Goal: Task Accomplishment & Management: Use online tool/utility

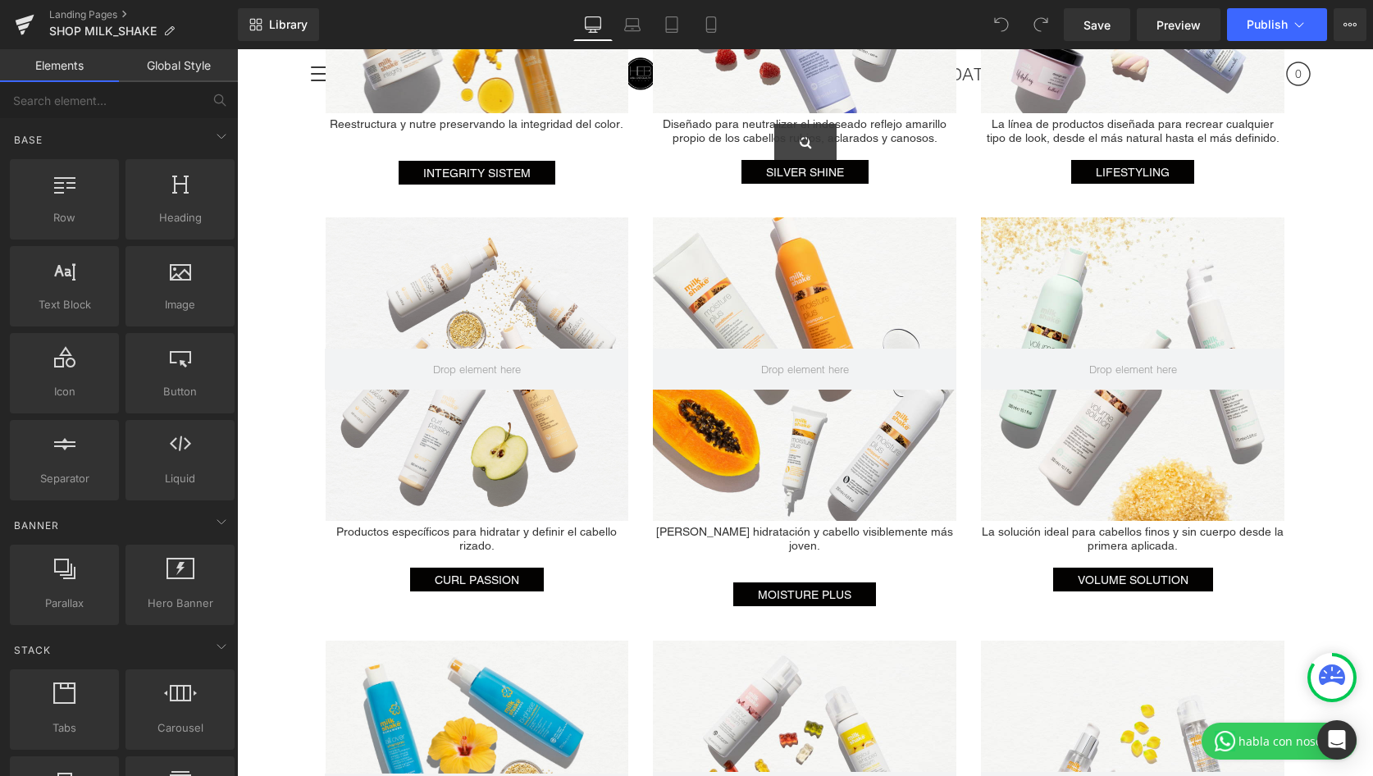
scroll to position [1658, 0]
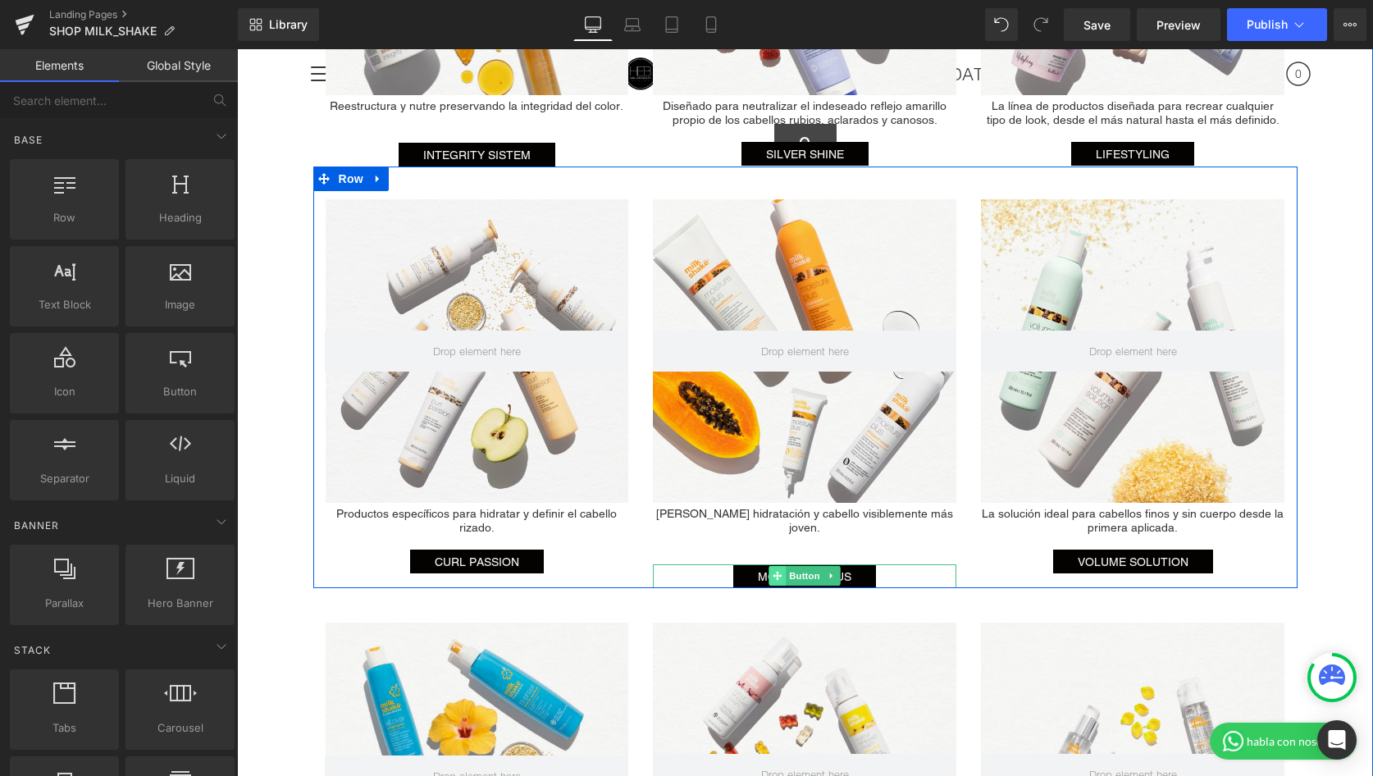
click at [778, 571] on icon at bounding box center [777, 576] width 9 height 10
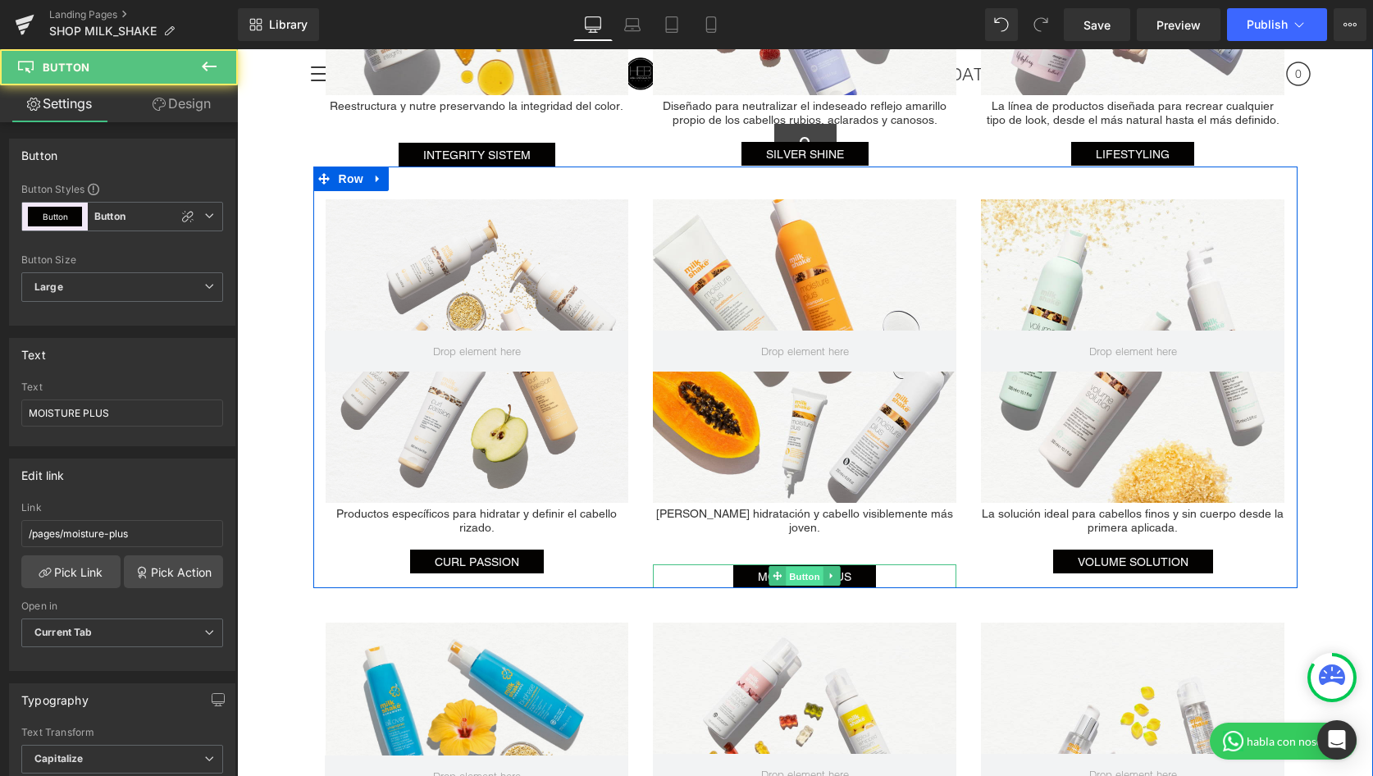
click at [813, 567] on span "Button" at bounding box center [805, 577] width 38 height 20
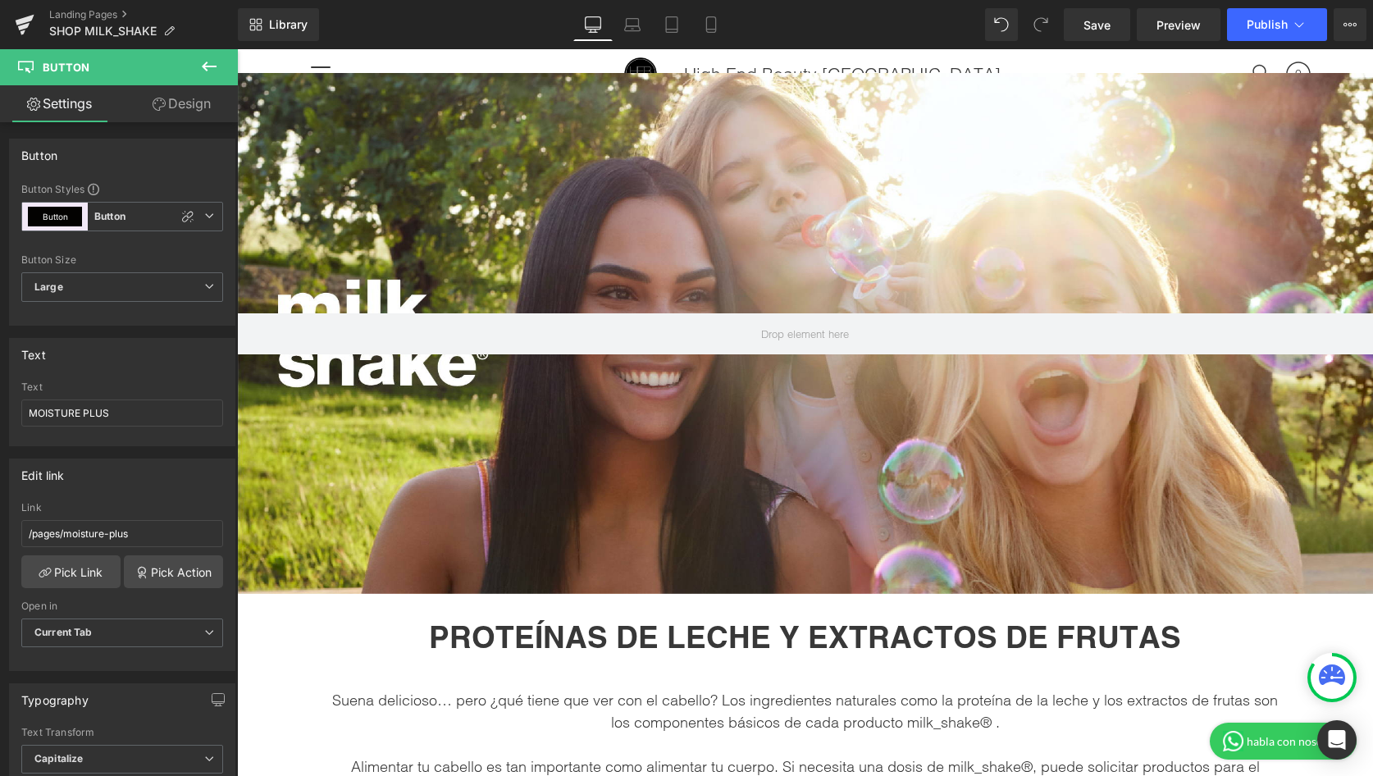
scroll to position [0, 0]
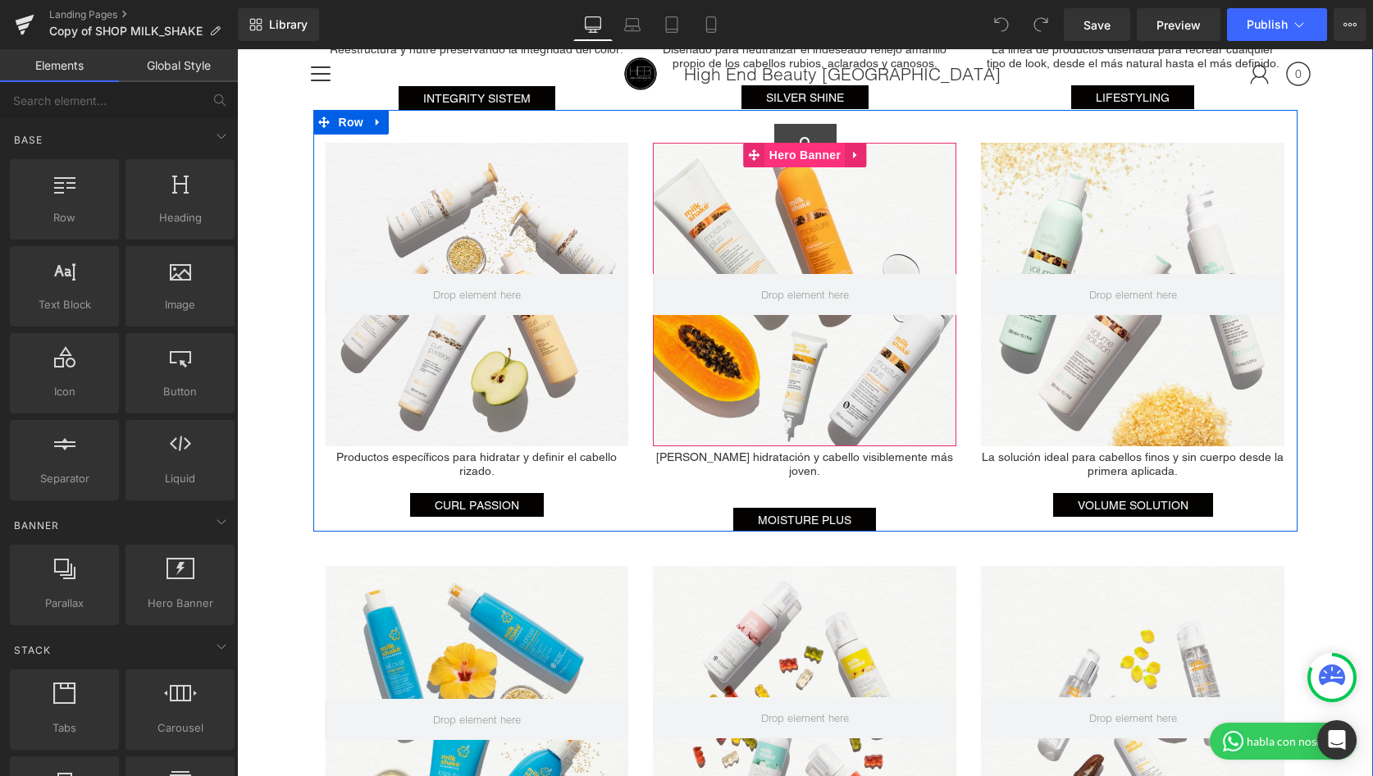
scroll to position [1717, 0]
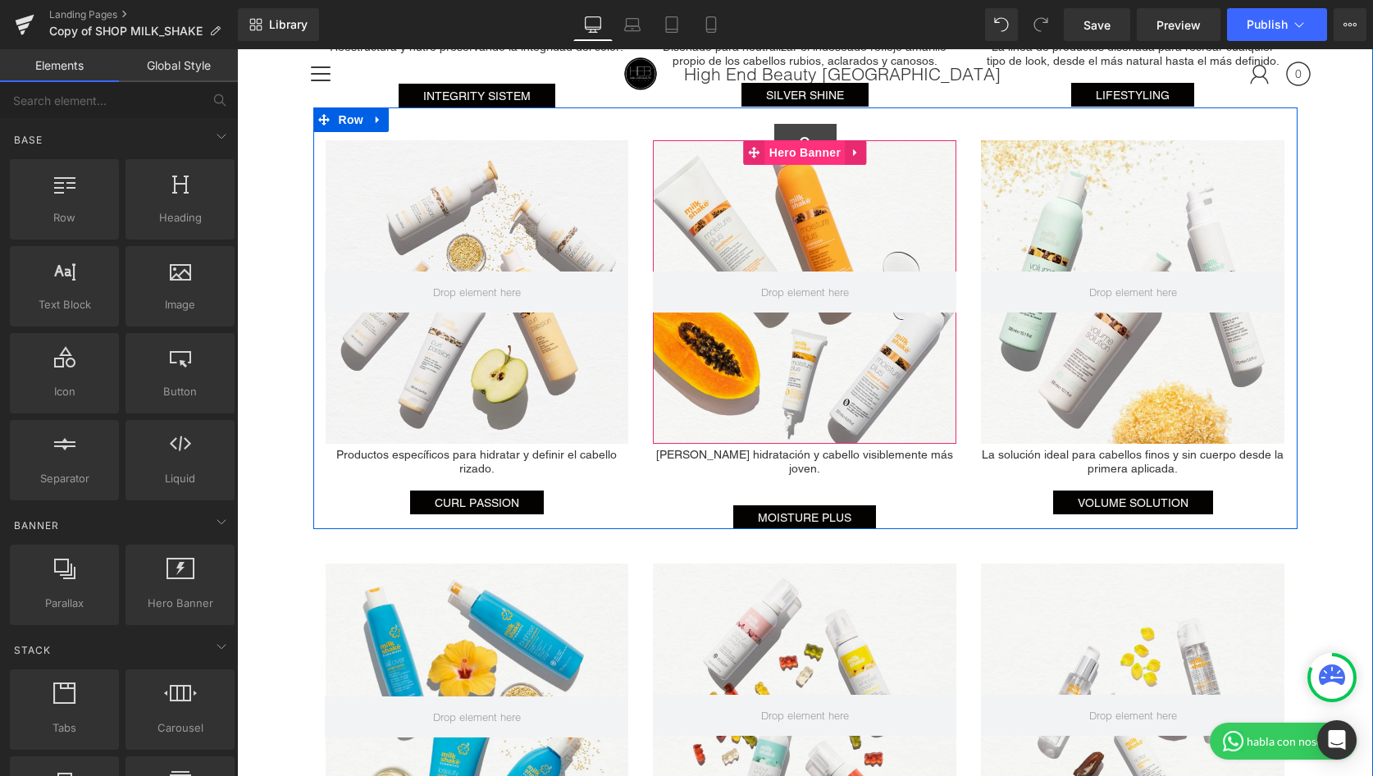
click at [809, 153] on span "Hero Banner" at bounding box center [805, 152] width 80 height 25
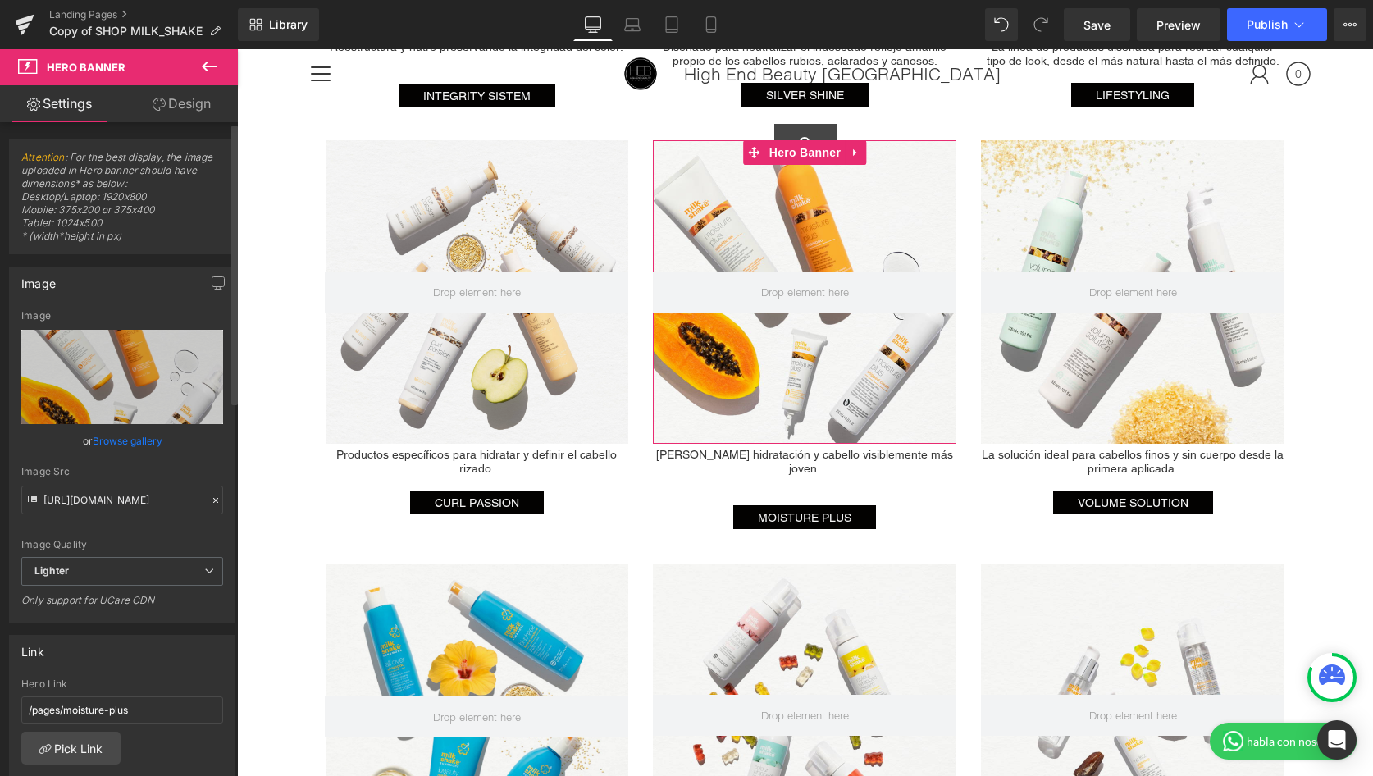
click at [98, 437] on link "Browse gallery" at bounding box center [128, 440] width 70 height 29
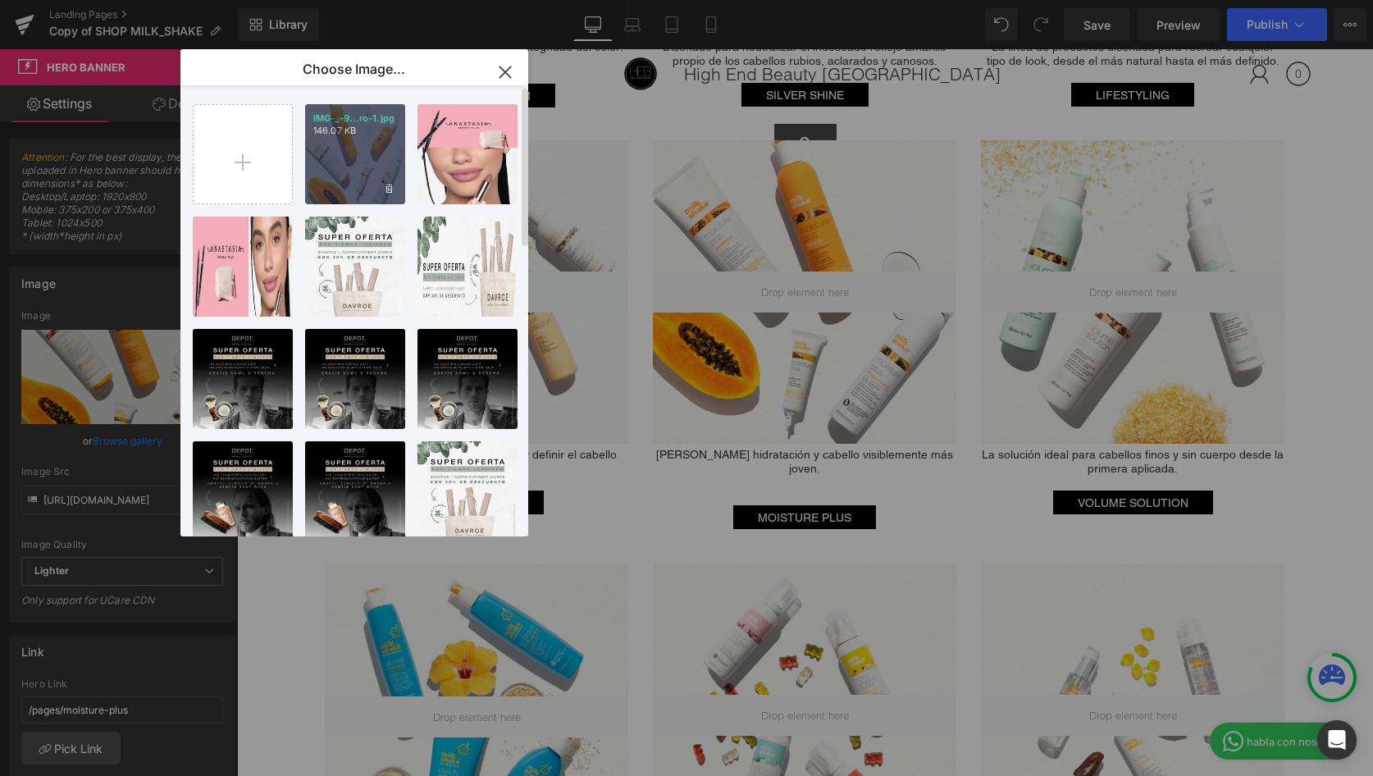
click at [343, 170] on div "IMG-_-9...ro-1.jpg 146.07 KB" at bounding box center [355, 154] width 100 height 100
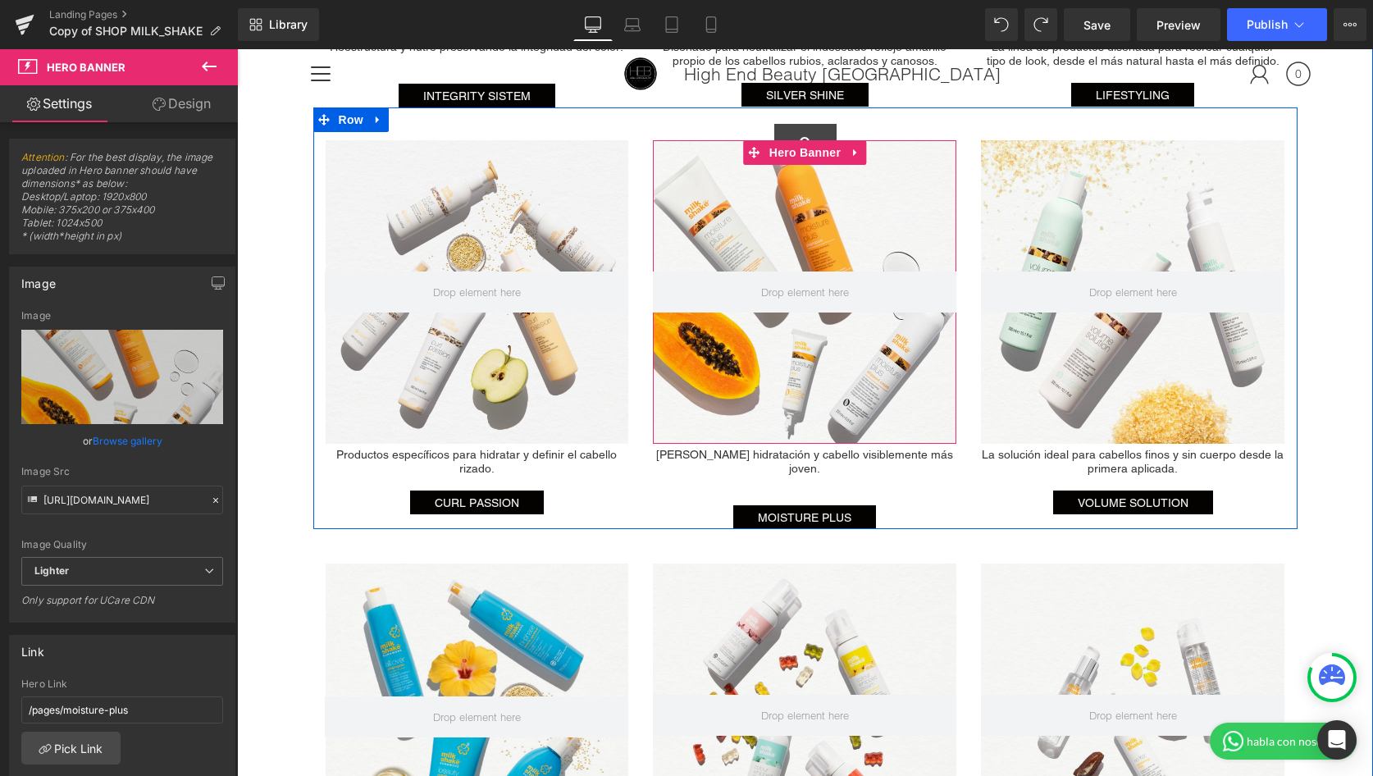
click at [900, 216] on div at bounding box center [804, 291] width 303 height 303
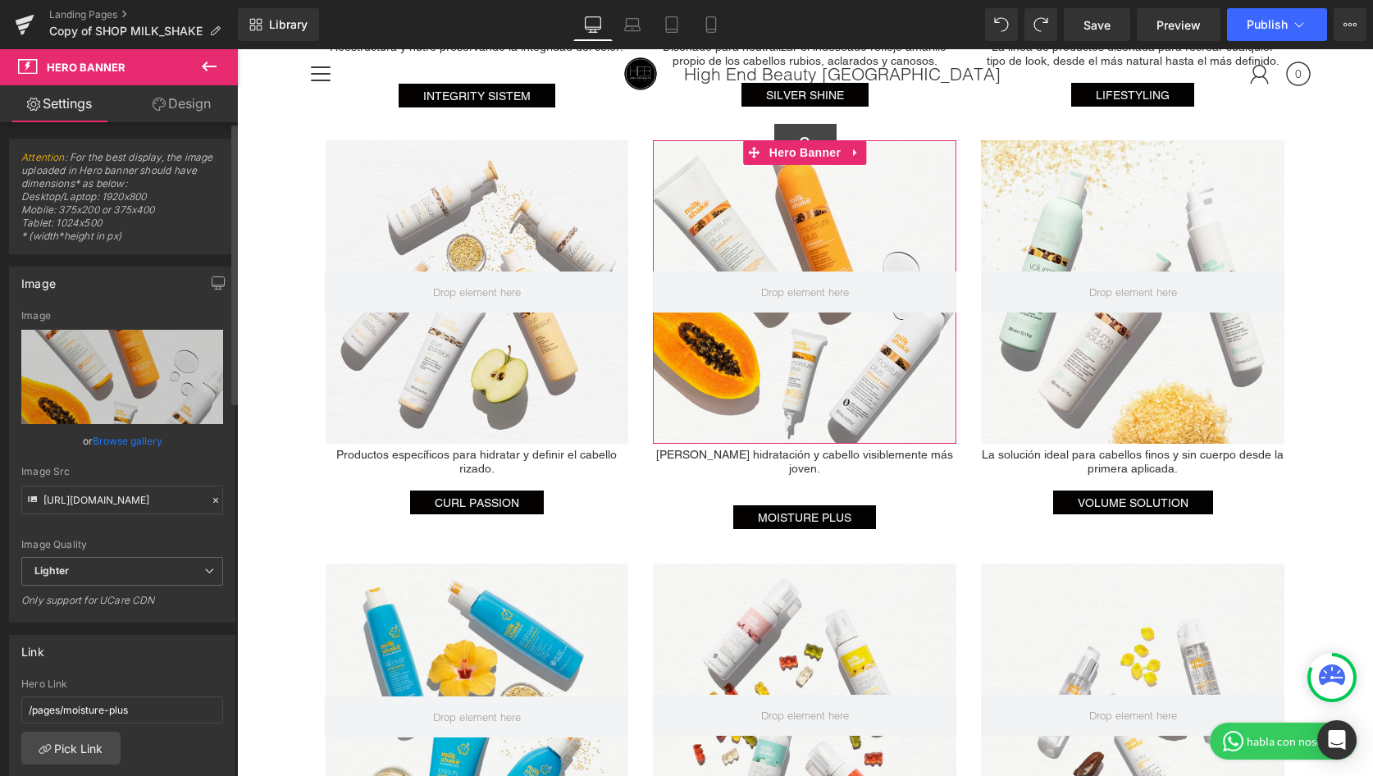
click at [119, 445] on link "Browse gallery" at bounding box center [128, 440] width 70 height 29
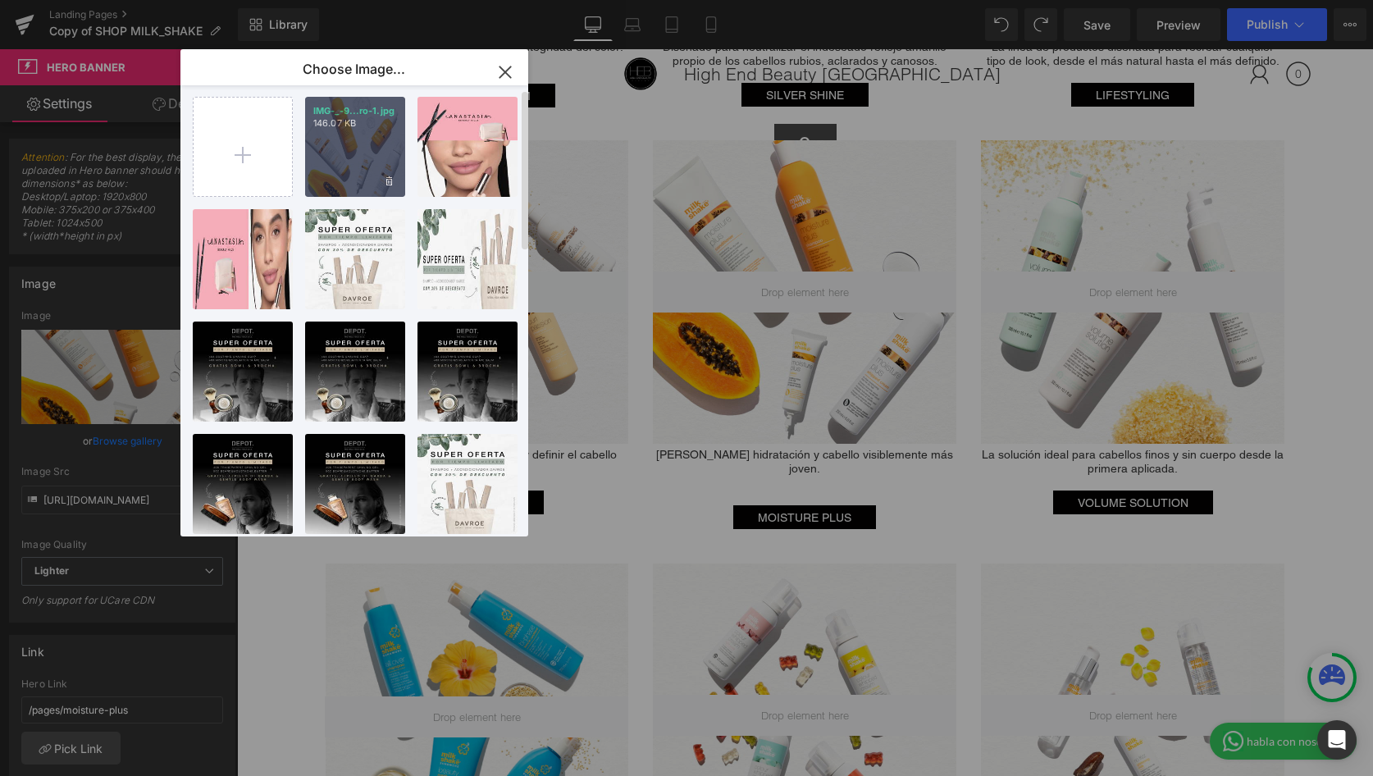
scroll to position [11, 0]
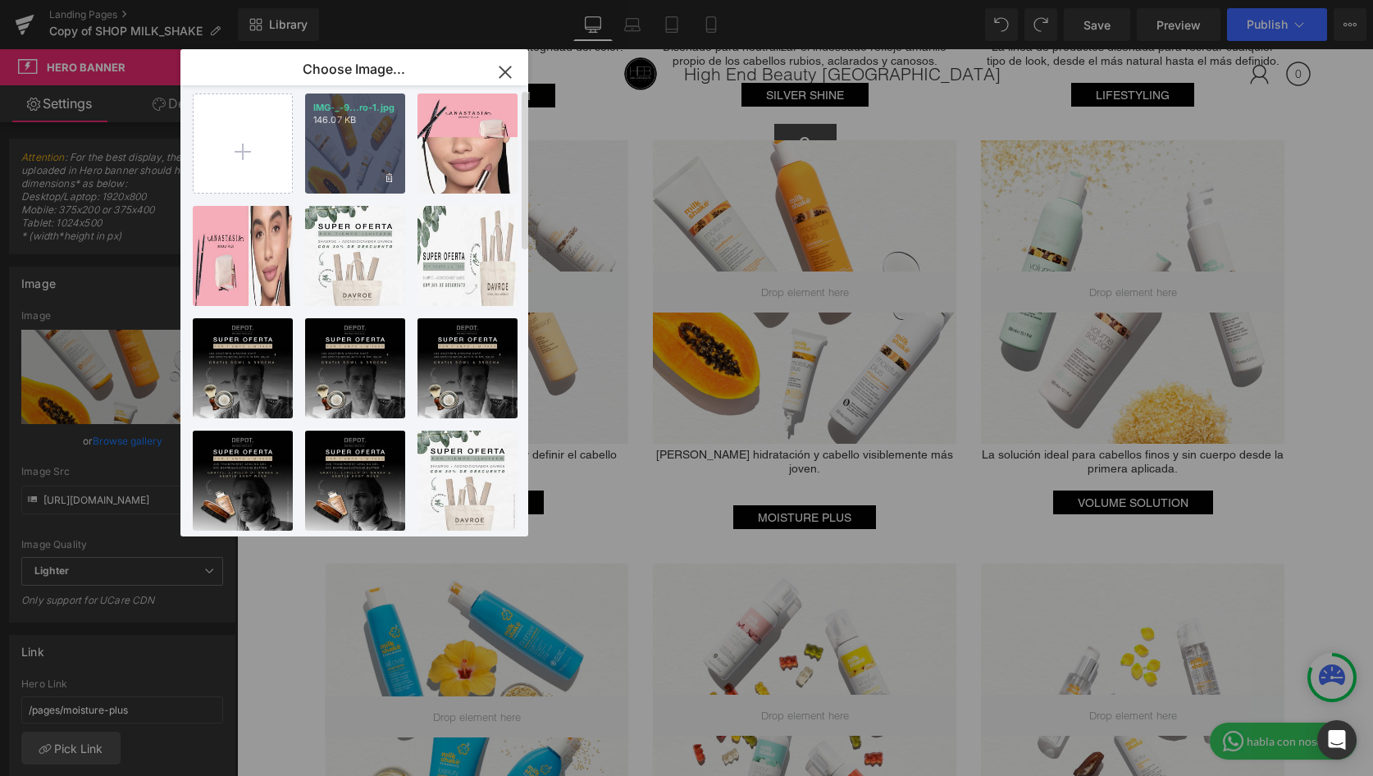
click at [368, 185] on div "IMG-_-9...ro-1.jpg 146.07 KB" at bounding box center [355, 143] width 100 height 100
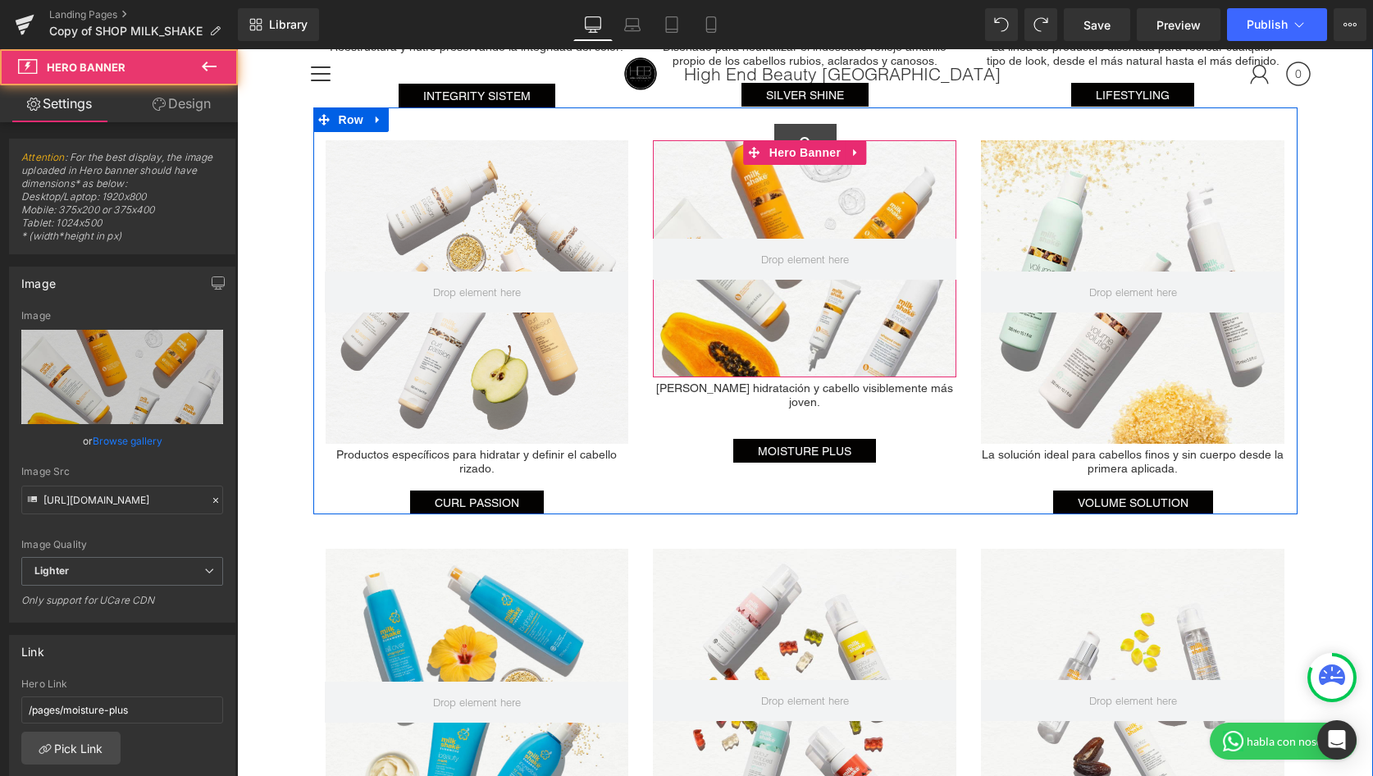
click at [874, 325] on div at bounding box center [804, 258] width 303 height 237
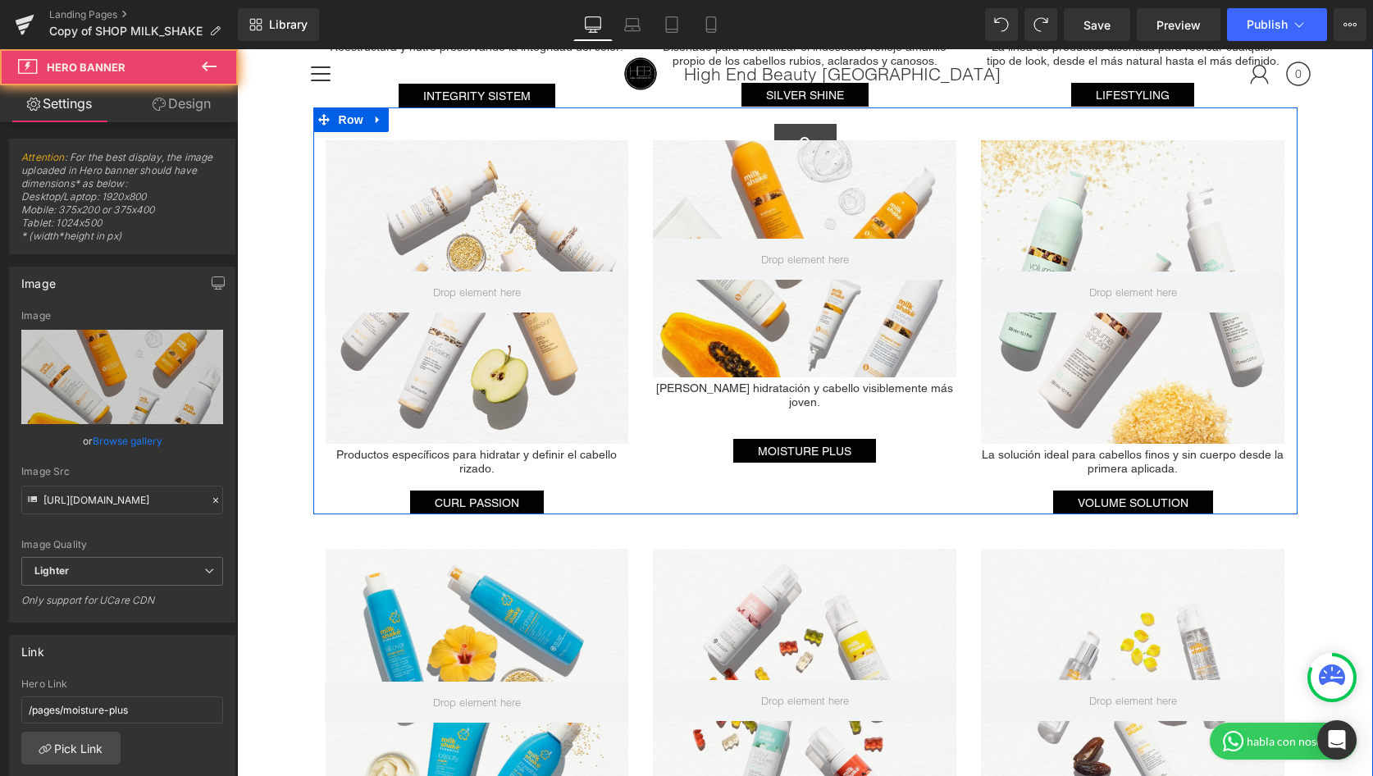
click at [953, 371] on div at bounding box center [804, 258] width 303 height 237
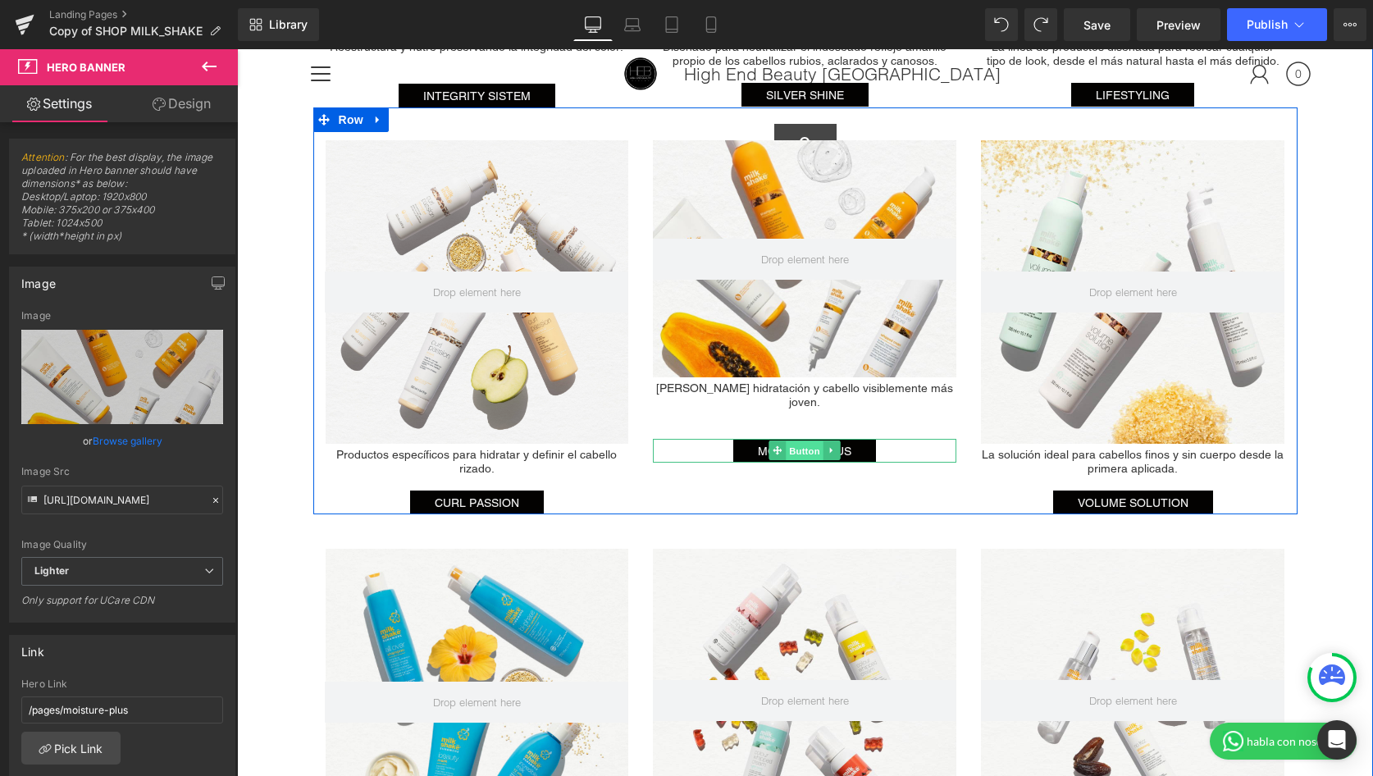
click at [794, 441] on span "Button" at bounding box center [805, 451] width 38 height 20
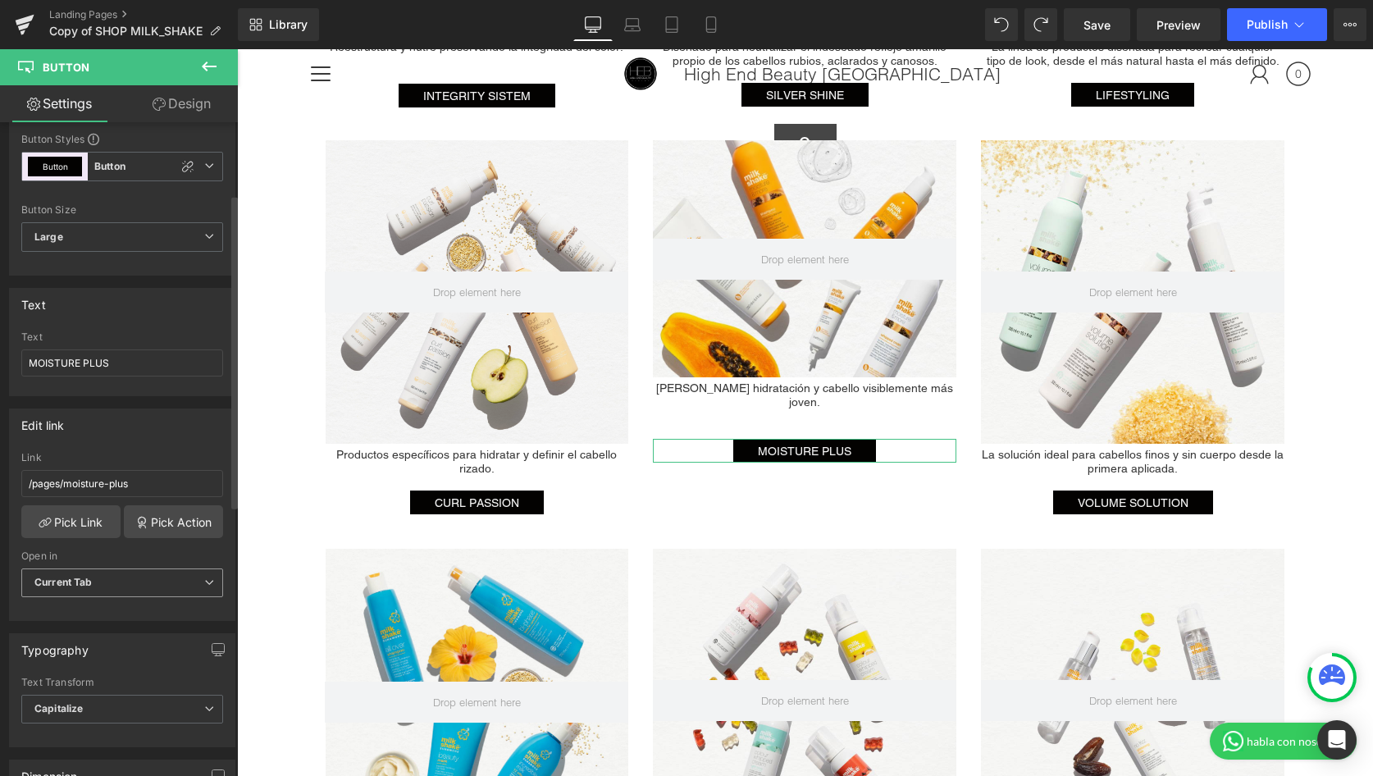
scroll to position [0, 0]
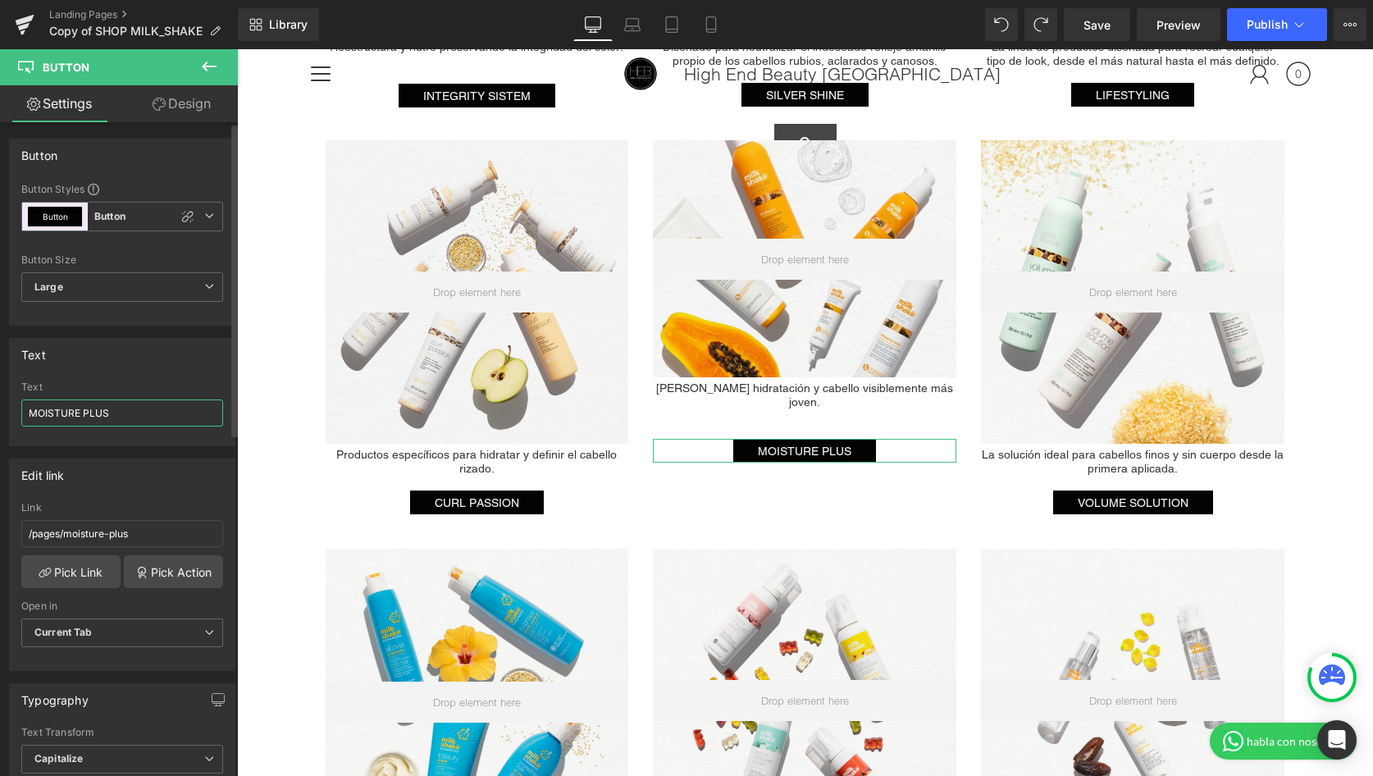
click at [121, 419] on input "MOISTURE PLUS" at bounding box center [122, 412] width 202 height 27
type input "MOISTURE & MORE"
click at [199, 375] on div "Text MOISTURE PLUS Text MOISTURE & MORE" at bounding box center [122, 392] width 226 height 108
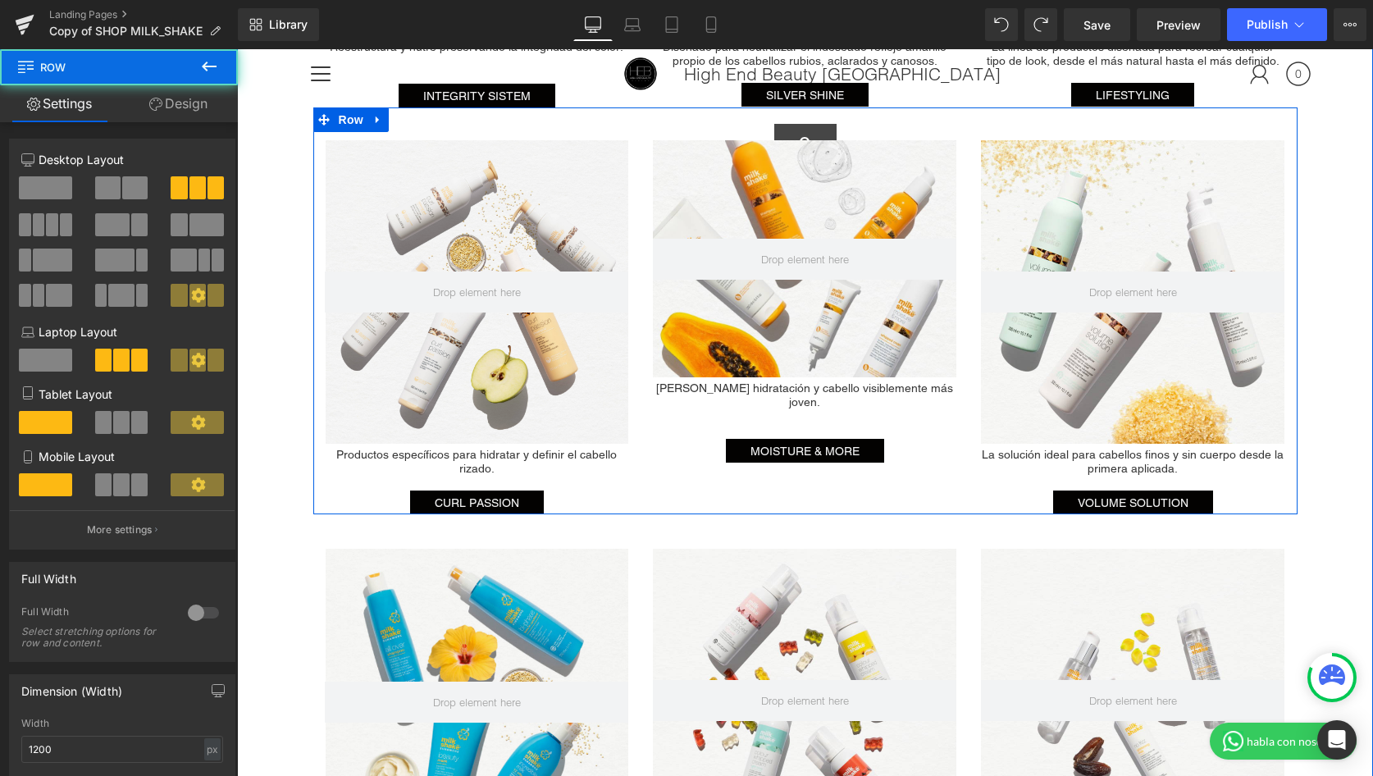
click at [920, 475] on div "Hero Banner Productos específicos para hidratar y definir el cabello rizado. He…" at bounding box center [805, 310] width 984 height 407
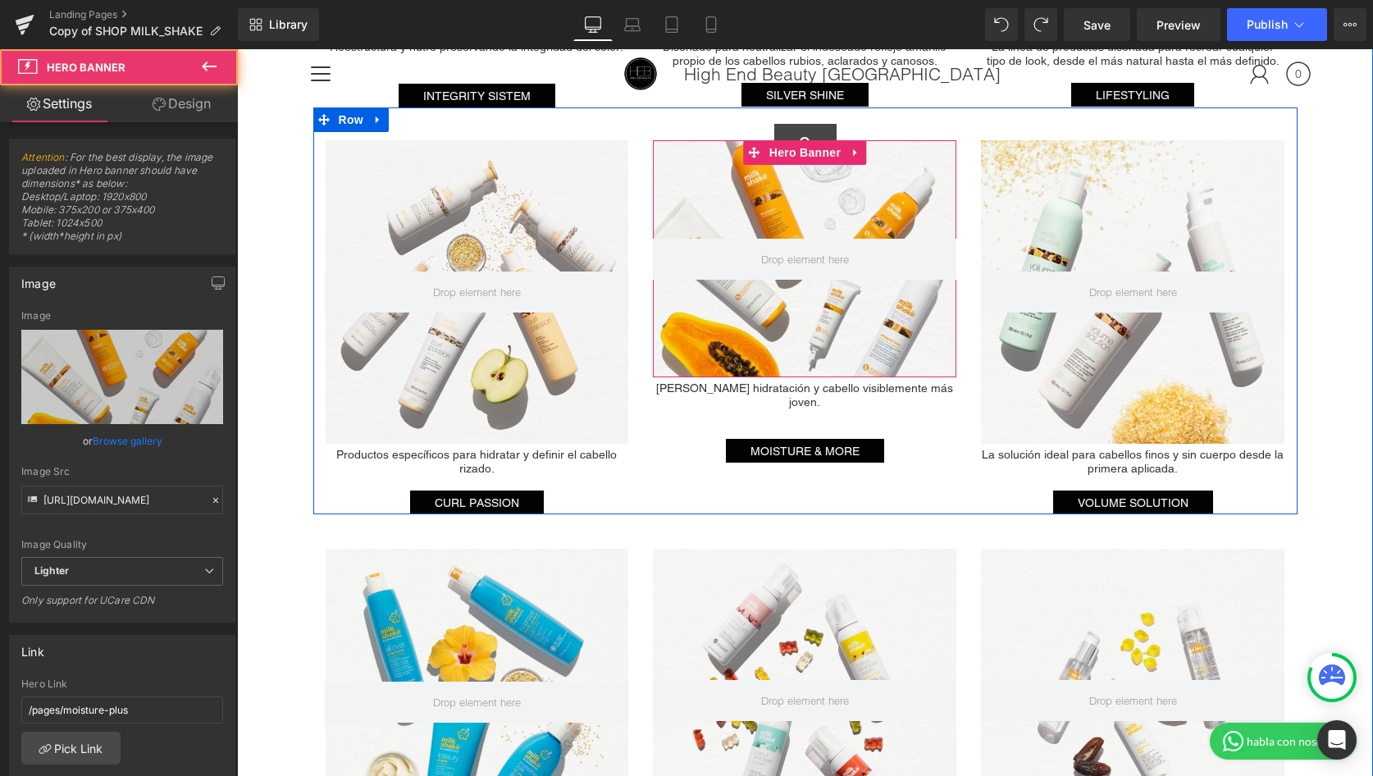
click at [717, 187] on div at bounding box center [804, 258] width 303 height 237
click at [821, 362] on div at bounding box center [804, 258] width 303 height 237
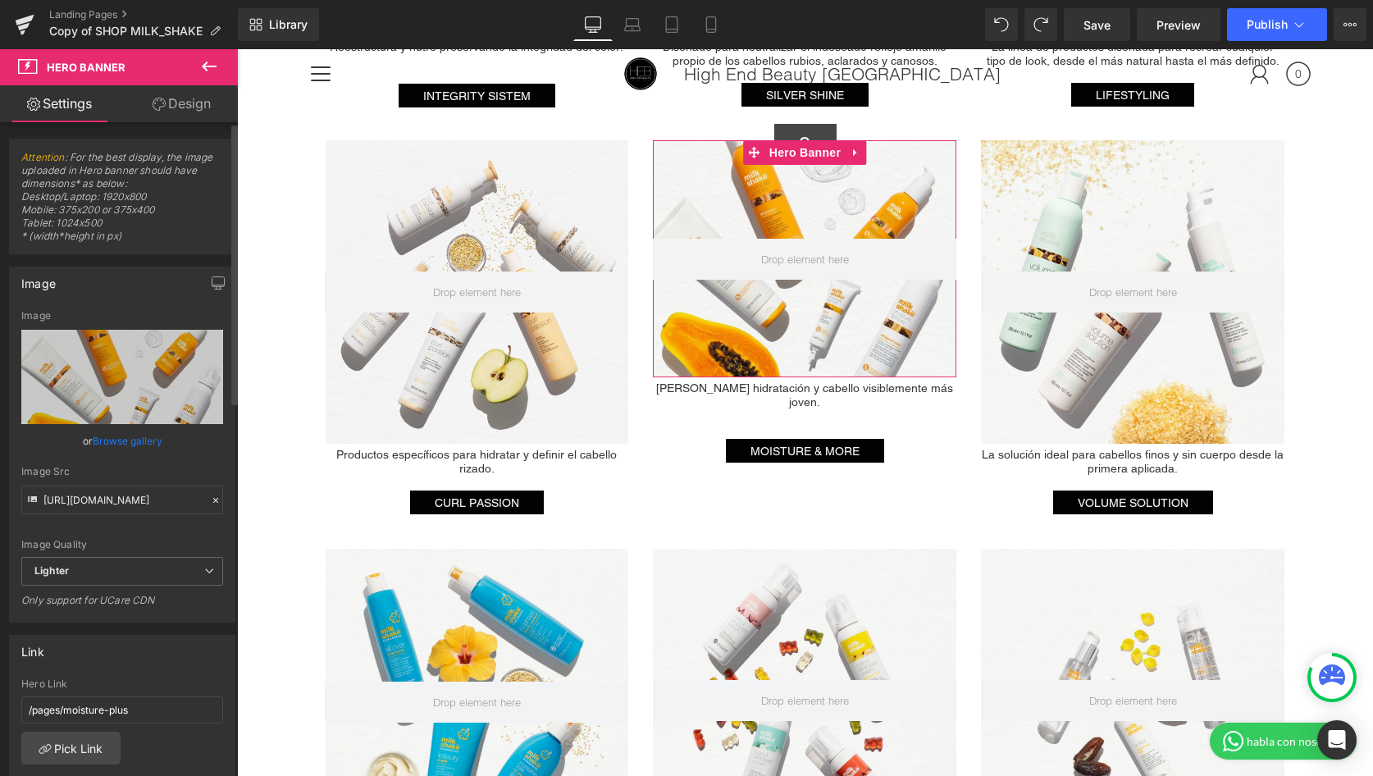
click at [133, 444] on link "Browse gallery" at bounding box center [128, 440] width 70 height 29
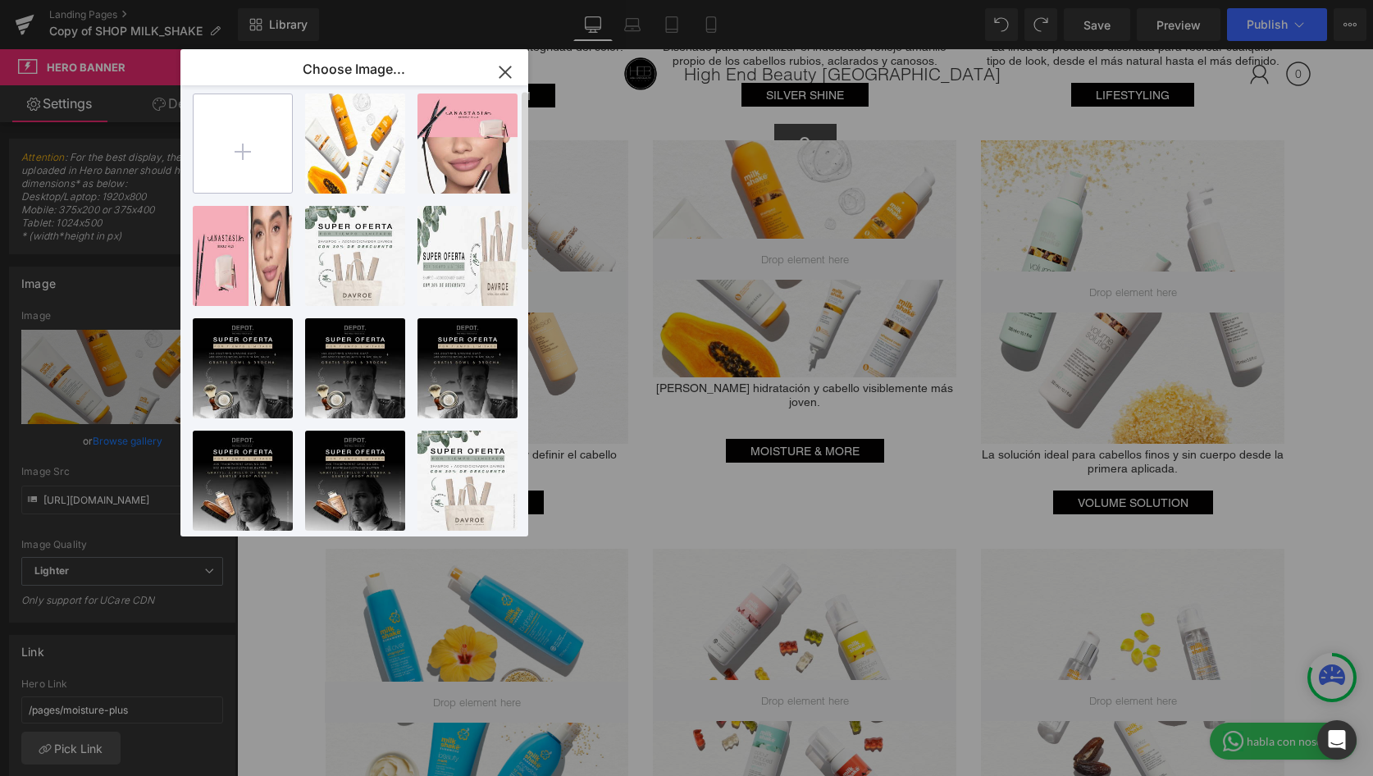
click at [250, 153] on input "file" at bounding box center [243, 143] width 98 height 98
type input "C:\fakepath\IMG_-960x620px-testata-5.jpg"
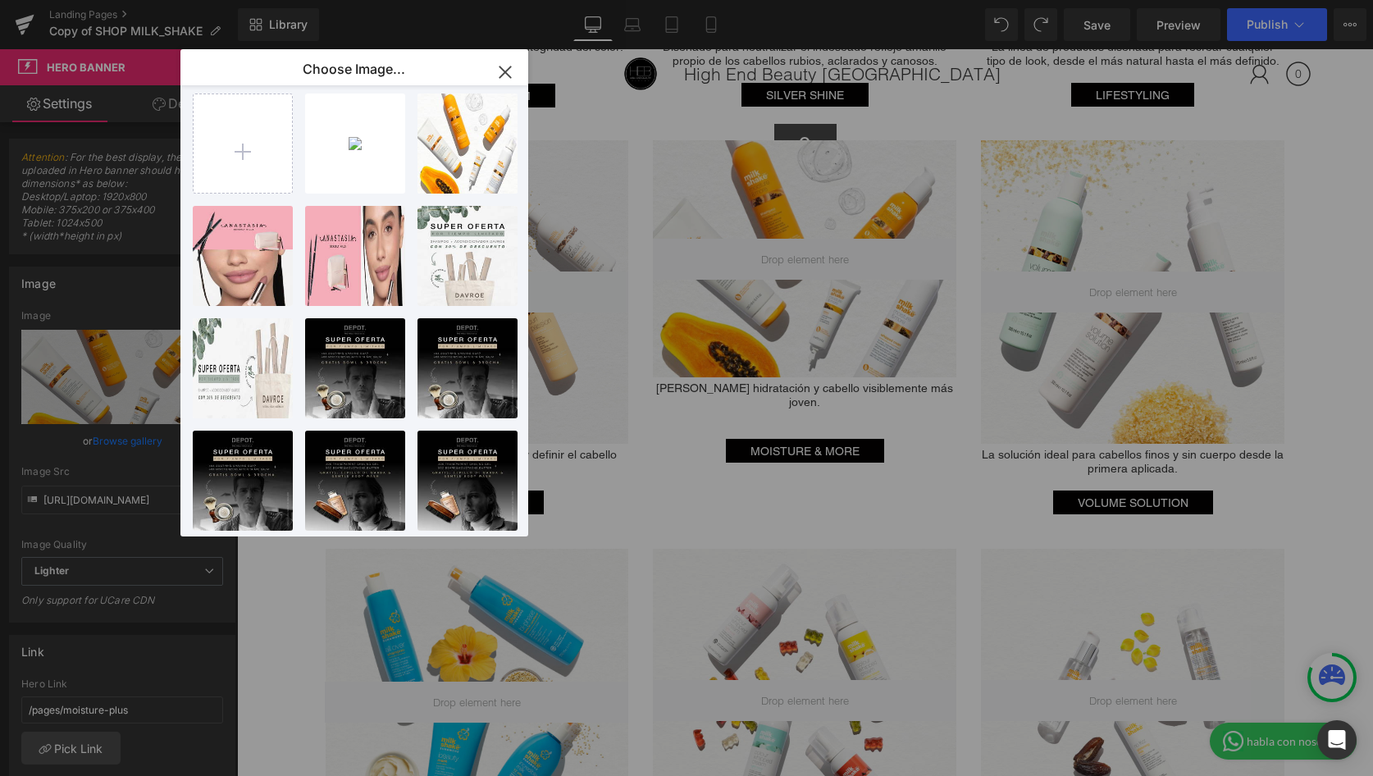
click at [125, 0] on div "Button You are previewing how the will restyle your page. You can not edit Elem…" at bounding box center [686, 0] width 1373 height 0
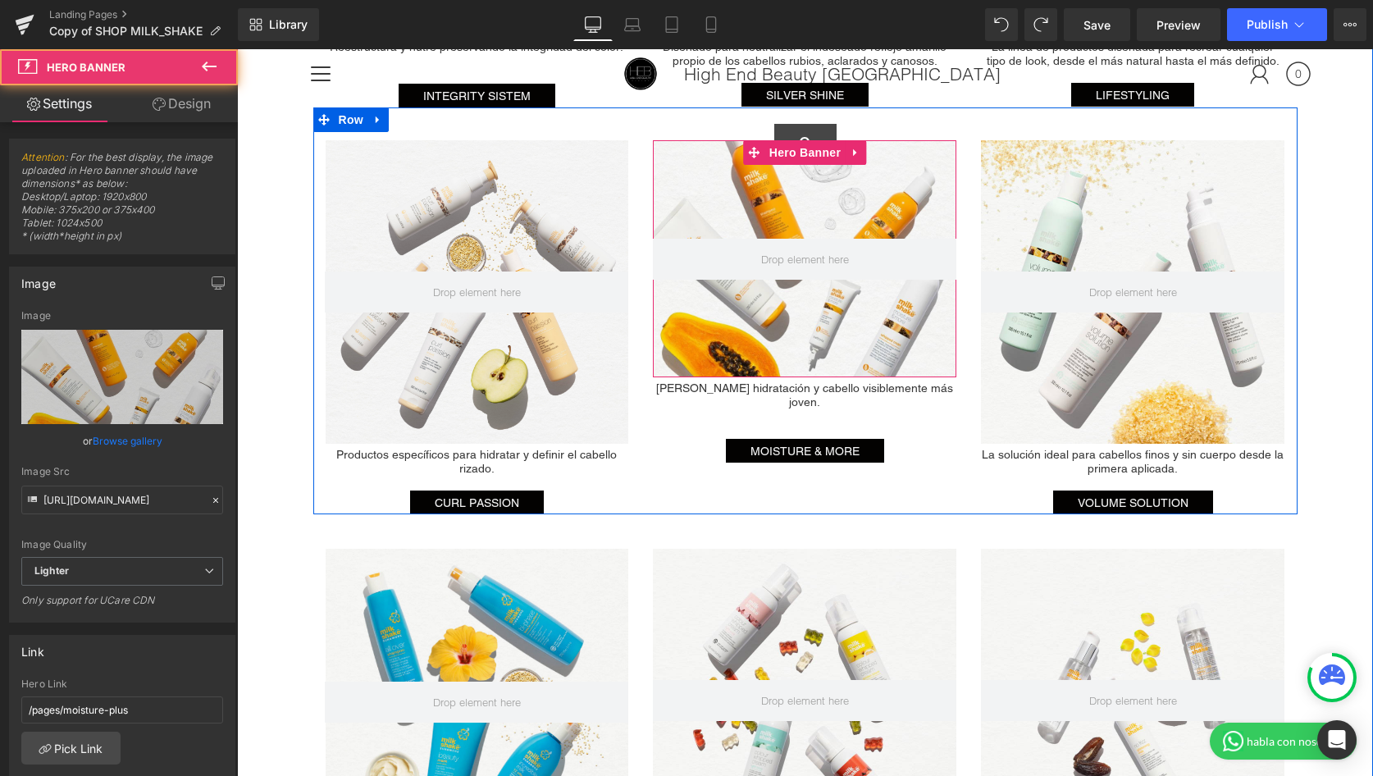
click at [882, 326] on div at bounding box center [804, 258] width 303 height 237
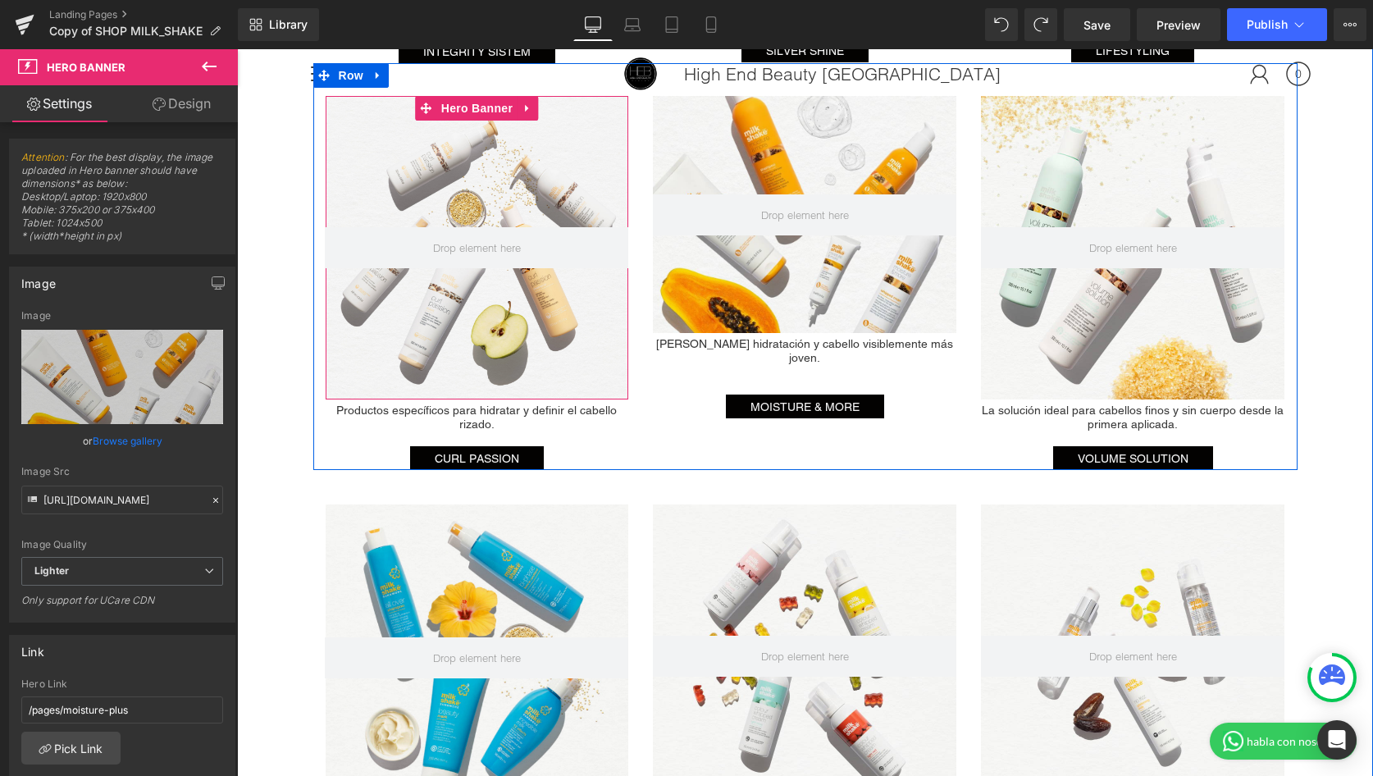
scroll to position [1767, 0]
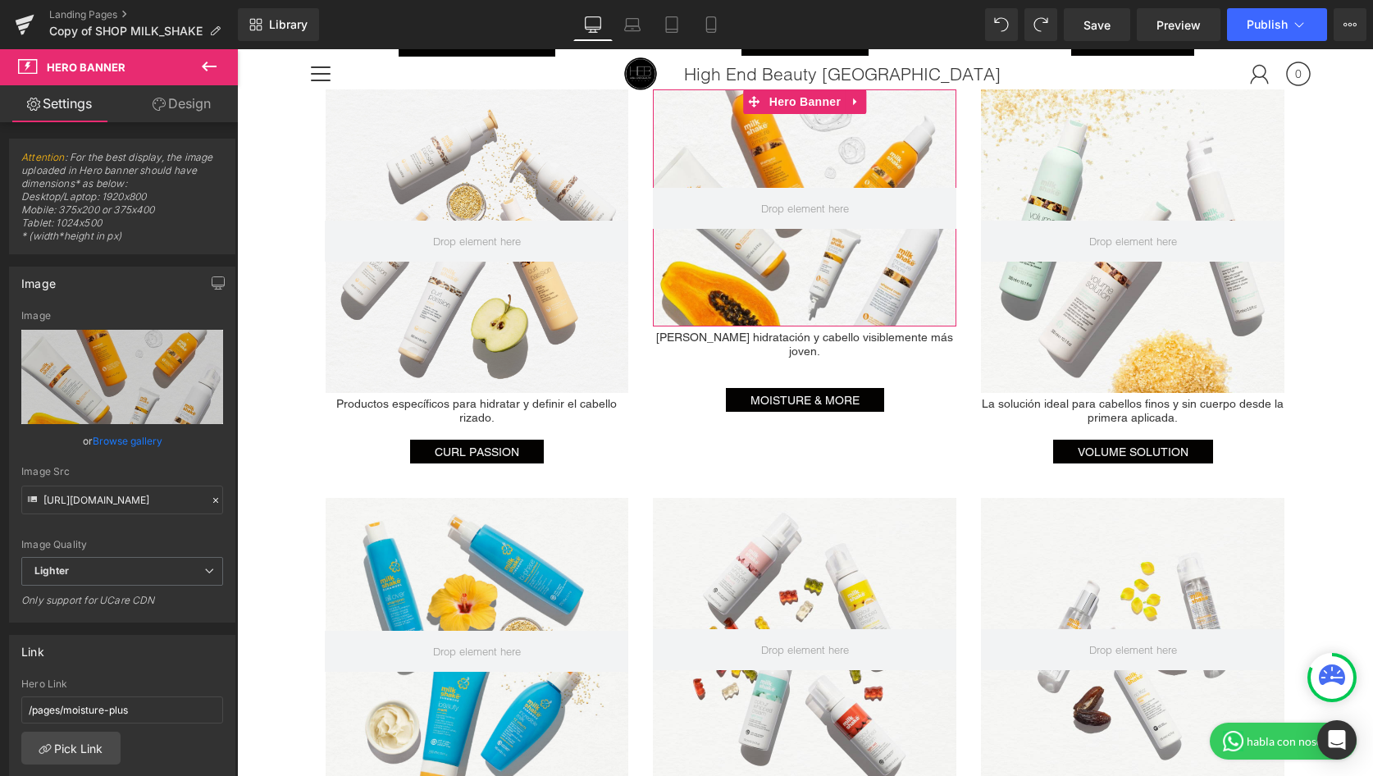
click at [120, 438] on link "Browse gallery" at bounding box center [128, 440] width 70 height 29
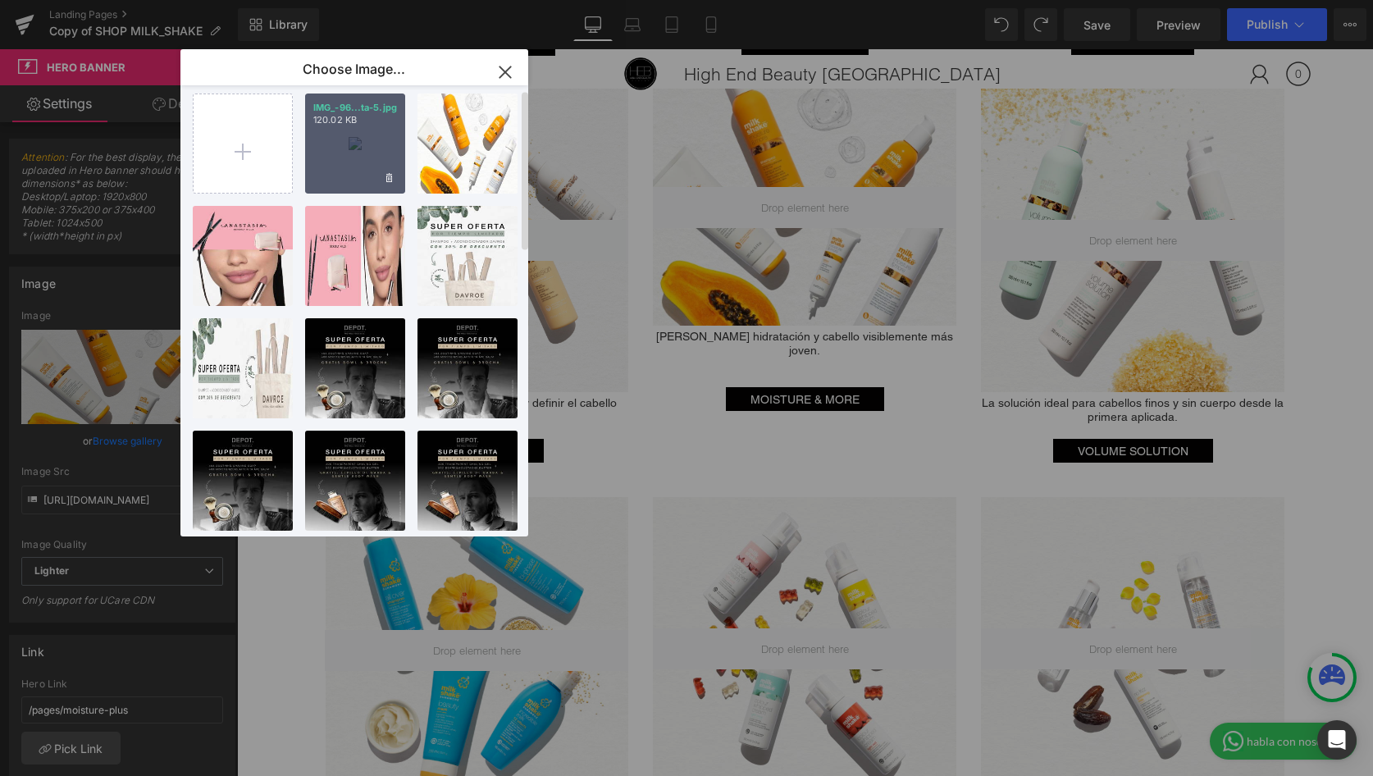
drag, startPoint x: 389, startPoint y: 139, endPoint x: 152, endPoint y: 90, distance: 242.1
click at [389, 139] on div "IMG_-96...ta-5.jpg 120.02 KB" at bounding box center [355, 143] width 100 height 100
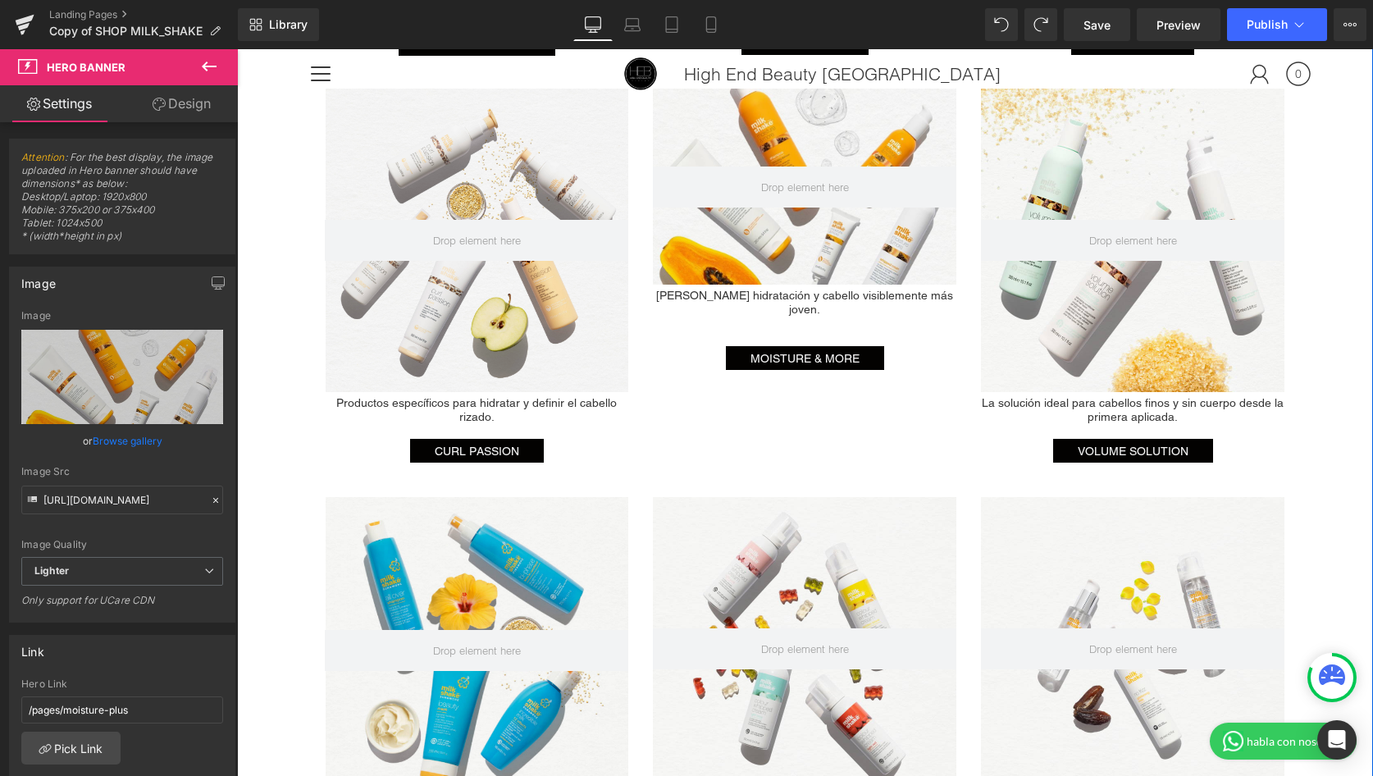
click at [860, 408] on div "Hero Banner Productos específicos para hidratar y definir el cabello rizado. He…" at bounding box center [805, 259] width 984 height 407
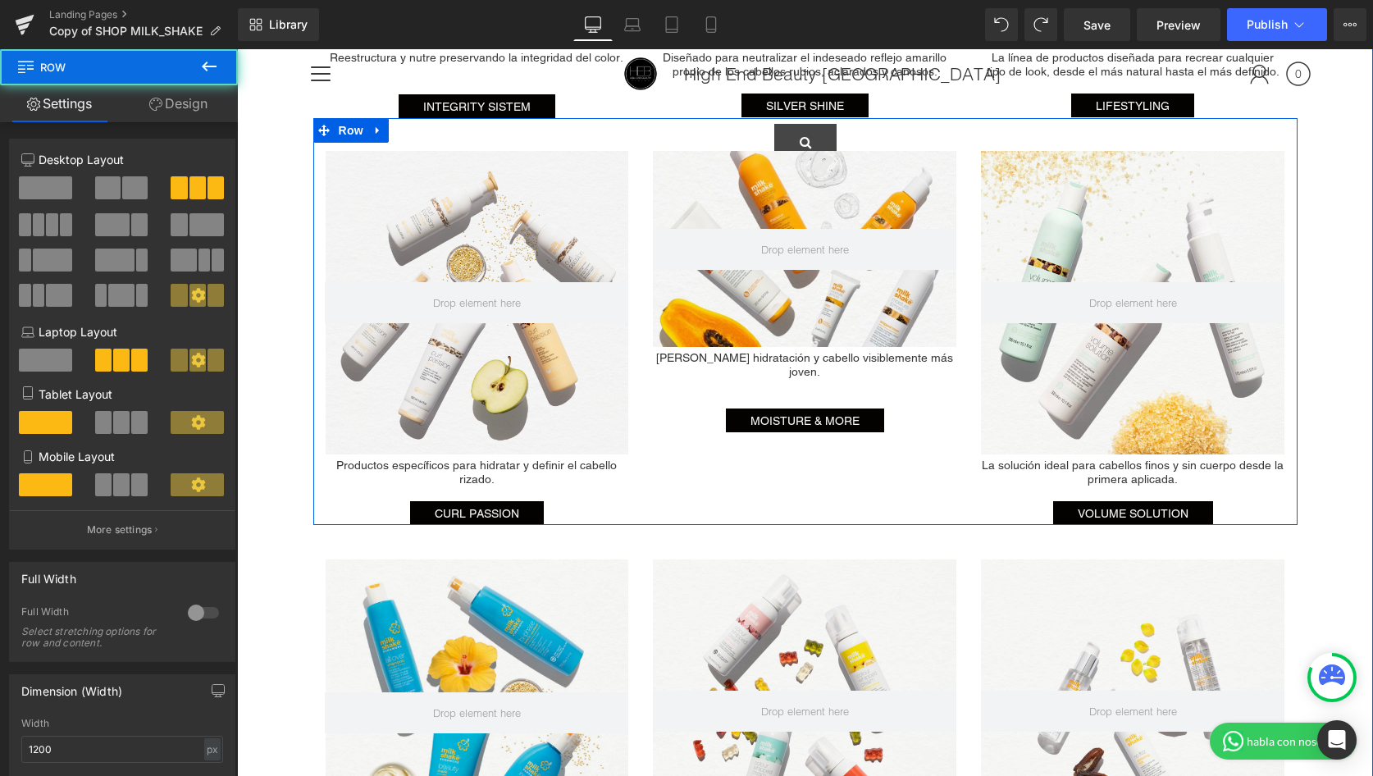
scroll to position [1653, 0]
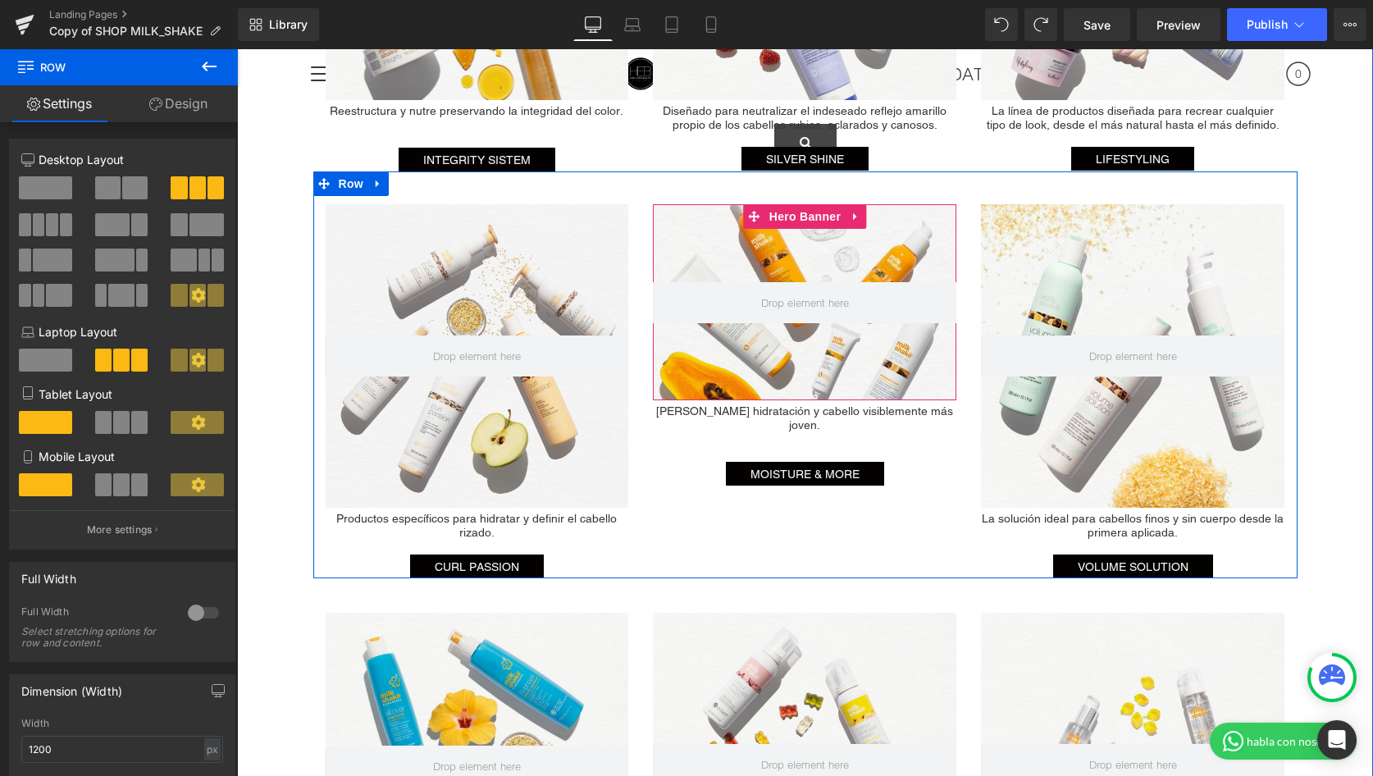
click at [863, 255] on div at bounding box center [804, 302] width 303 height 196
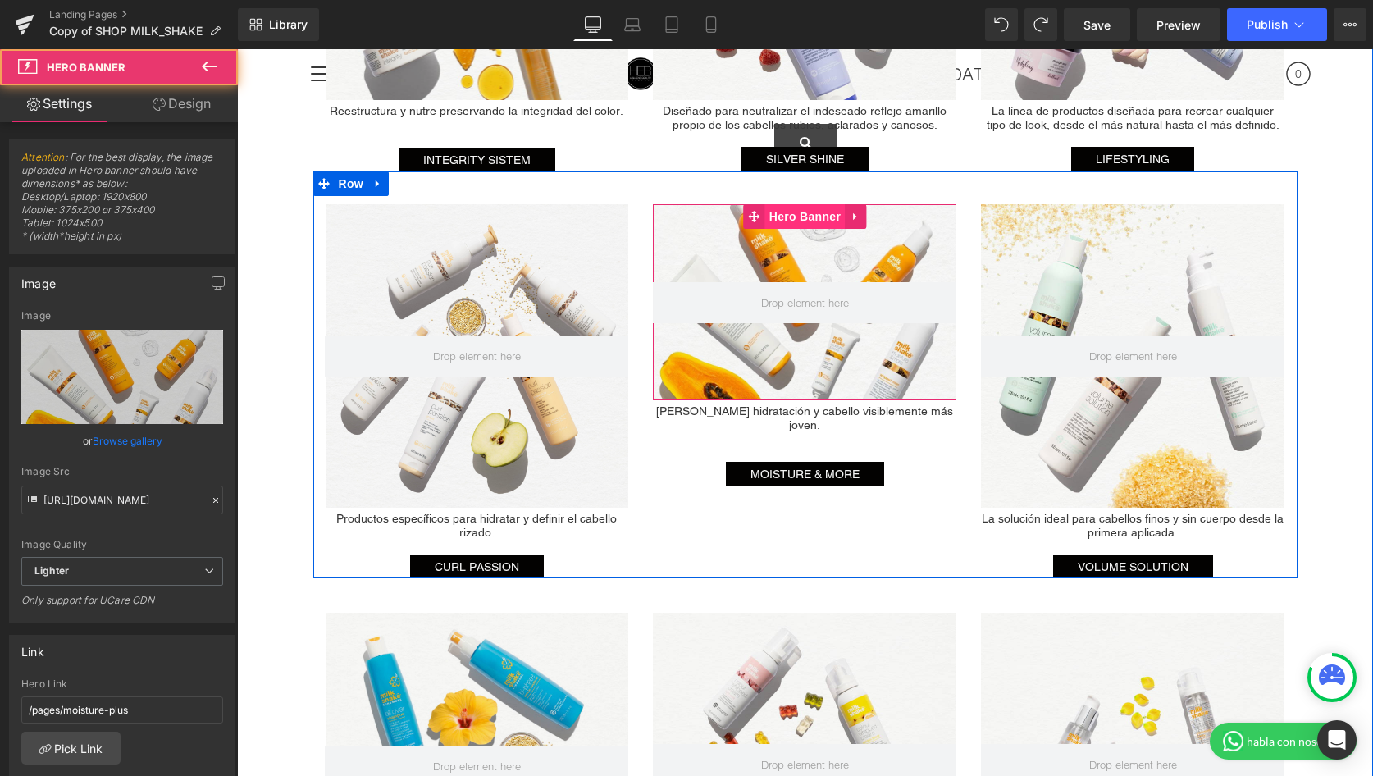
click at [812, 212] on span "Hero Banner" at bounding box center [805, 216] width 80 height 25
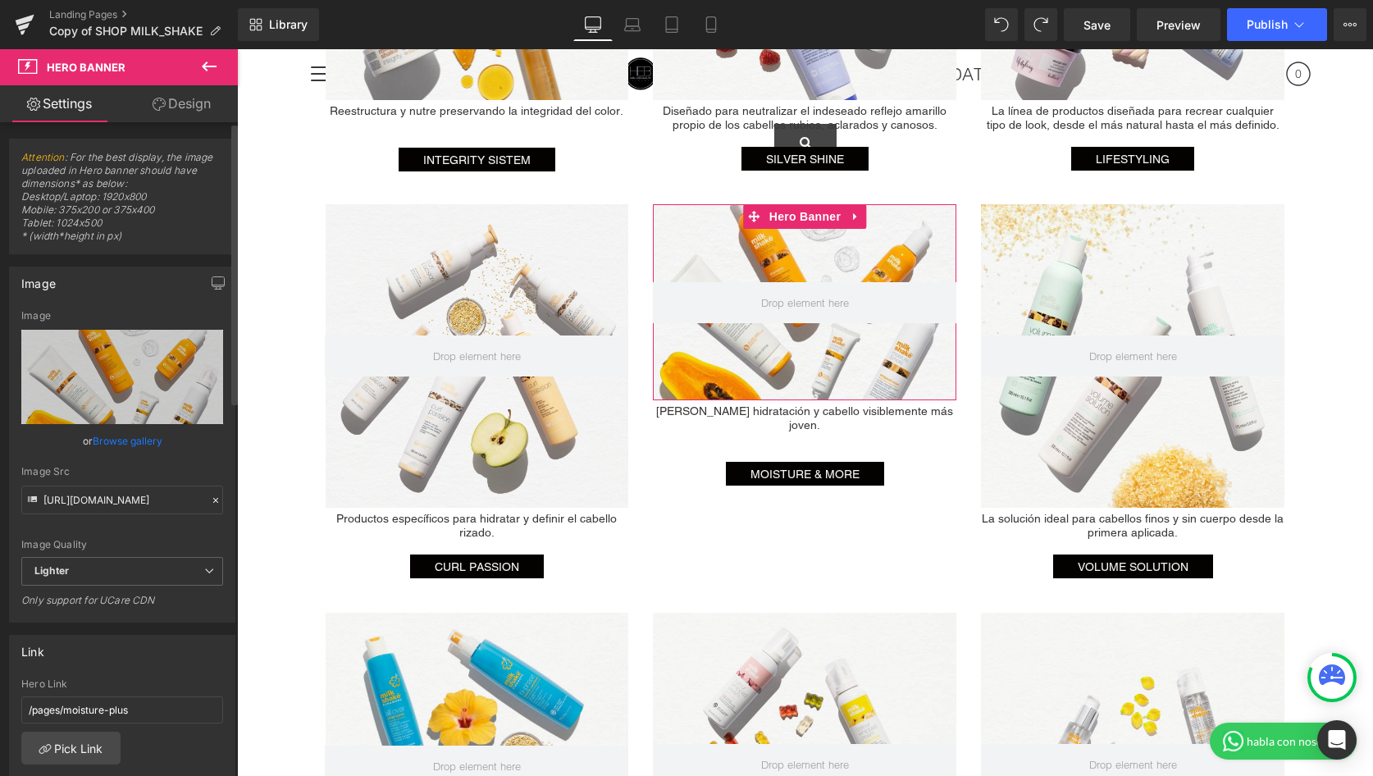
click at [124, 440] on link "Browse gallery" at bounding box center [128, 440] width 70 height 29
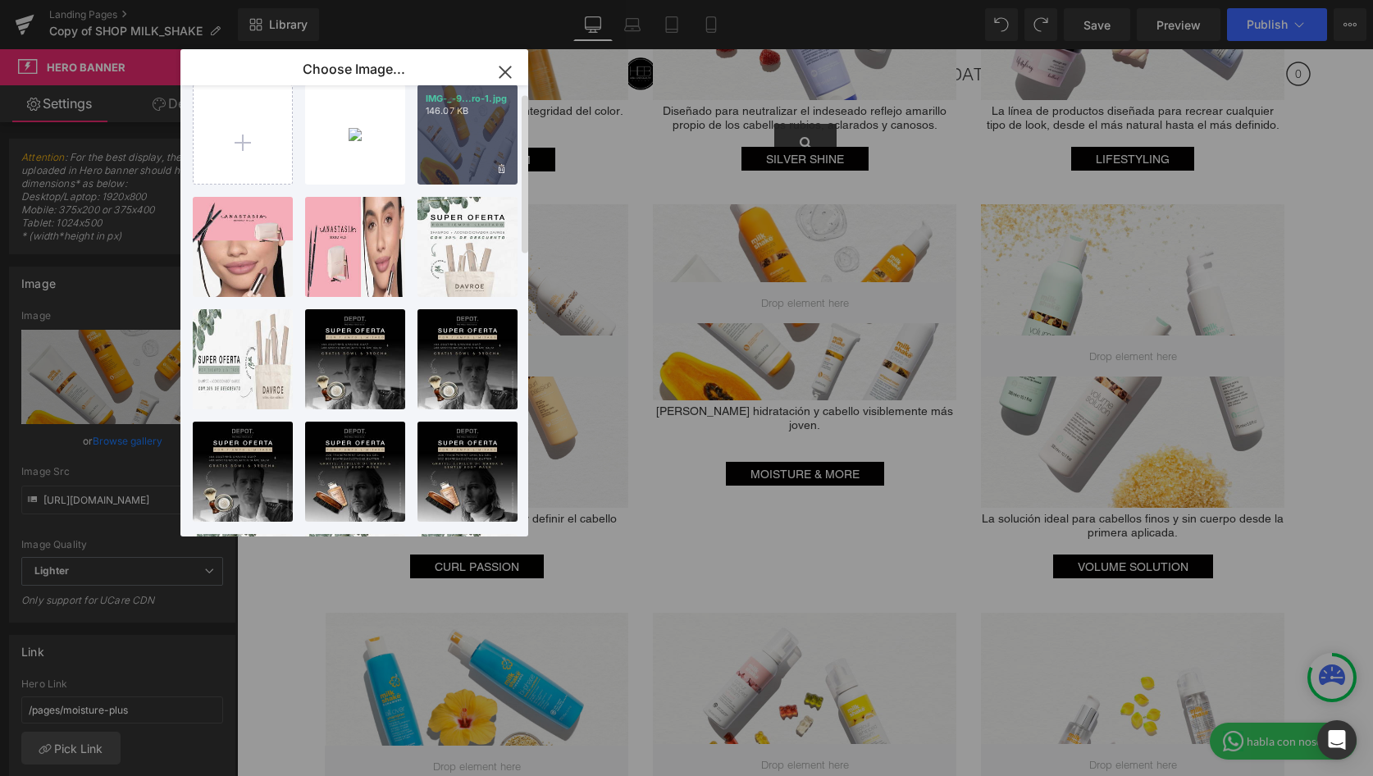
scroll to position [18, 0]
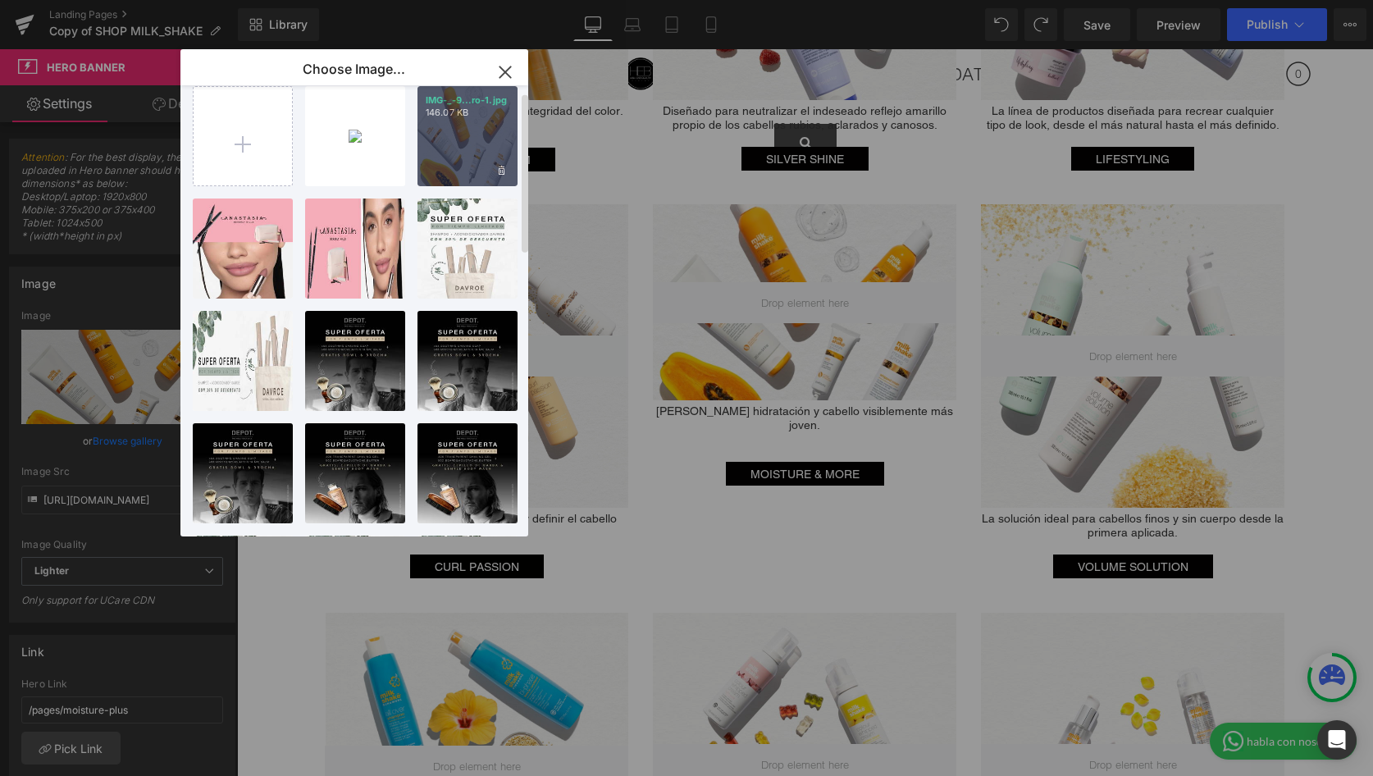
click at [463, 133] on div "IMG-_-9...ro-1.jpg 146.07 KB" at bounding box center [467, 136] width 100 height 100
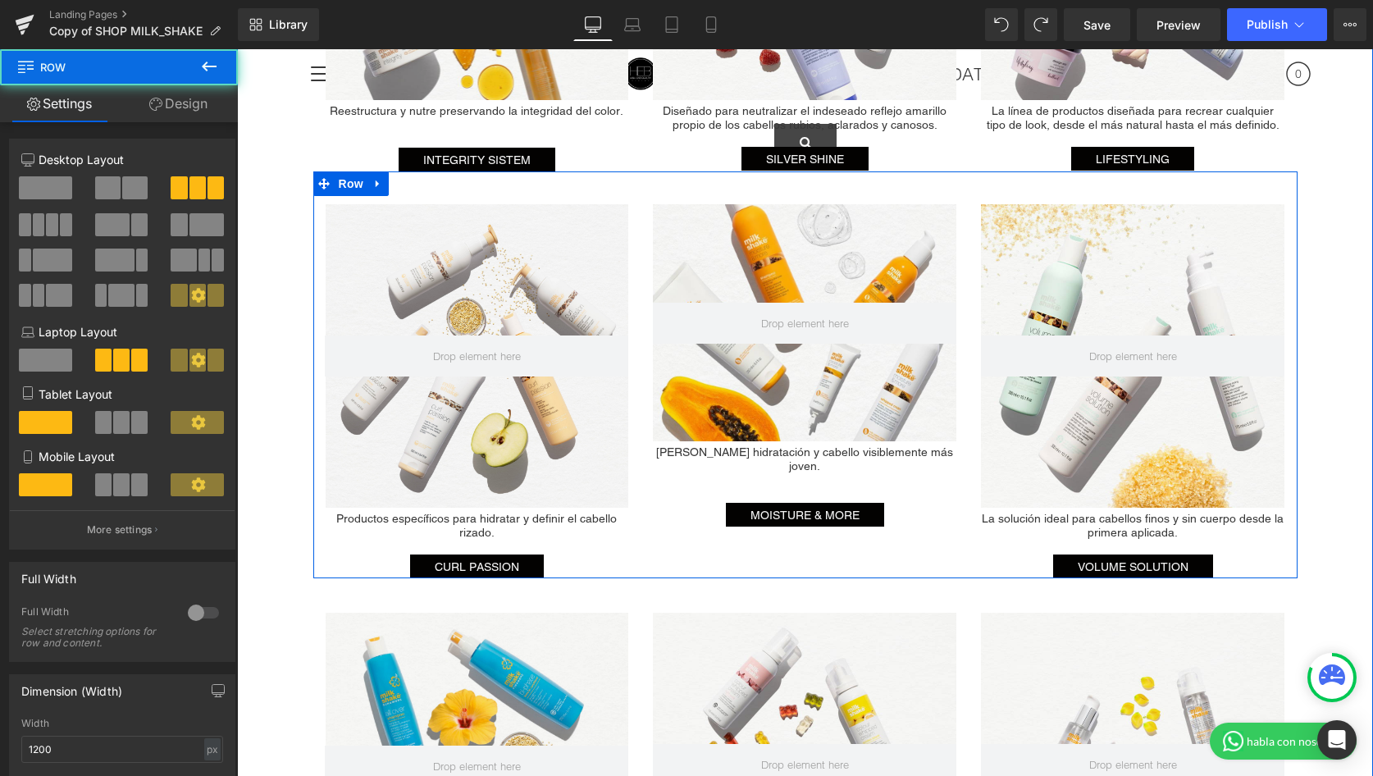
click at [947, 544] on div "Hero Banner Productos específicos para hidratar y definir el cabello rizado. He…" at bounding box center [805, 374] width 984 height 407
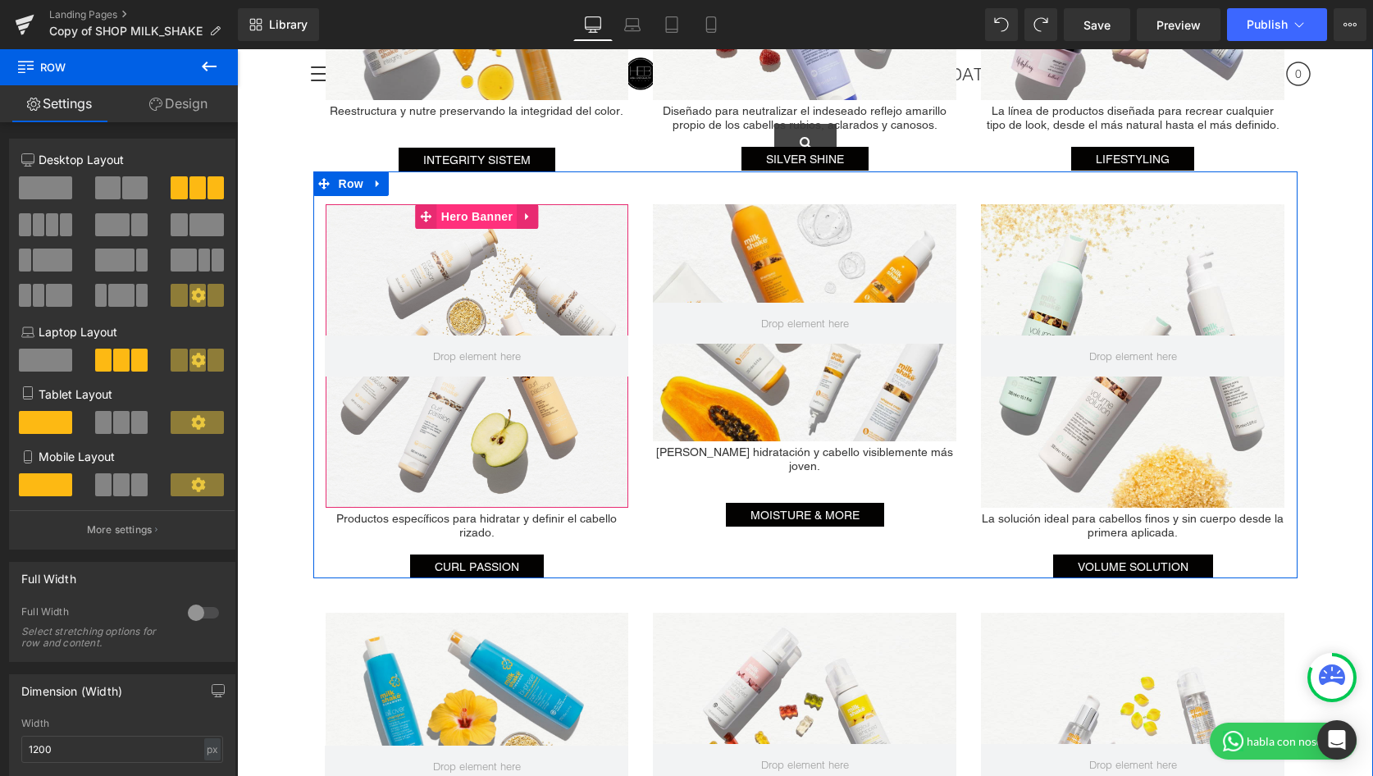
click at [475, 213] on span "Hero Banner" at bounding box center [477, 216] width 80 height 25
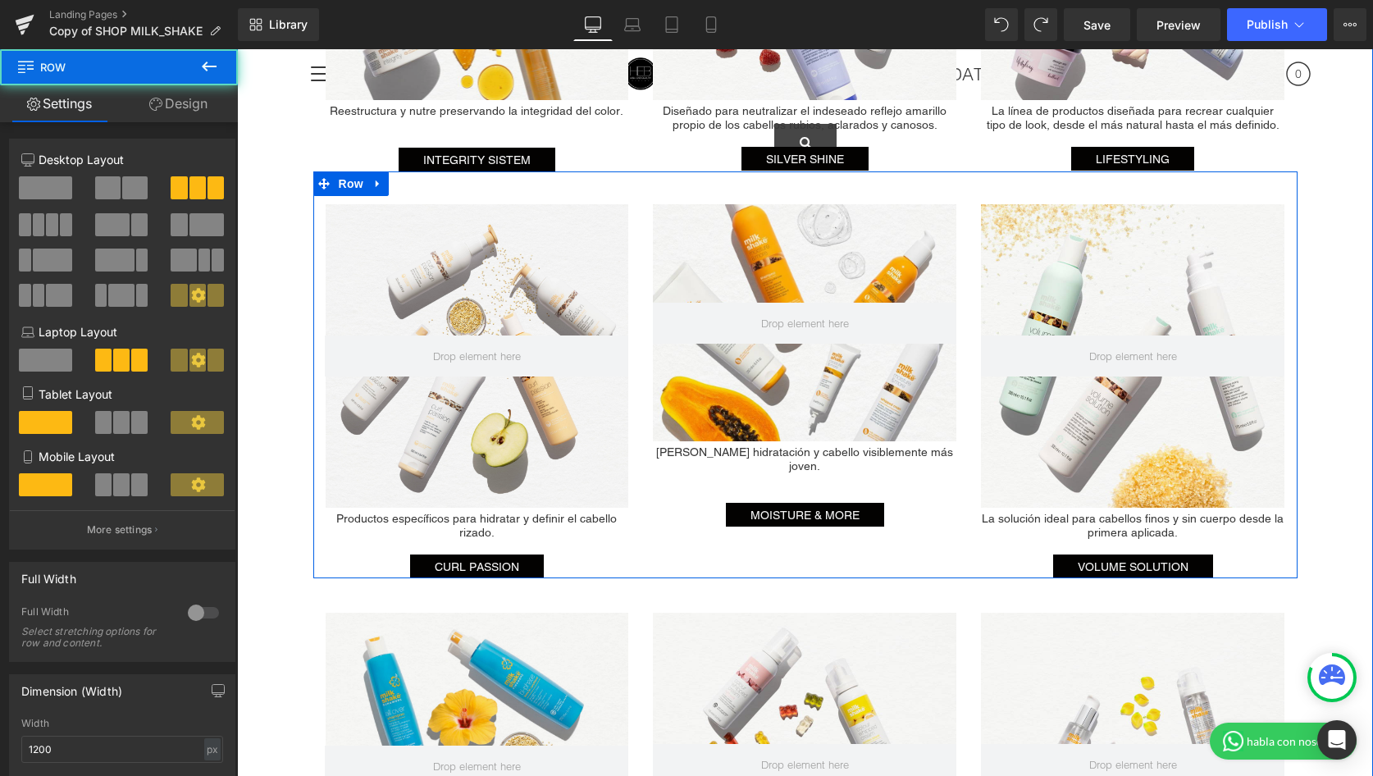
click at [826, 542] on div "Hero Banner Productos específicos para hidratar y definir el cabello rizado. He…" at bounding box center [805, 374] width 984 height 407
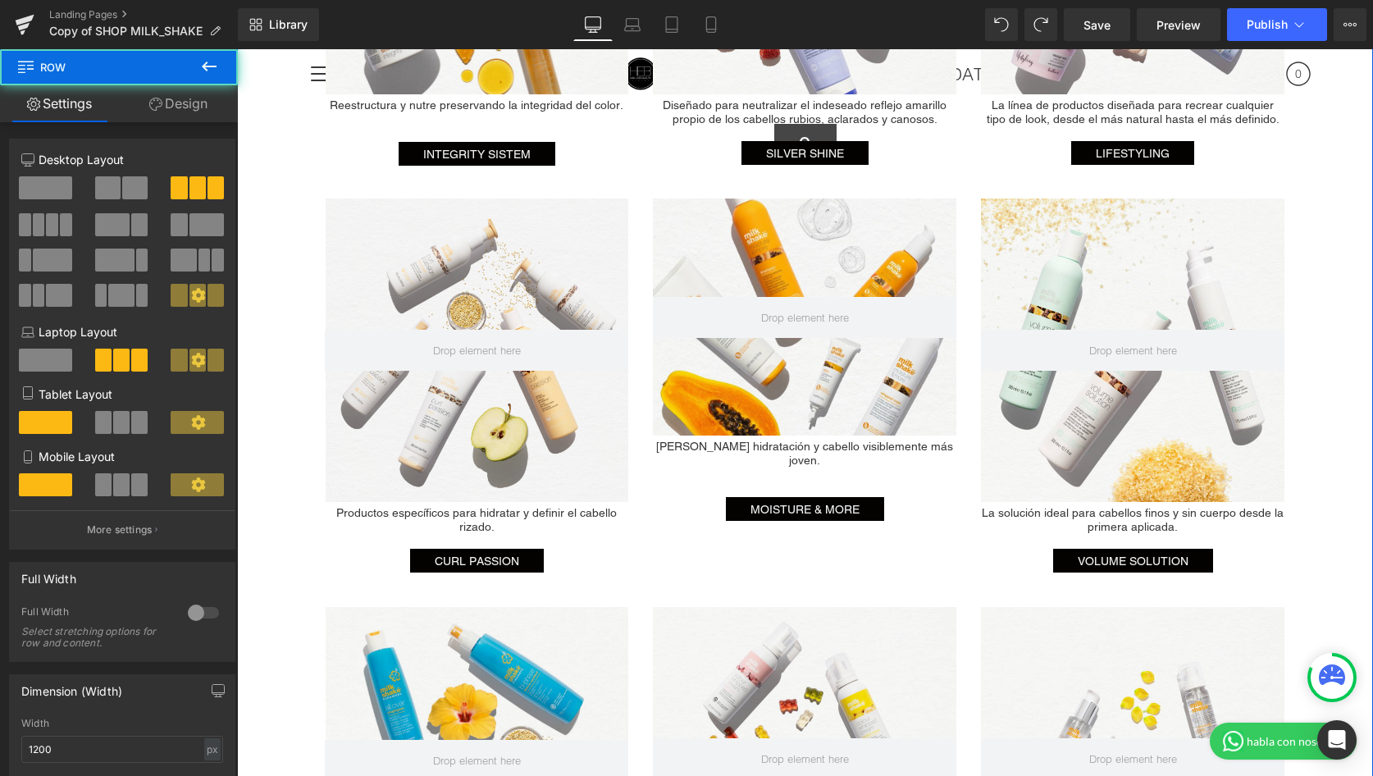
scroll to position [1665, 0]
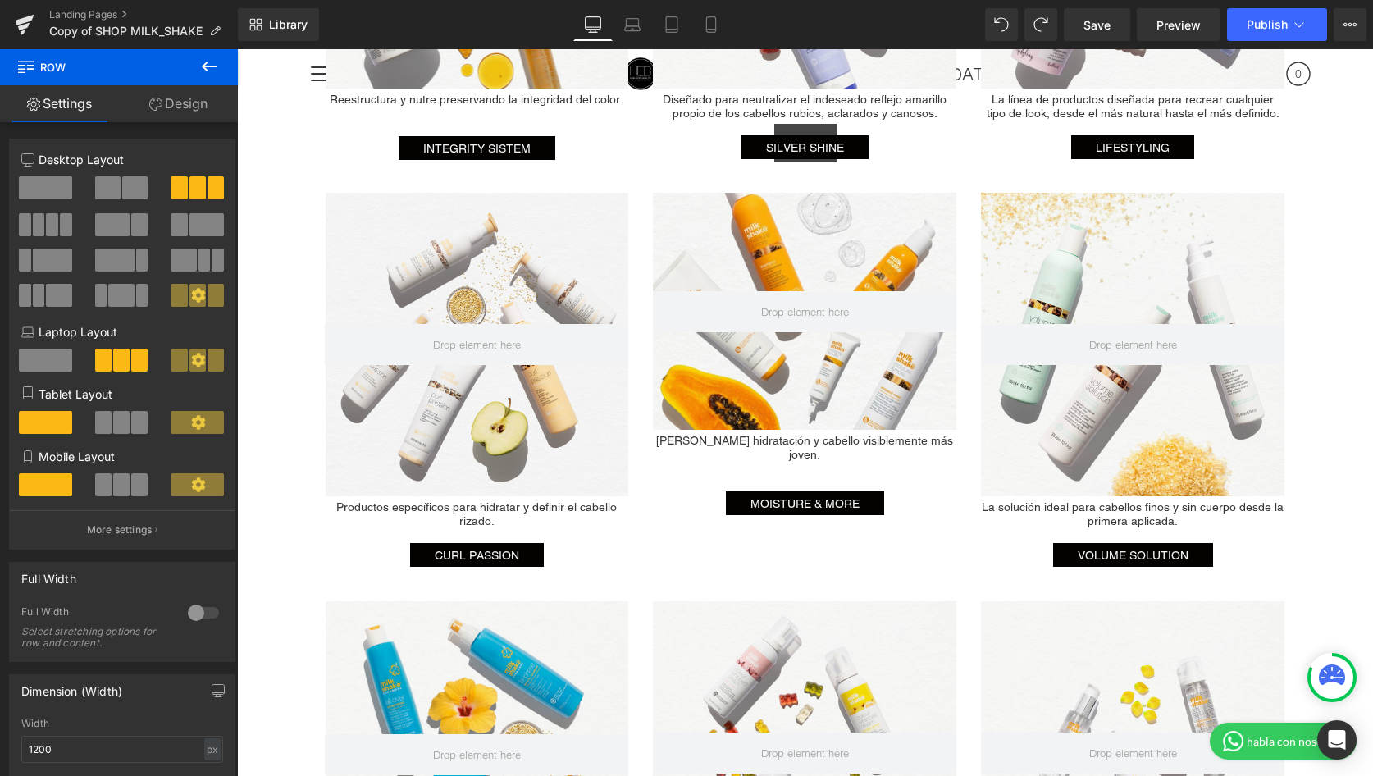
click at [207, 62] on icon at bounding box center [209, 67] width 15 height 10
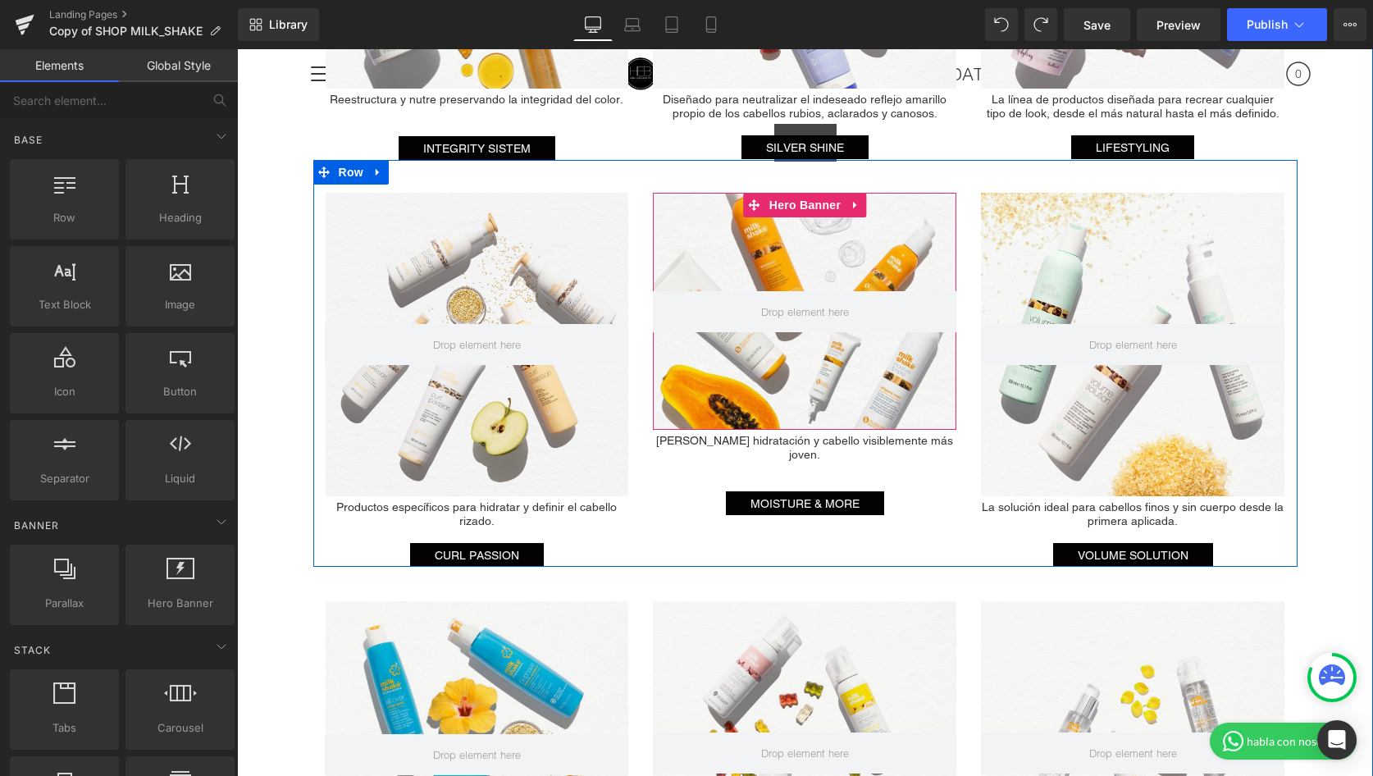
click at [822, 250] on div at bounding box center [804, 311] width 303 height 237
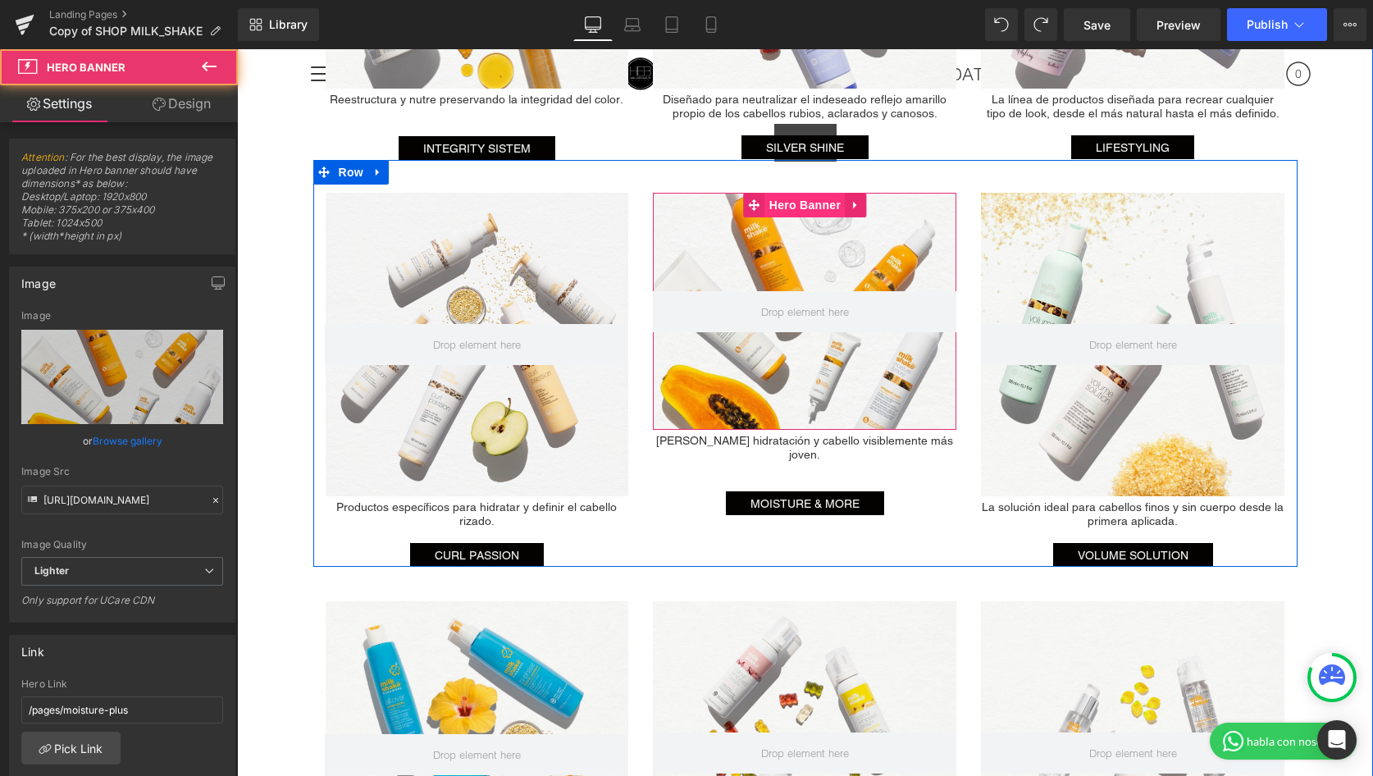
click at [787, 206] on span "Hero Banner" at bounding box center [805, 205] width 80 height 25
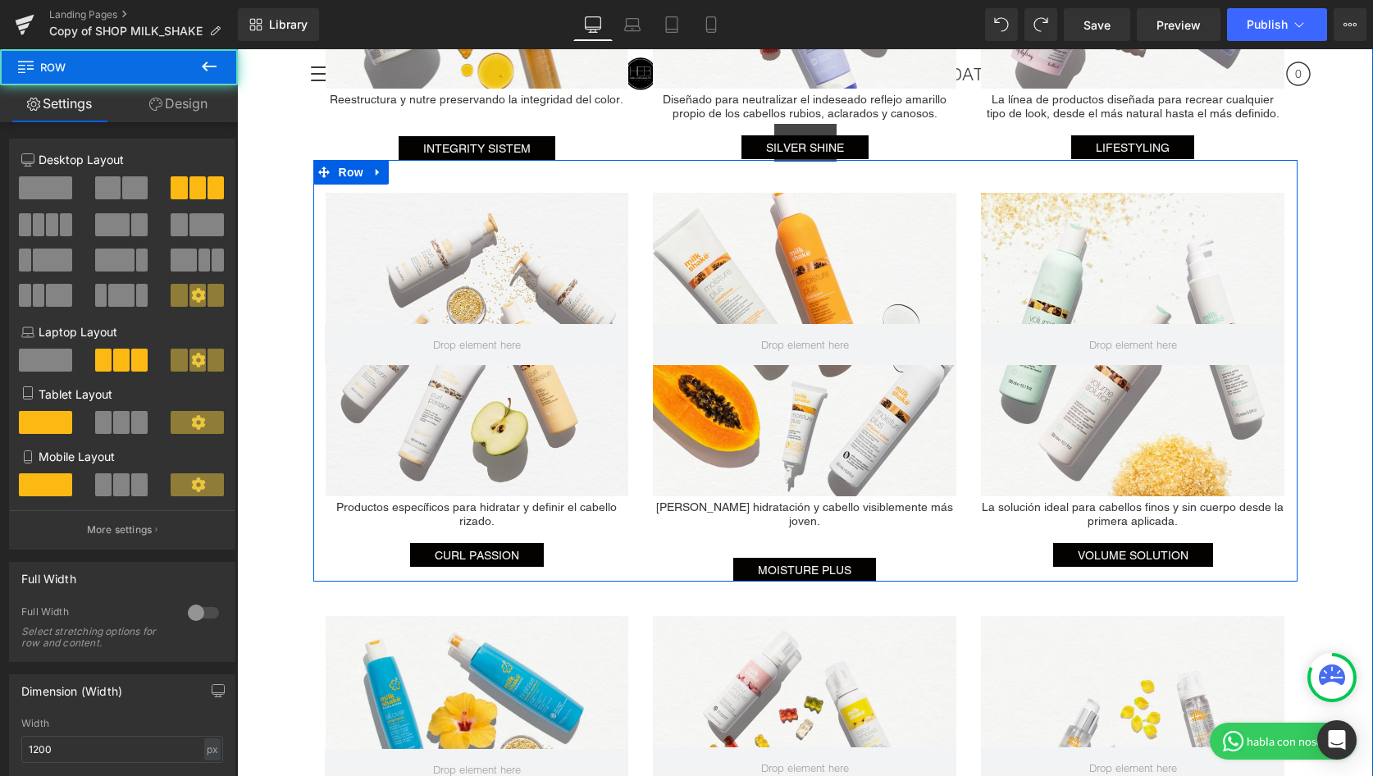
click at [906, 174] on div "Hero Banner Productos específicos para hidratar y definir el cabello rizado. He…" at bounding box center [805, 371] width 984 height 422
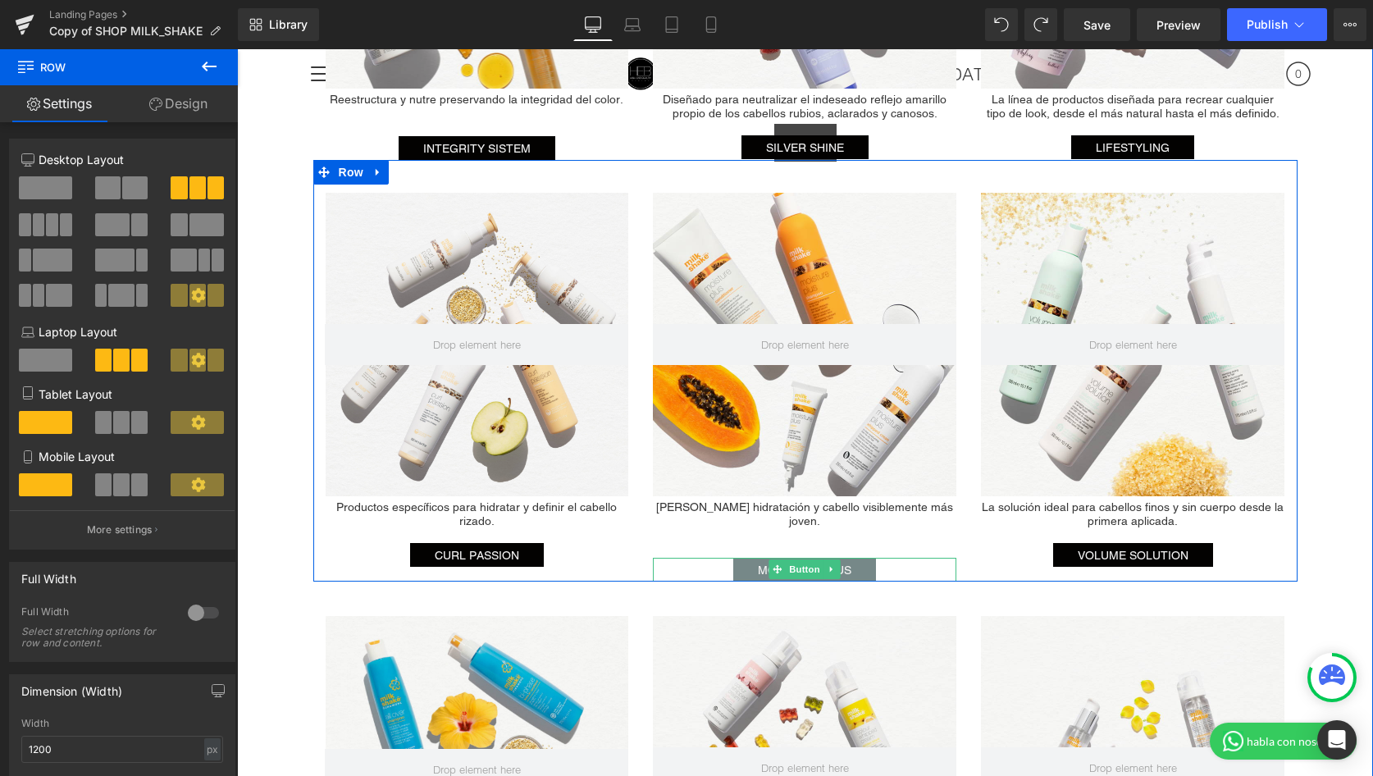
click at [828, 564] on icon at bounding box center [832, 569] width 9 height 10
click at [773, 559] on link "Button" at bounding box center [796, 569] width 54 height 20
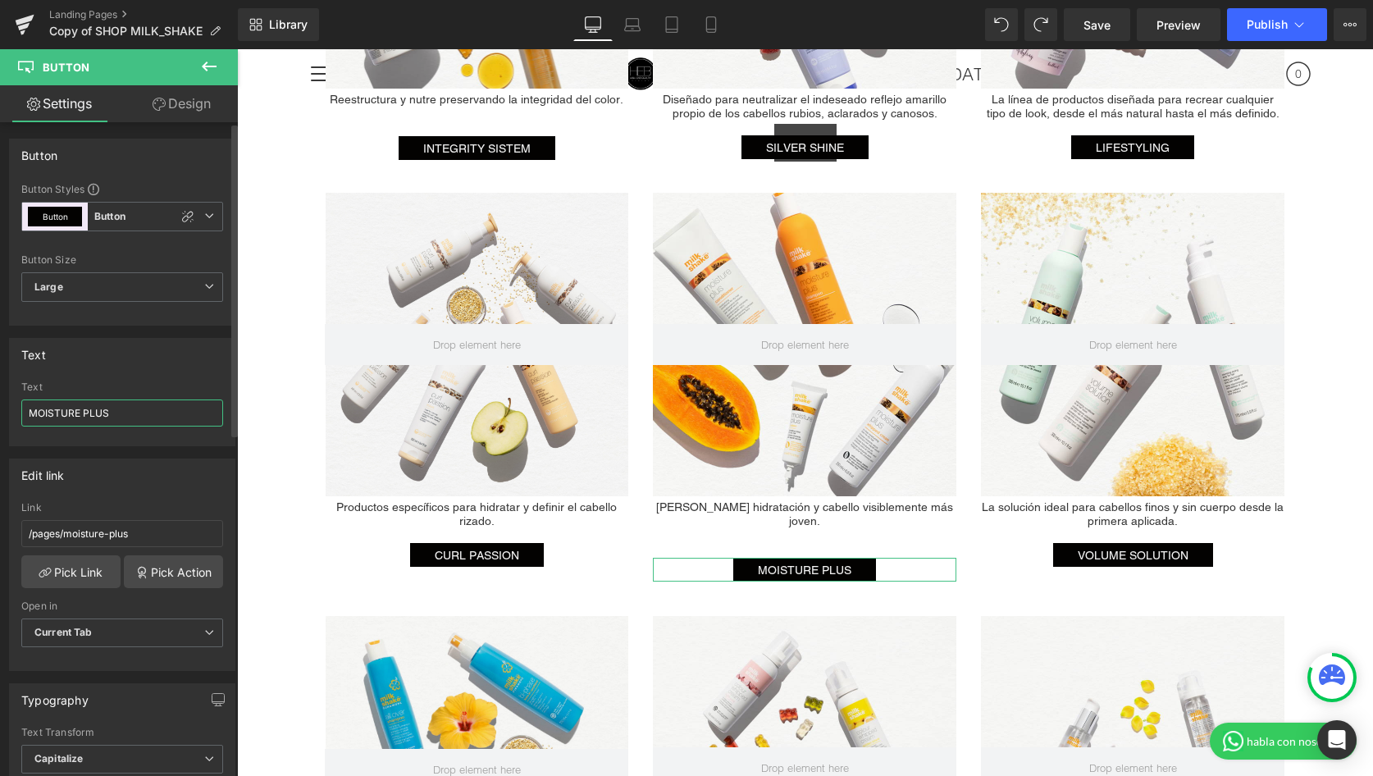
click at [117, 408] on input "MOISTURE PLUS" at bounding box center [122, 412] width 202 height 27
type input "MOISTURE & MORE"
click at [178, 359] on div "Text" at bounding box center [122, 354] width 225 height 31
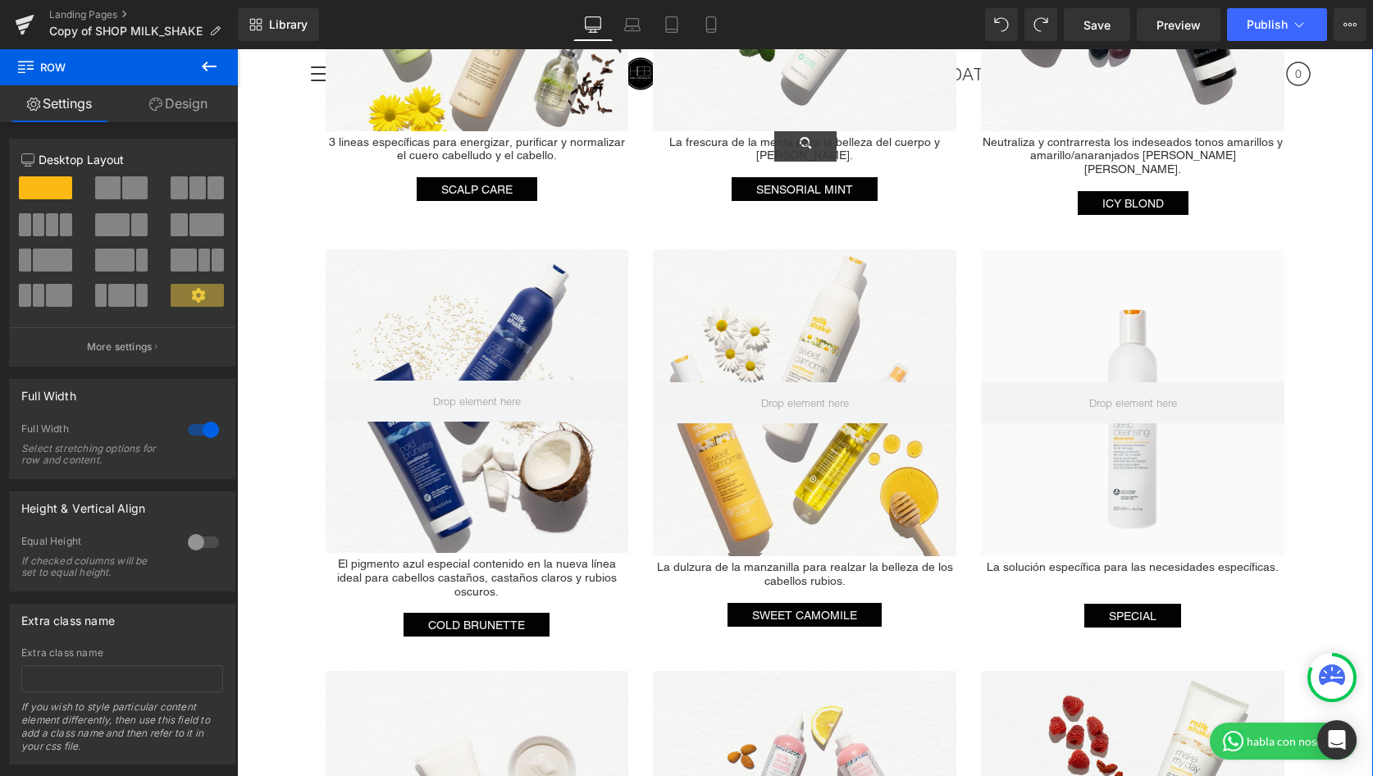
scroll to position [2866, 0]
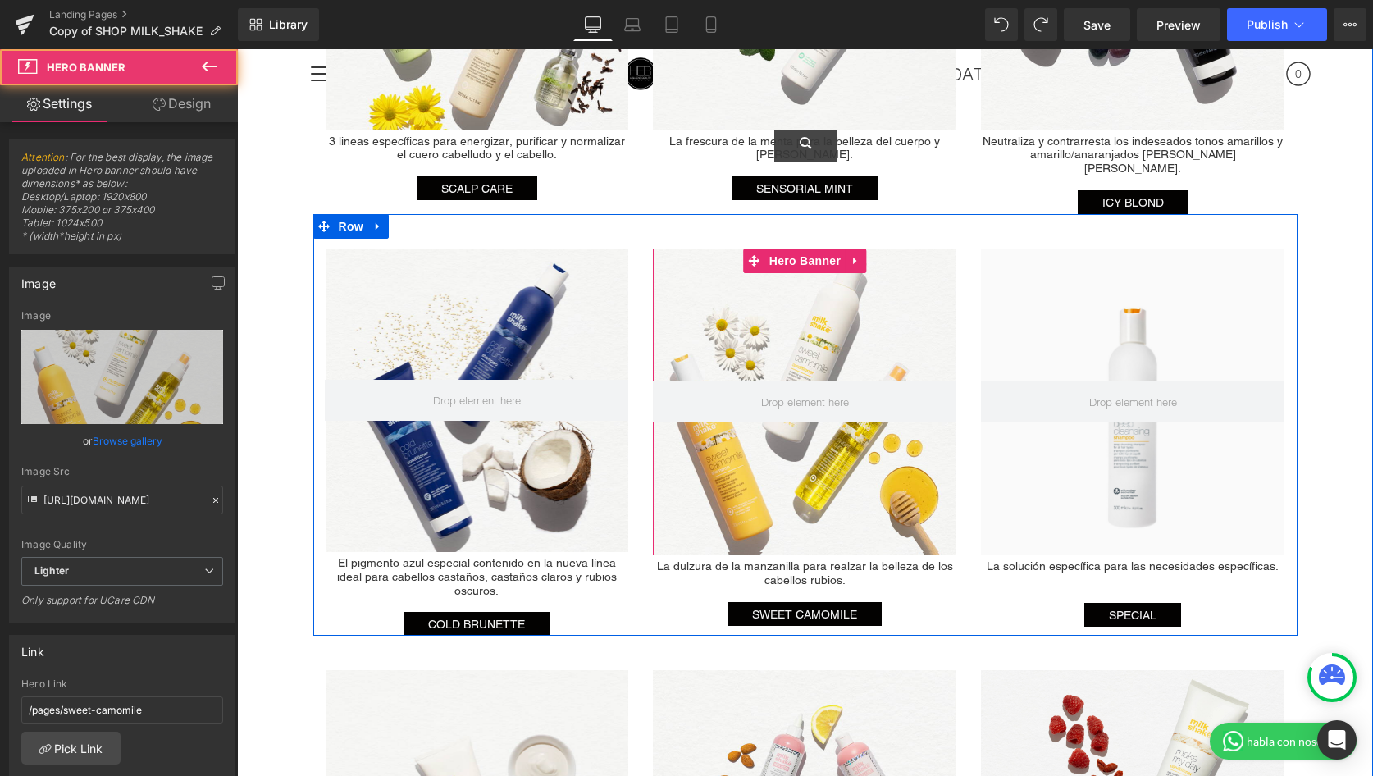
click at [812, 282] on div at bounding box center [804, 401] width 303 height 307
click at [704, 248] on div at bounding box center [804, 401] width 303 height 307
click at [850, 254] on icon at bounding box center [855, 260] width 11 height 12
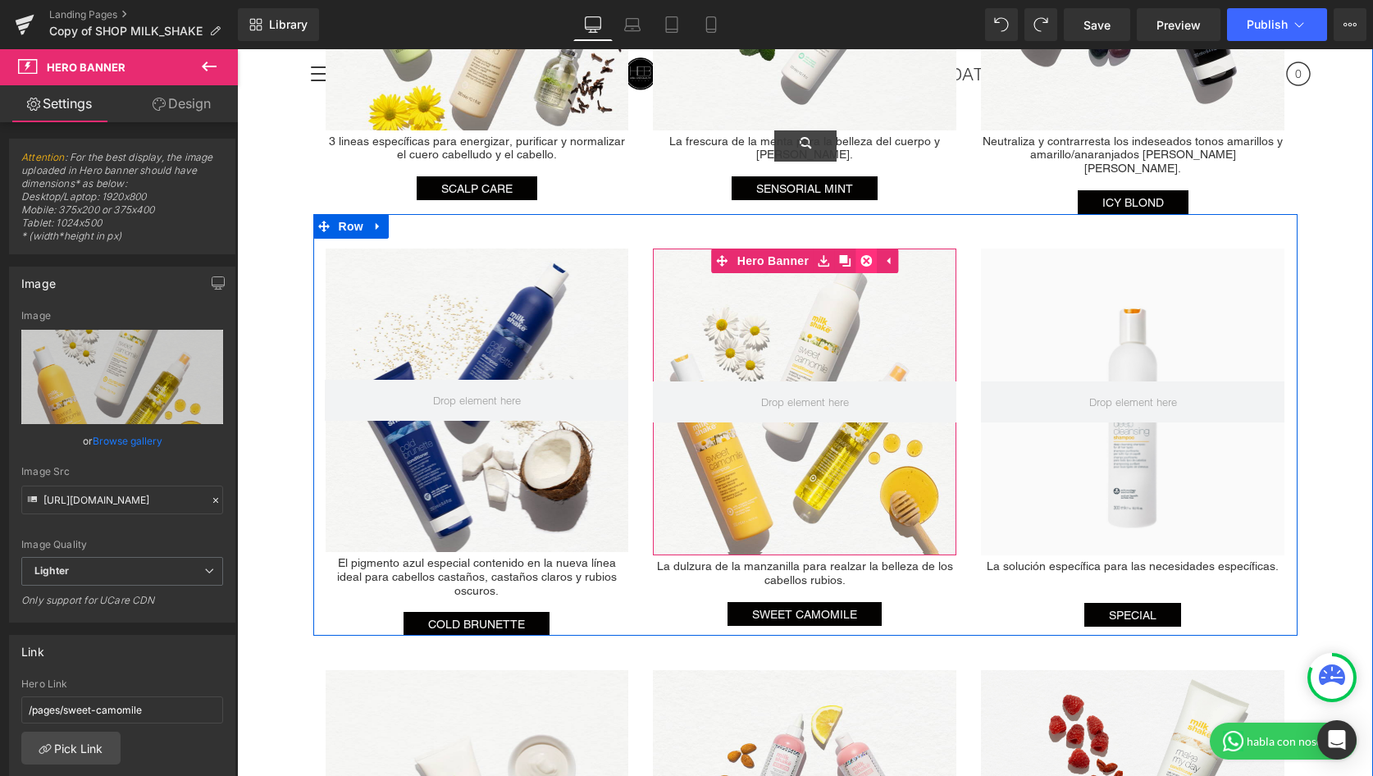
click at [871, 255] on icon at bounding box center [865, 260] width 11 height 11
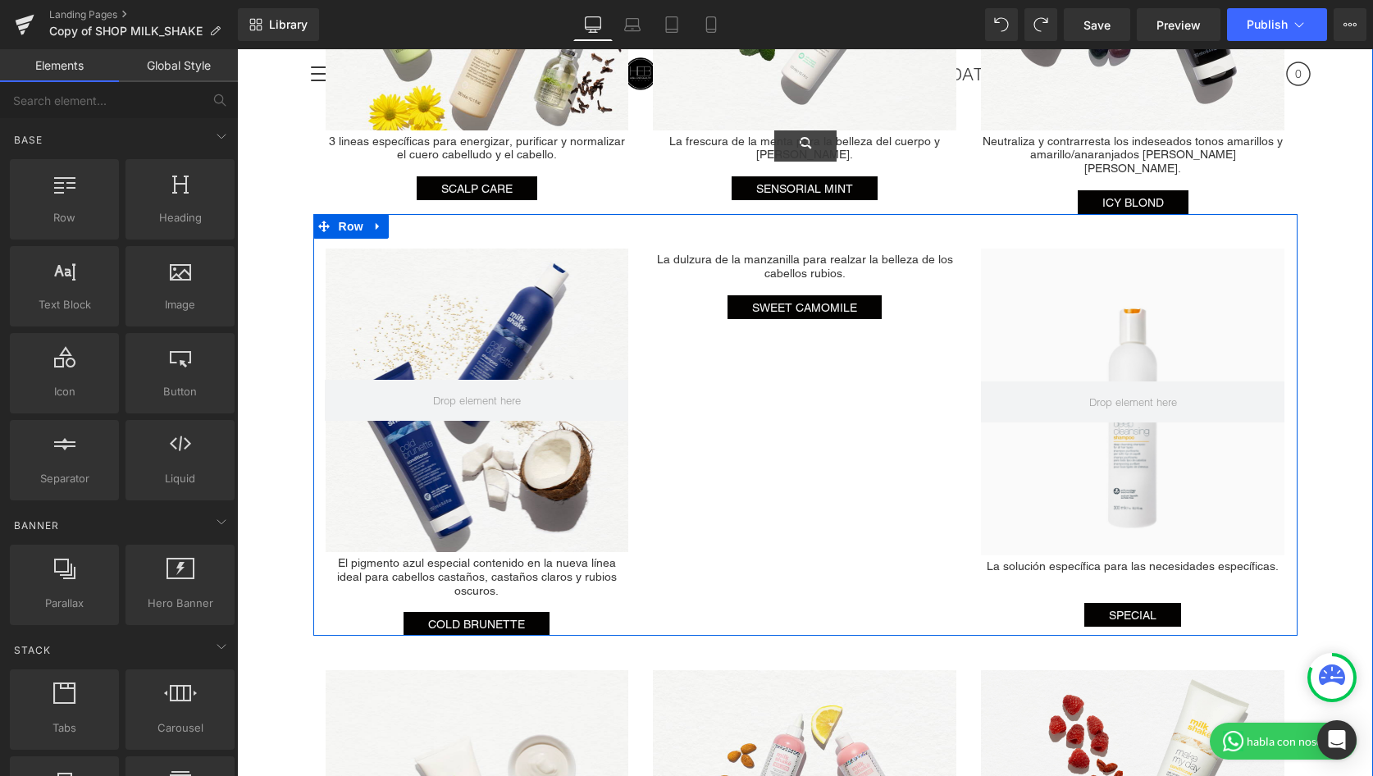
click at [824, 349] on div "Hero Banner El pigmento azul especial contenido en la nueva línea ideal para ca…" at bounding box center [805, 425] width 984 height 422
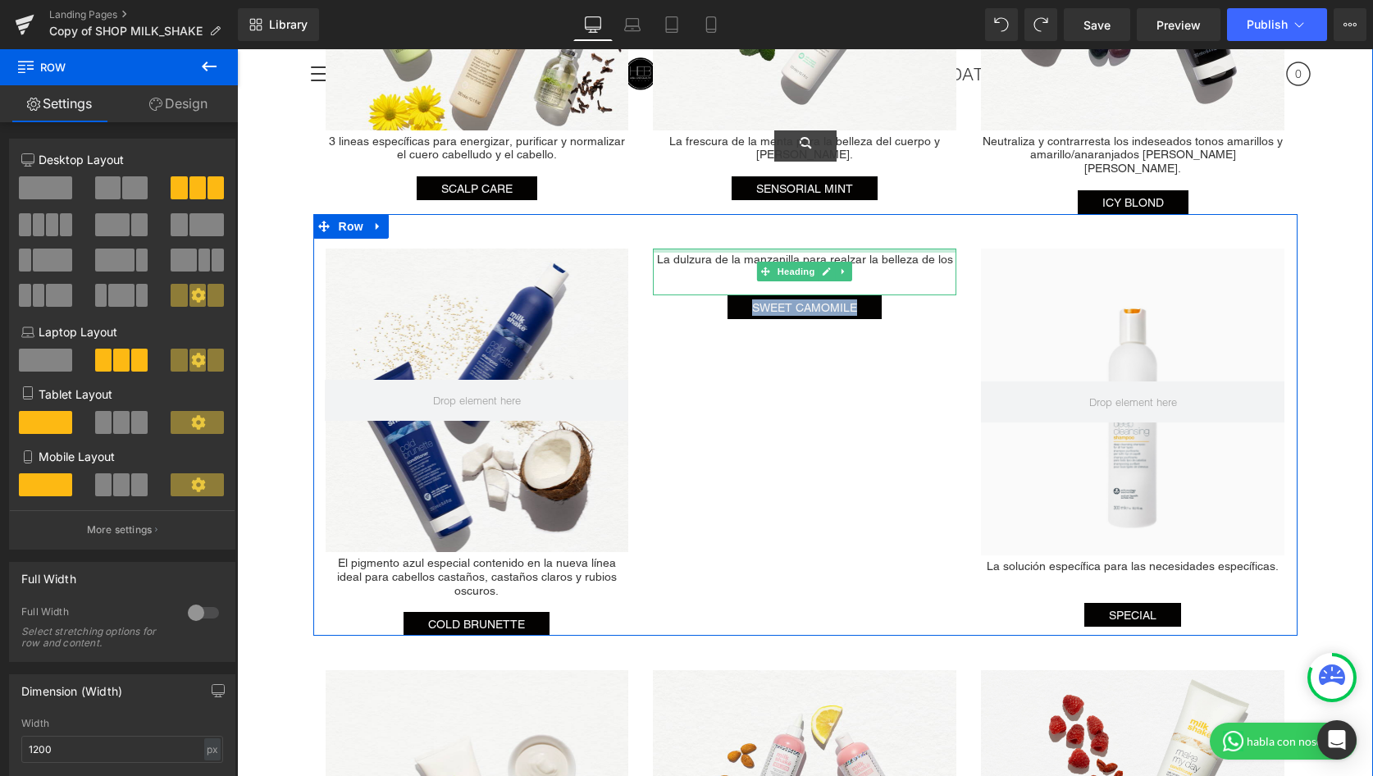
drag, startPoint x: 891, startPoint y: 323, endPoint x: 708, endPoint y: 215, distance: 212.5
click at [708, 215] on div "Hero Banner El pigmento azul especial contenido en la nueva línea ideal para ca…" at bounding box center [805, 425] width 984 height 422
click at [846, 262] on link at bounding box center [844, 272] width 17 height 20
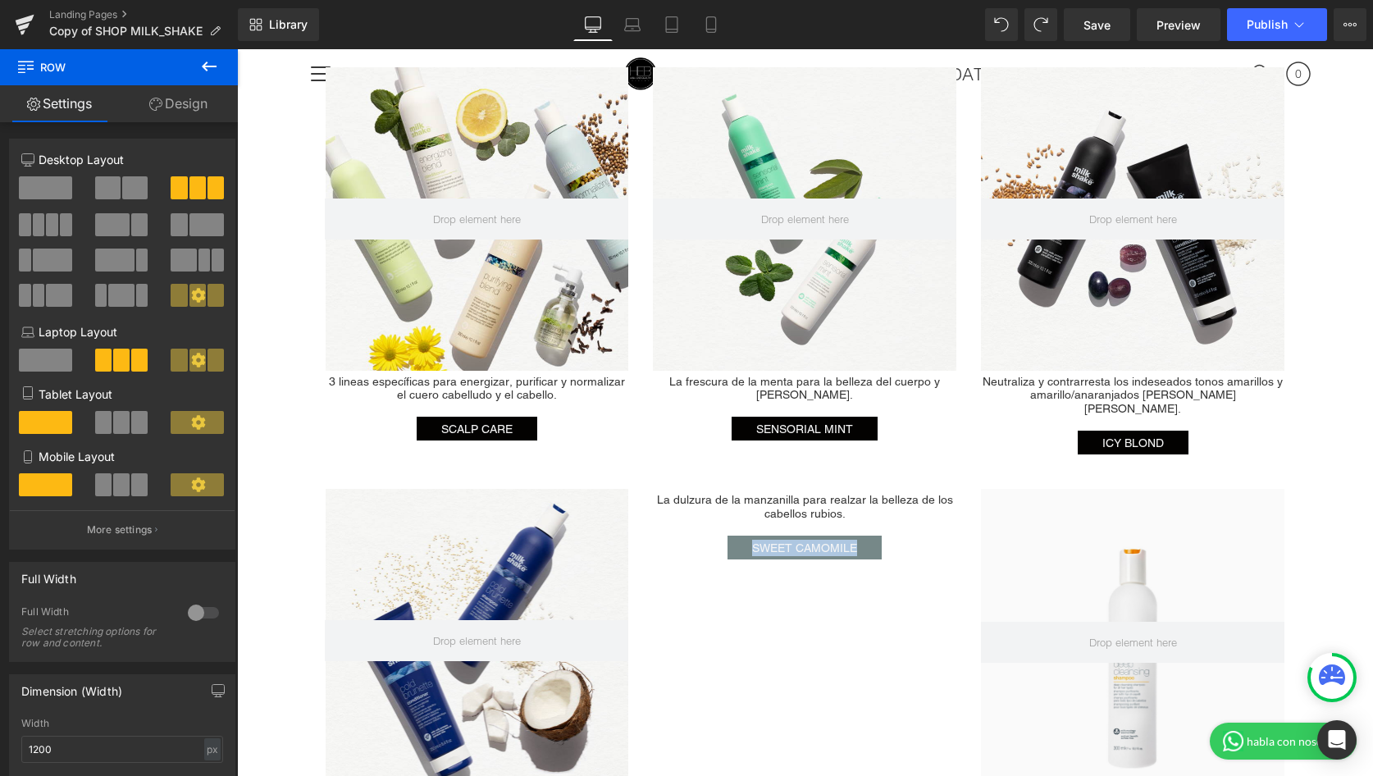
scroll to position [2657, 0]
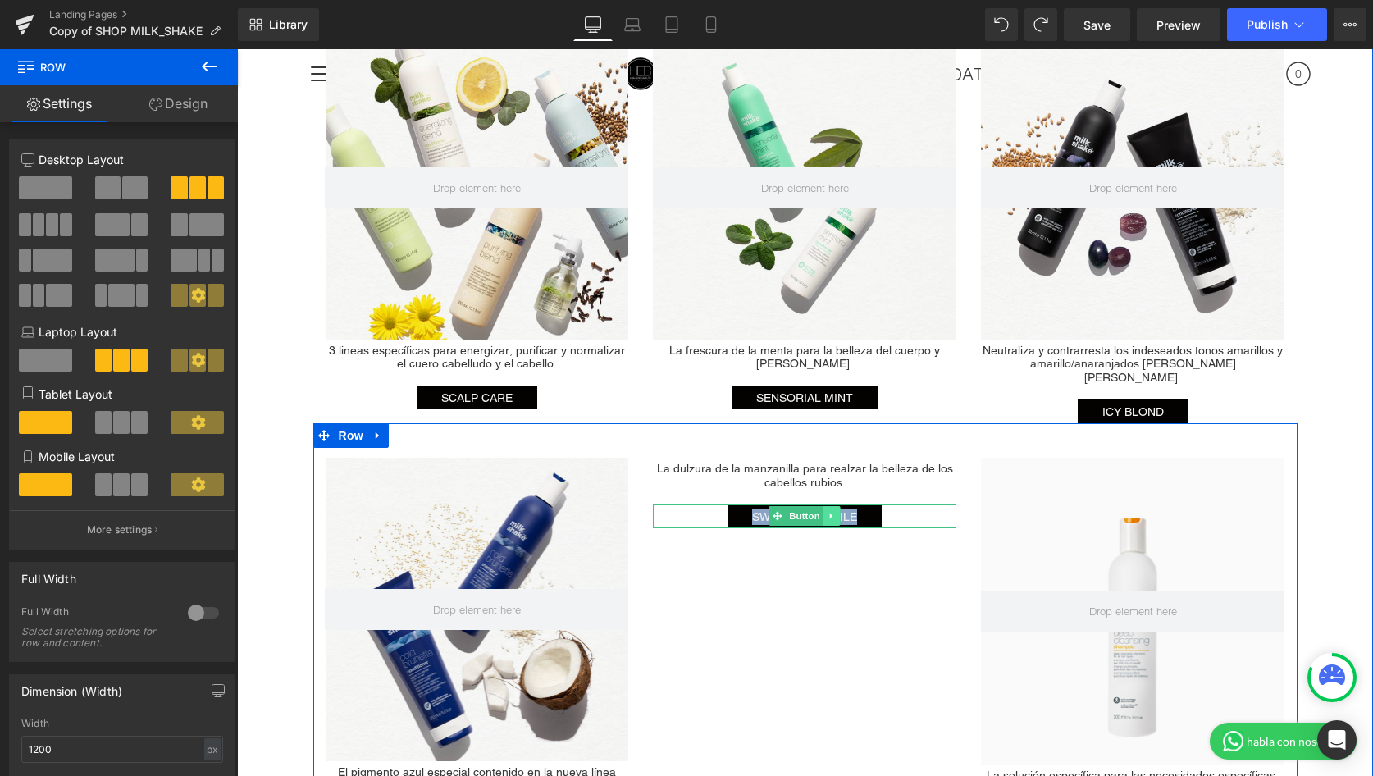
click at [833, 511] on icon at bounding box center [832, 516] width 9 height 10
click at [843, 511] on icon at bounding box center [840, 515] width 9 height 9
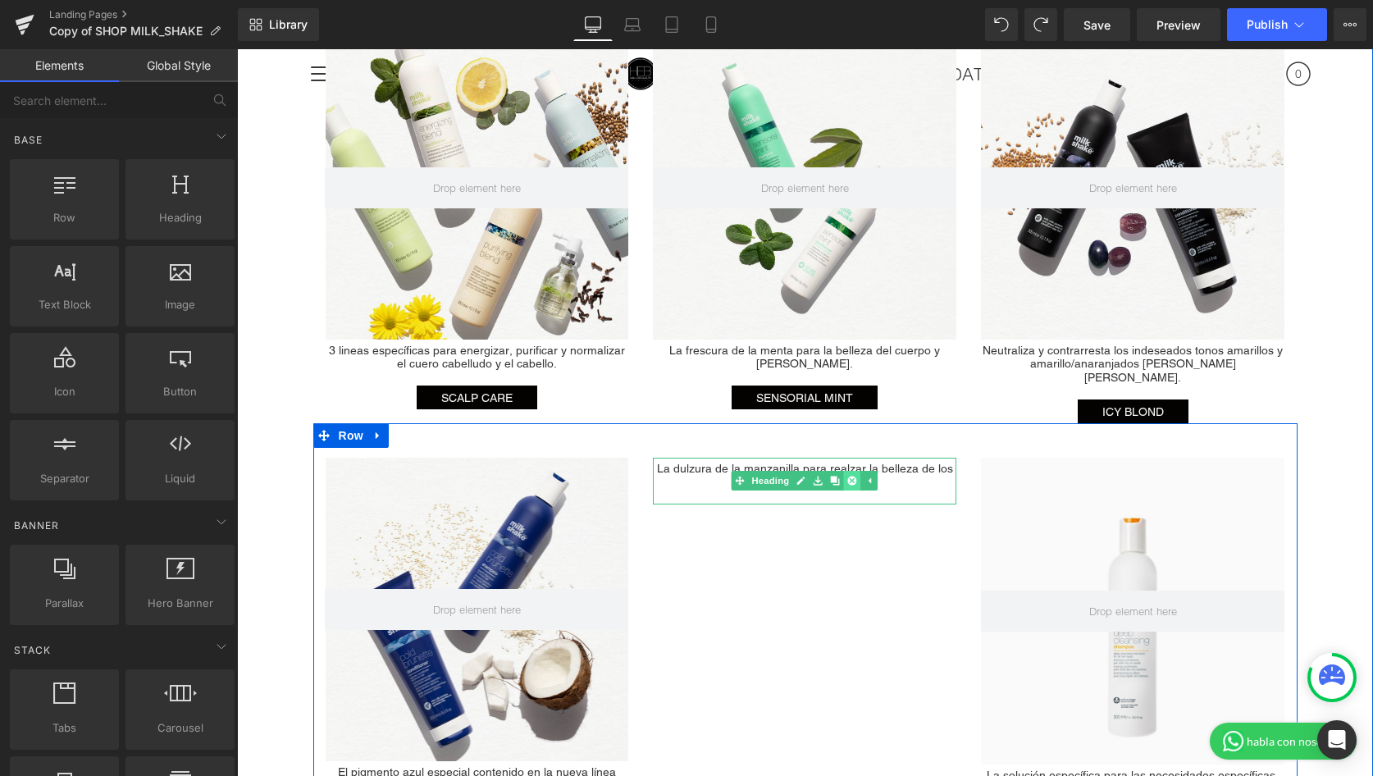
click at [854, 476] on icon at bounding box center [852, 480] width 9 height 9
click at [789, 527] on div "Hero Banner El pigmento azul especial contenido en la nueva línea ideal para ca…" at bounding box center [805, 634] width 984 height 422
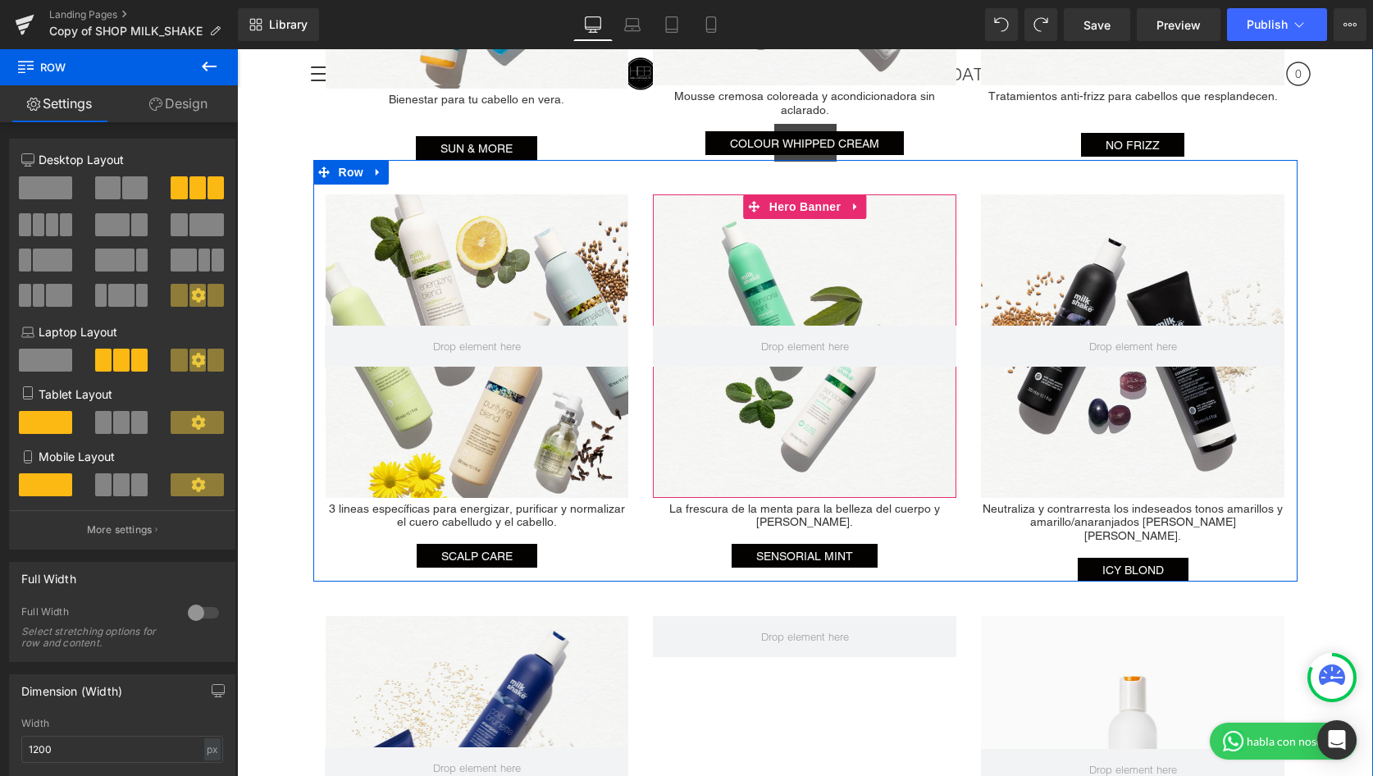
scroll to position [2500, 0]
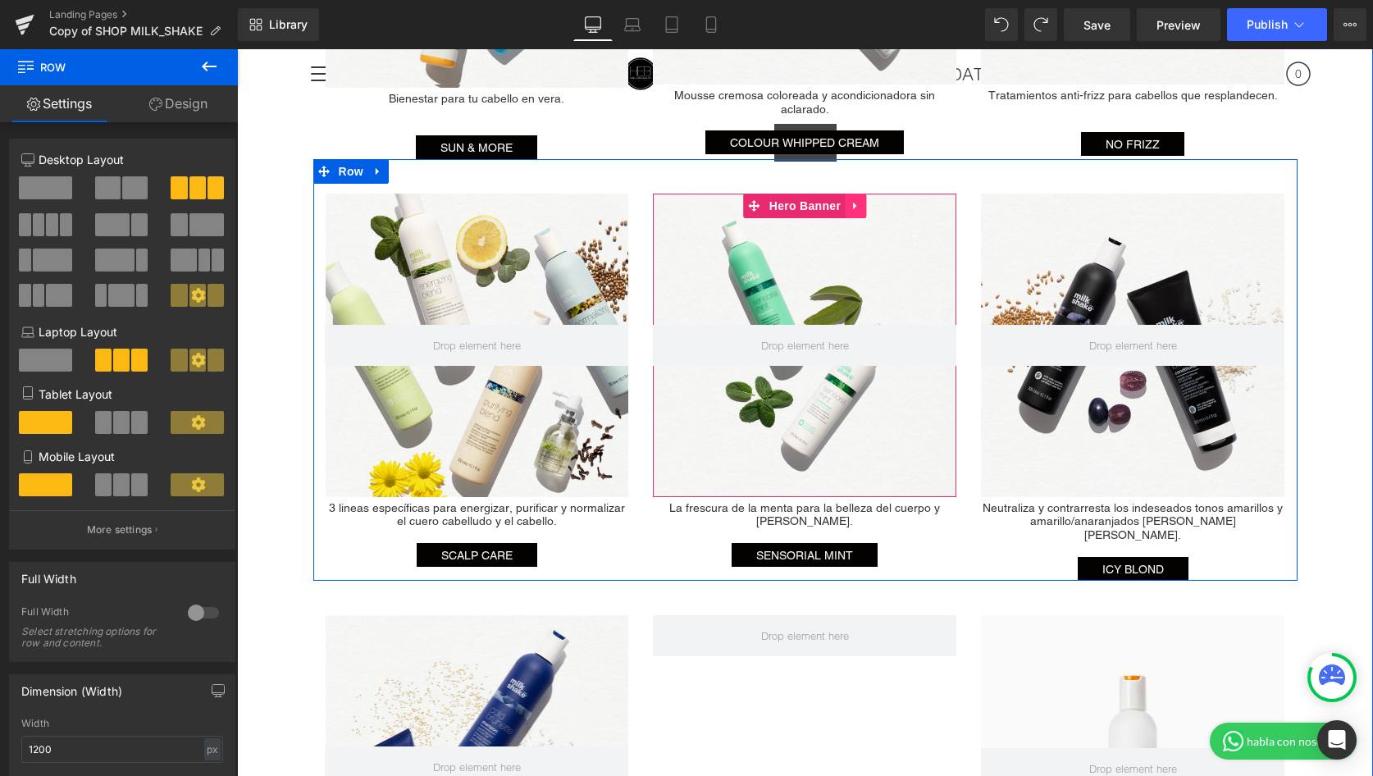
click at [850, 199] on icon at bounding box center [855, 205] width 11 height 12
click at [864, 200] on icon at bounding box center [865, 205] width 11 height 11
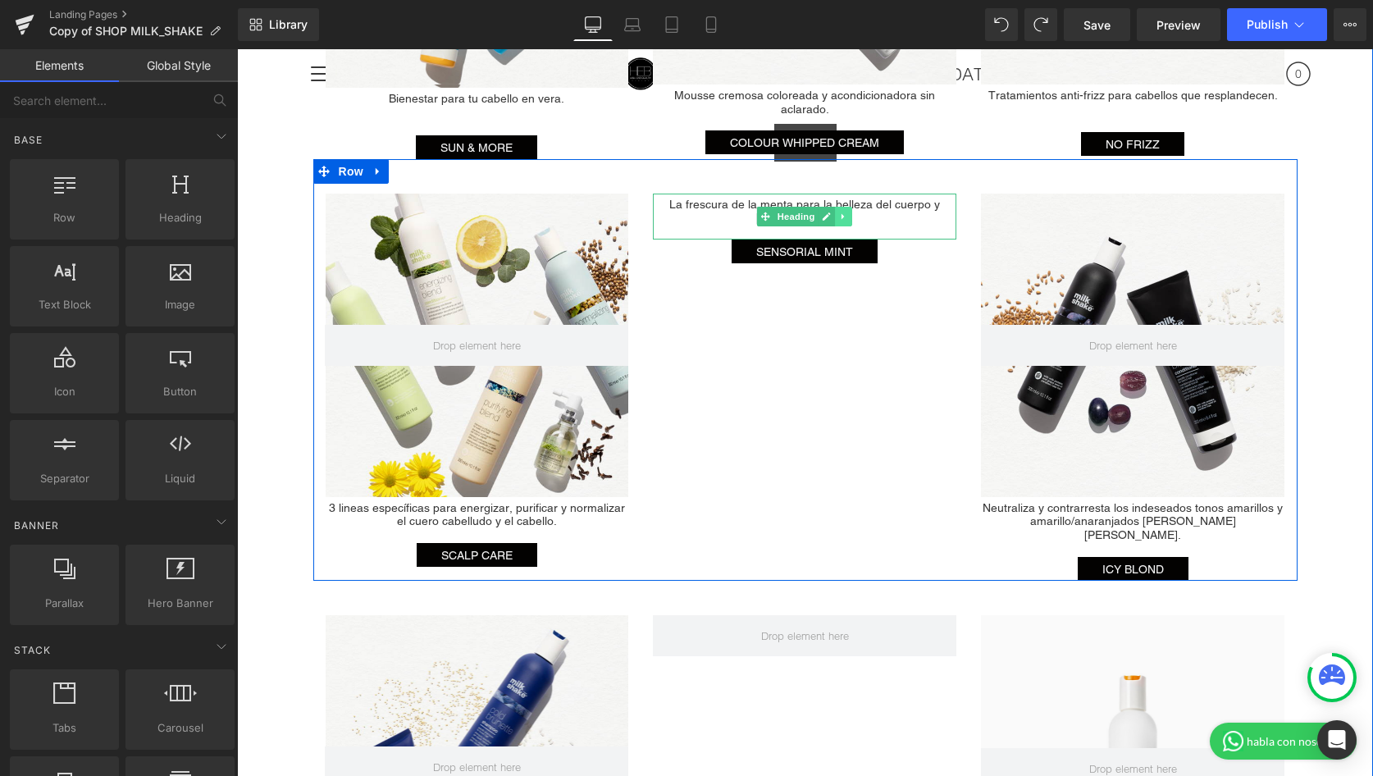
click at [842, 213] on icon at bounding box center [843, 216] width 2 height 6
click at [859, 207] on link at bounding box center [852, 217] width 17 height 20
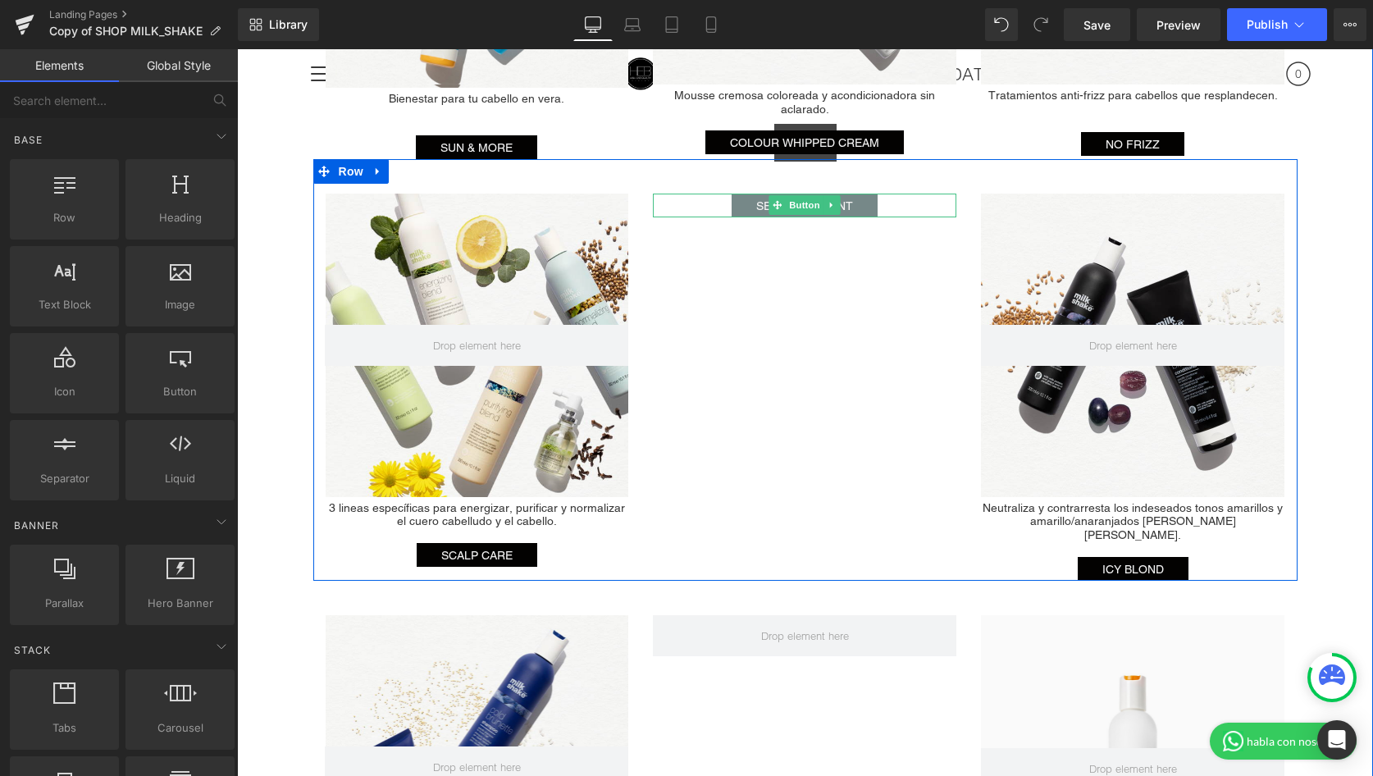
click at [864, 194] on link "SENSORIAL MINT" at bounding box center [805, 206] width 146 height 24
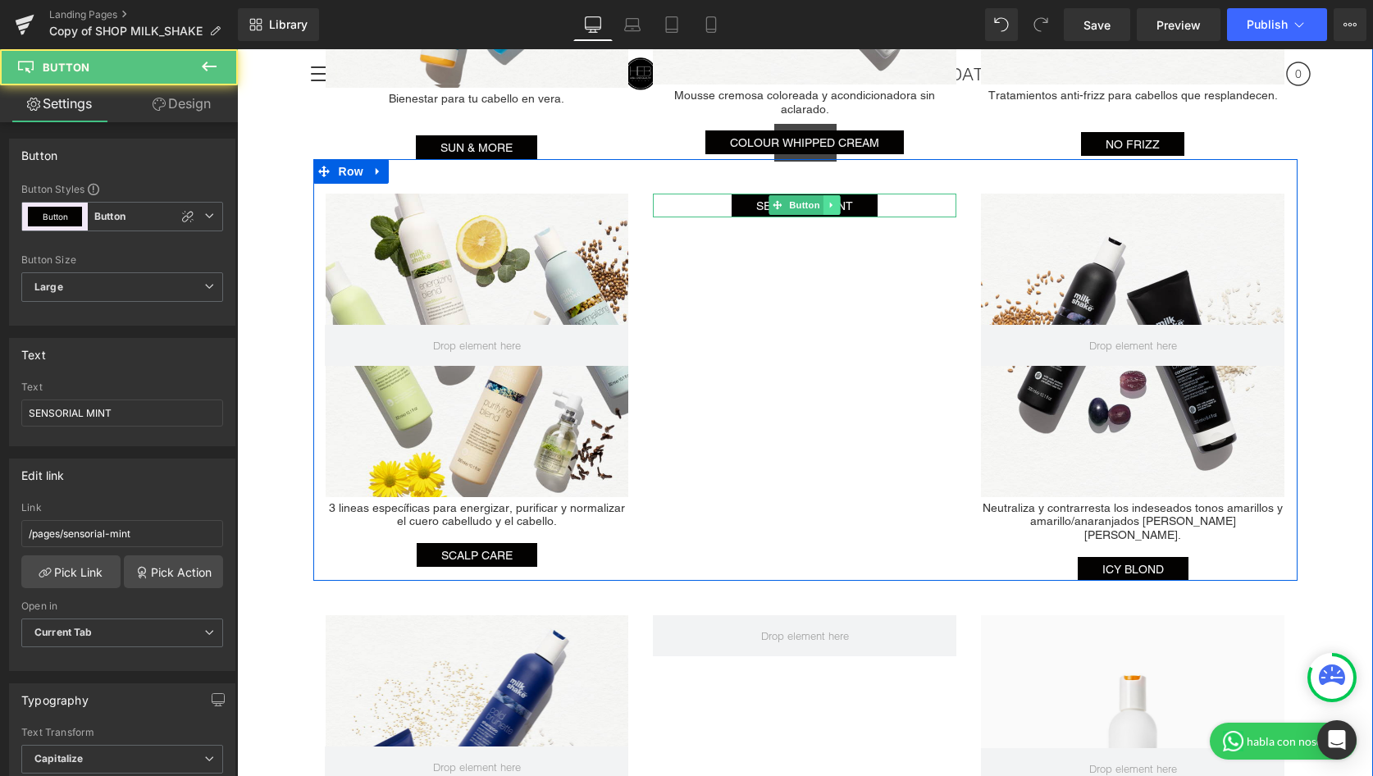
click at [831, 203] on icon at bounding box center [831, 206] width 2 height 6
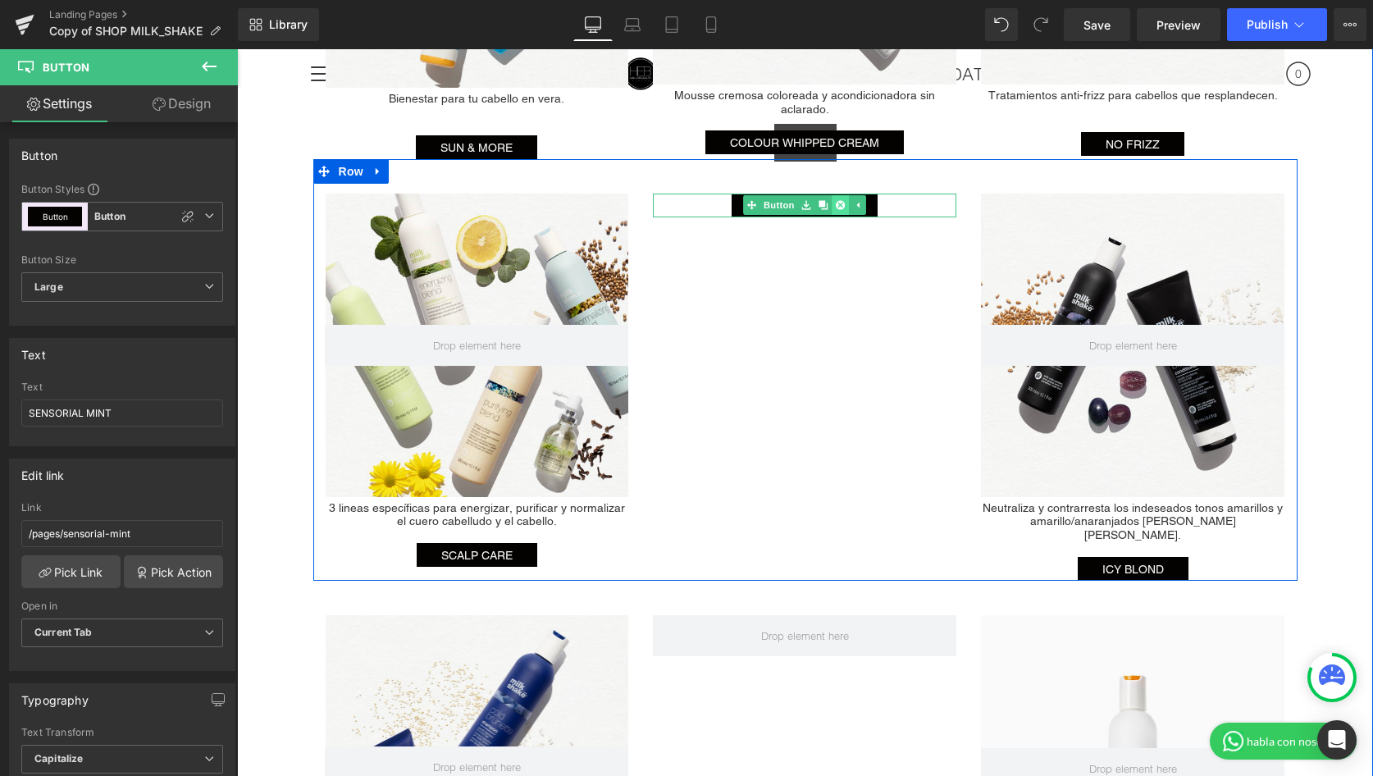
click at [843, 200] on icon at bounding box center [840, 204] width 9 height 9
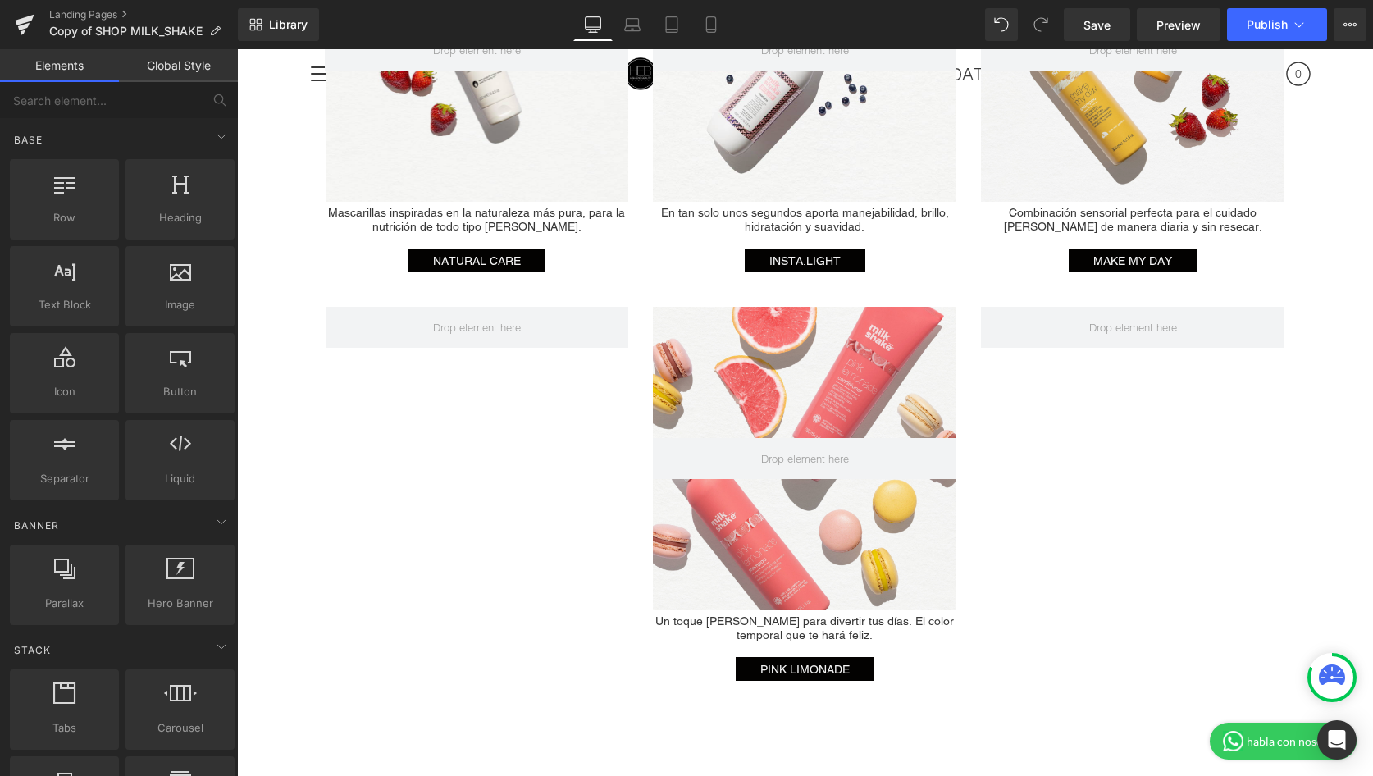
scroll to position [3651, 0]
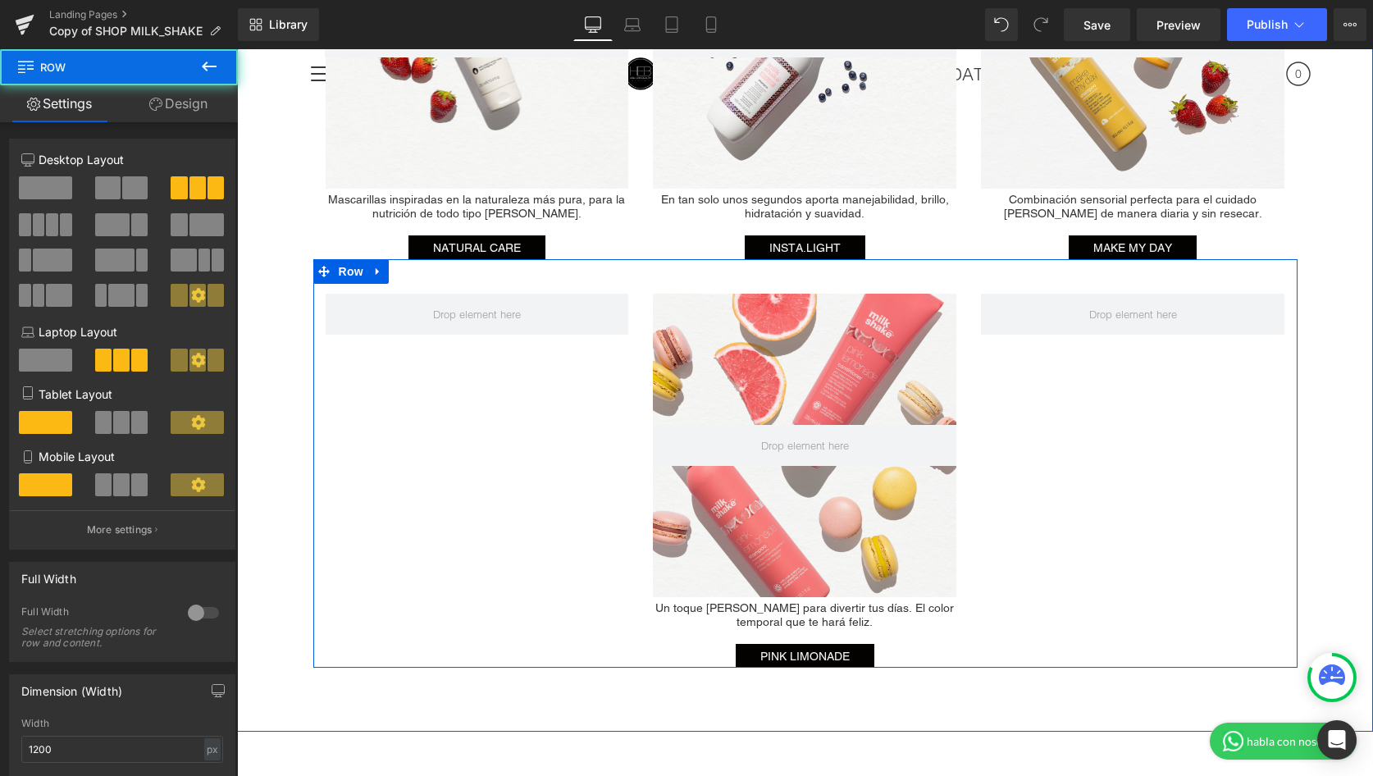
click at [987, 611] on div "Hero Banner Un toque [PERSON_NAME] para divertir tus días. El color temporal qu…" at bounding box center [805, 463] width 984 height 408
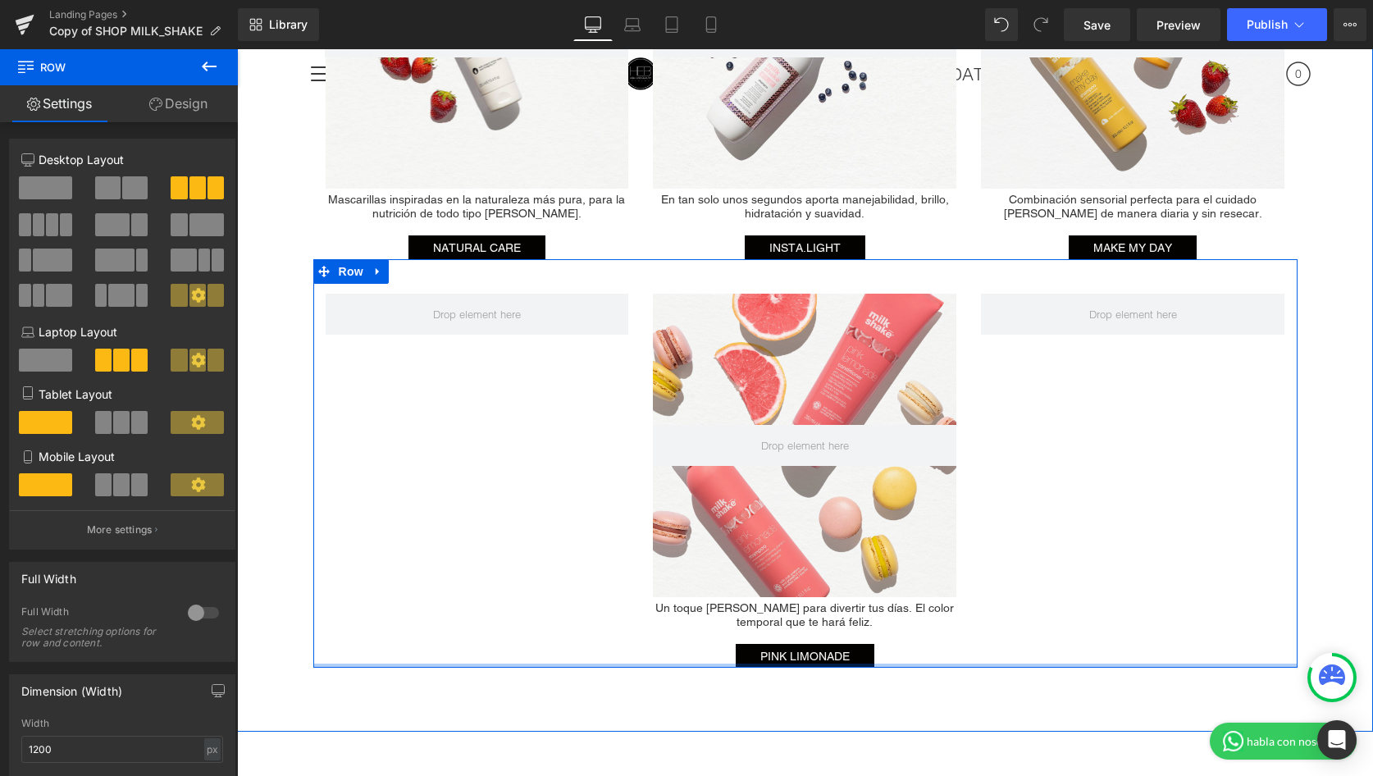
drag, startPoint x: 677, startPoint y: 226, endPoint x: 888, endPoint y: 614, distance: 441.9
click at [888, 614] on div "Hero Banner Un toque [PERSON_NAME] para divertir tus días. El color temporal qu…" at bounding box center [805, 463] width 984 height 408
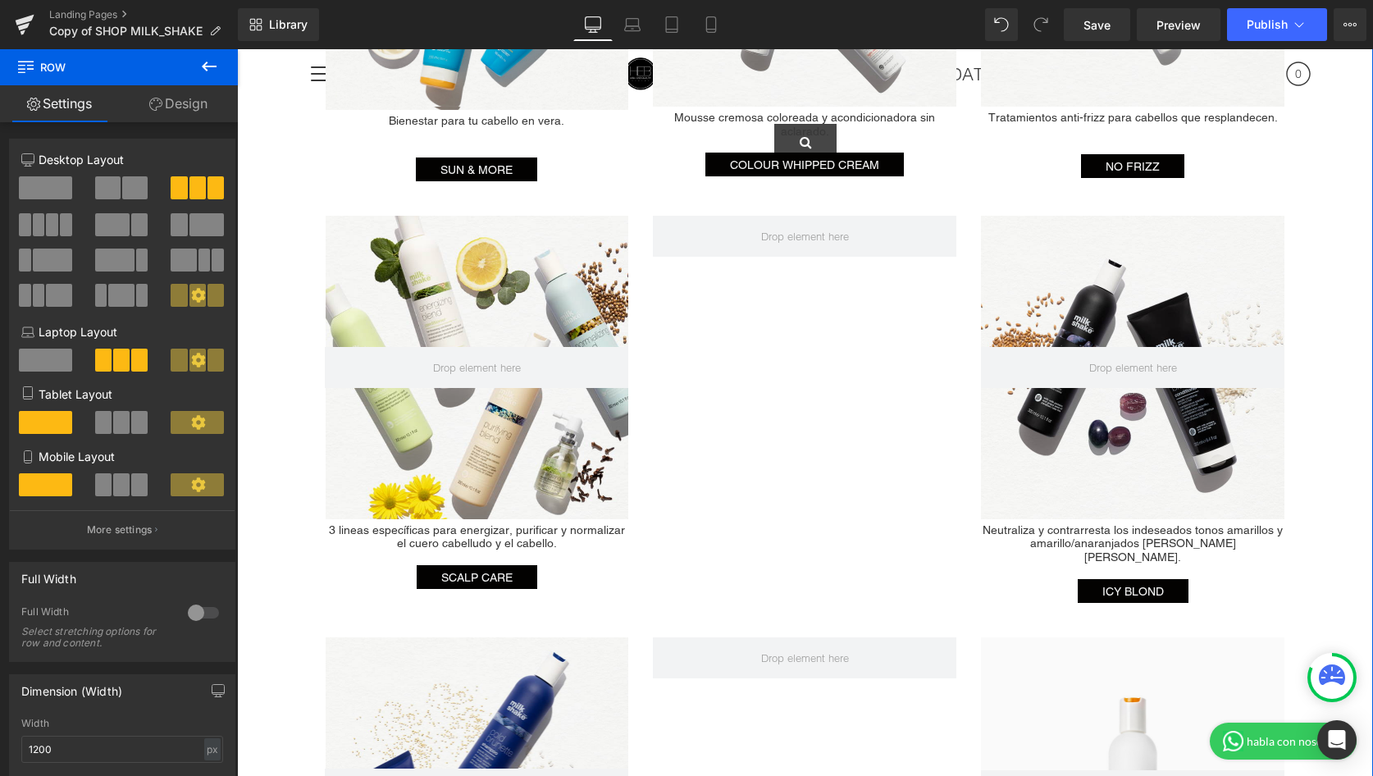
scroll to position [2476, 0]
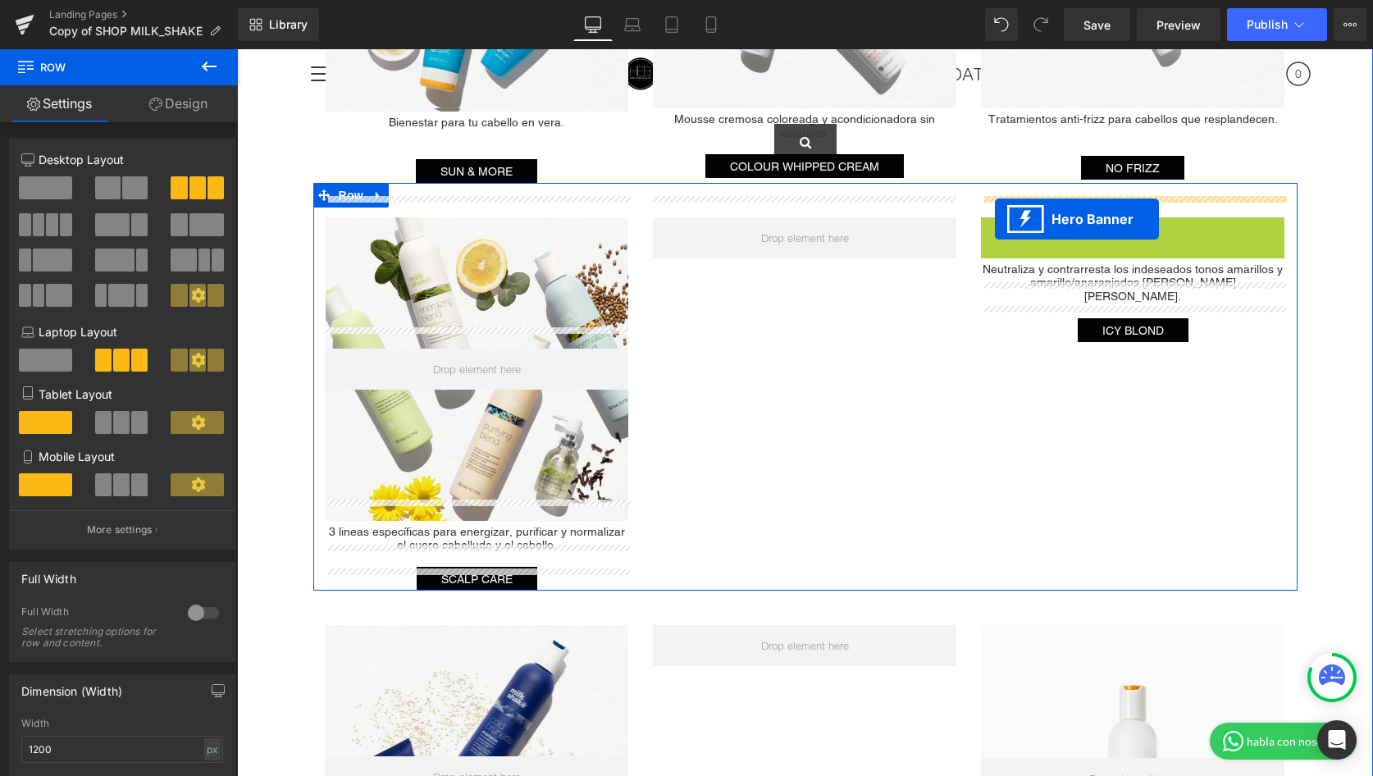
drag, startPoint x: 1073, startPoint y: 214, endPoint x: 1007, endPoint y: 219, distance: 65.8
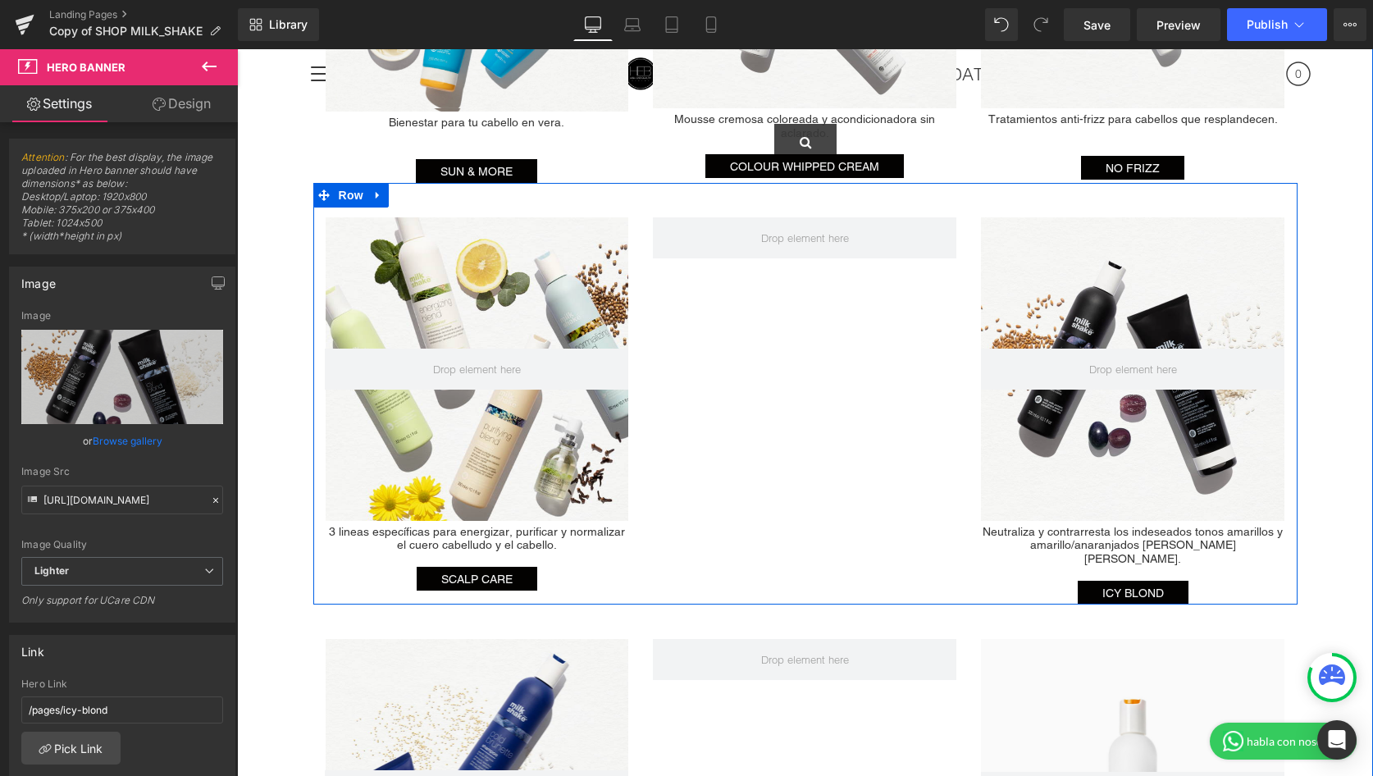
drag, startPoint x: 1005, startPoint y: 237, endPoint x: 776, endPoint y: 238, distance: 229.6
click at [776, 238] on div "Hero Banner 3 lineas específicas para energizar, purificar y normalizar el cuer…" at bounding box center [805, 394] width 984 height 422
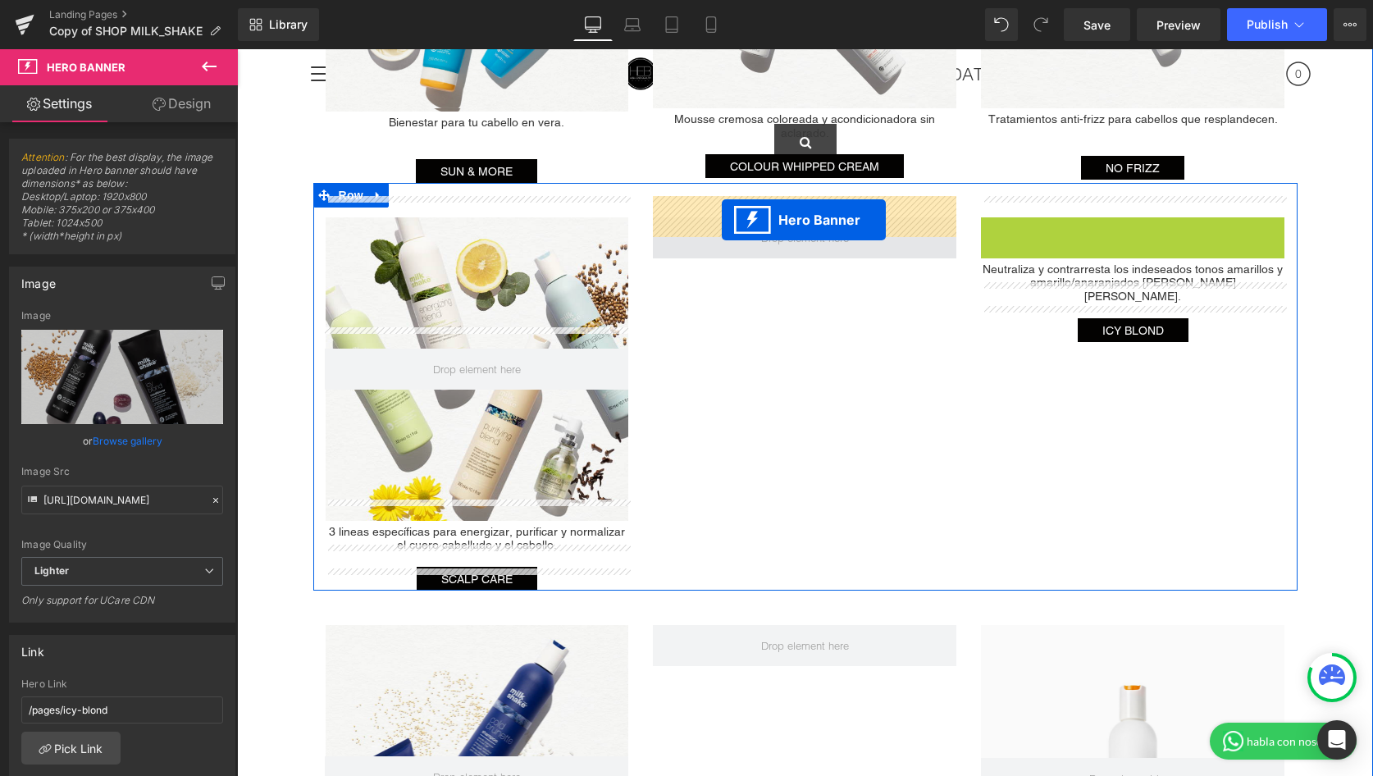
drag, startPoint x: 1080, startPoint y: 218, endPoint x: 719, endPoint y: 220, distance: 360.9
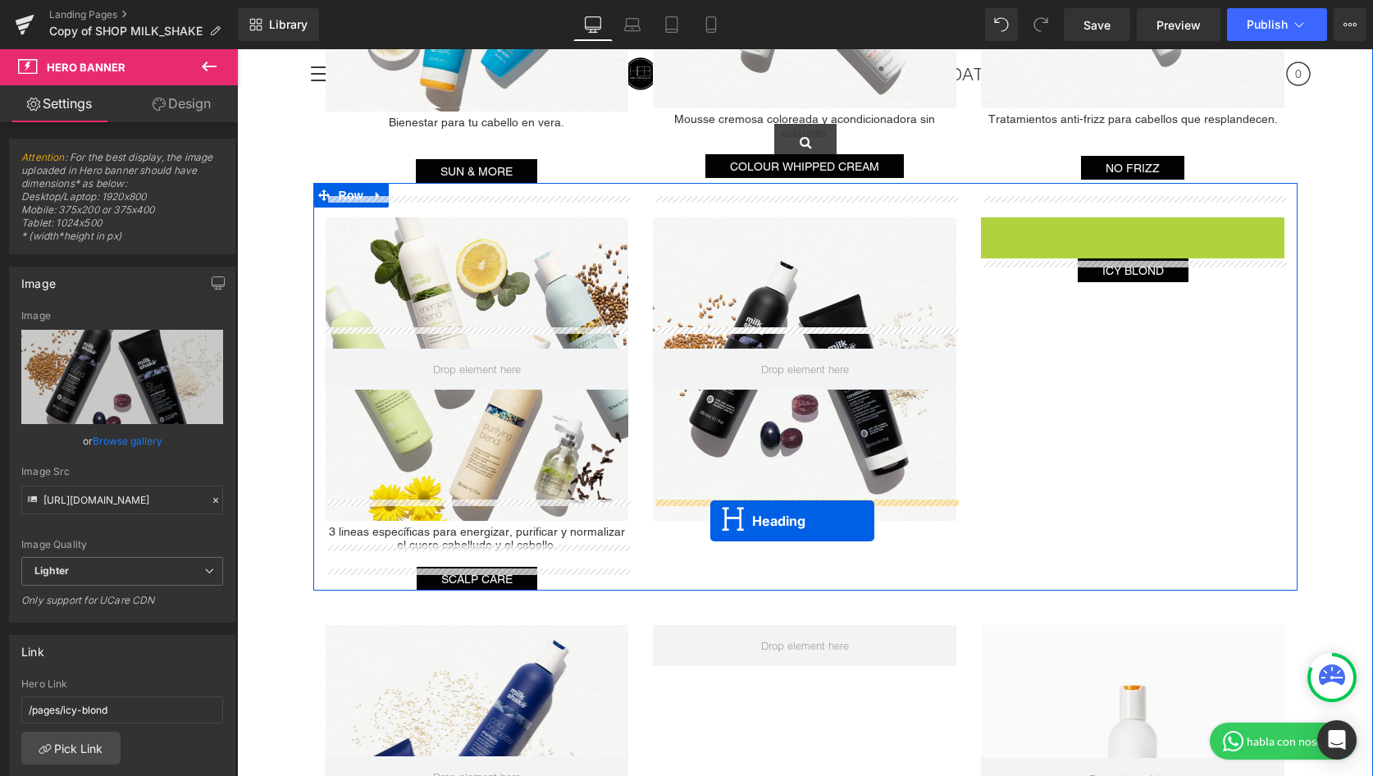
drag, startPoint x: 1096, startPoint y: 214, endPoint x: 710, endPoint y: 522, distance: 493.1
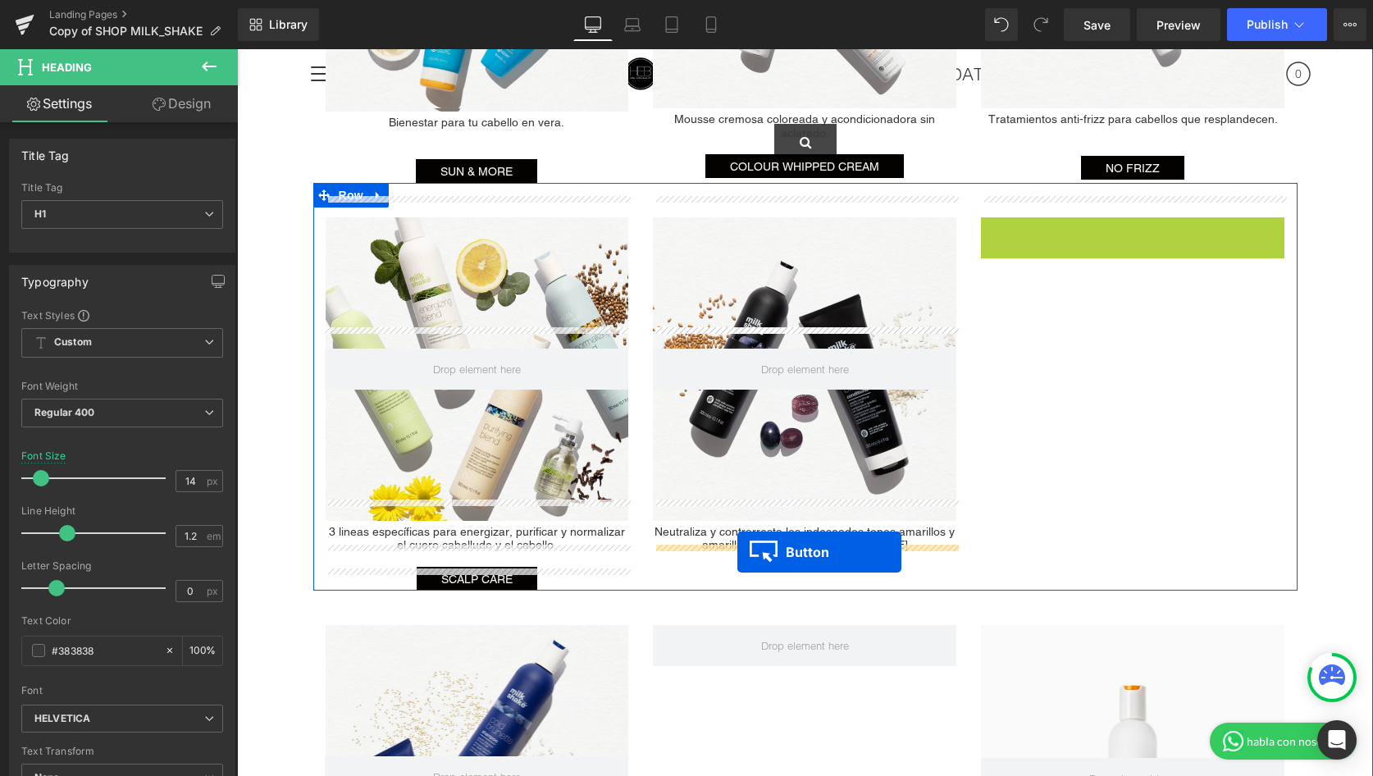
drag, startPoint x: 1109, startPoint y: 204, endPoint x: 737, endPoint y: 552, distance: 508.9
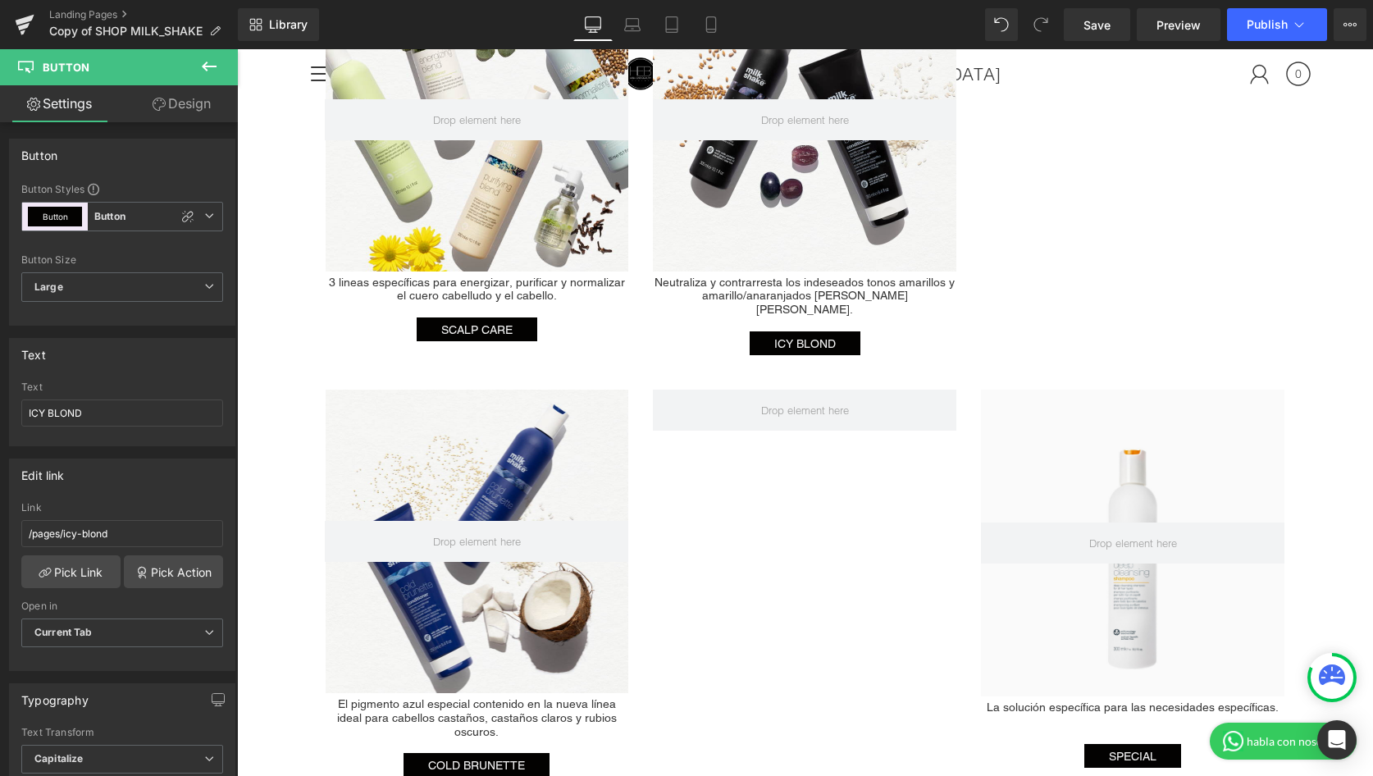
scroll to position [2731, 0]
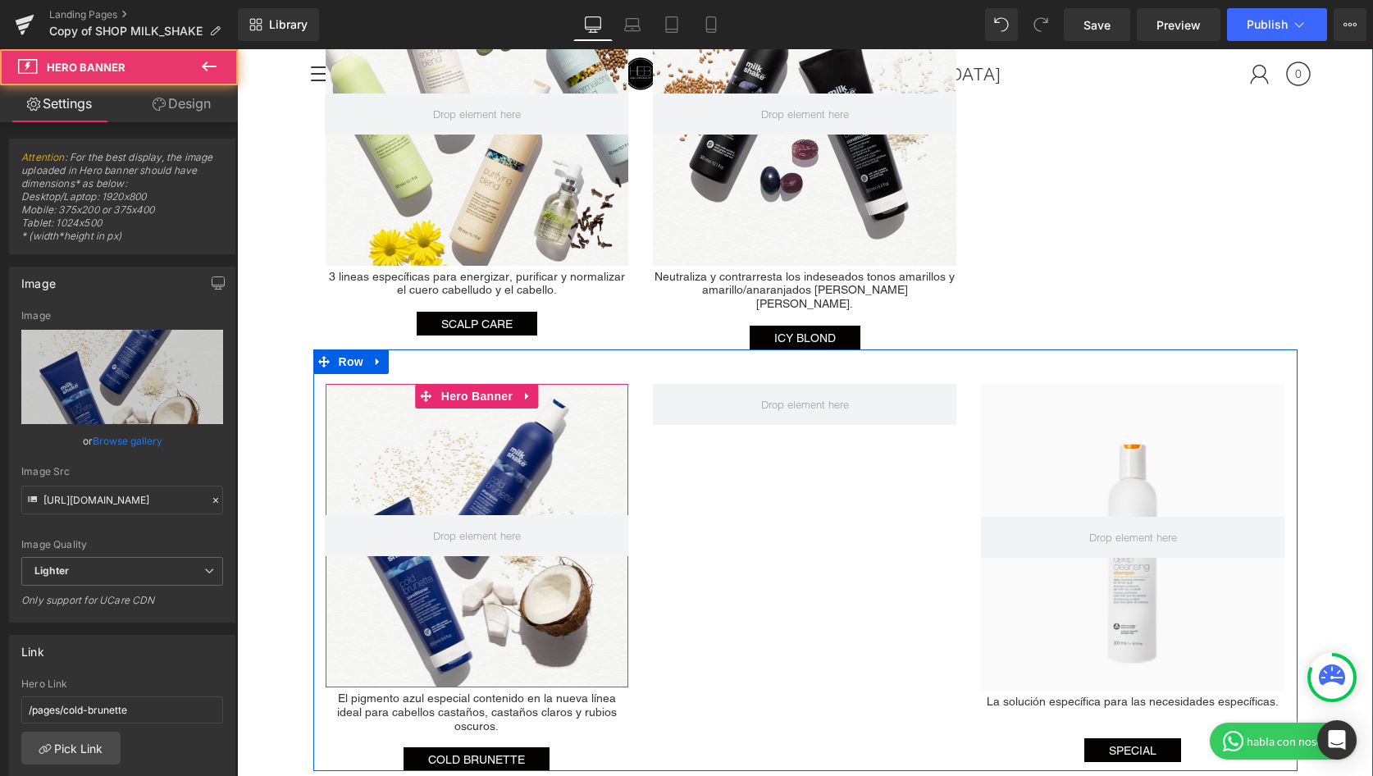
click at [353, 384] on div at bounding box center [477, 535] width 303 height 303
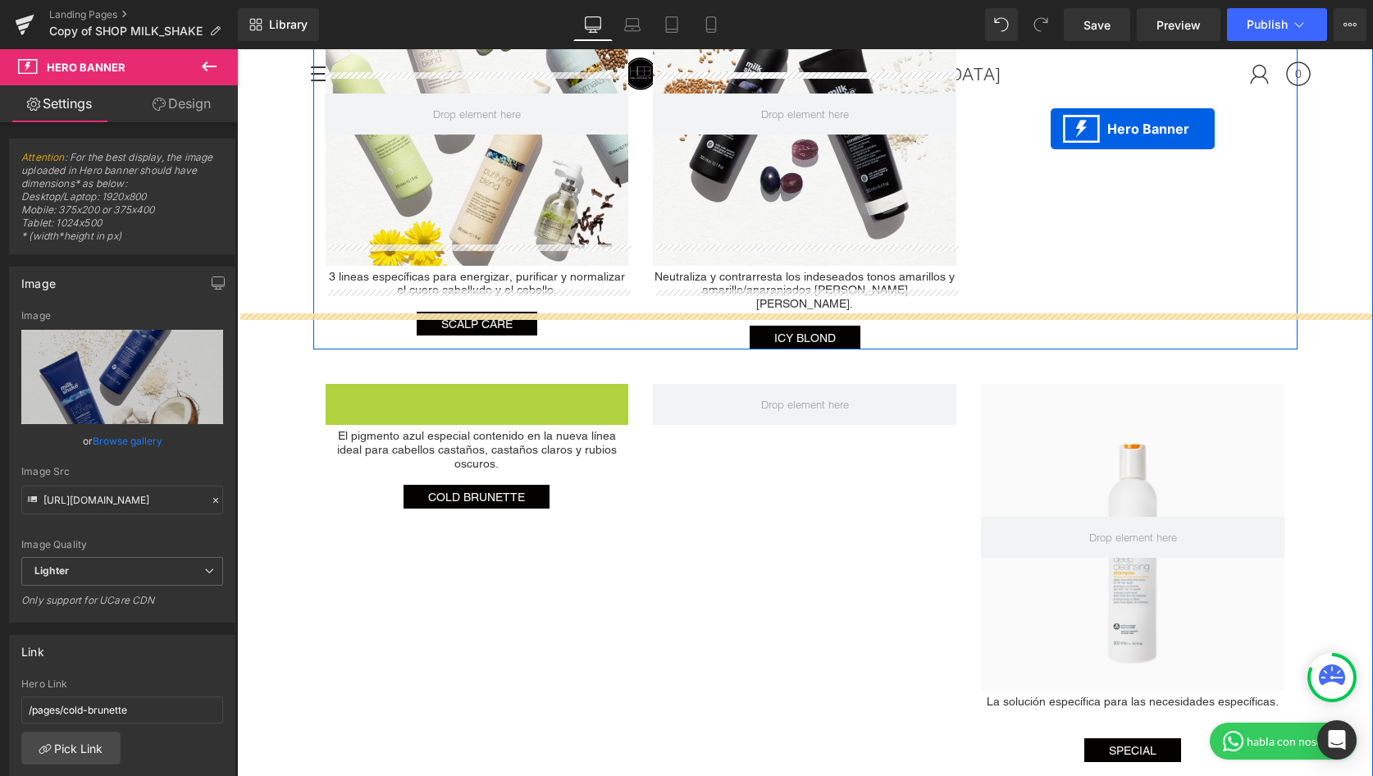
drag, startPoint x: 428, startPoint y: 362, endPoint x: 1037, endPoint y: 129, distance: 651.6
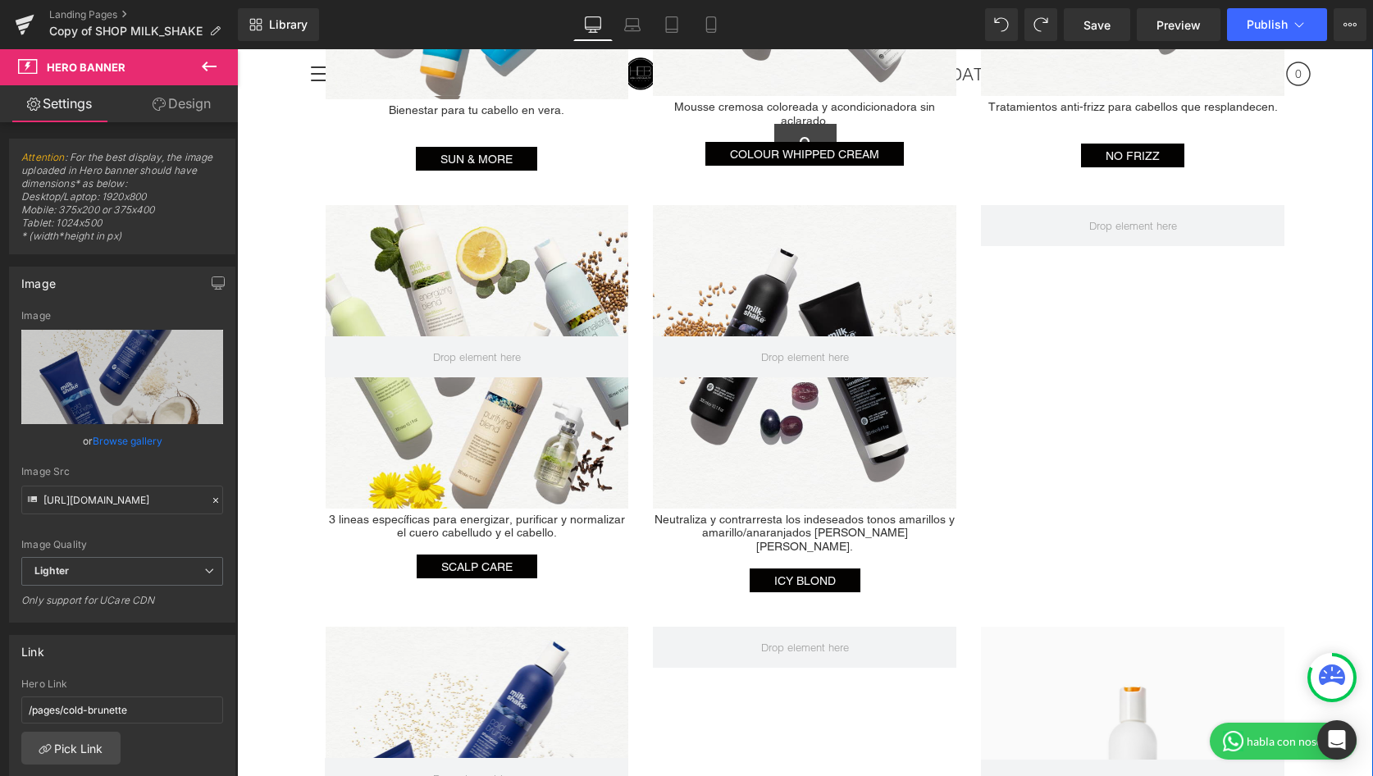
scroll to position [2479, 0]
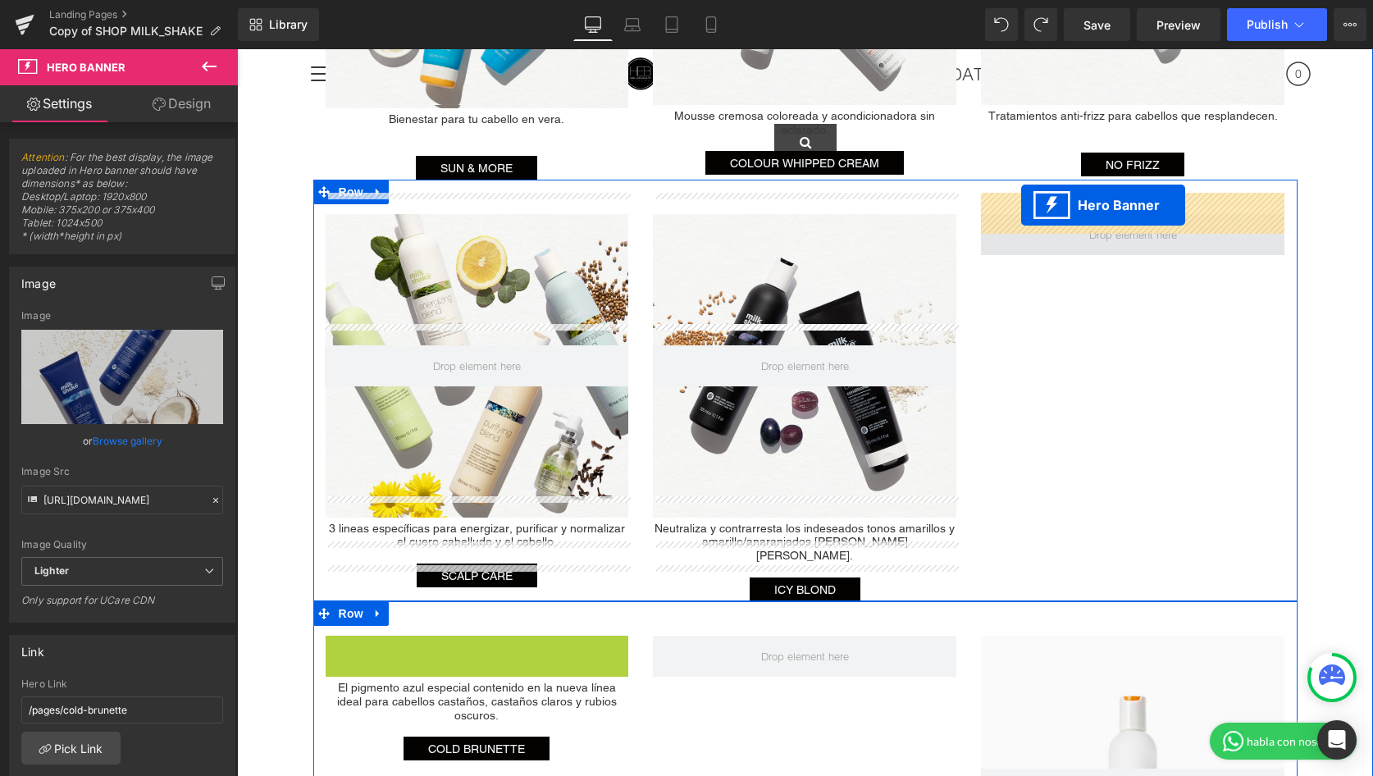
drag, startPoint x: 426, startPoint y: 612, endPoint x: 1022, endPoint y: 205, distance: 721.1
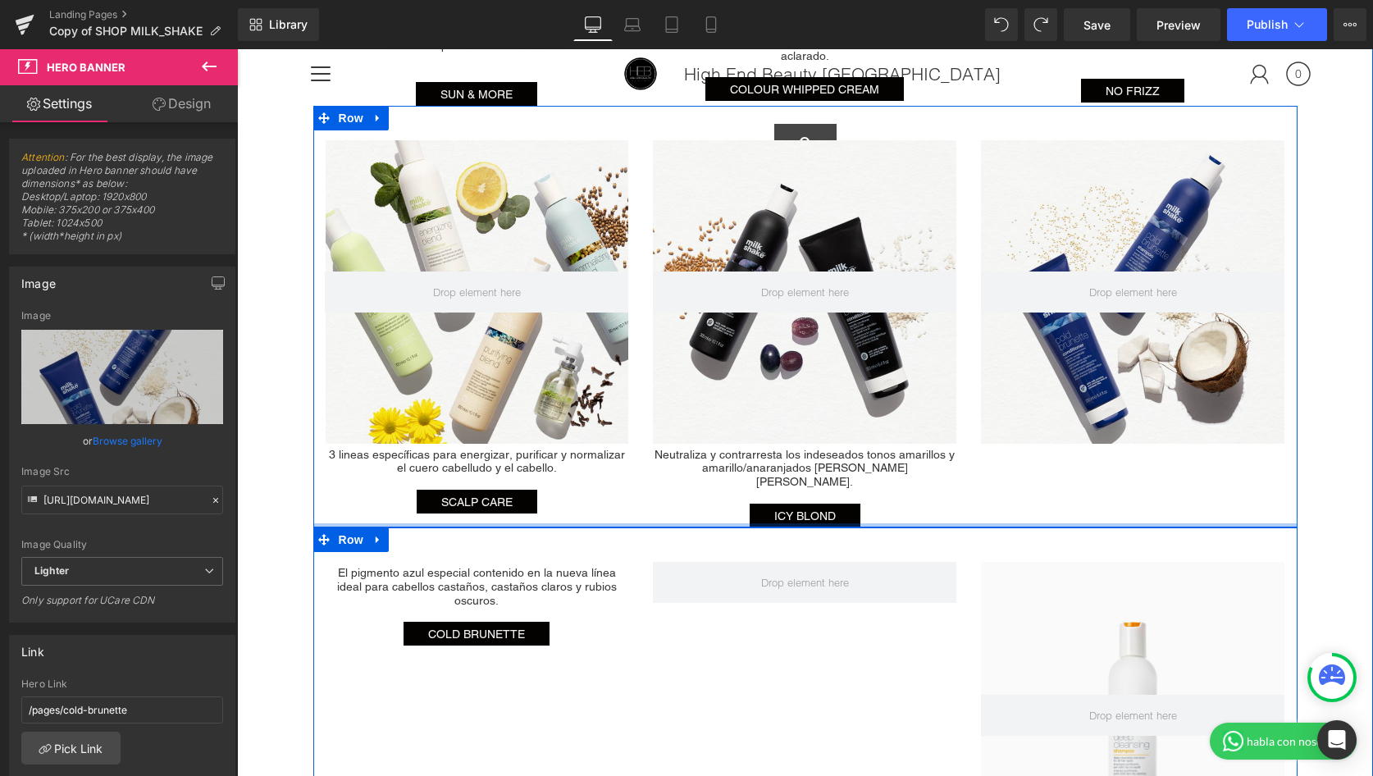
scroll to position [2554, 0]
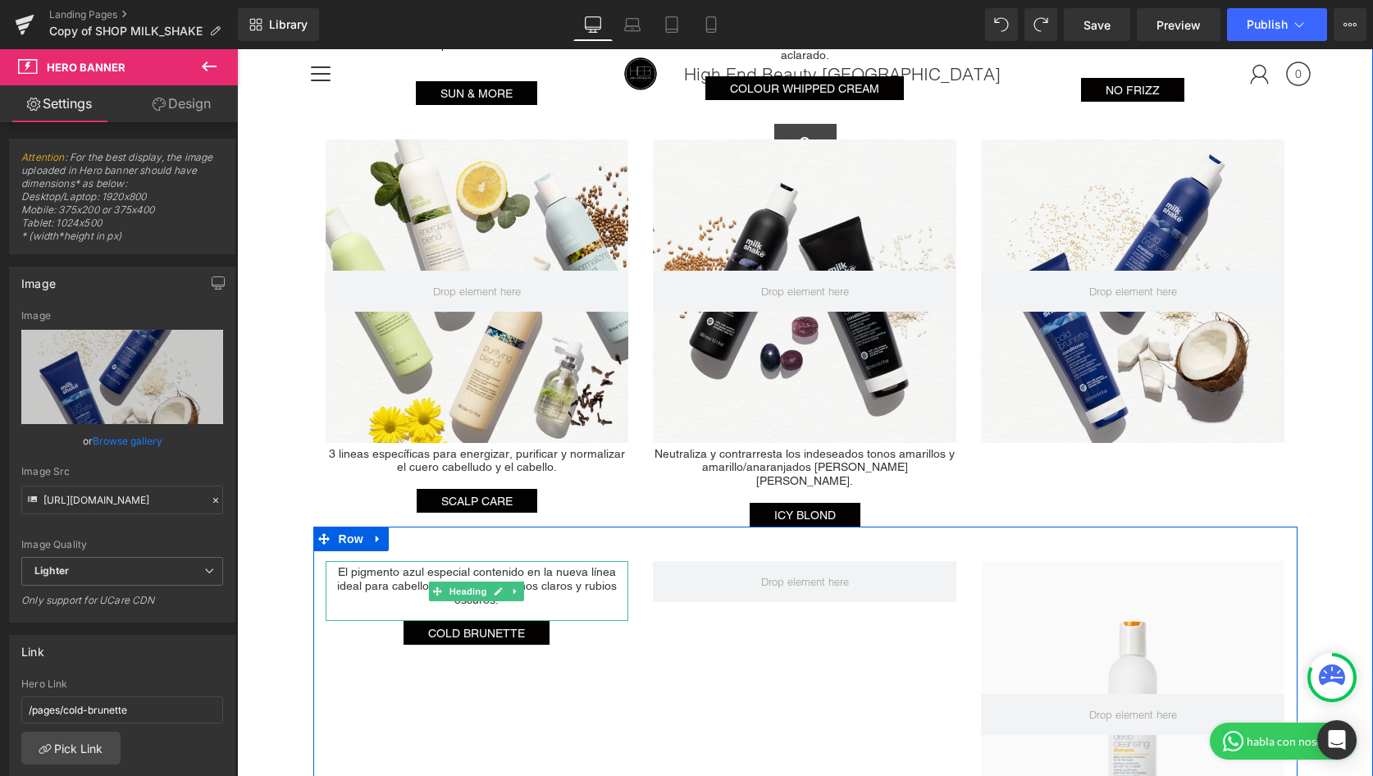
click at [454, 561] on div "El pigmento azul especial contenido en la nueva línea ideal para cabellos casta…" at bounding box center [477, 591] width 303 height 60
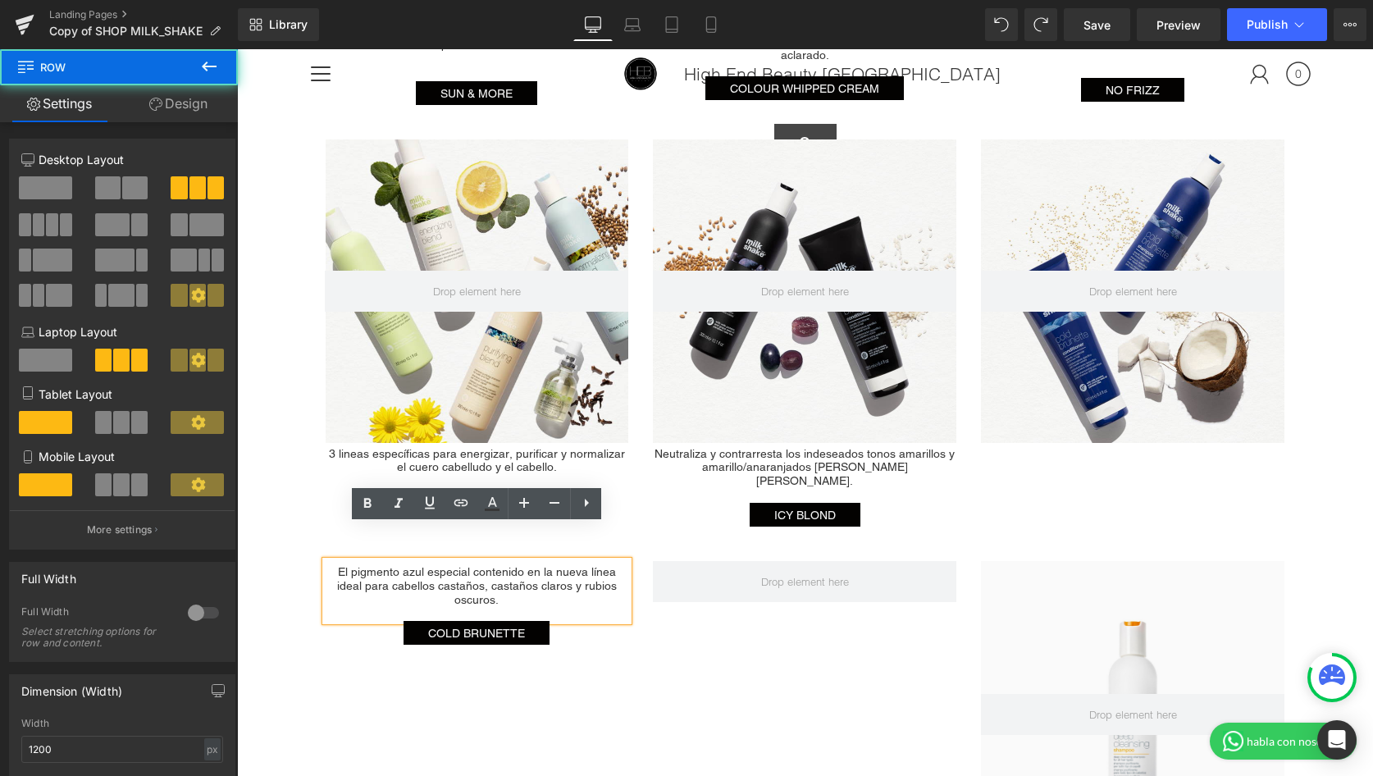
click at [344, 632] on div "El pigmento azul especial contenido en la nueva línea ideal para cabellos casta…" at bounding box center [805, 733] width 984 height 413
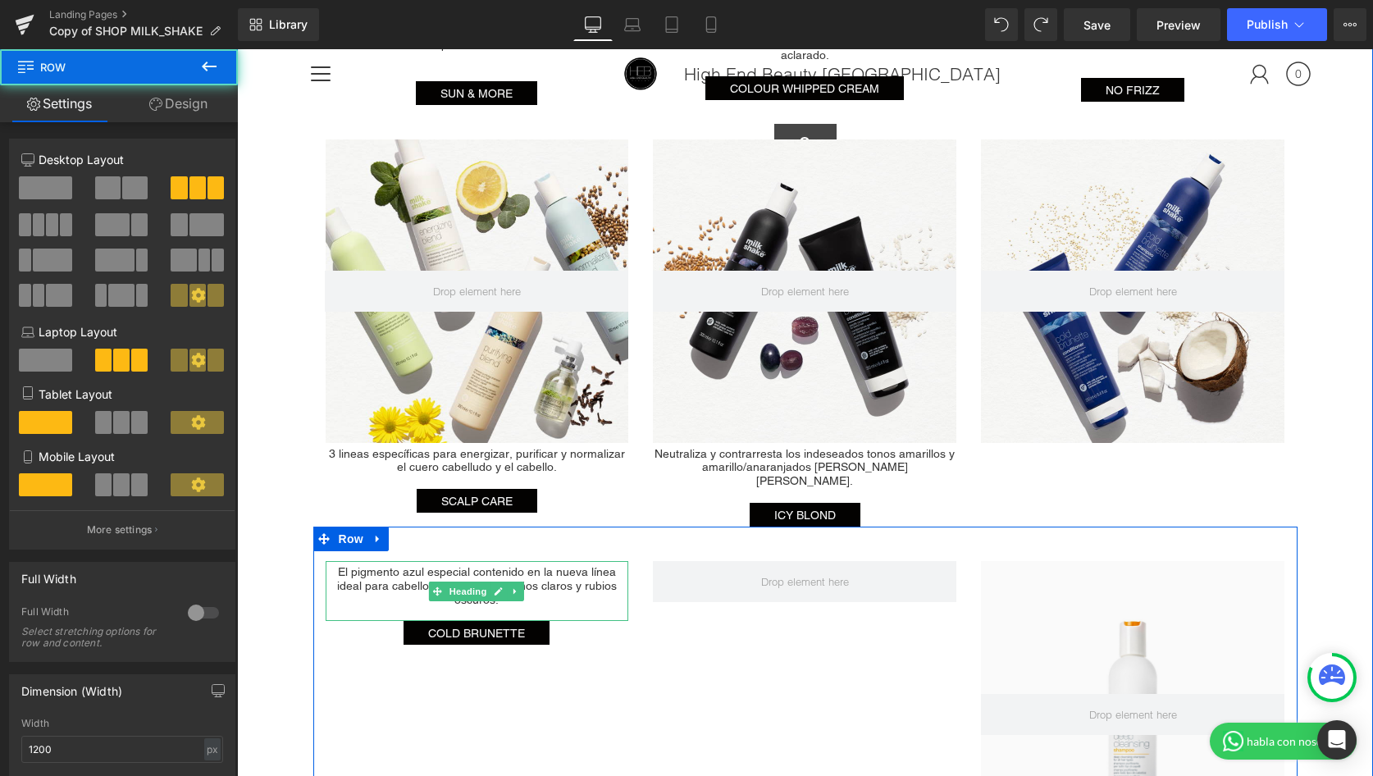
click at [353, 565] on h1 "El pigmento azul especial contenido en la nueva línea ideal para cabellos casta…" at bounding box center [477, 585] width 303 height 41
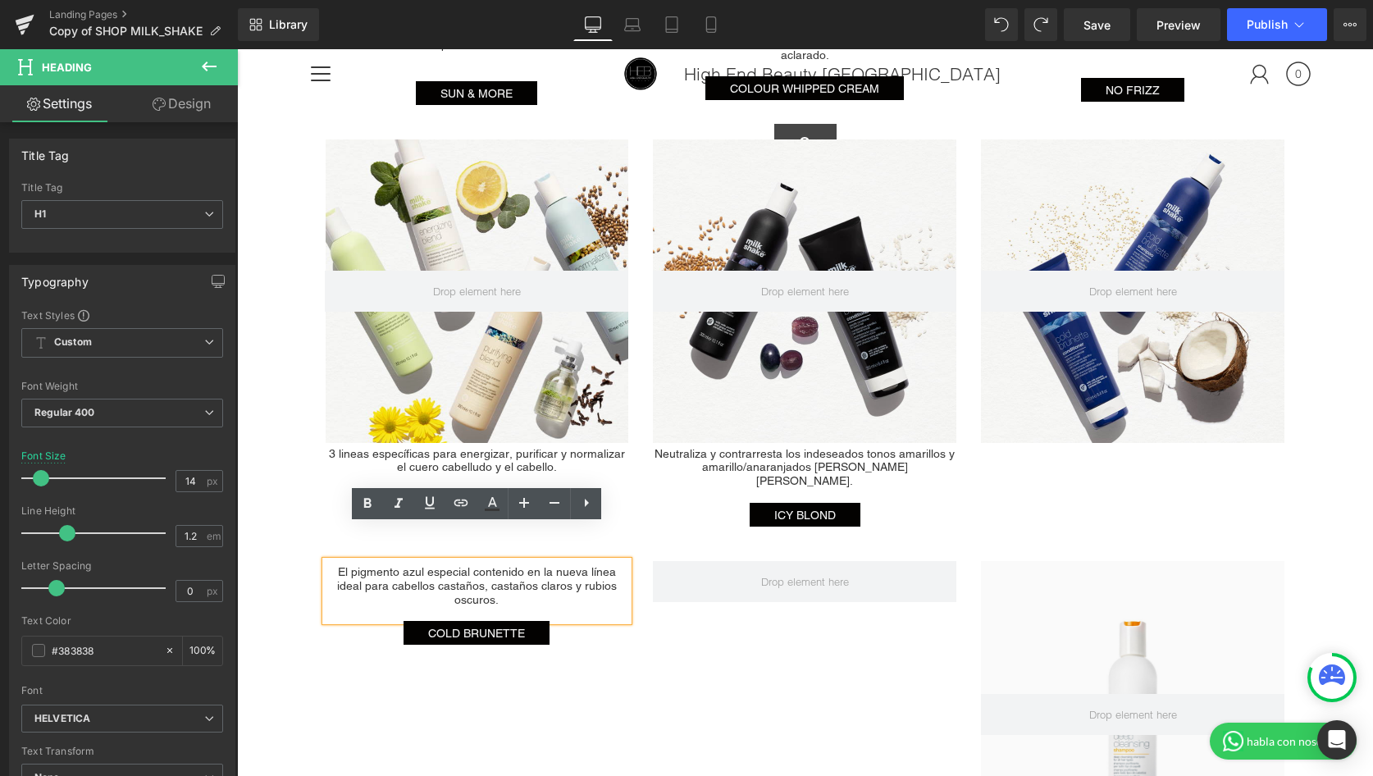
drag, startPoint x: 362, startPoint y: 616, endPoint x: 372, endPoint y: 556, distance: 60.7
click at [362, 616] on div "El pigmento azul especial contenido en la nueva línea ideal para cabellos casta…" at bounding box center [805, 733] width 984 height 413
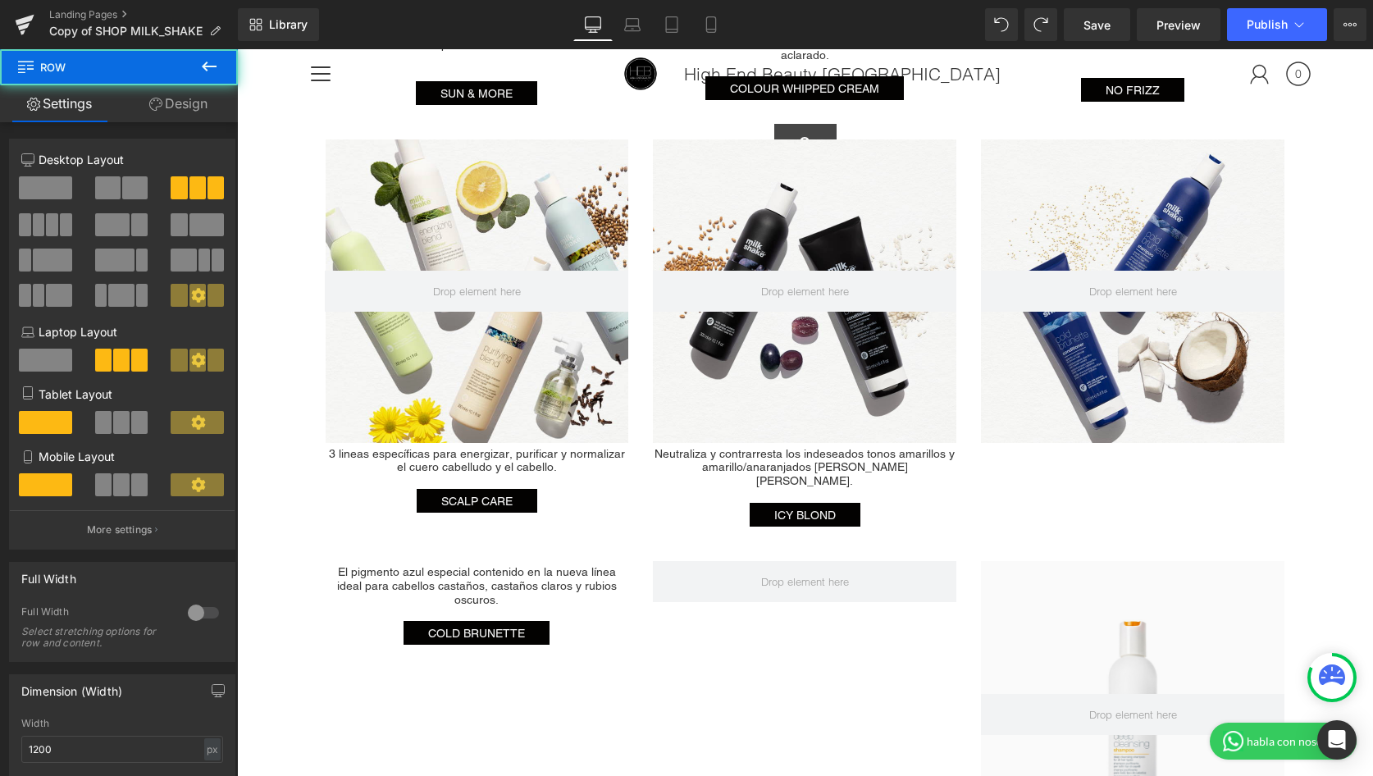
click at [374, 565] on h1 "El pigmento azul especial contenido en la nueva línea ideal para cabellos casta…" at bounding box center [477, 585] width 303 height 41
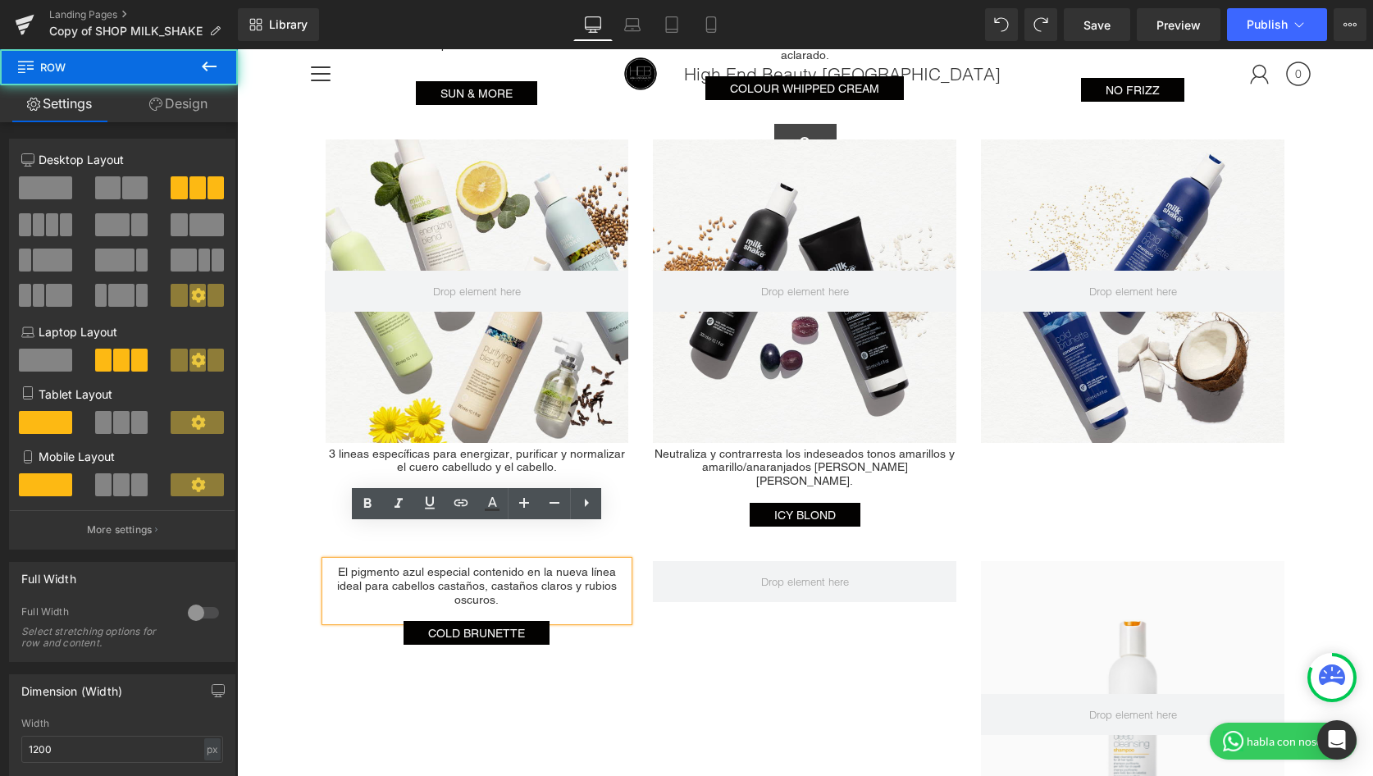
click at [372, 637] on div "El pigmento azul especial contenido en la nueva línea ideal para cabellos casta…" at bounding box center [805, 733] width 984 height 413
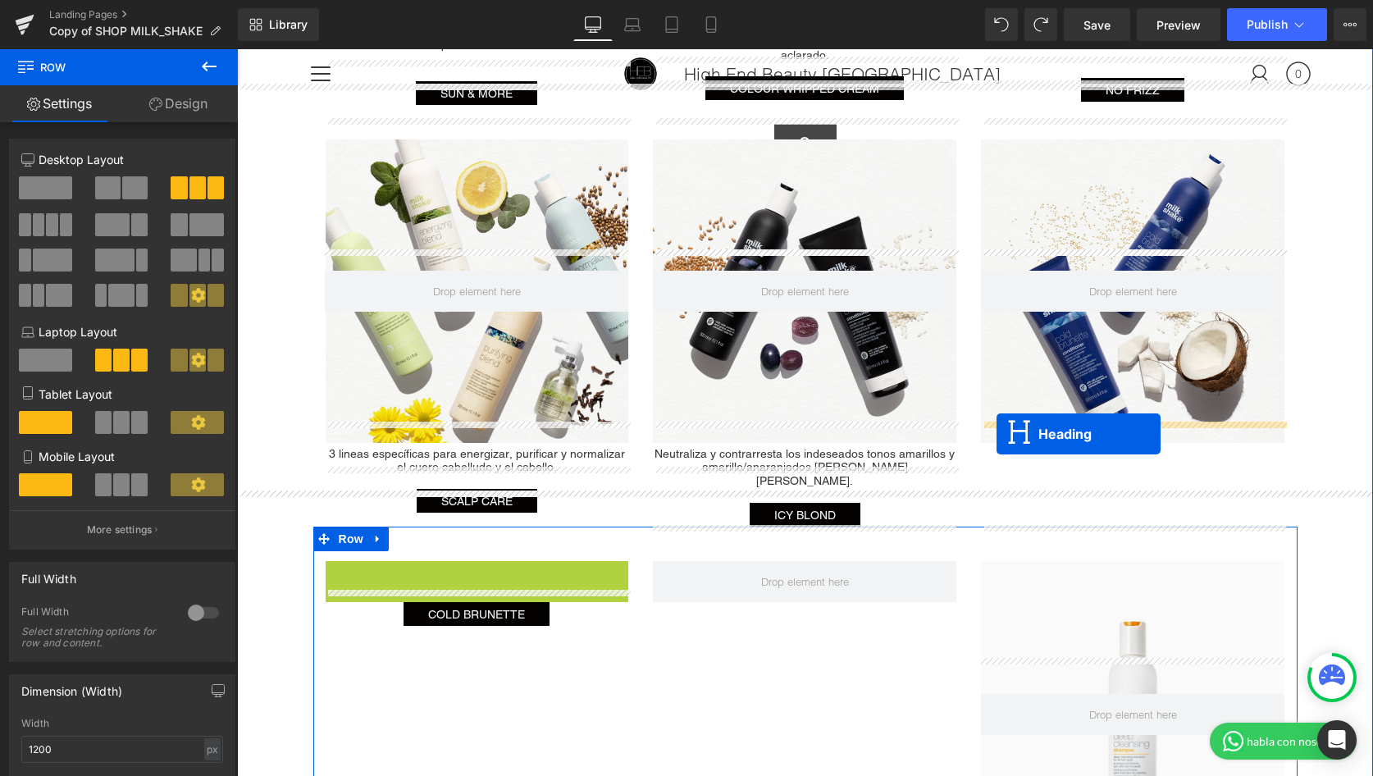
drag, startPoint x: 432, startPoint y: 546, endPoint x: 996, endPoint y: 434, distance: 575.3
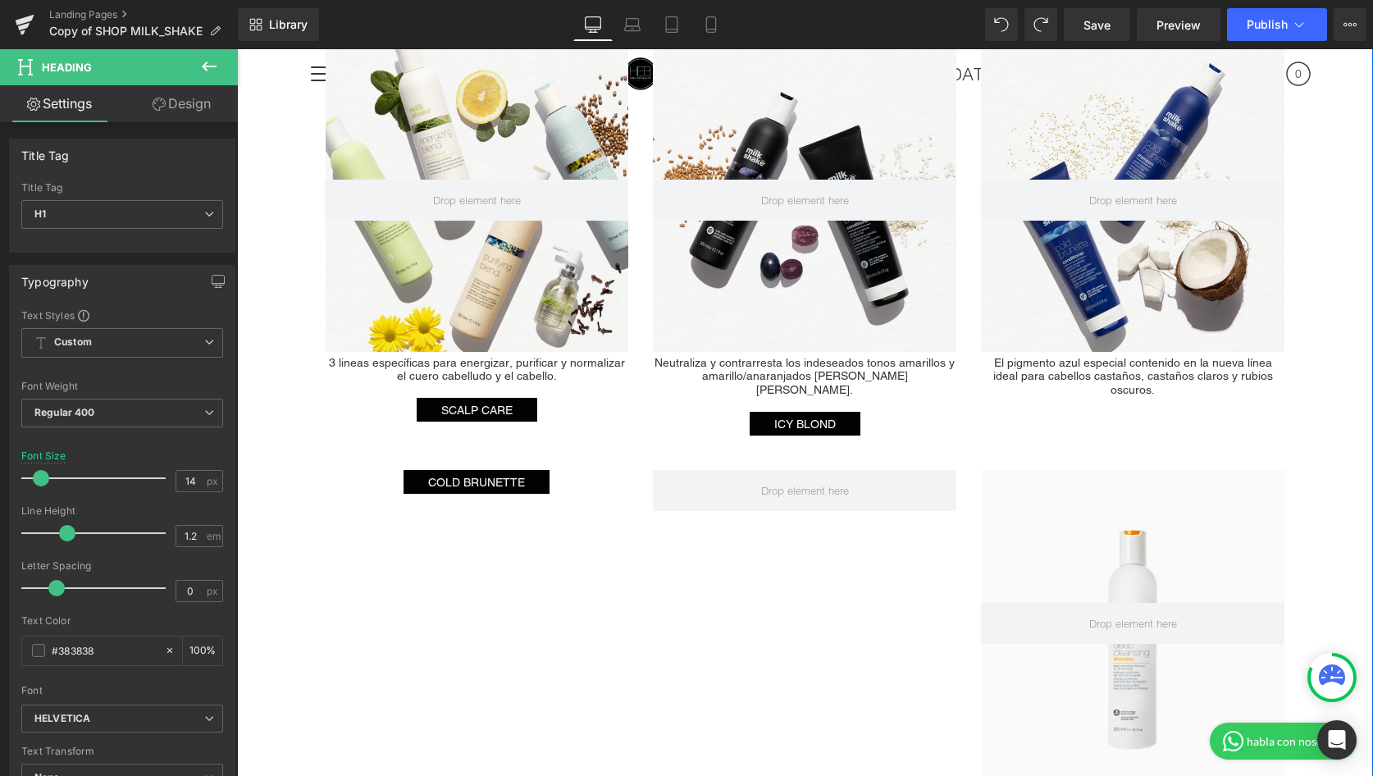
scroll to position [2646, 0]
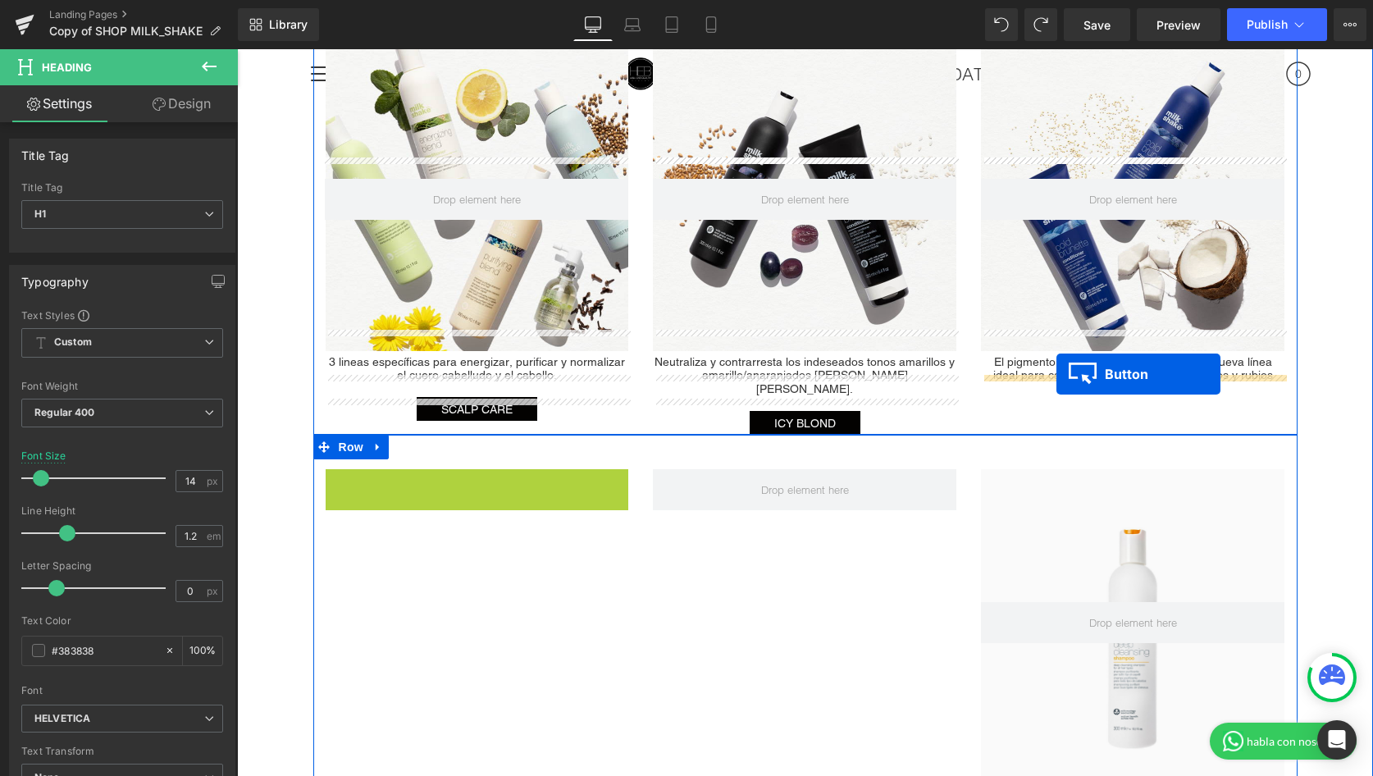
drag, startPoint x: 476, startPoint y: 444, endPoint x: 1056, endPoint y: 374, distance: 584.8
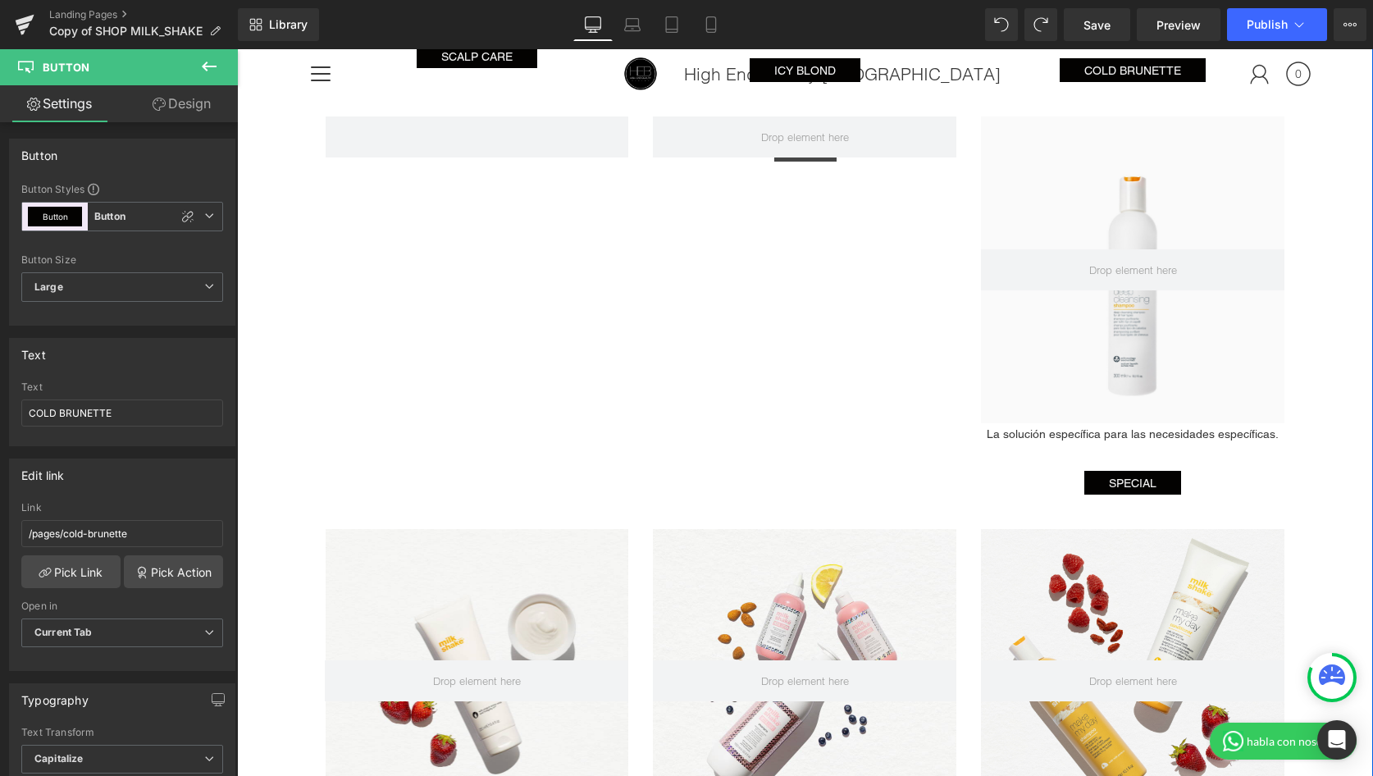
scroll to position [2917, 0]
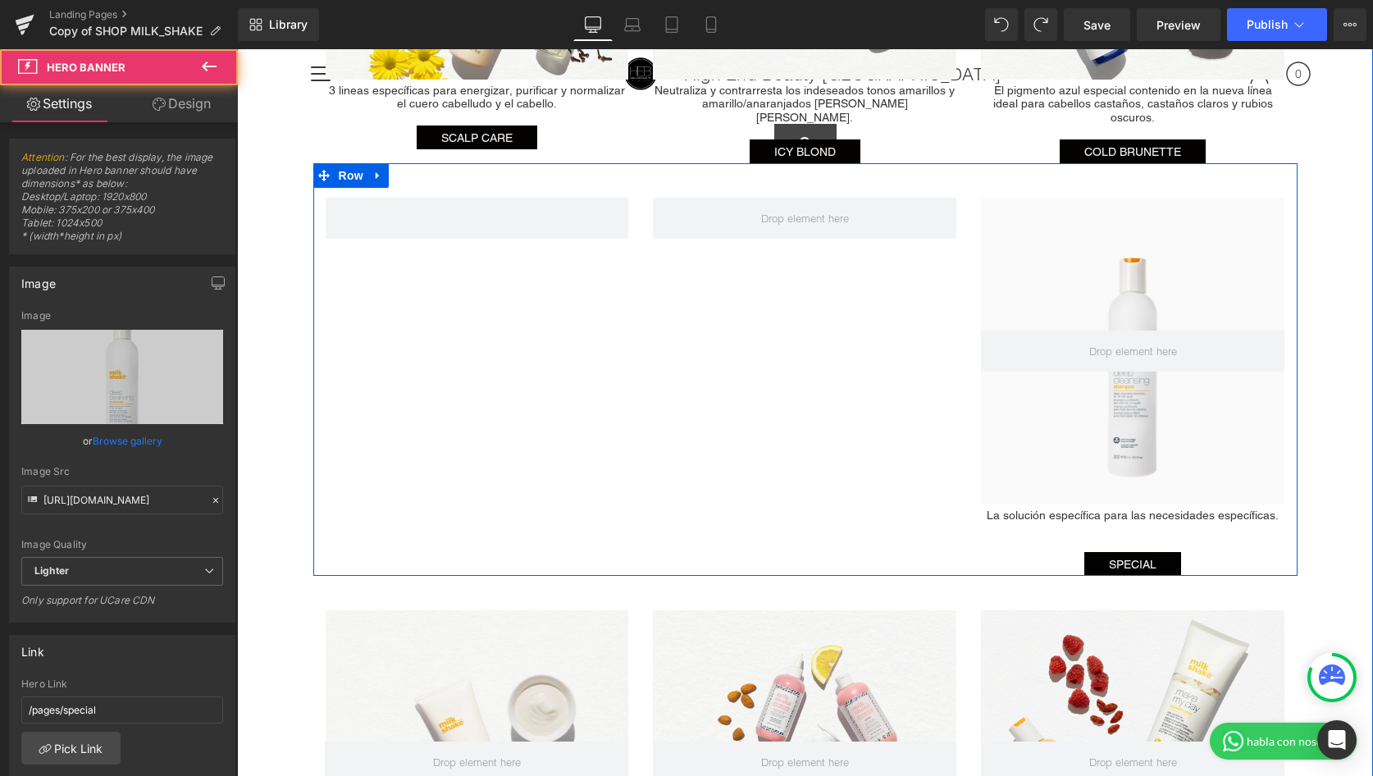
drag, startPoint x: 1037, startPoint y: 245, endPoint x: 399, endPoint y: 232, distance: 639.0
click at [399, 232] on div "Hero Banner La solución específica para las necesidades específicas. Heading SP…" at bounding box center [805, 369] width 984 height 413
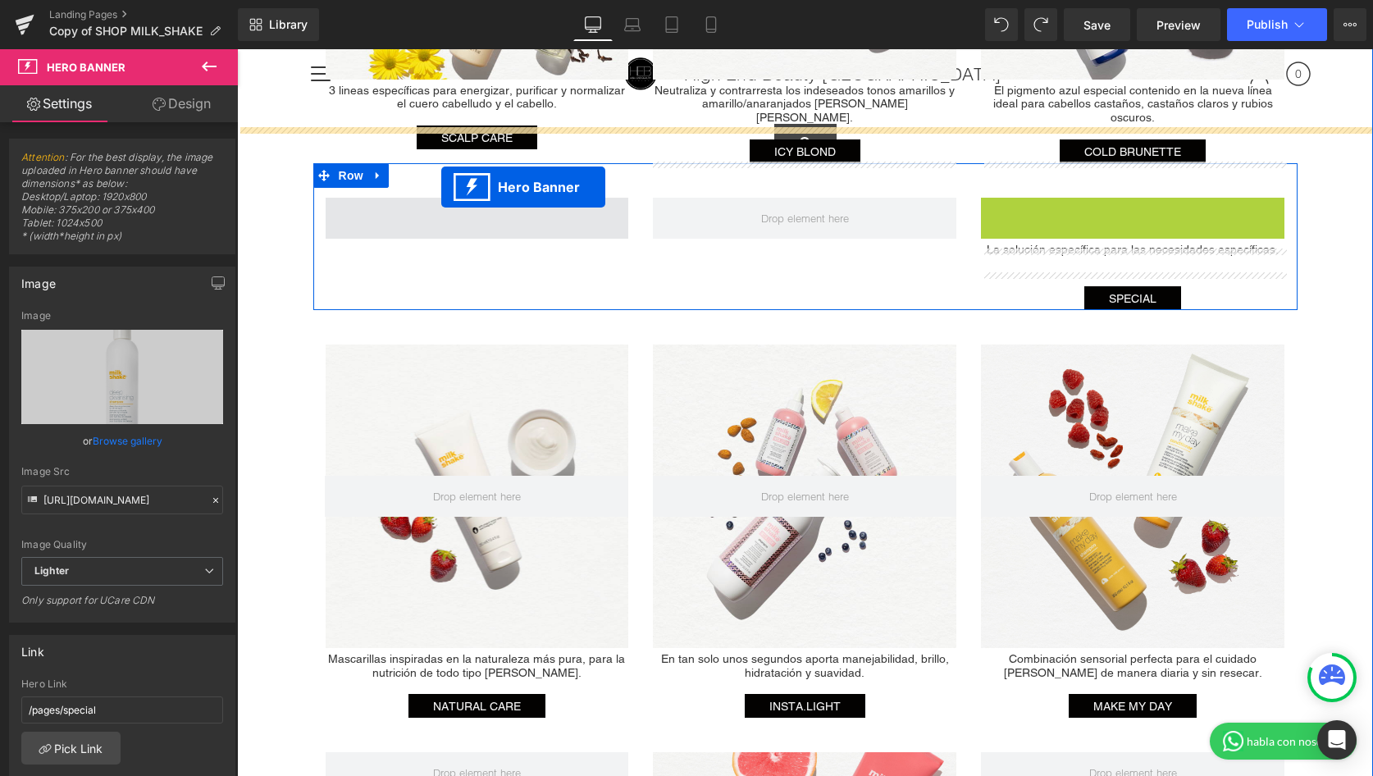
drag, startPoint x: 1085, startPoint y: 173, endPoint x: 441, endPoint y: 187, distance: 643.9
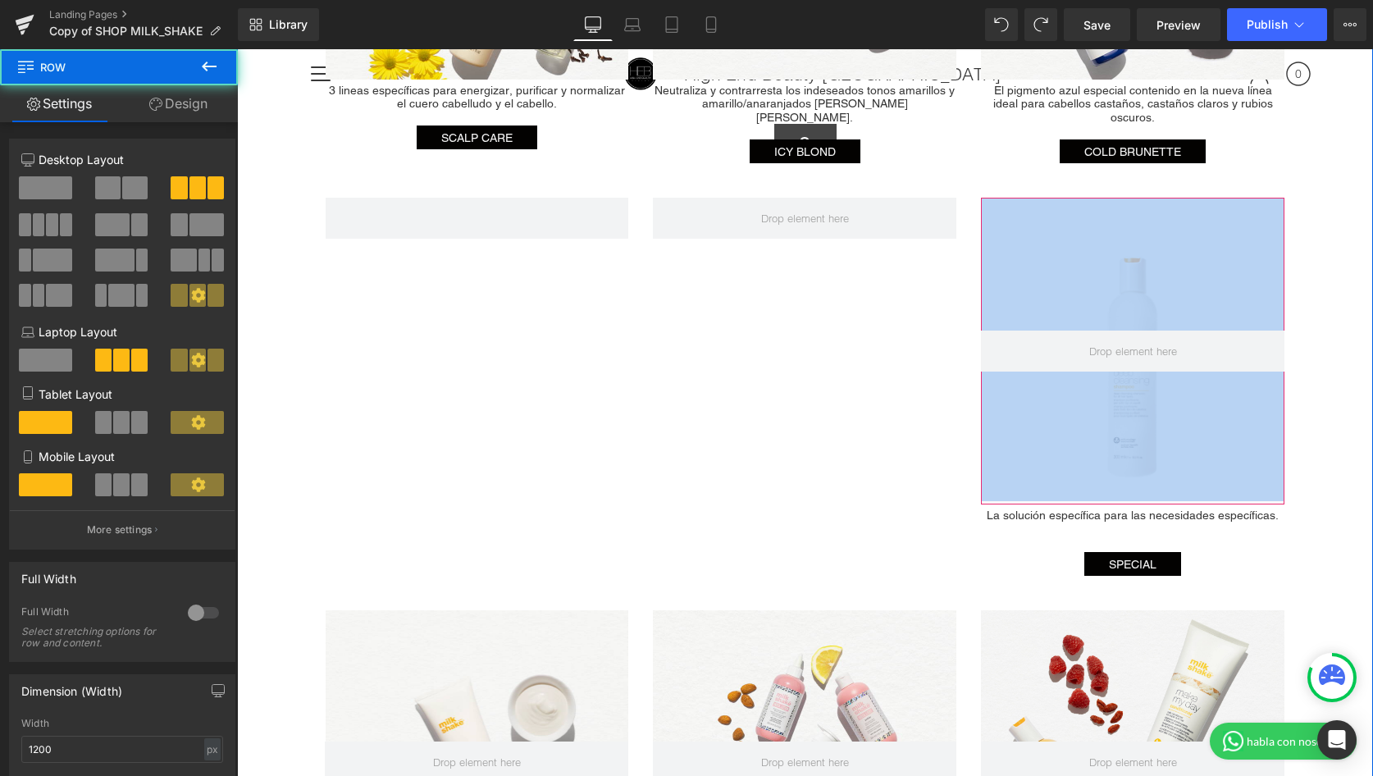
click at [715, 326] on div "Hero Banner La solución específica para las necesidades específicas. Heading SP…" at bounding box center [805, 369] width 984 height 413
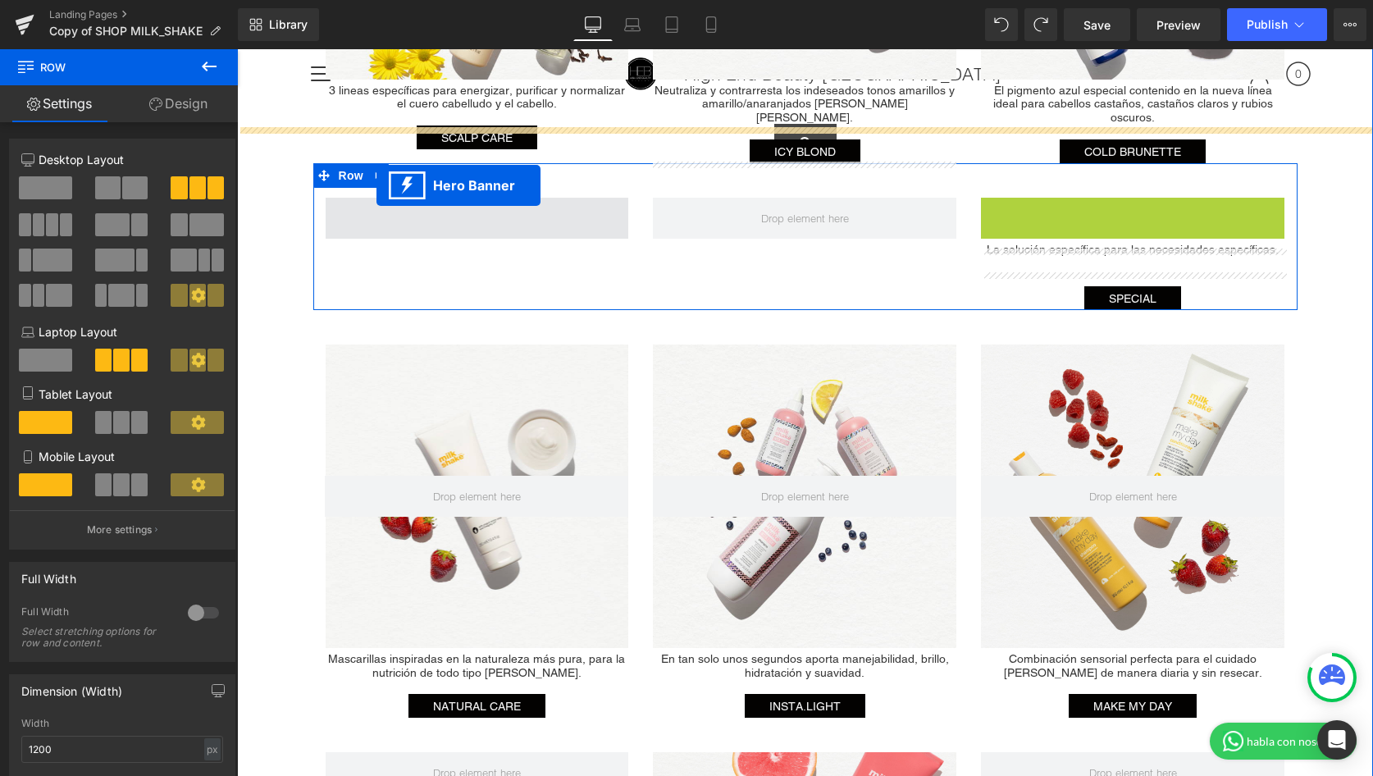
drag, startPoint x: 1085, startPoint y: 176, endPoint x: 376, endPoint y: 185, distance: 708.6
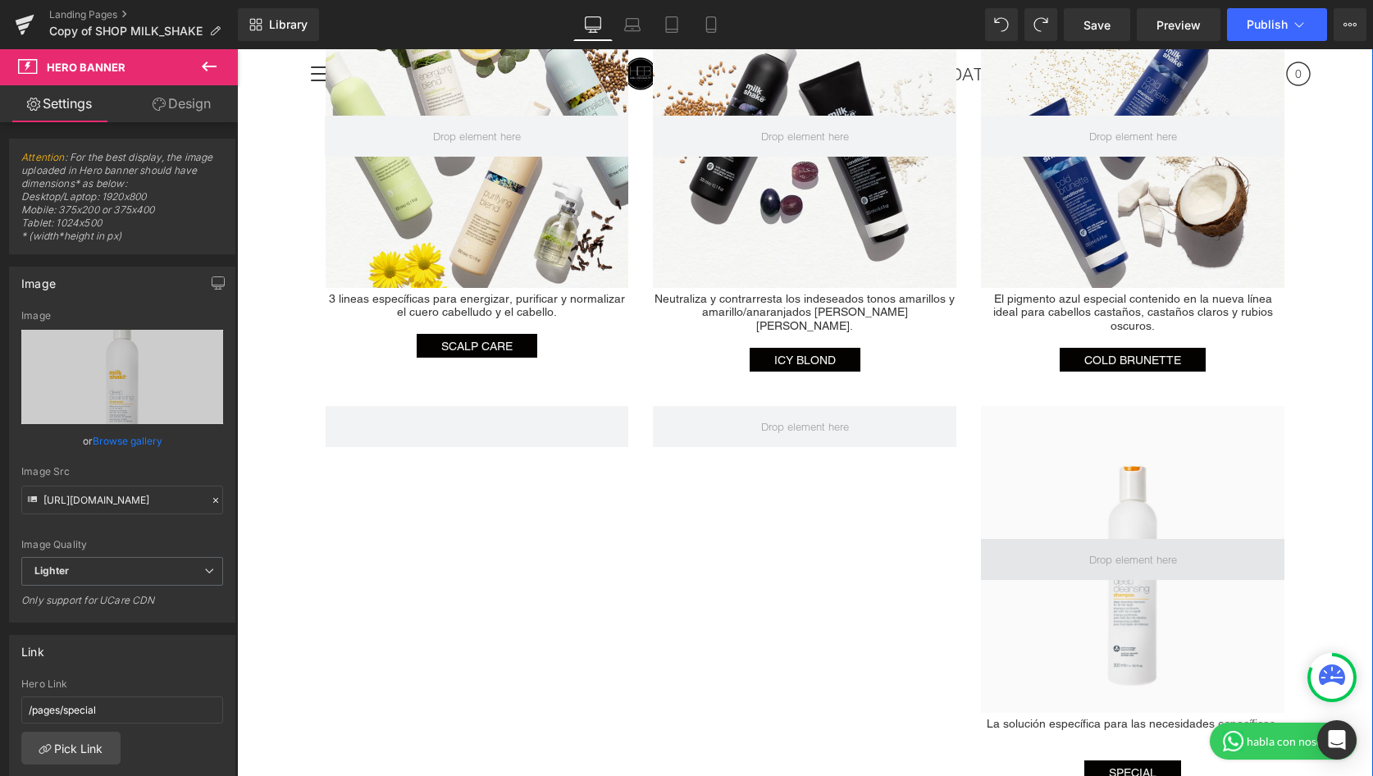
scroll to position [2948, 0]
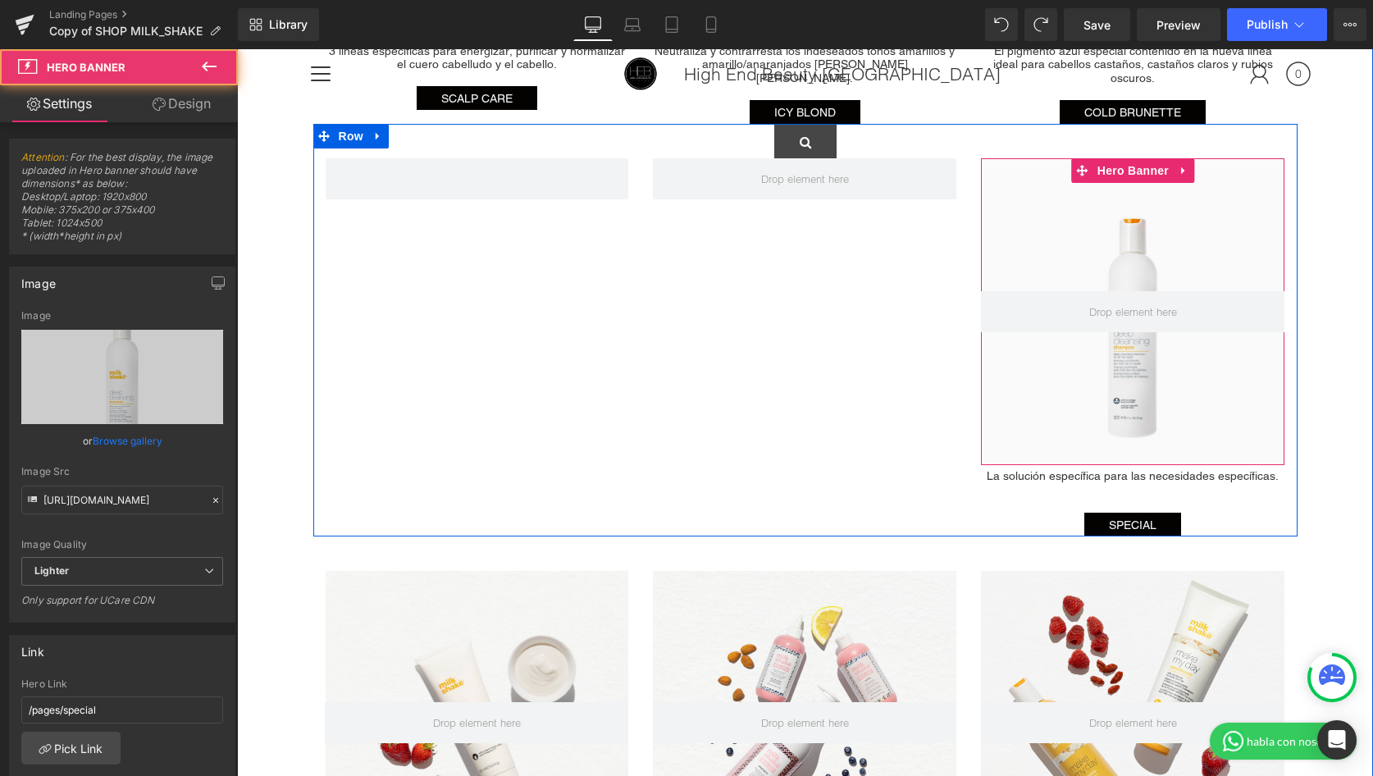
click at [1052, 305] on div at bounding box center [1132, 311] width 303 height 307
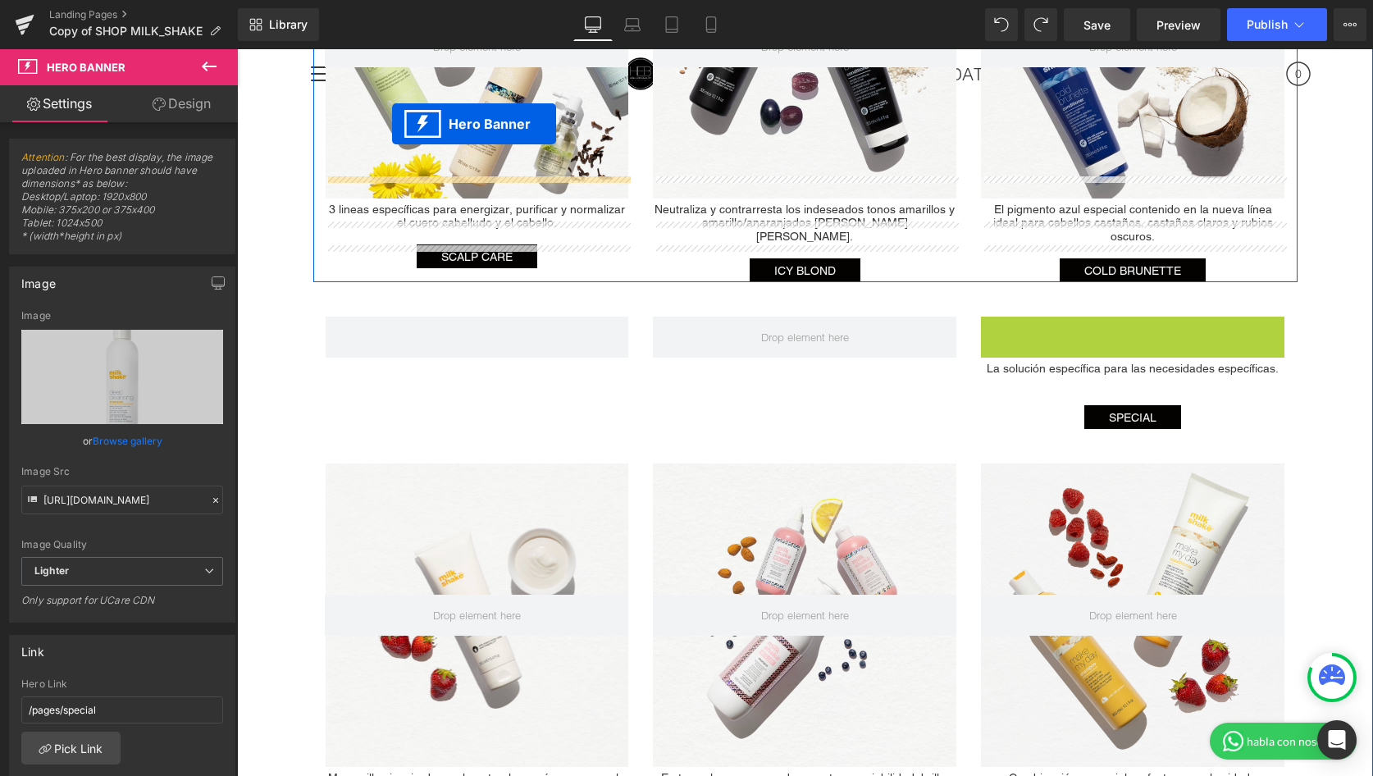
scroll to position [2751, 0]
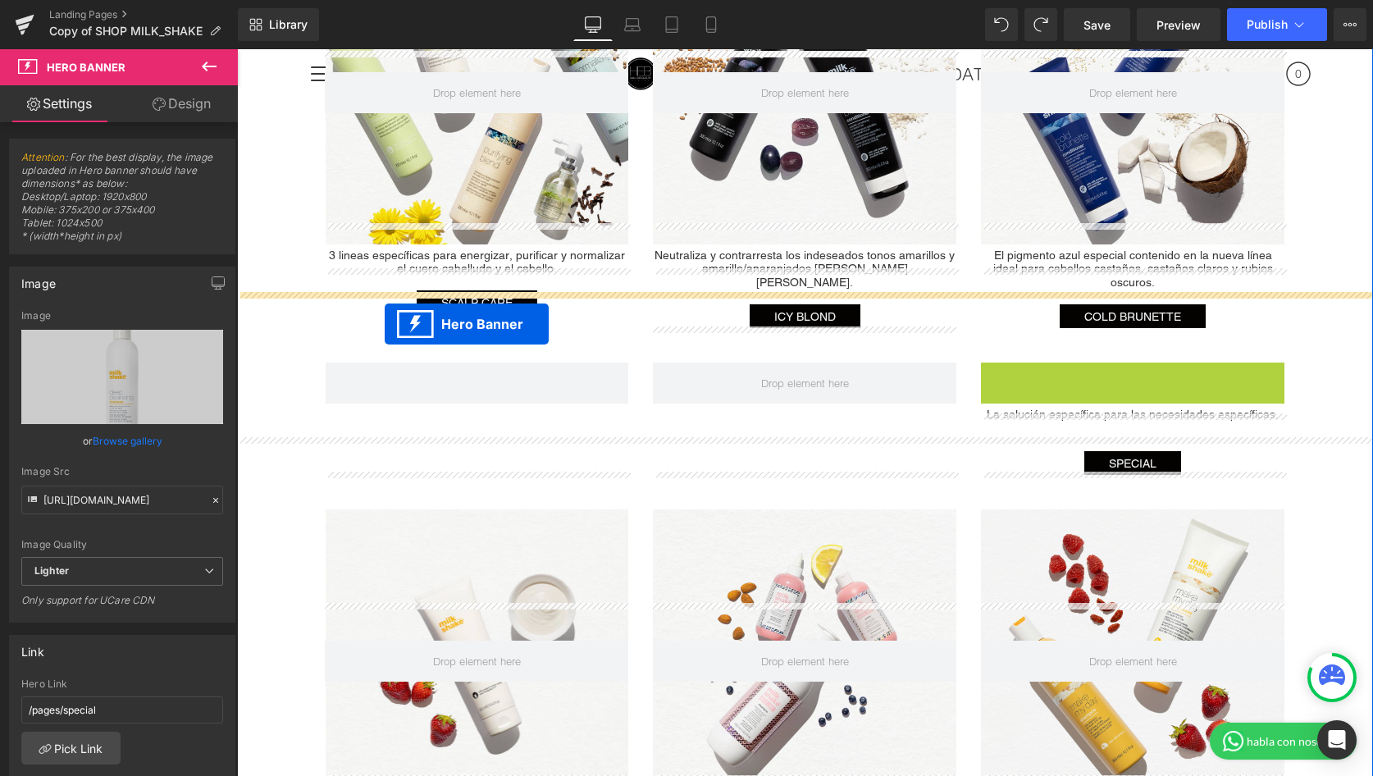
drag, startPoint x: 1083, startPoint y: 132, endPoint x: 385, endPoint y: 326, distance: 724.3
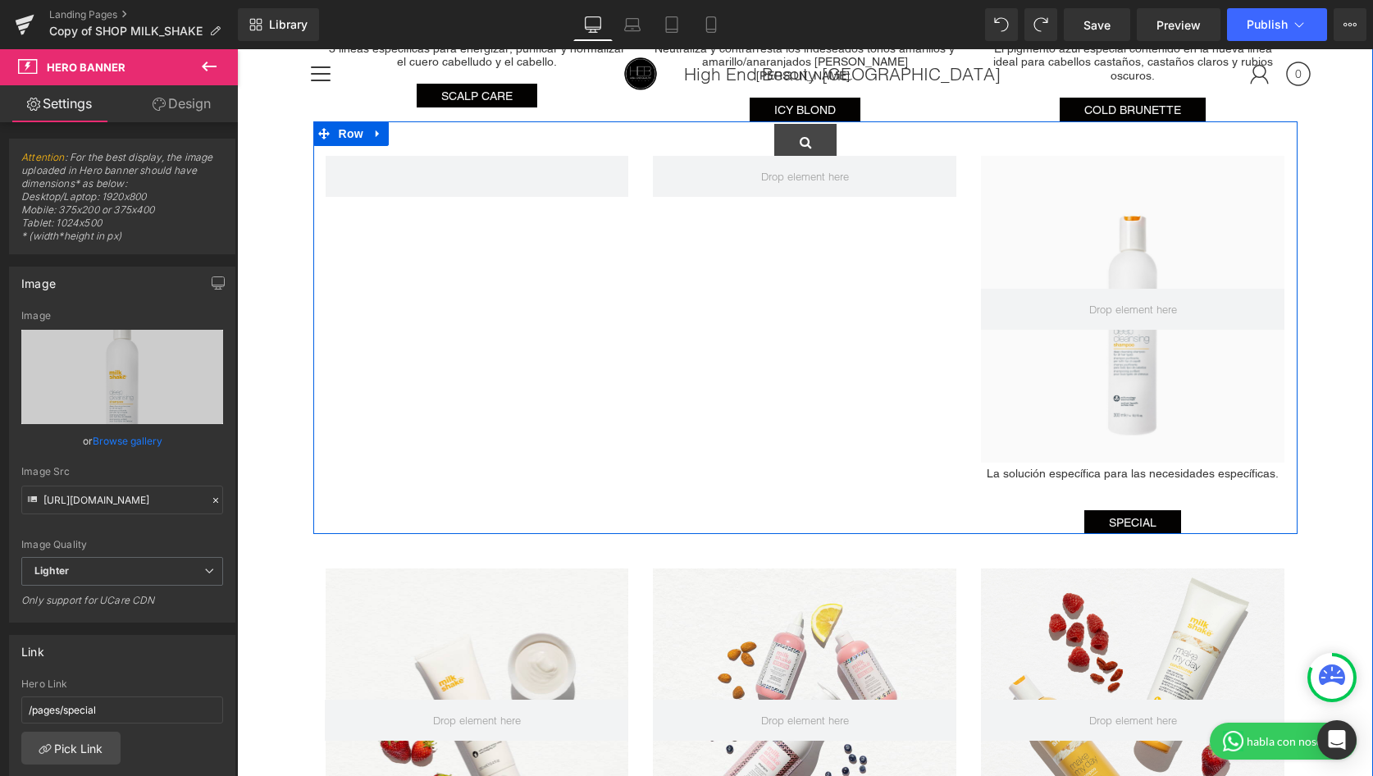
scroll to position [2820, 0]
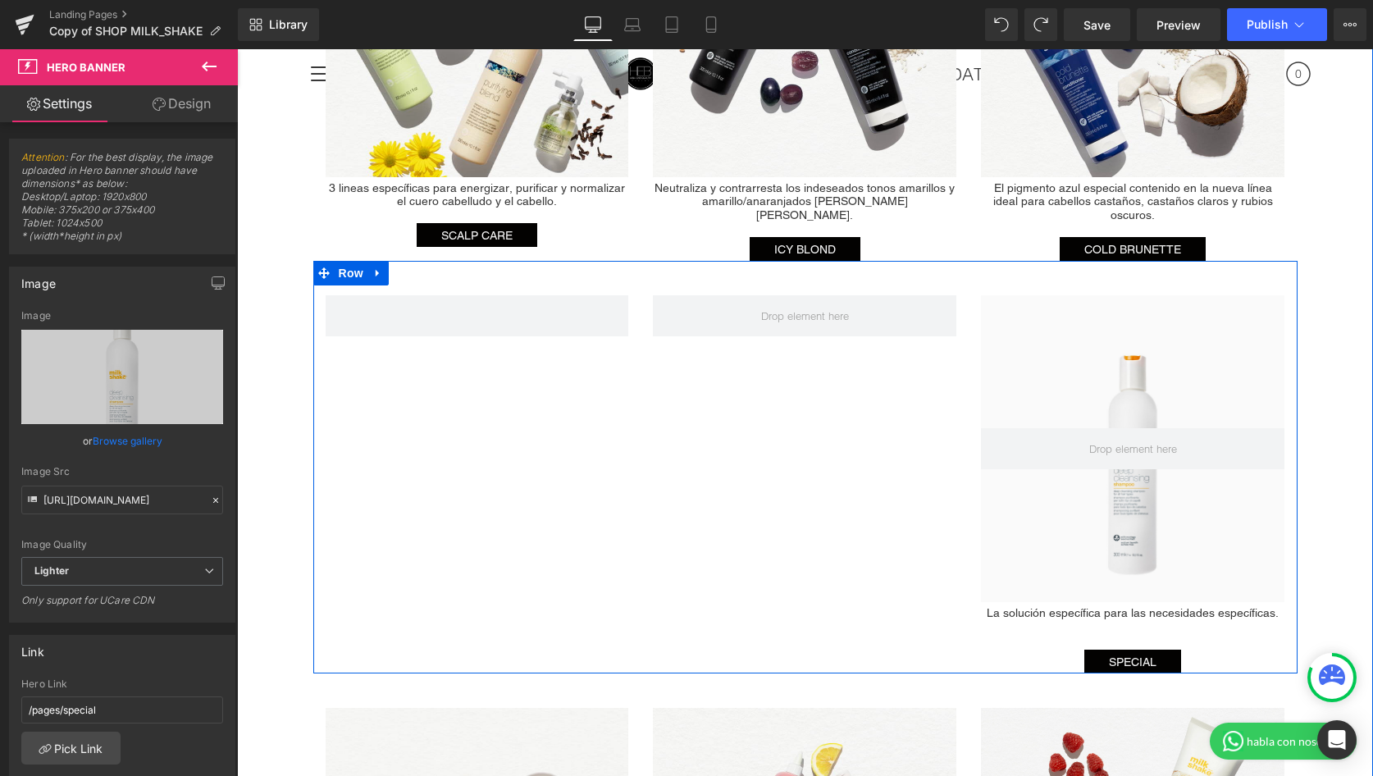
click at [1165, 298] on span "Hero Banner" at bounding box center [1133, 308] width 64 height 20
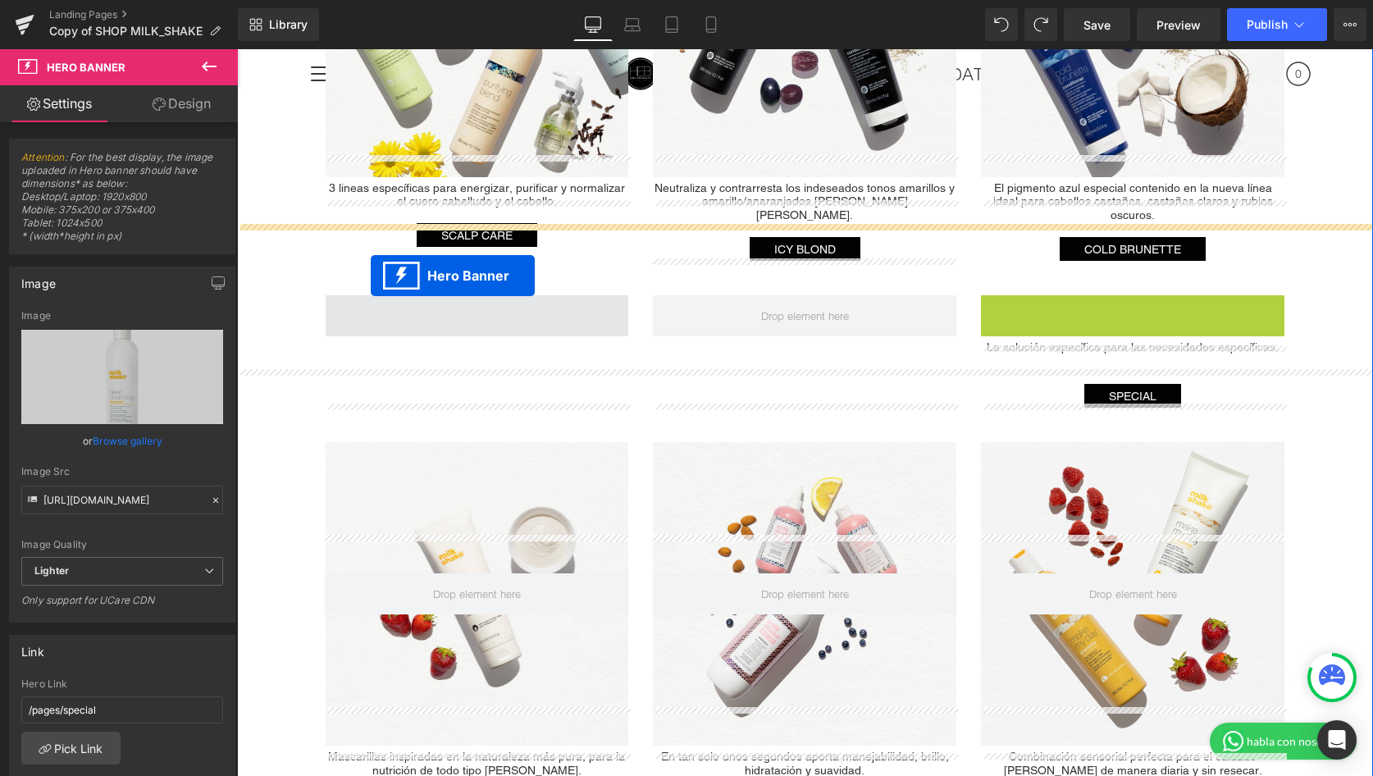
drag, startPoint x: 1081, startPoint y: 278, endPoint x: 371, endPoint y: 276, distance: 710.2
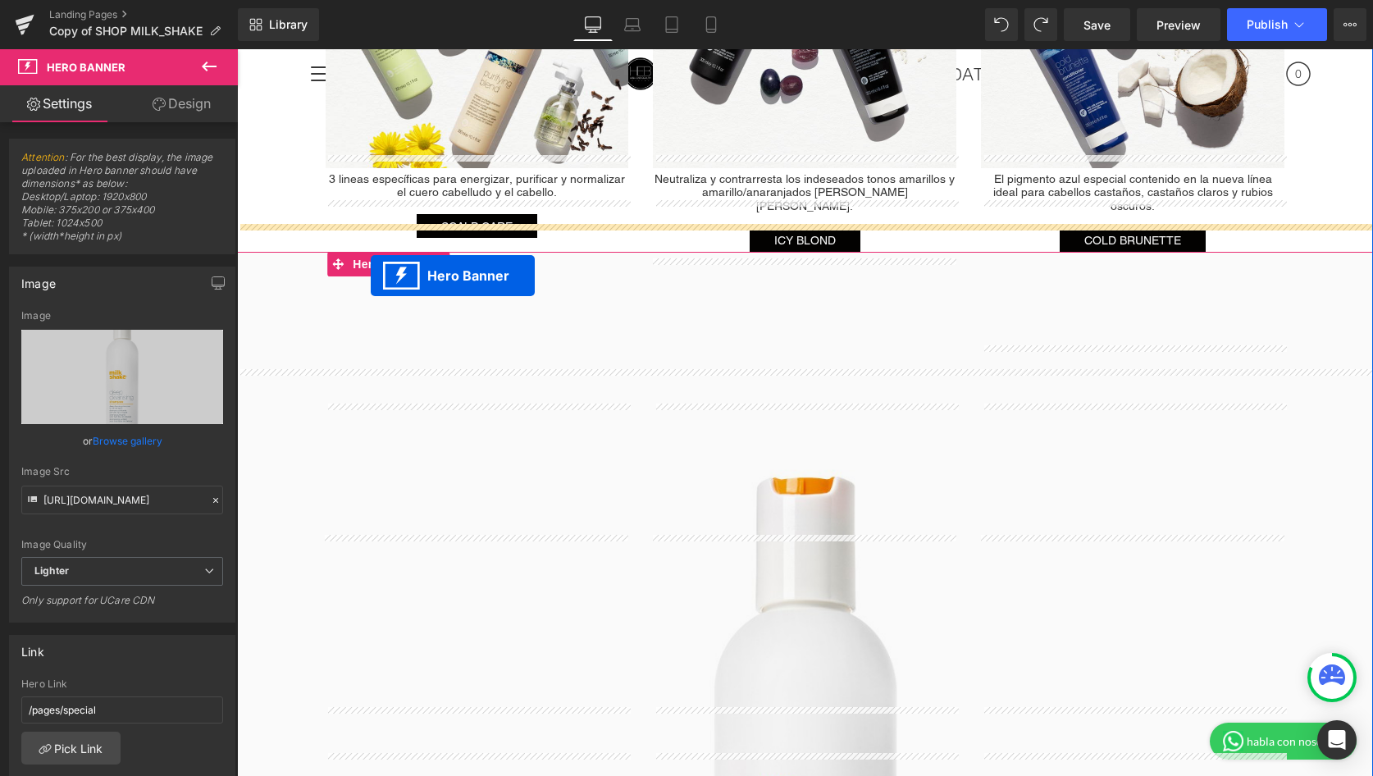
scroll to position [2829, 0]
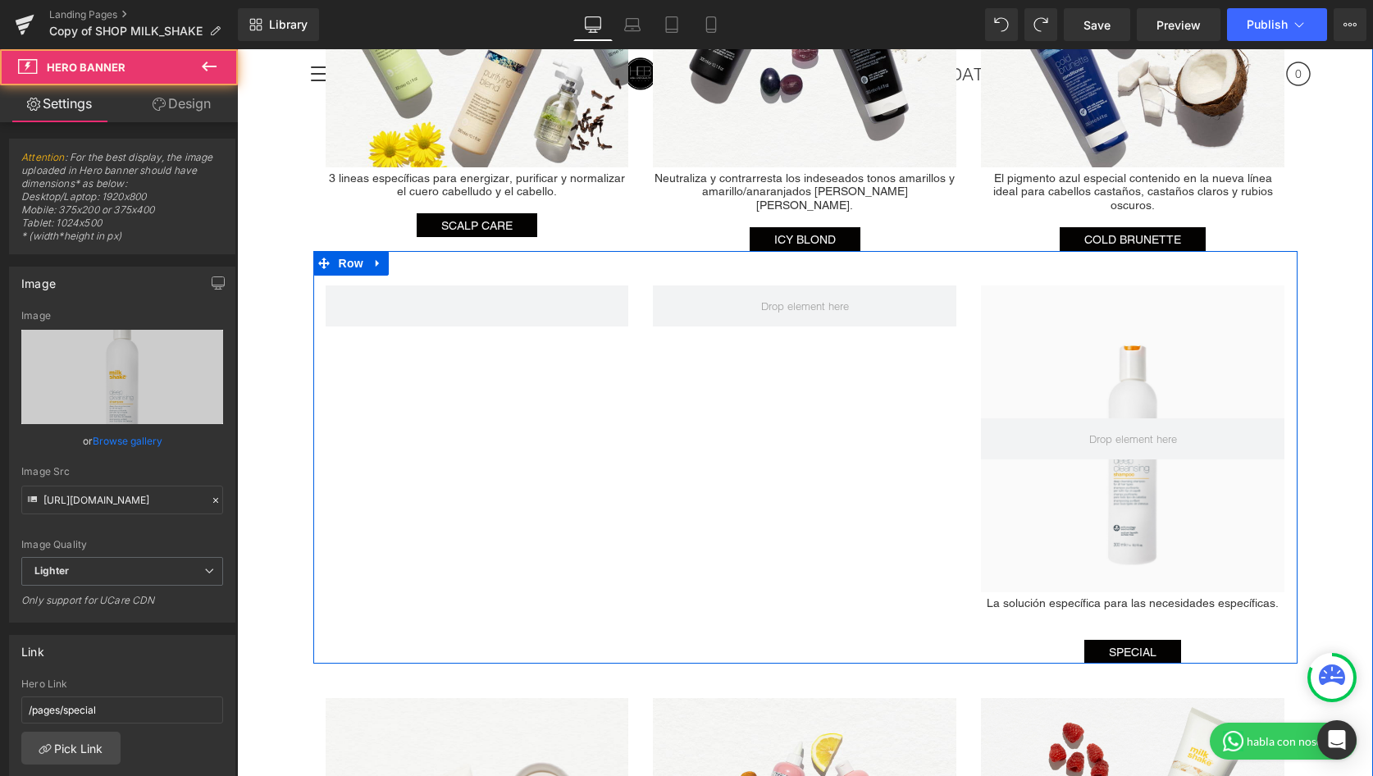
drag, startPoint x: 1159, startPoint y: 438, endPoint x: 1124, endPoint y: 367, distance: 79.2
click at [600, 406] on div "Hero Banner La solución específica para las necesidades específicas. Heading SP…" at bounding box center [805, 457] width 984 height 413
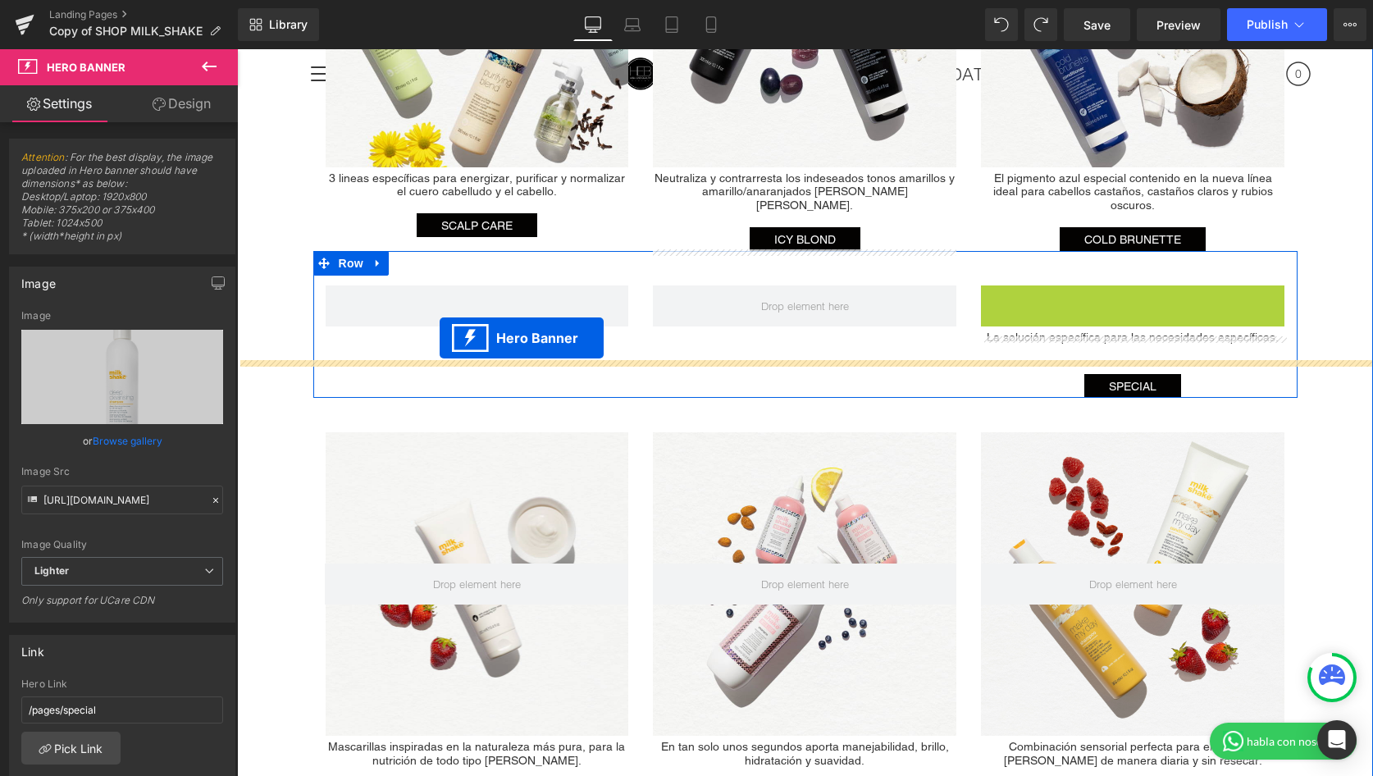
drag, startPoint x: 1083, startPoint y: 267, endPoint x: 440, endPoint y: 338, distance: 646.9
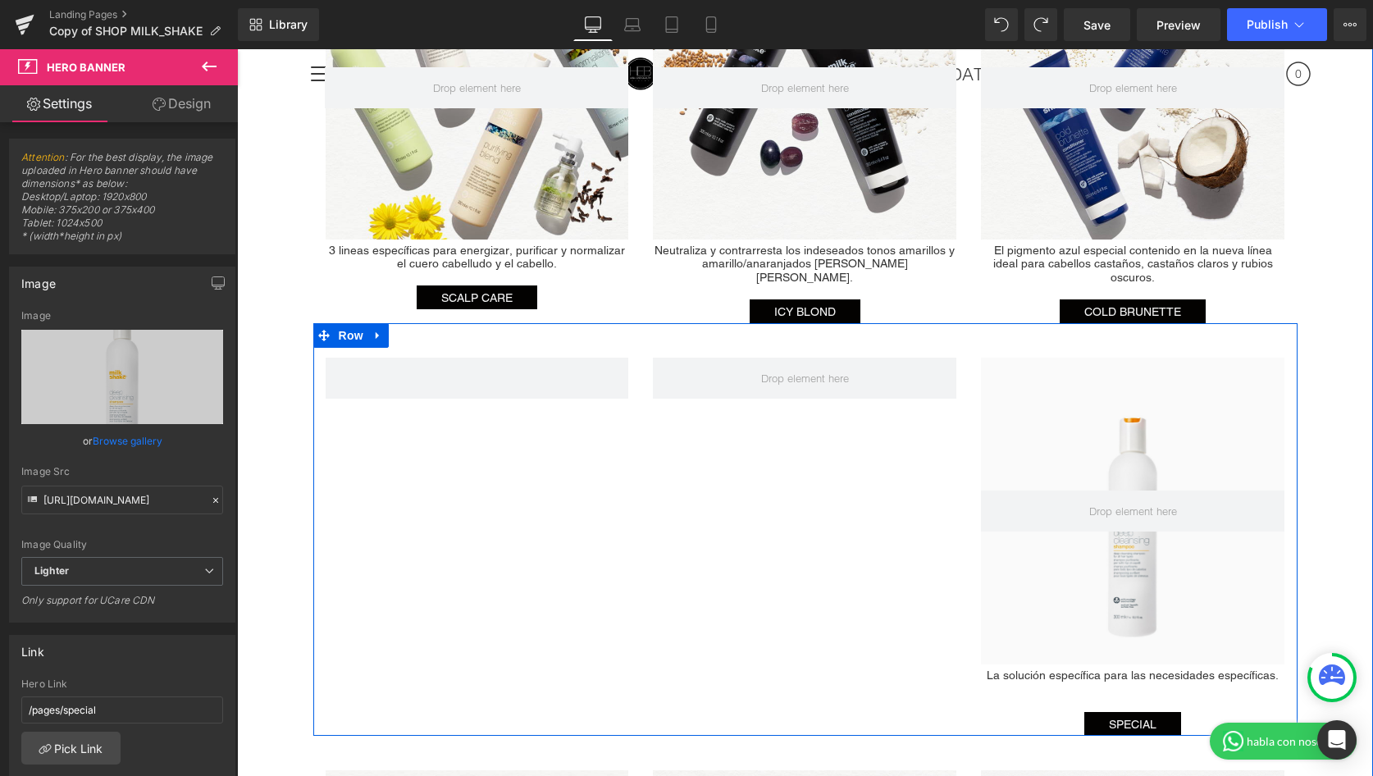
scroll to position [2772, 0]
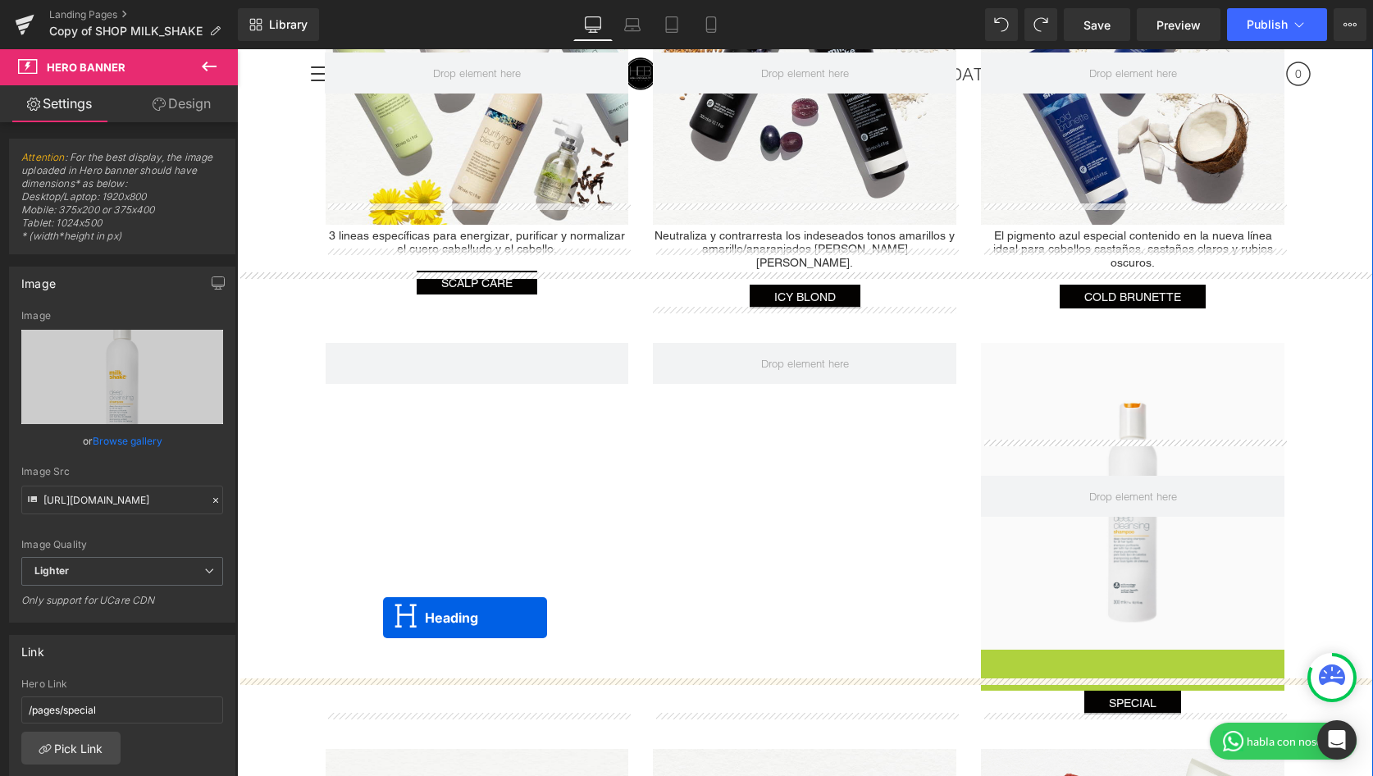
drag, startPoint x: 1097, startPoint y: 639, endPoint x: 383, endPoint y: 618, distance: 714.6
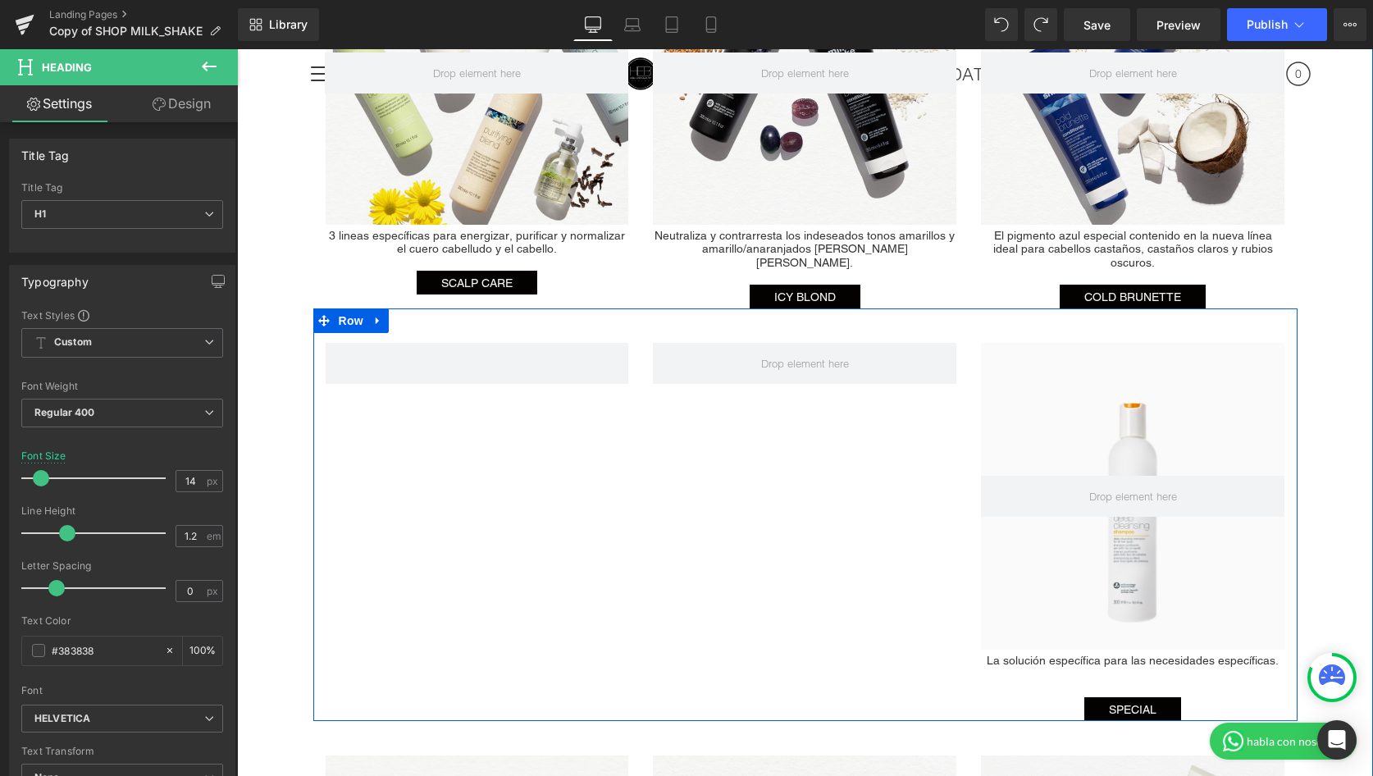
scroll to position [2776, 0]
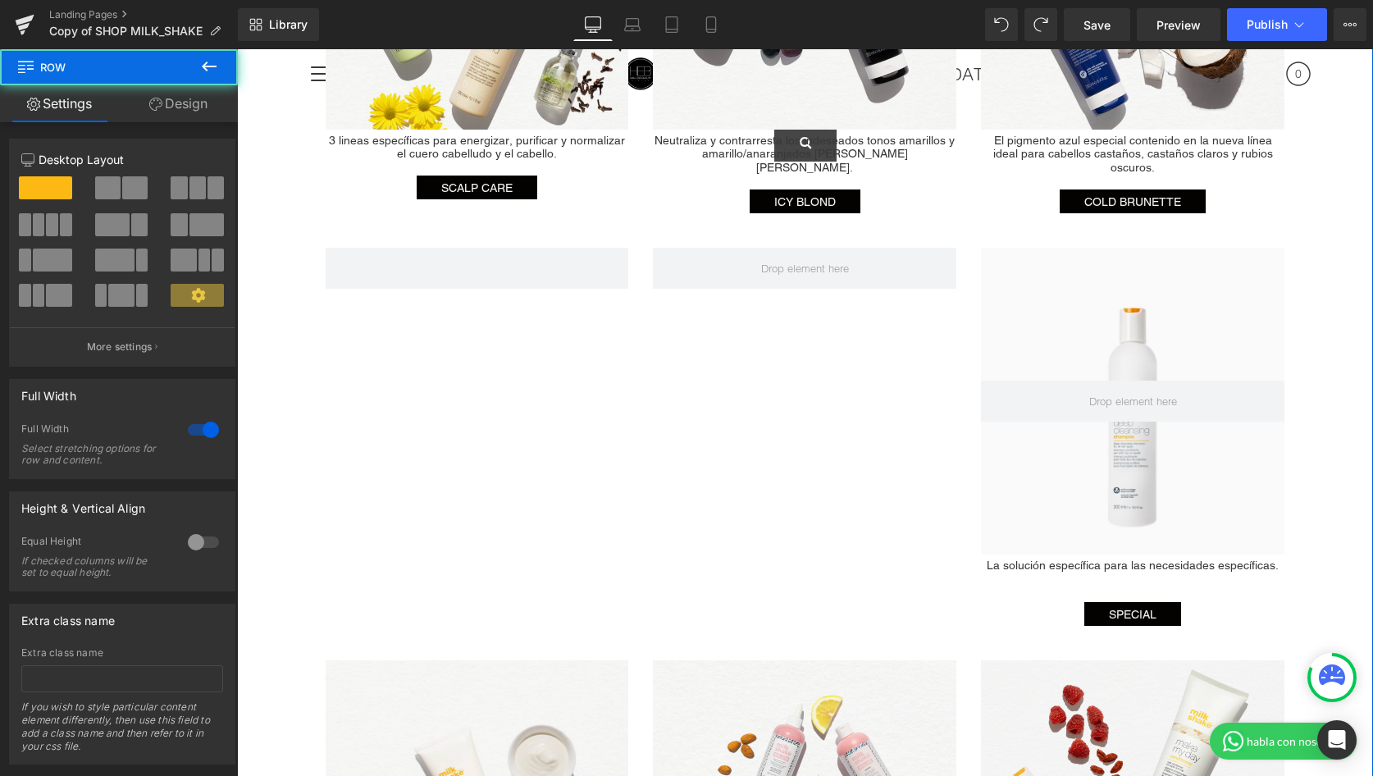
scroll to position [2870, 0]
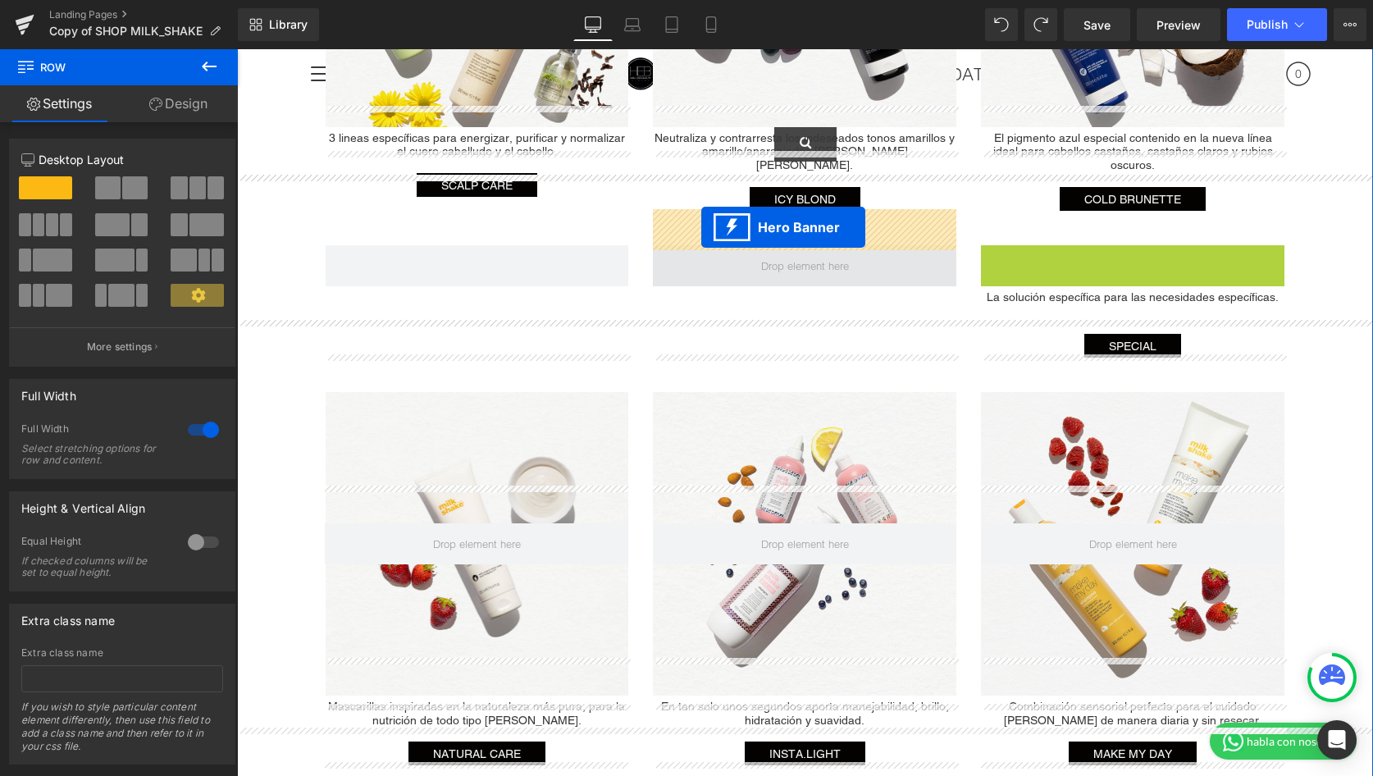
drag, startPoint x: 1084, startPoint y: 221, endPoint x: 700, endPoint y: 230, distance: 384.7
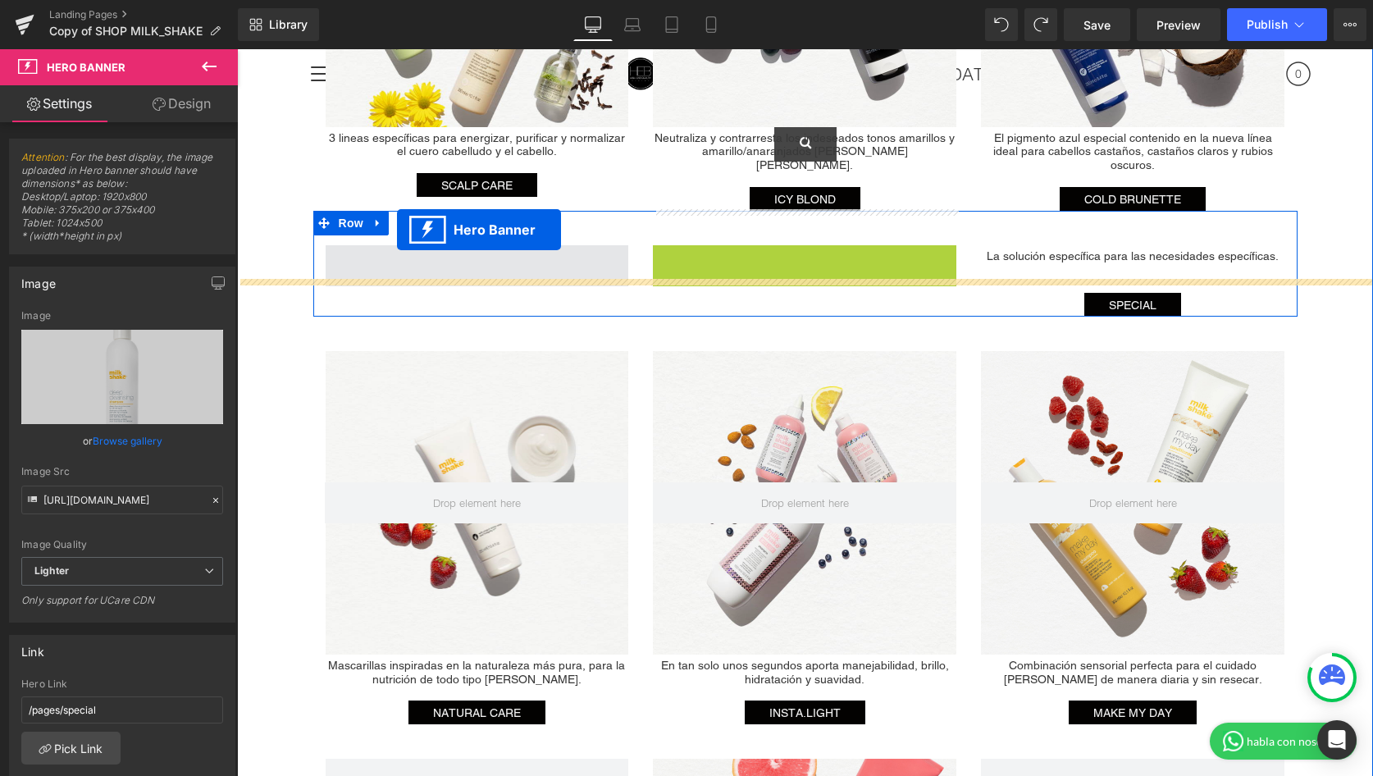
drag, startPoint x: 755, startPoint y: 225, endPoint x: 397, endPoint y: 230, distance: 357.6
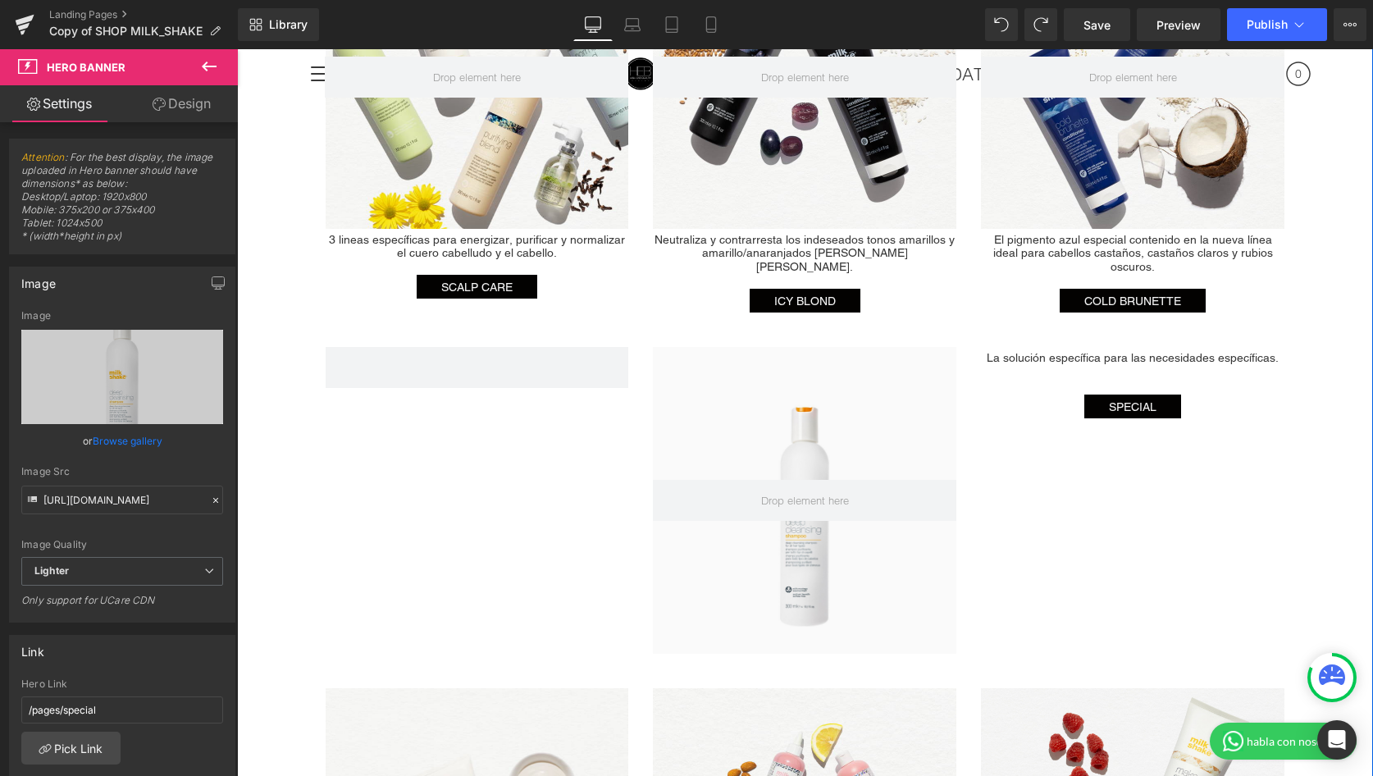
scroll to position [2765, 0]
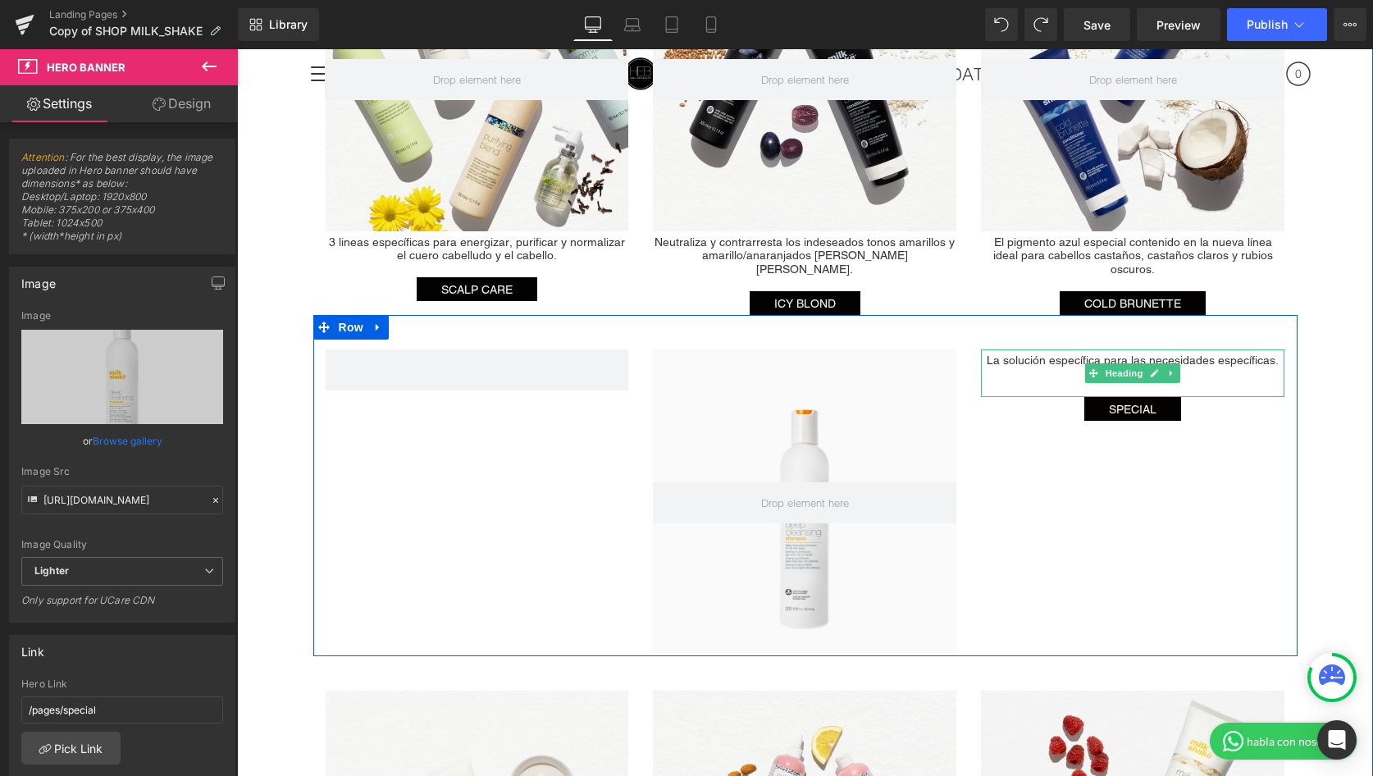
click at [1052, 353] on h1 "La solución específica para las necesidades específicas." at bounding box center [1132, 360] width 303 height 14
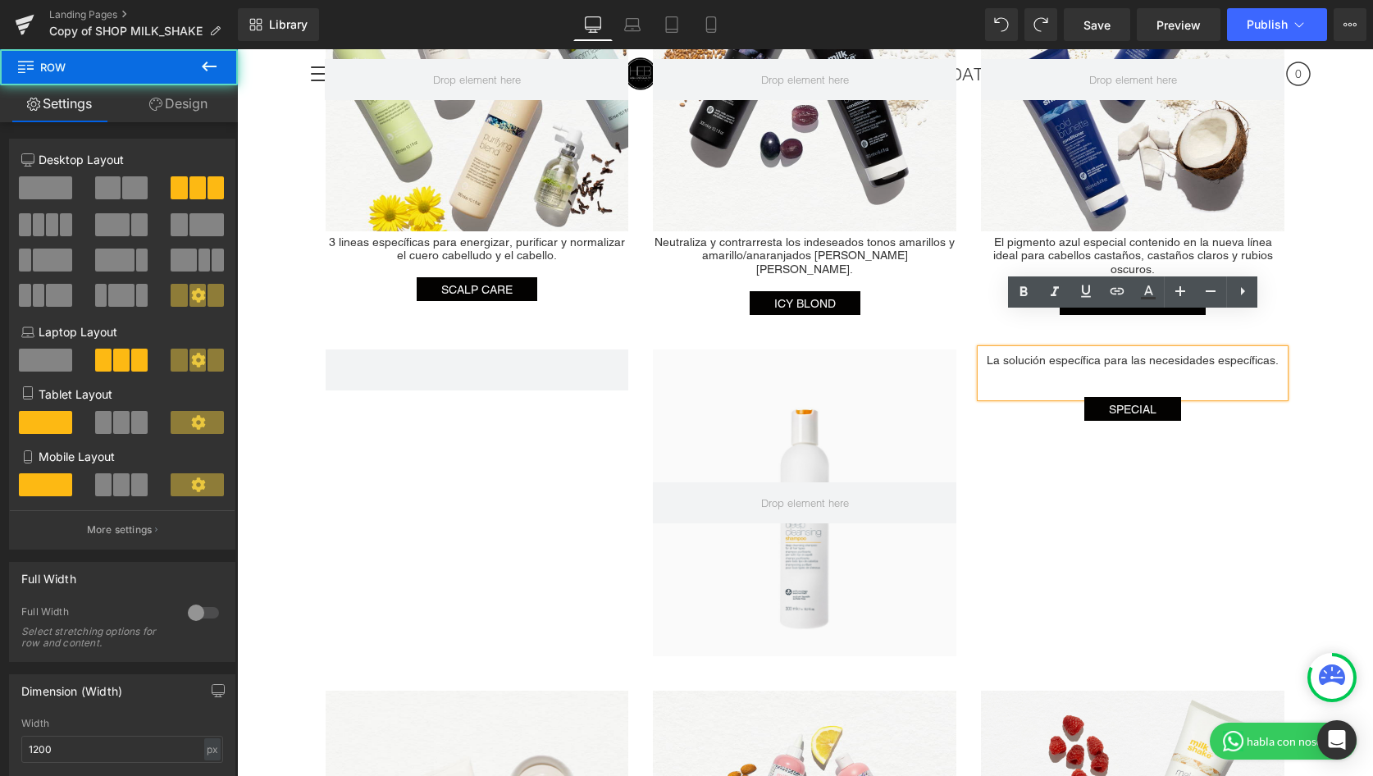
click at [1097, 441] on div "Hero Banner La solución específica para las necesidades específicas. Heading SP…" at bounding box center [805, 485] width 984 height 341
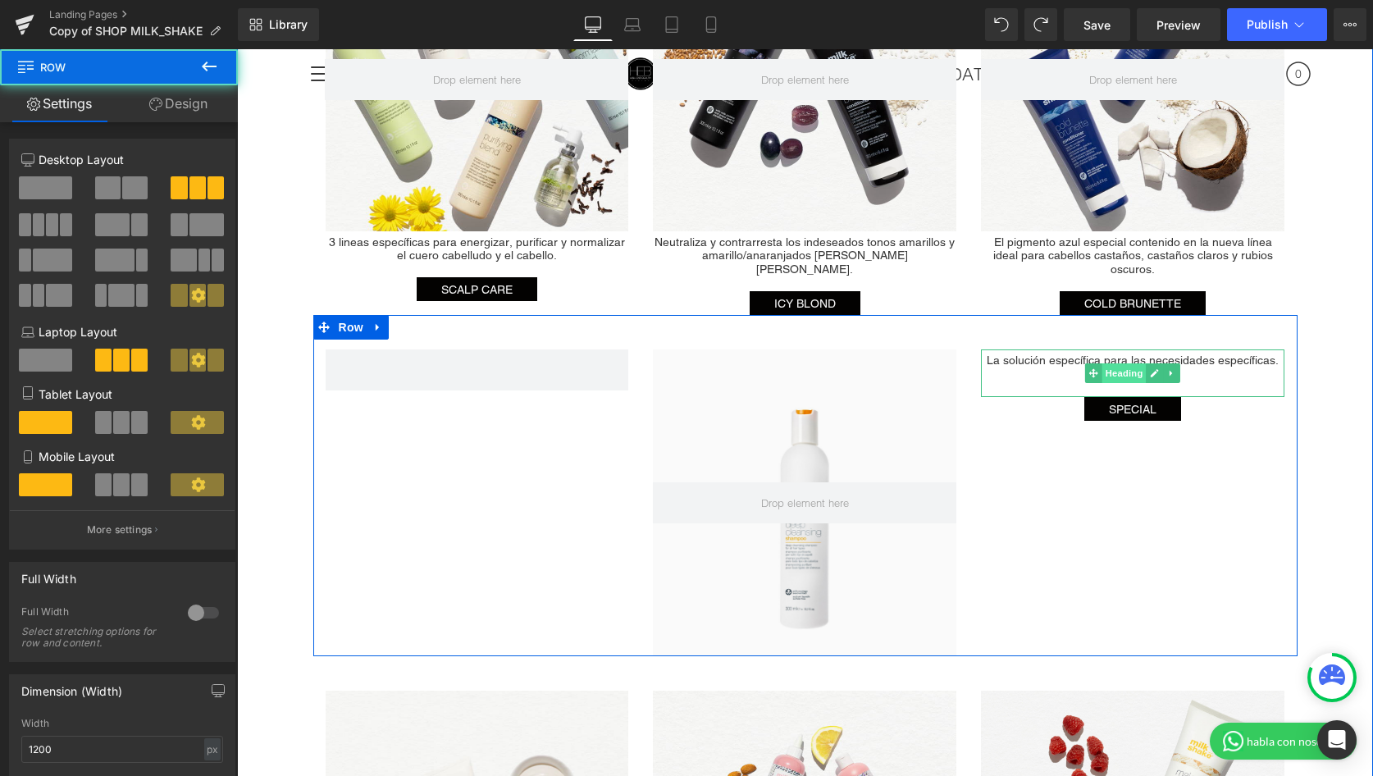
click at [1106, 363] on span "Heading" at bounding box center [1124, 373] width 44 height 20
click at [1130, 426] on div "Hero Banner La solución específica para las necesidades específicas. Heading SP…" at bounding box center [805, 485] width 984 height 341
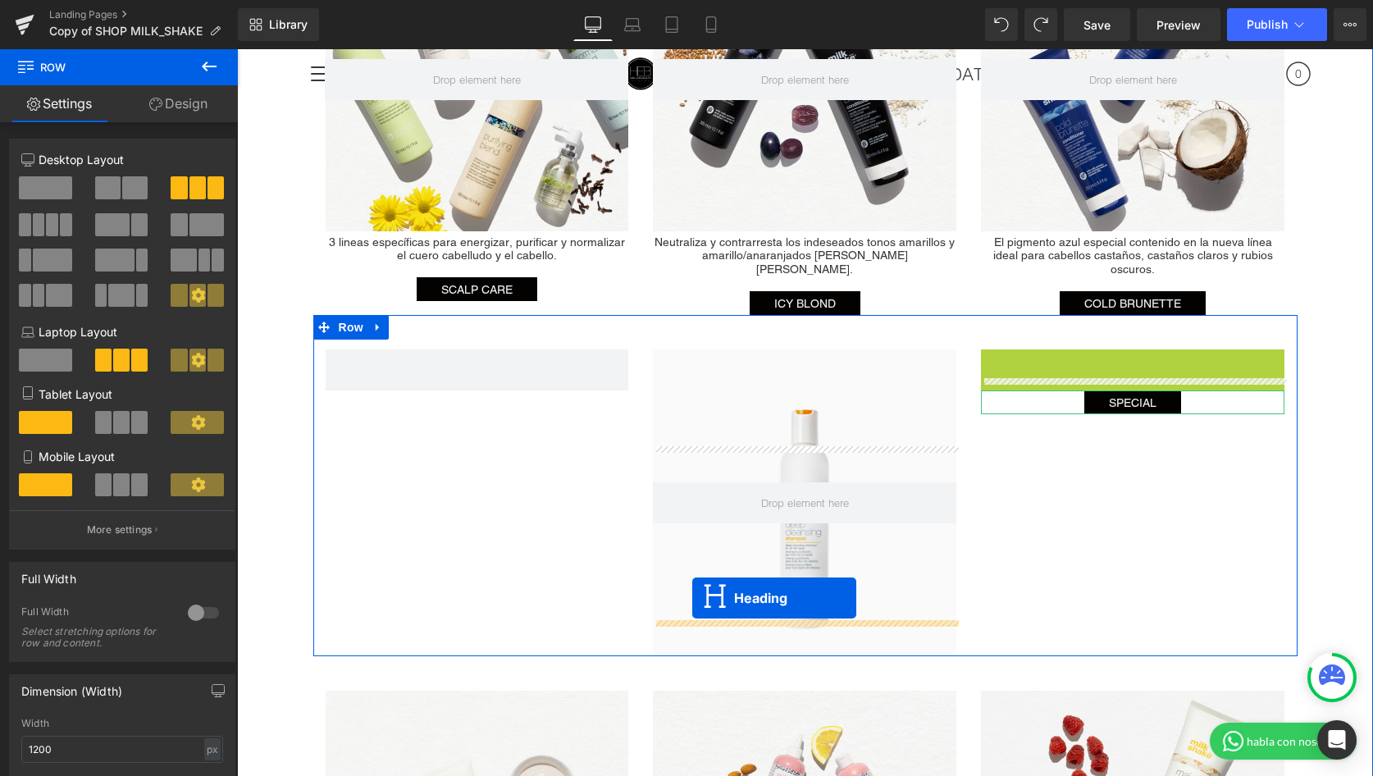
drag, startPoint x: 1090, startPoint y: 335, endPoint x: 692, endPoint y: 598, distance: 476.5
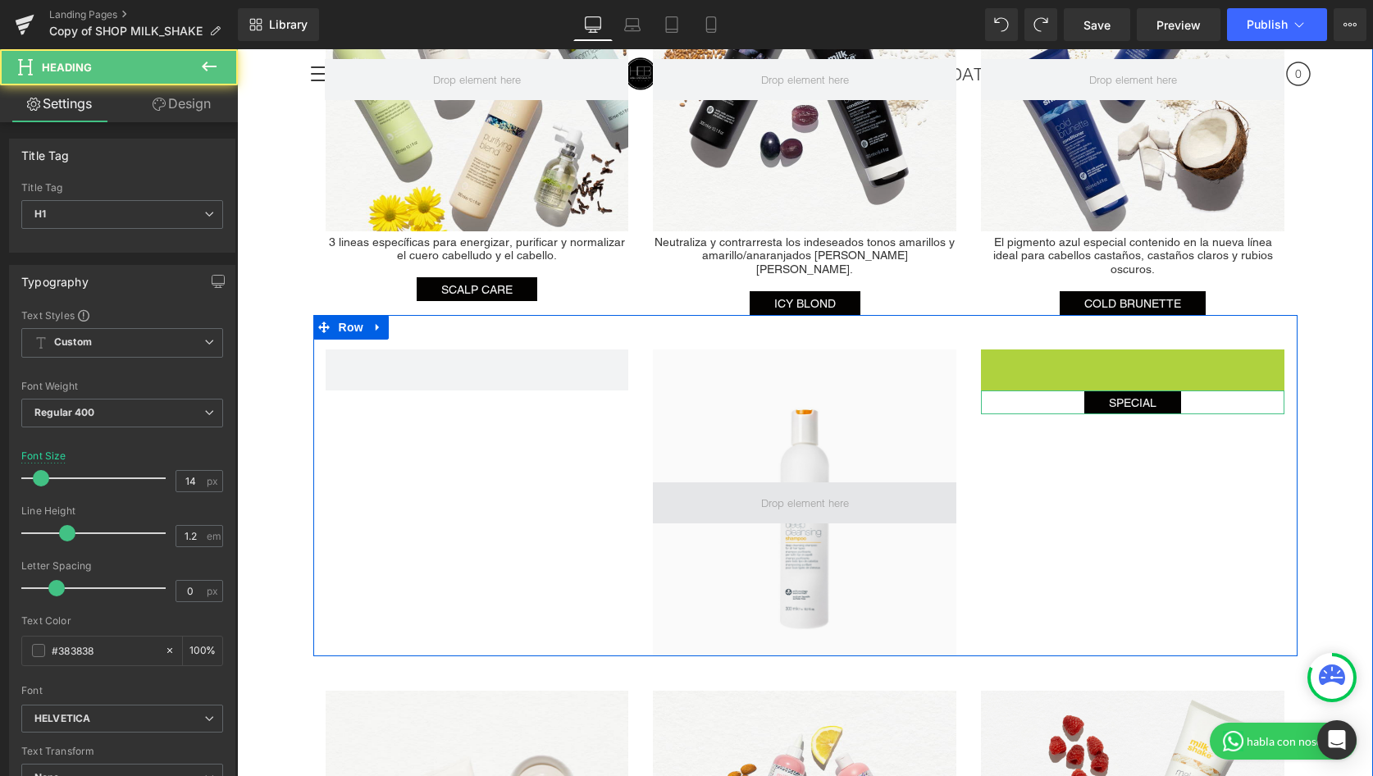
scroll to position [2768, 0]
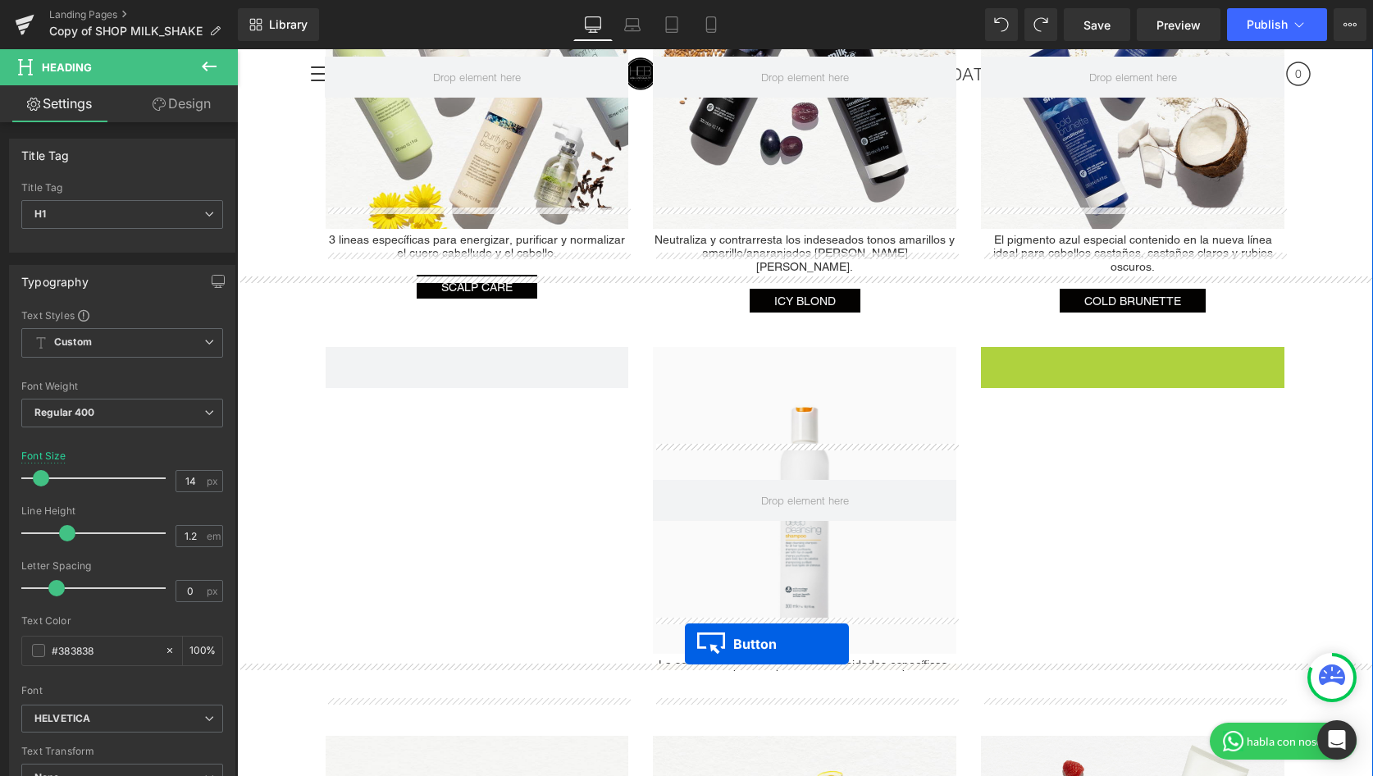
drag, startPoint x: 1108, startPoint y: 320, endPoint x: 685, endPoint y: 644, distance: 532.9
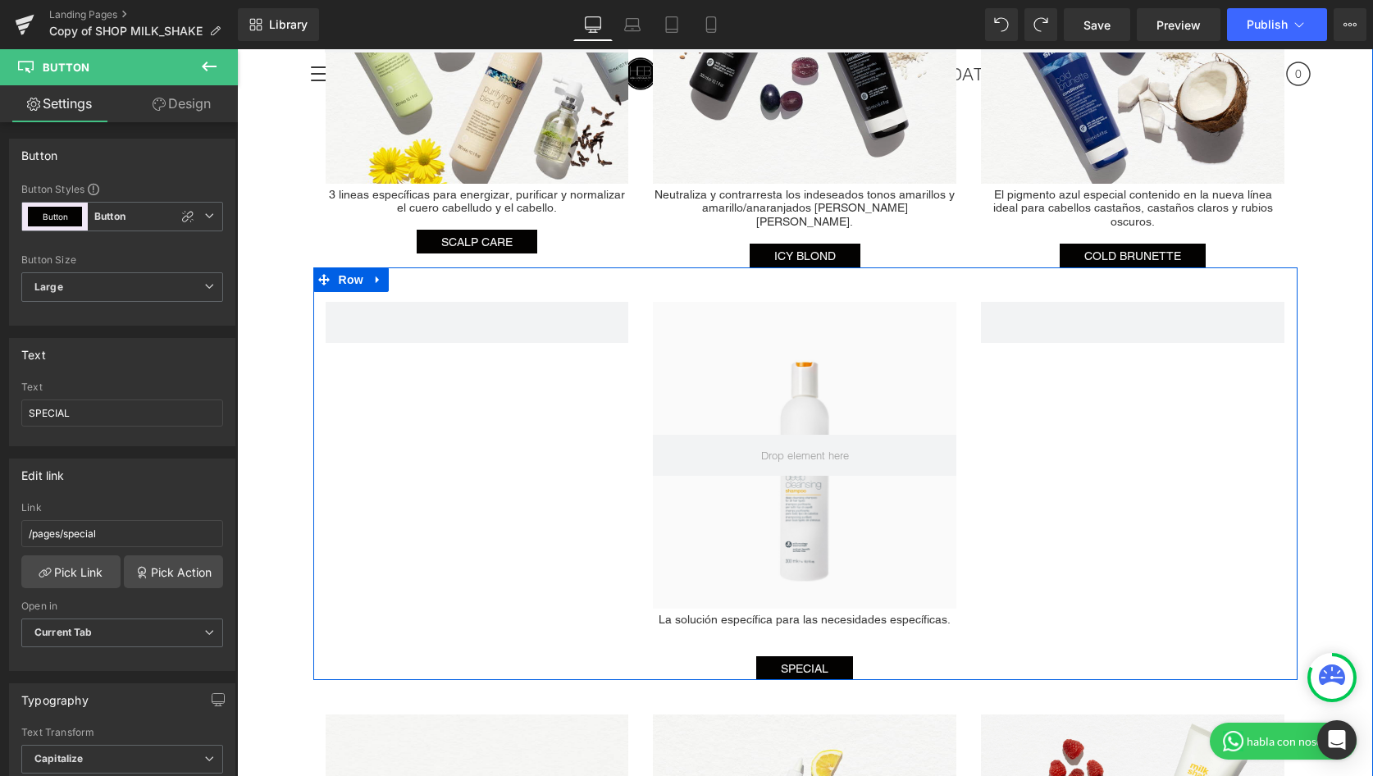
scroll to position [2734, 0]
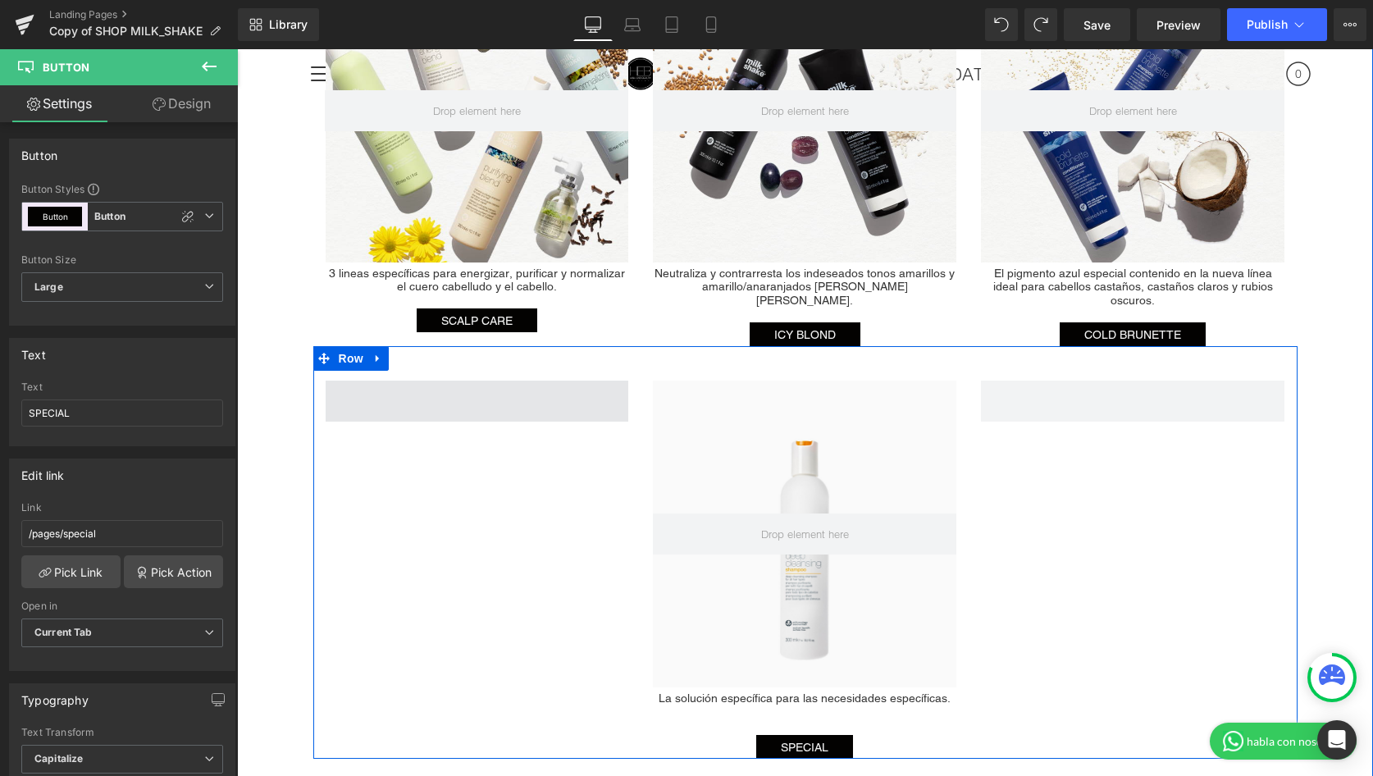
click at [532, 381] on span at bounding box center [477, 401] width 303 height 41
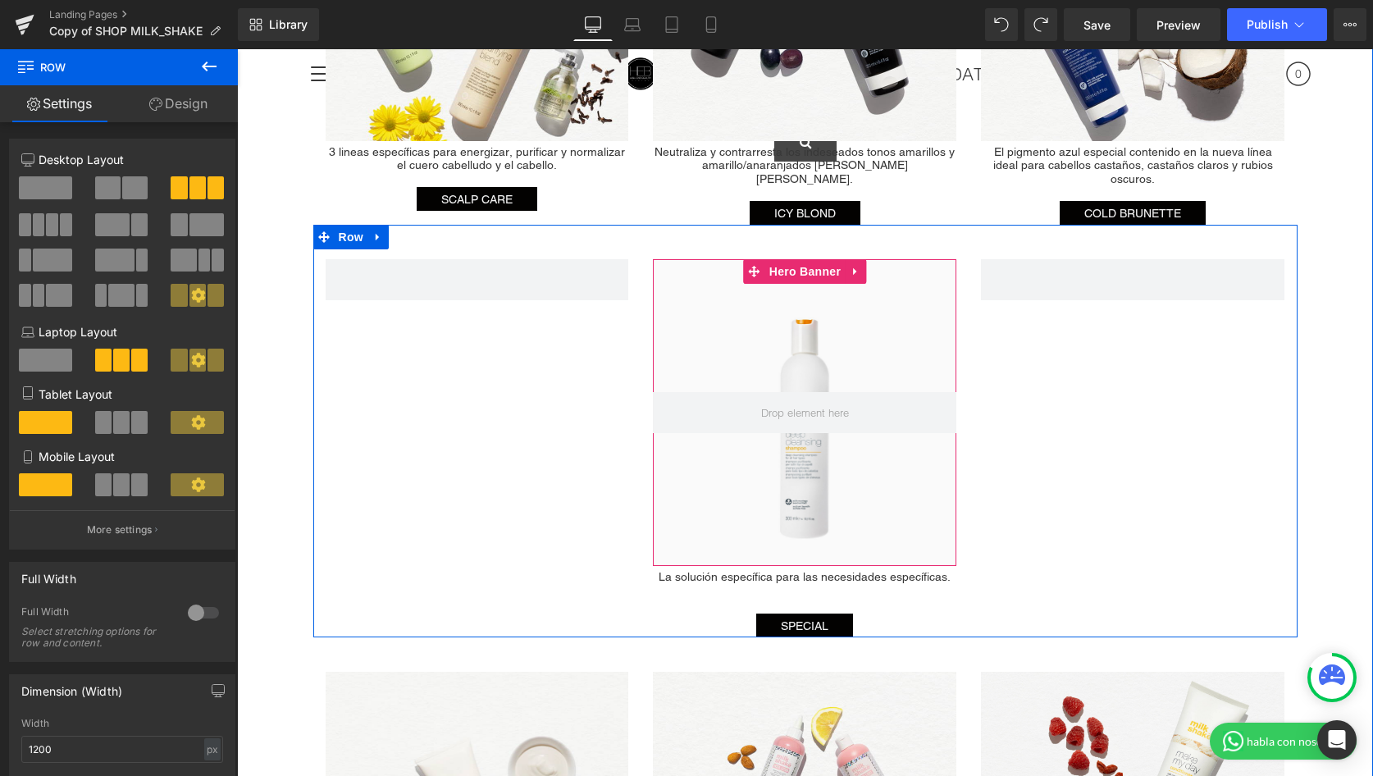
scroll to position [2772, 0]
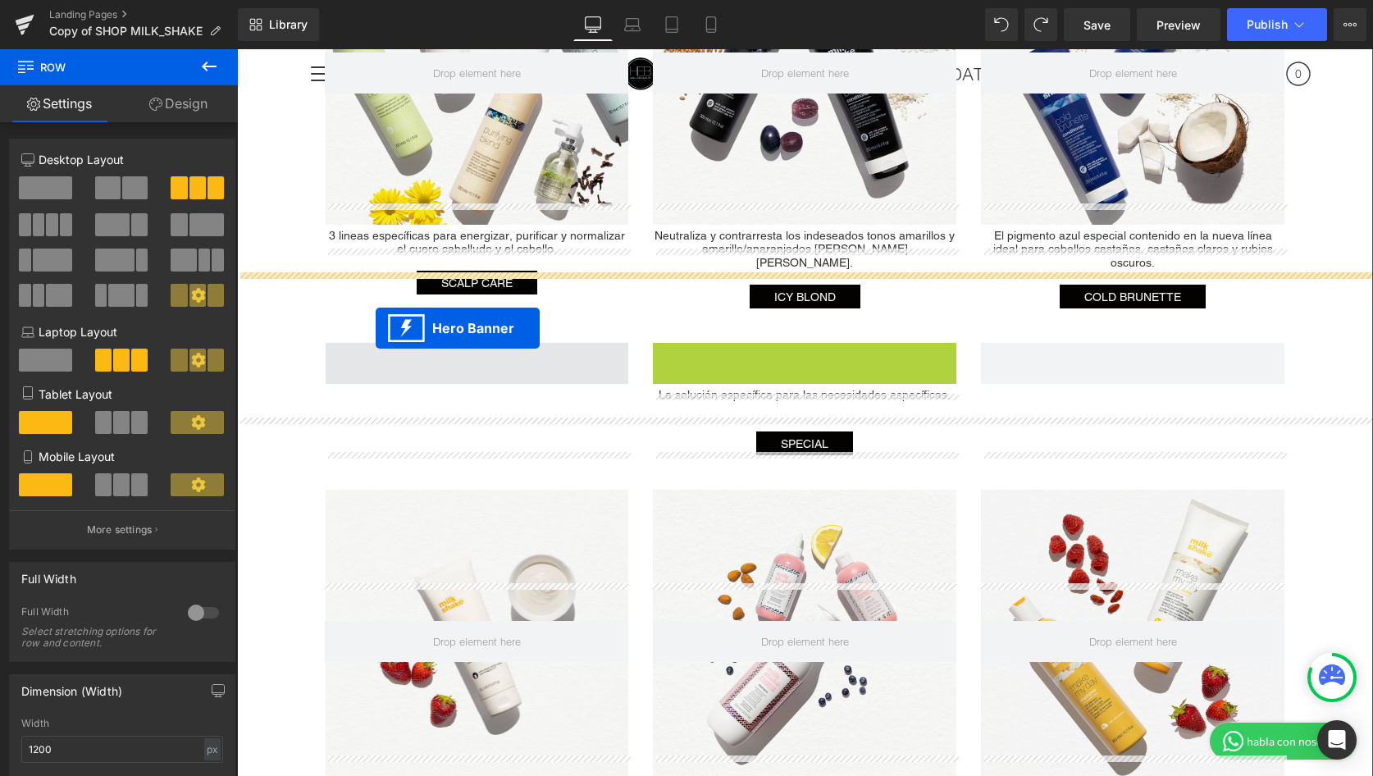
drag, startPoint x: 727, startPoint y: 319, endPoint x: 376, endPoint y: 328, distance: 351.9
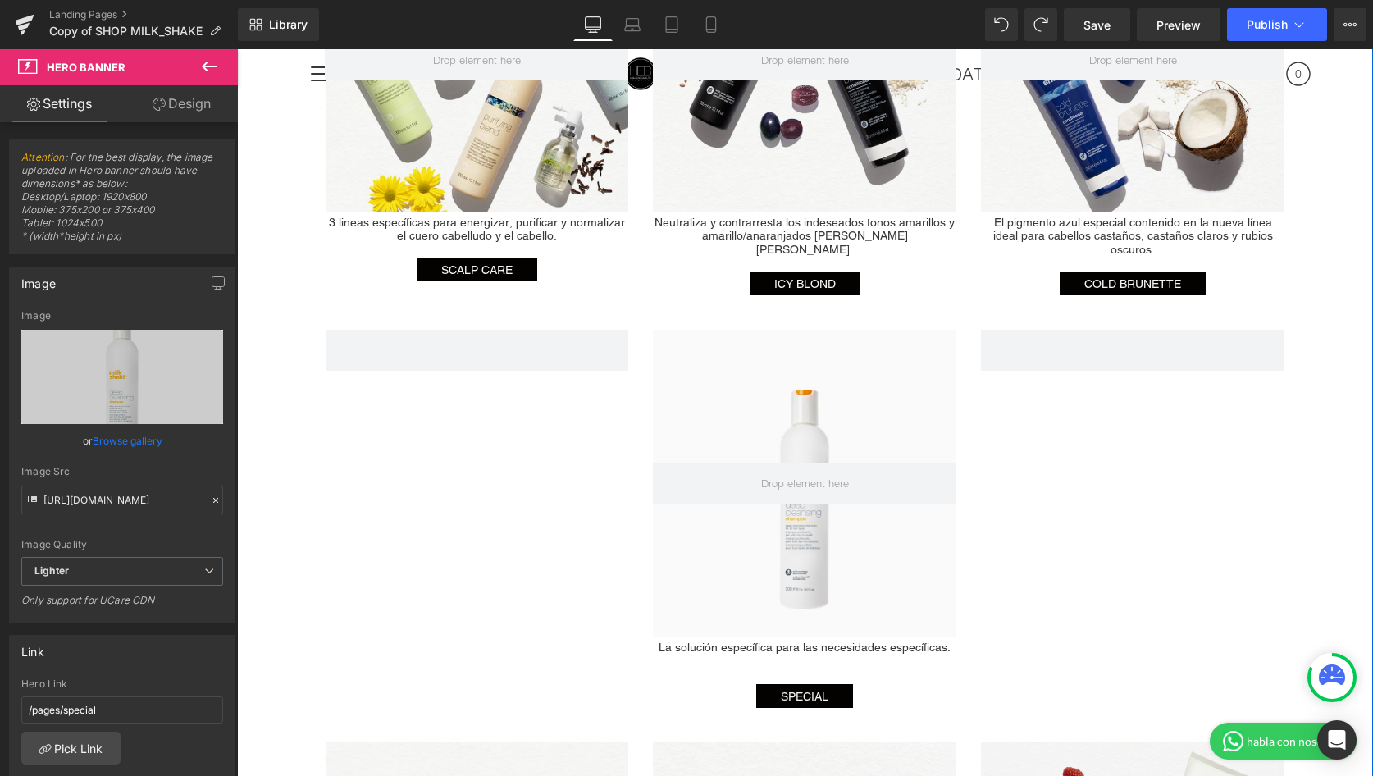
scroll to position [2783, 0]
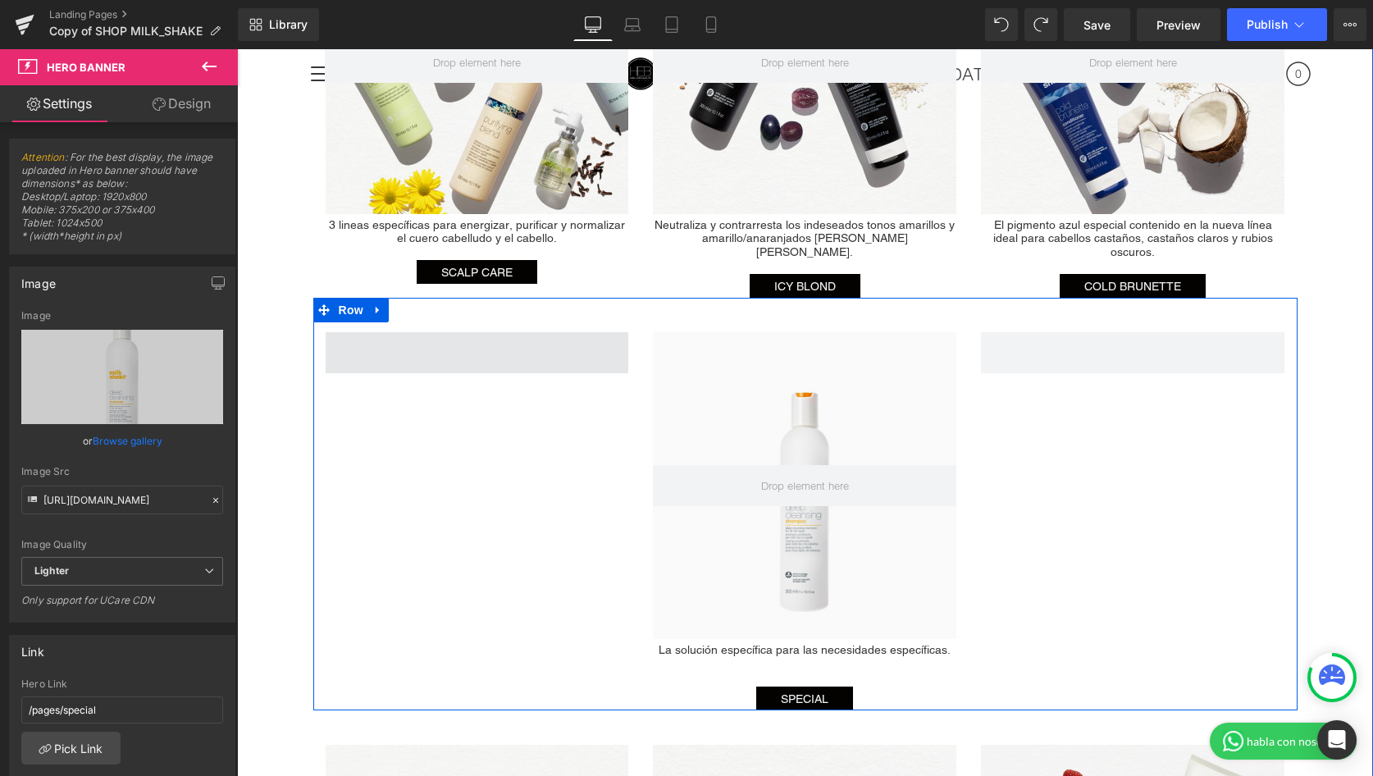
click at [510, 332] on span at bounding box center [477, 352] width 303 height 41
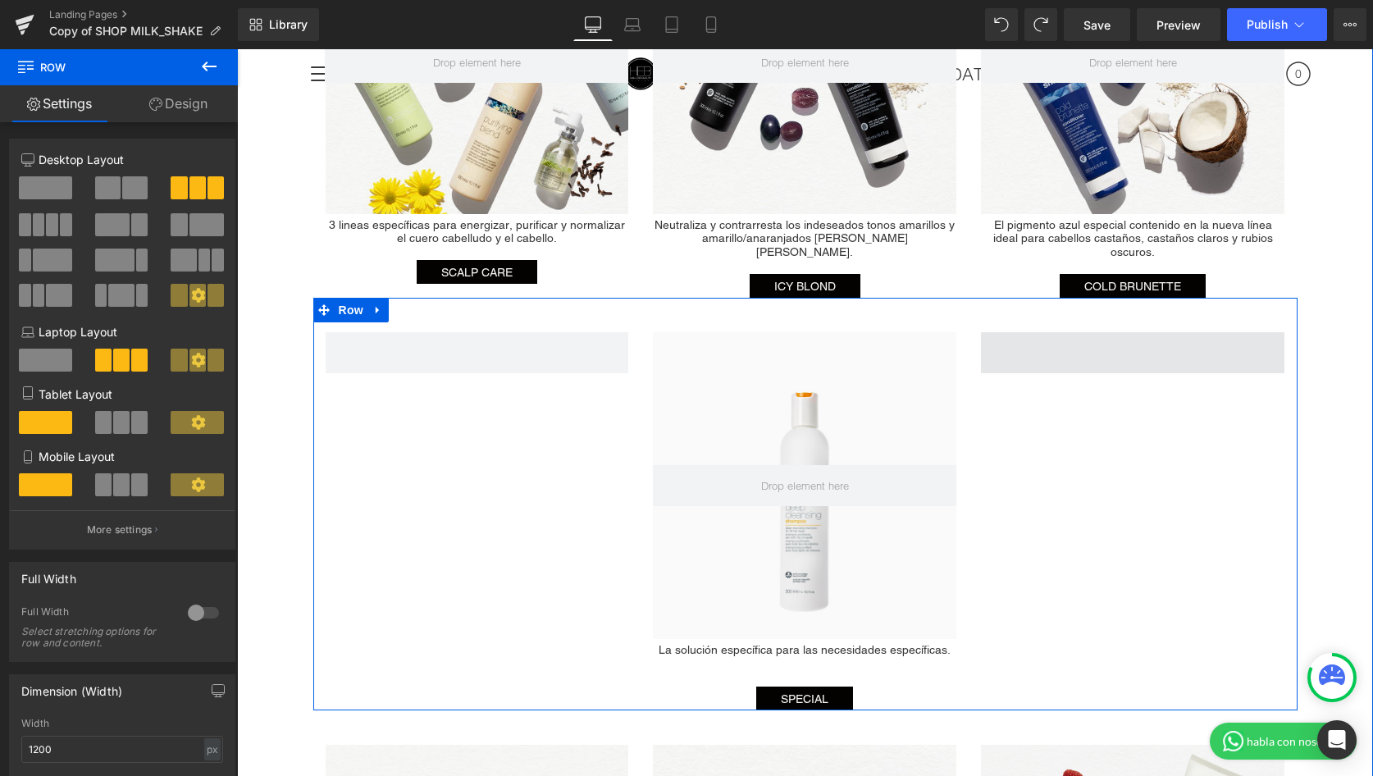
click at [1072, 332] on span at bounding box center [1132, 352] width 303 height 41
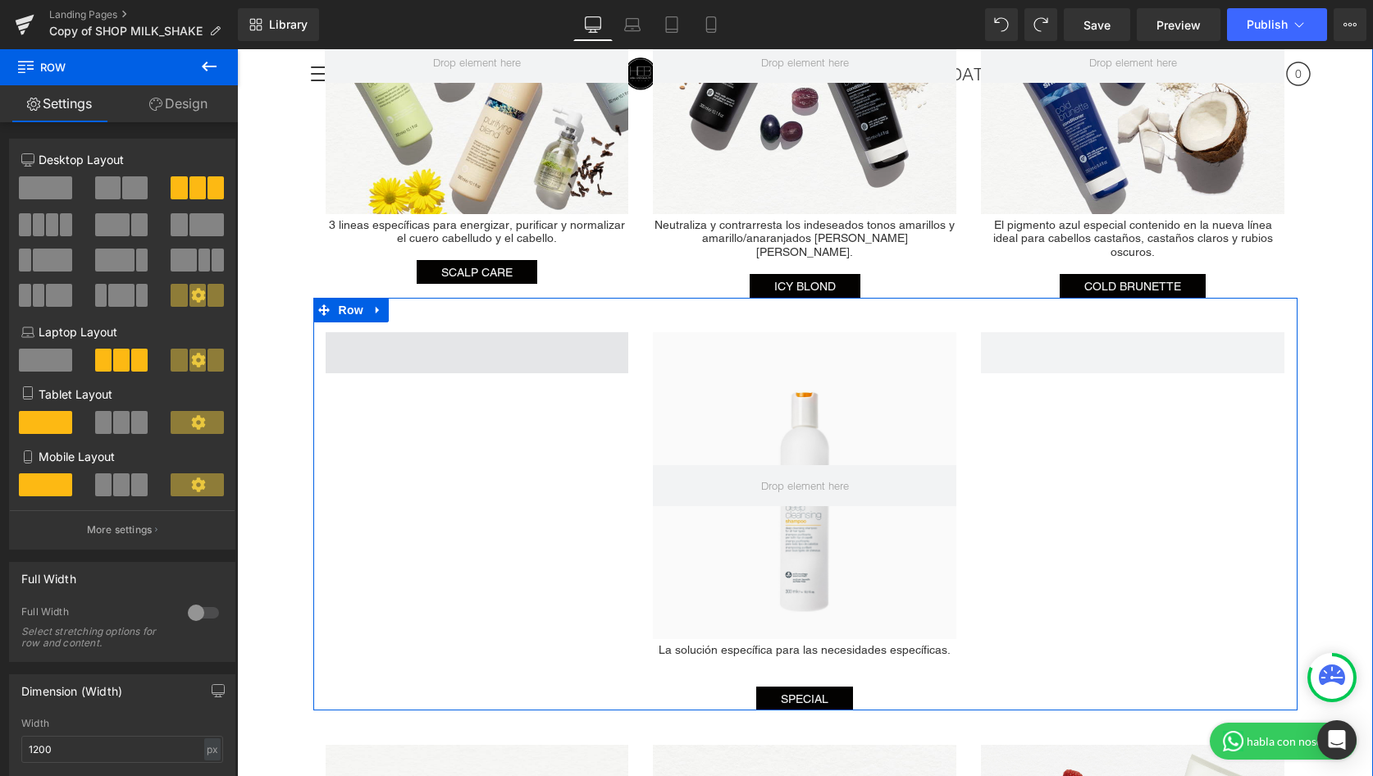
click at [476, 332] on span at bounding box center [477, 352] width 303 height 41
click at [429, 332] on span at bounding box center [477, 352] width 303 height 41
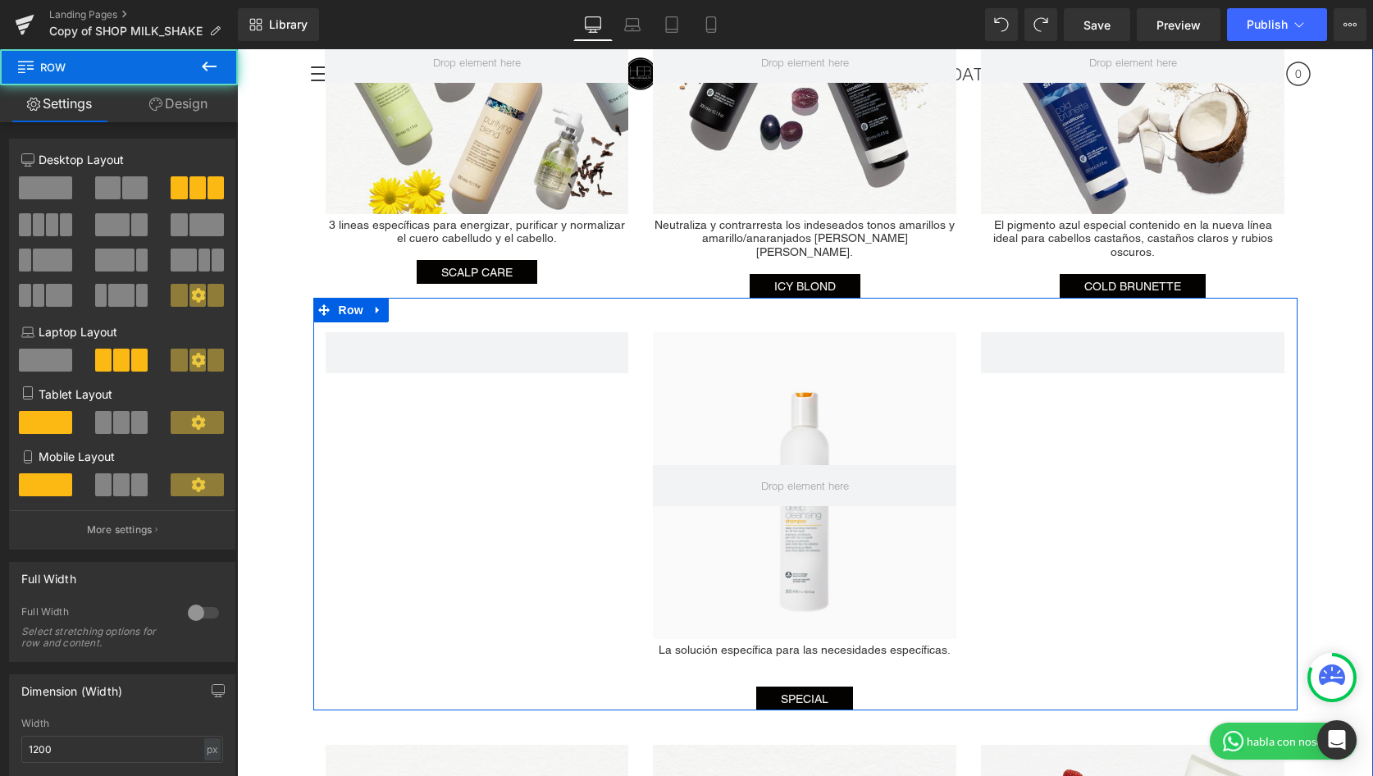
click at [1069, 531] on div "Hero Banner La solución específica para las necesidades específicas. Heading SP…" at bounding box center [805, 504] width 984 height 413
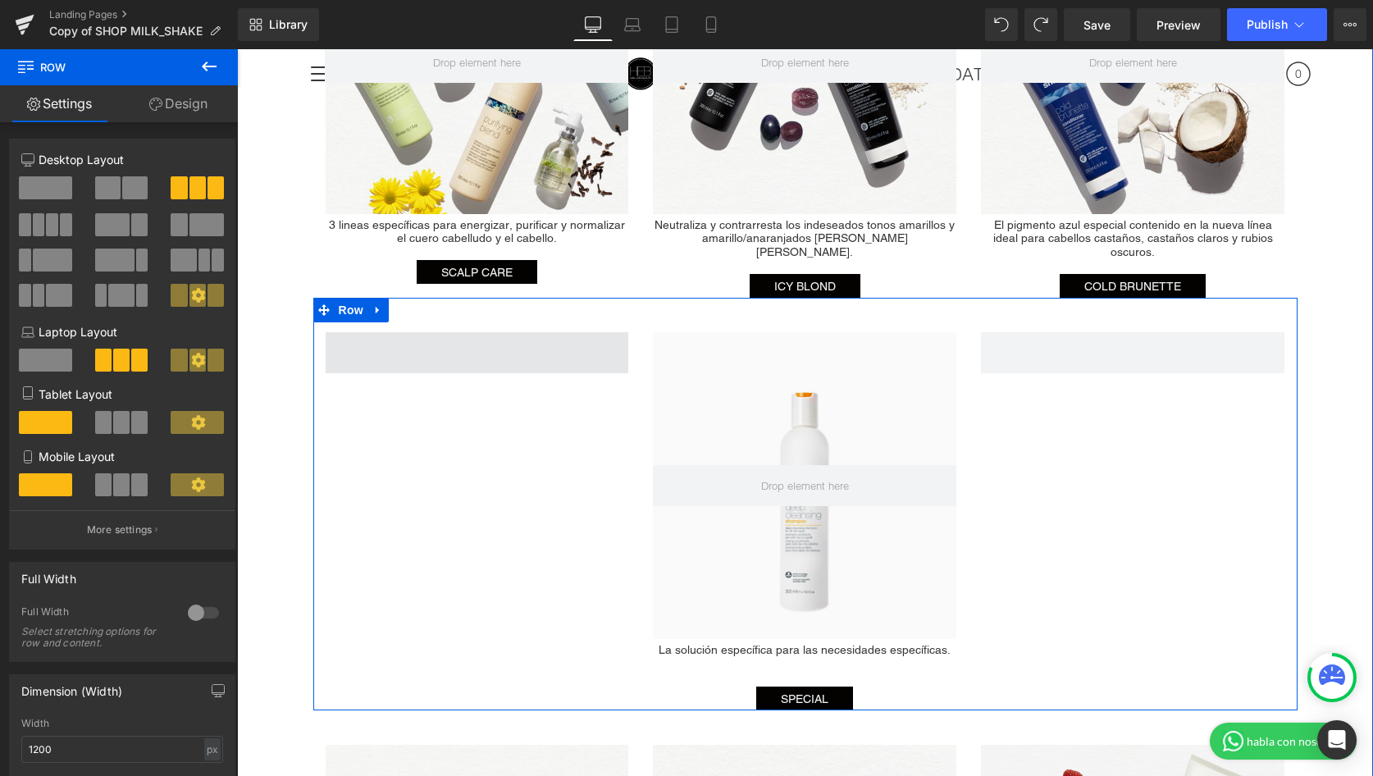
click at [487, 332] on span at bounding box center [477, 352] width 303 height 41
click at [381, 303] on icon at bounding box center [377, 309] width 11 height 12
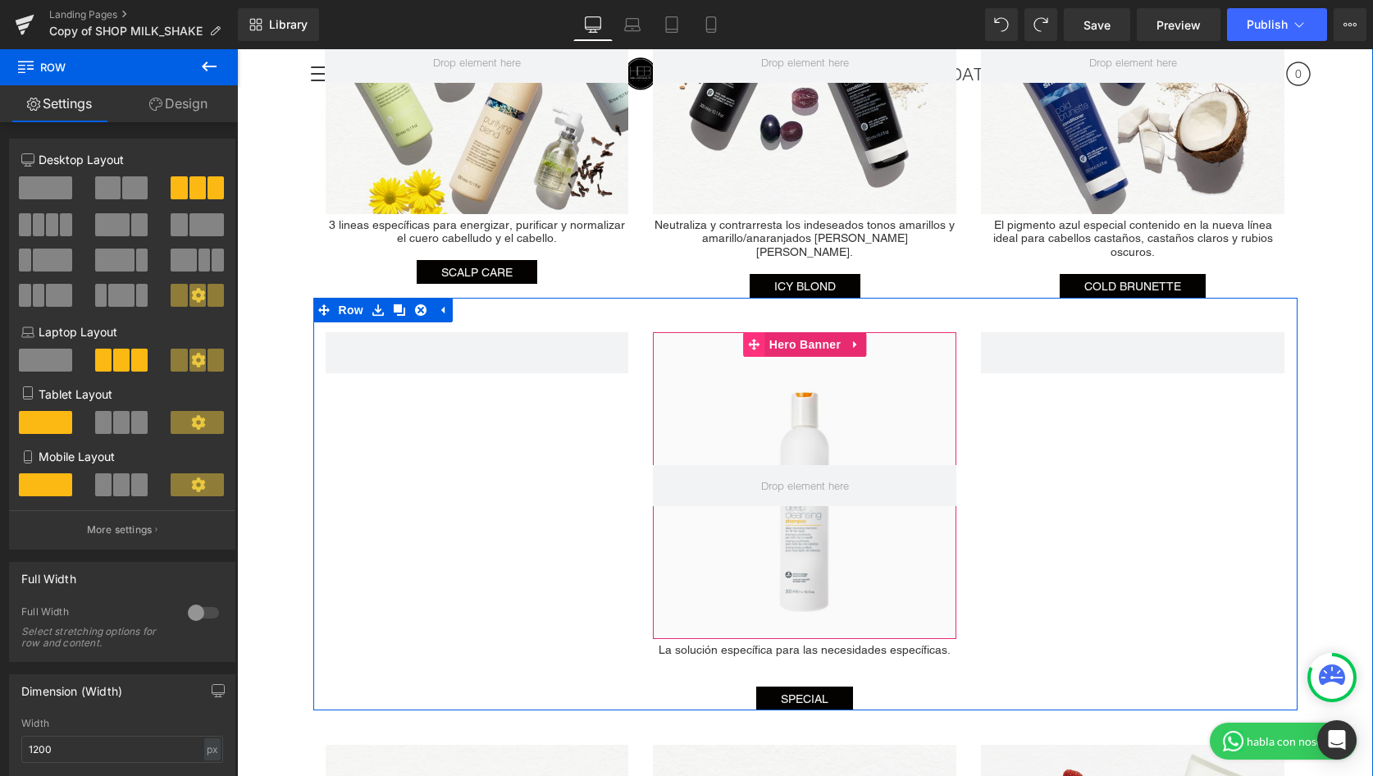
click at [745, 332] on span at bounding box center [754, 344] width 21 height 25
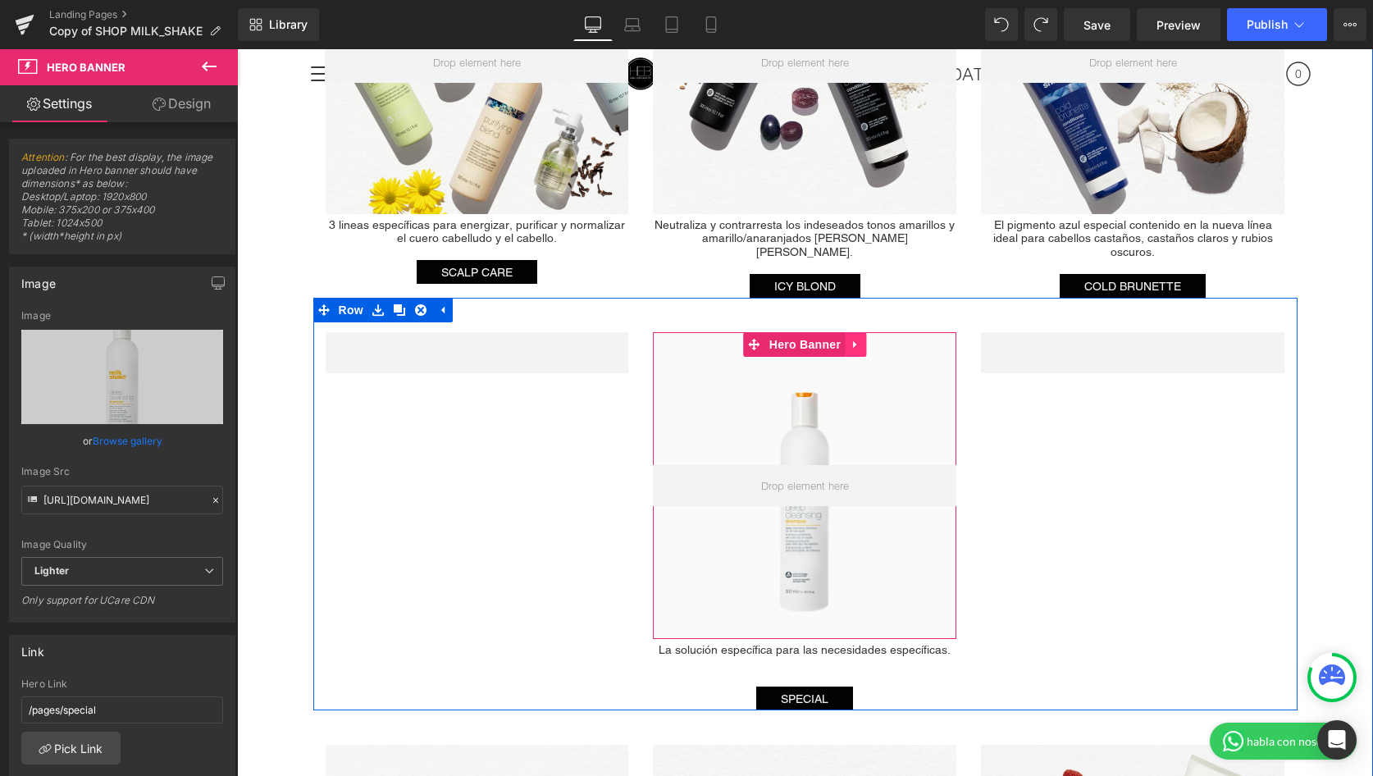
click at [858, 338] on icon at bounding box center [855, 344] width 11 height 12
click at [896, 332] on link at bounding box center [887, 344] width 21 height 25
click at [813, 332] on span "Hero Banner" at bounding box center [805, 344] width 80 height 25
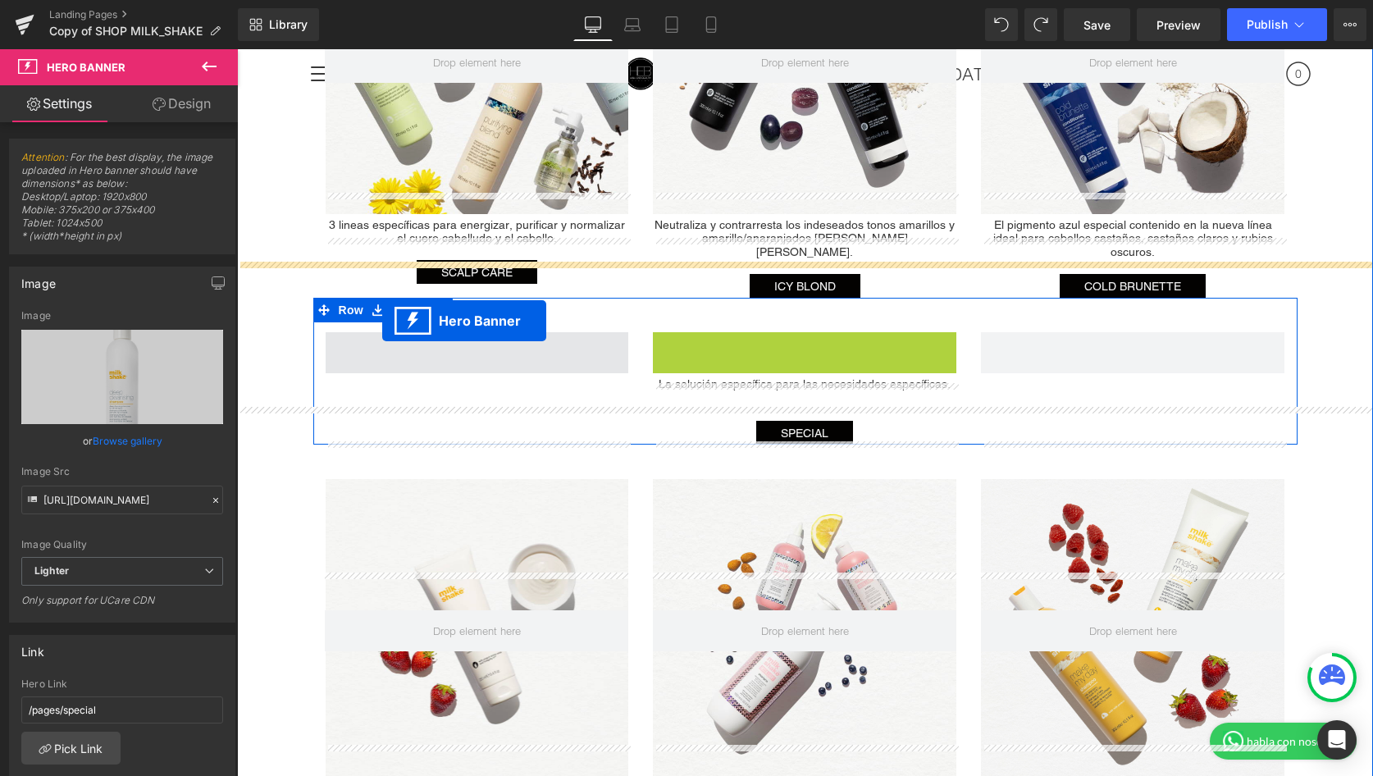
drag, startPoint x: 756, startPoint y: 317, endPoint x: 382, endPoint y: 321, distance: 374.0
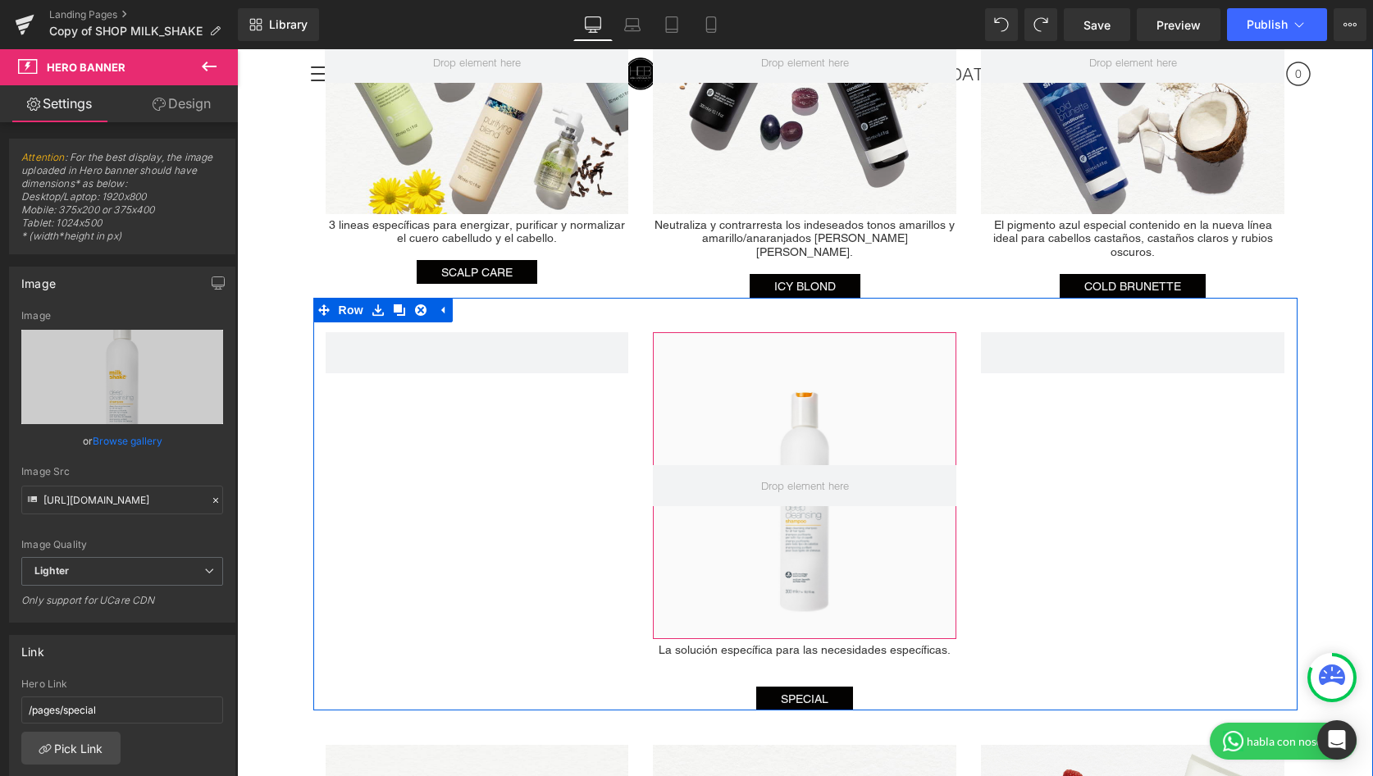
click at [1102, 530] on div "Hero Banner La solución específica para las necesidades específicas. Heading SP…" at bounding box center [805, 504] width 984 height 413
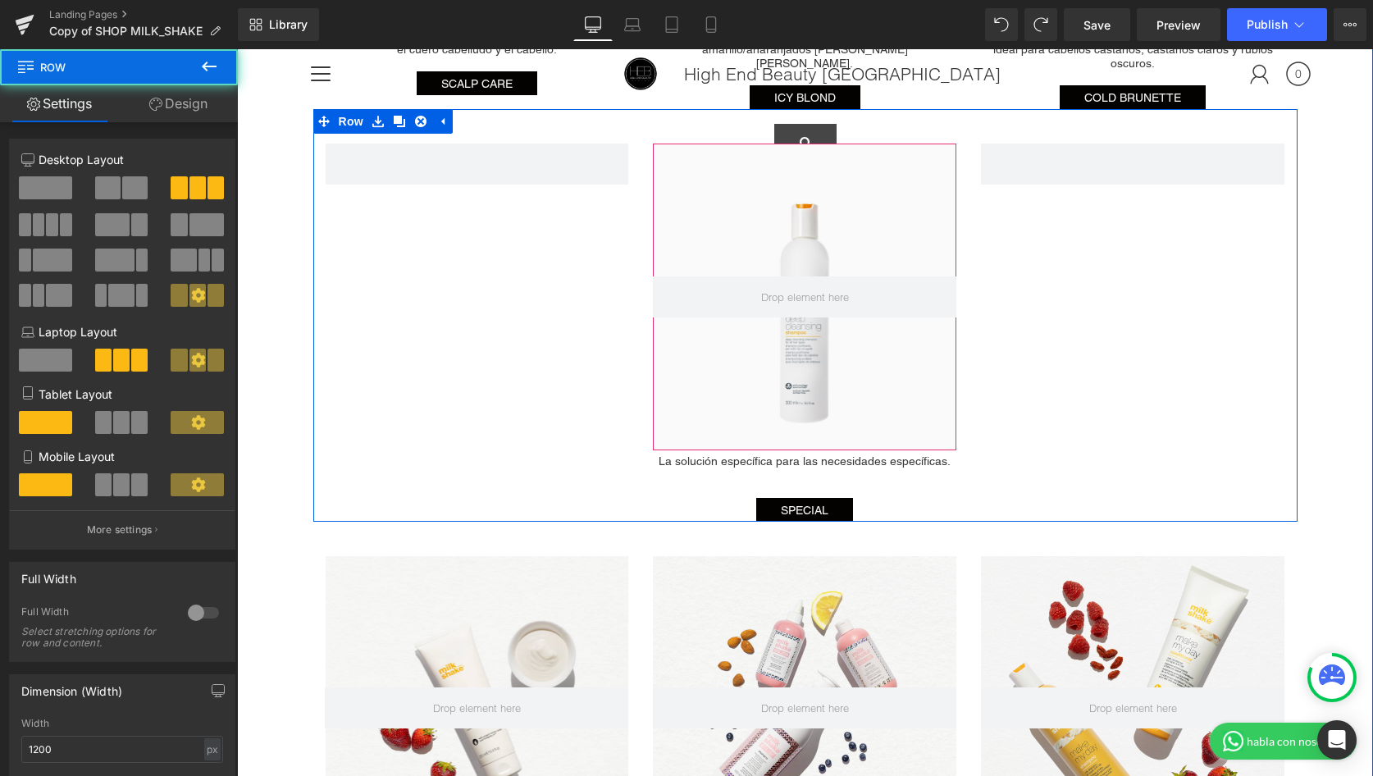
scroll to position [3016, 0]
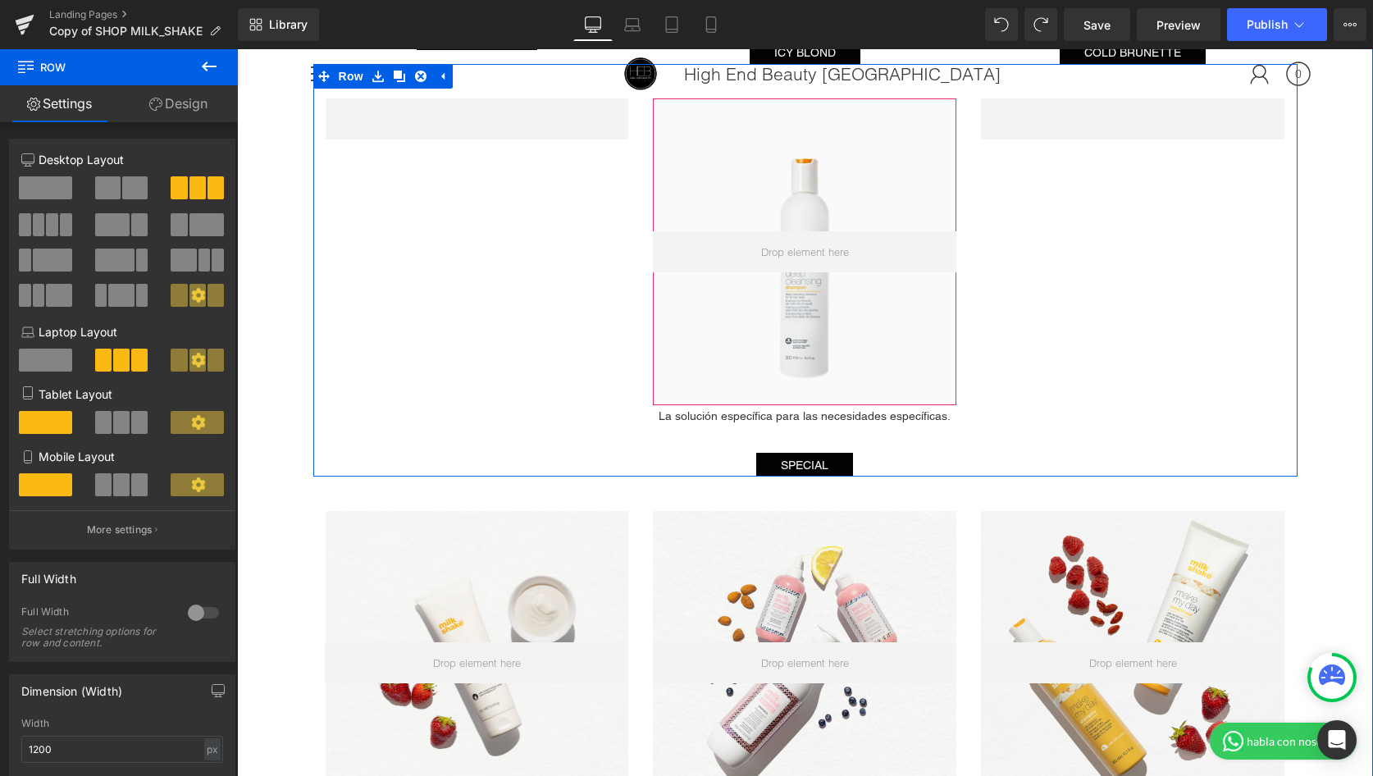
click at [1147, 265] on div "Hero Banner La solución específica para las necesidades específicas. Heading SP…" at bounding box center [805, 270] width 984 height 413
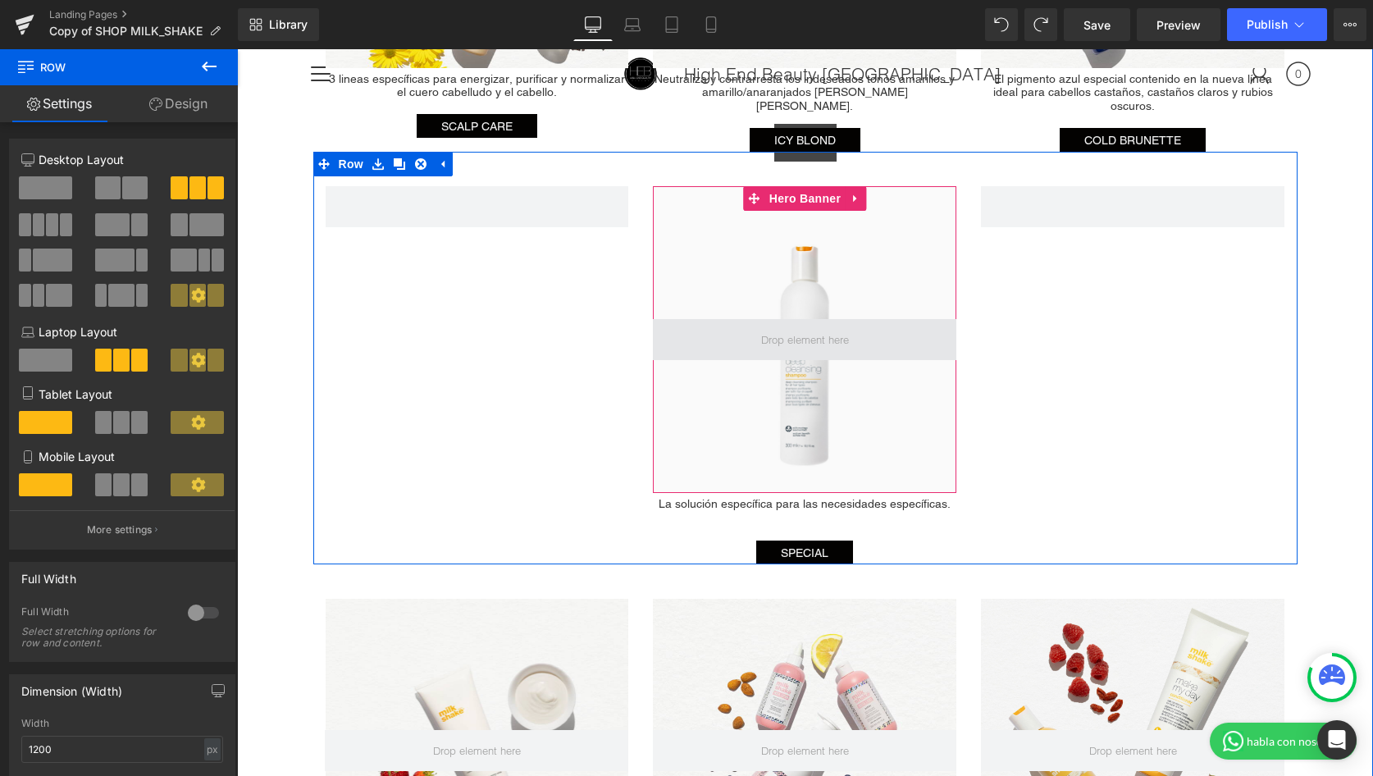
scroll to position [2941, 0]
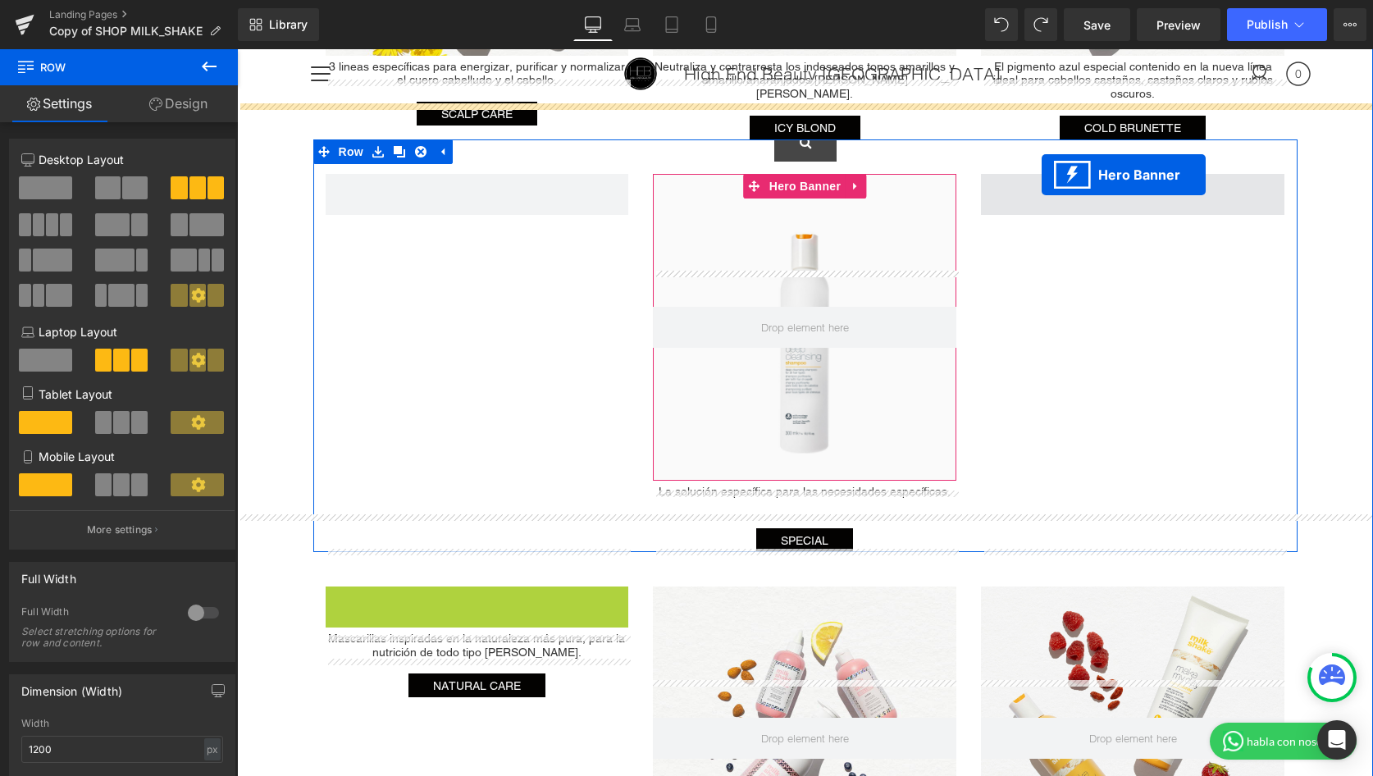
drag, startPoint x: 427, startPoint y: 558, endPoint x: 1042, endPoint y: 175, distance: 723.9
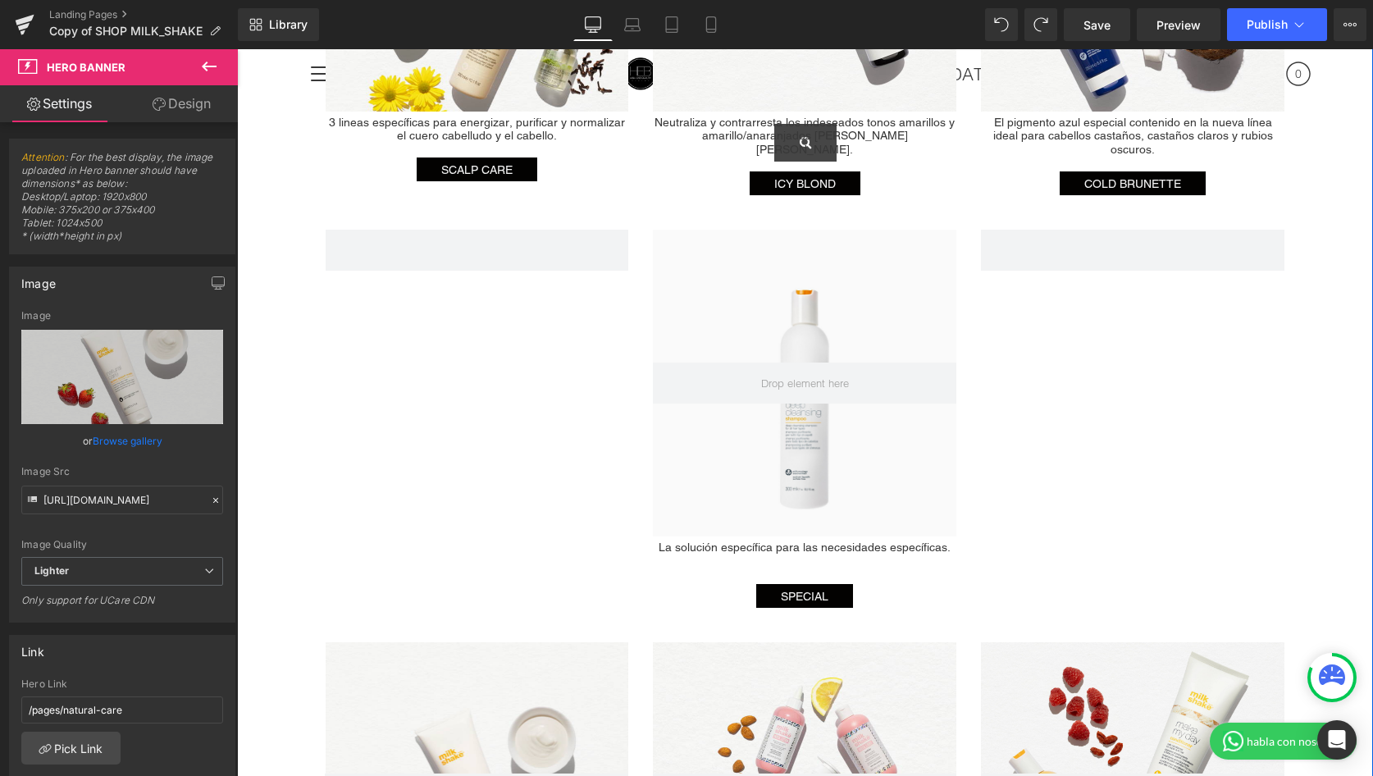
scroll to position [2865, 0]
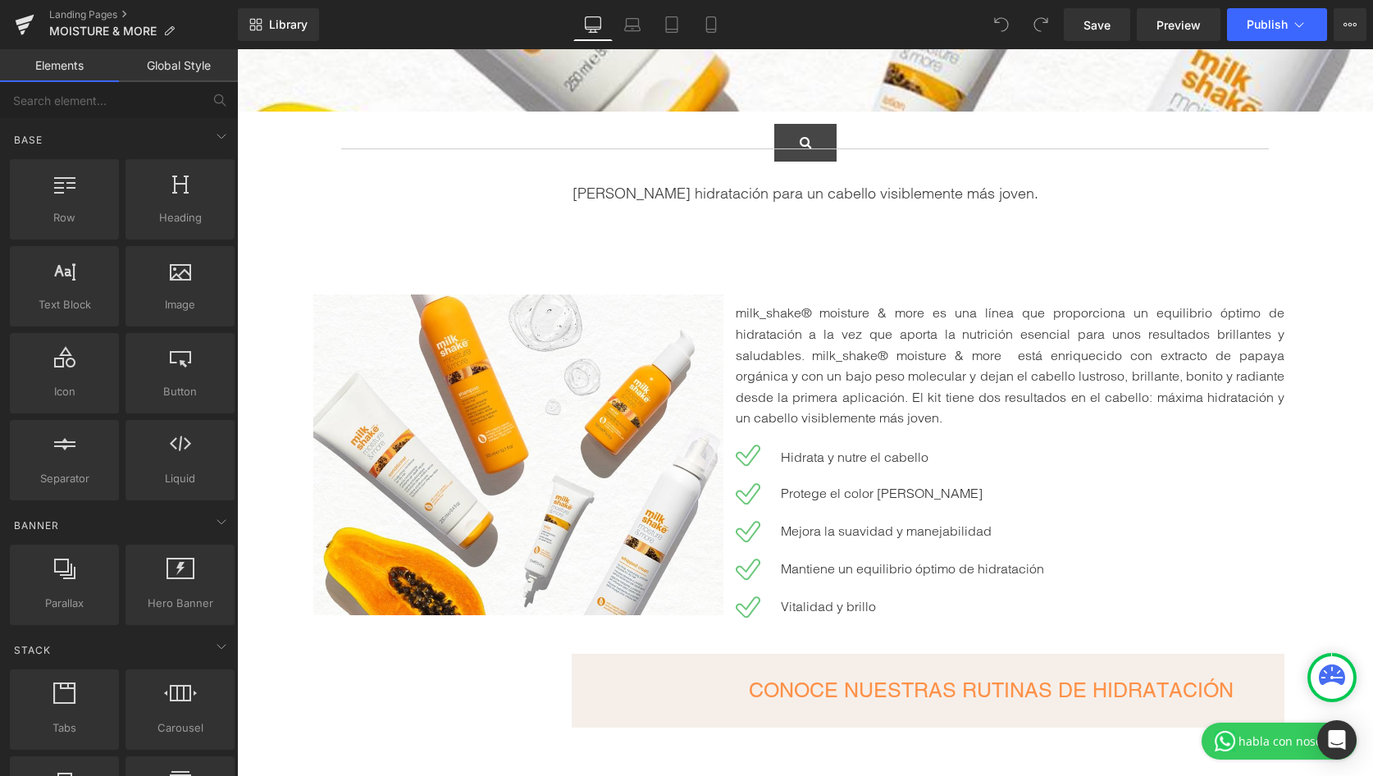
scroll to position [573, 0]
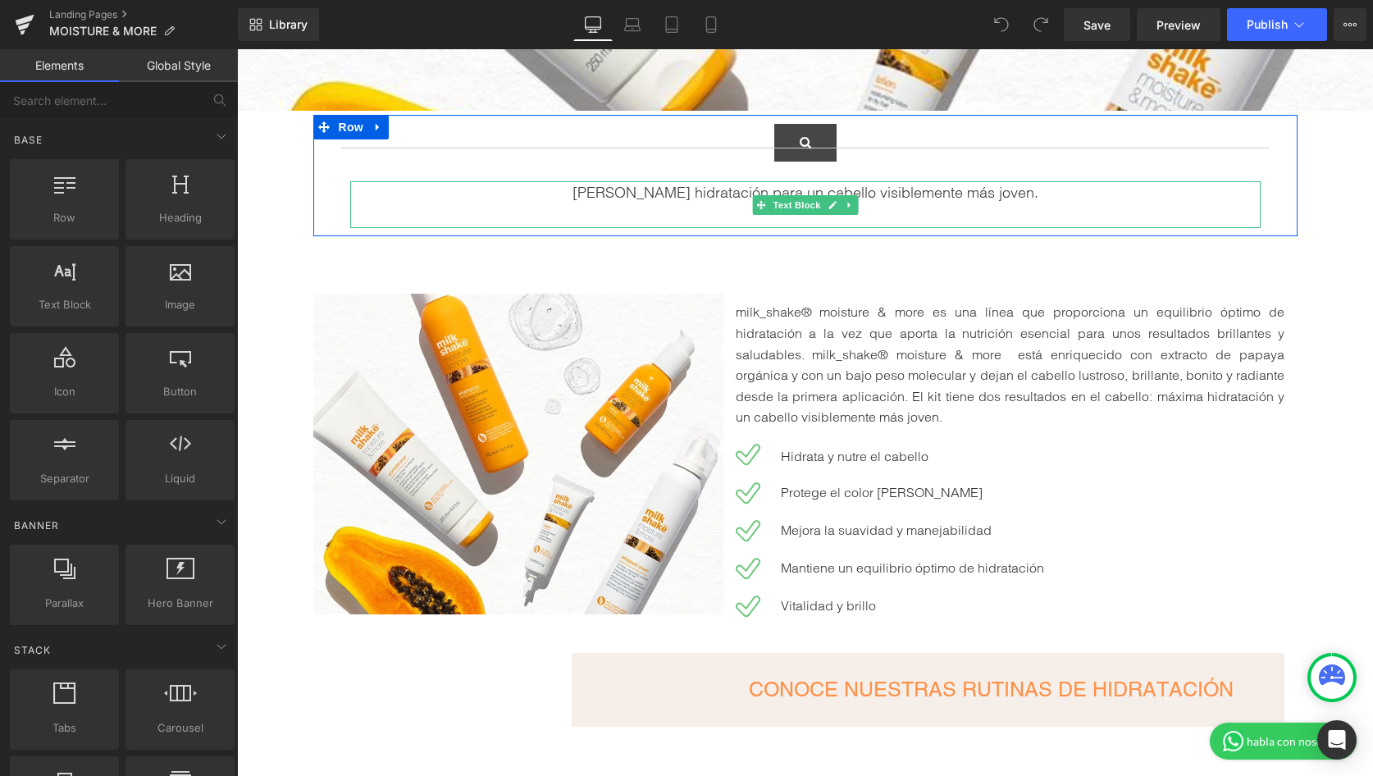
click at [861, 195] on span "Máxima hidratación para un cabello visiblemente más joven." at bounding box center [805, 192] width 466 height 19
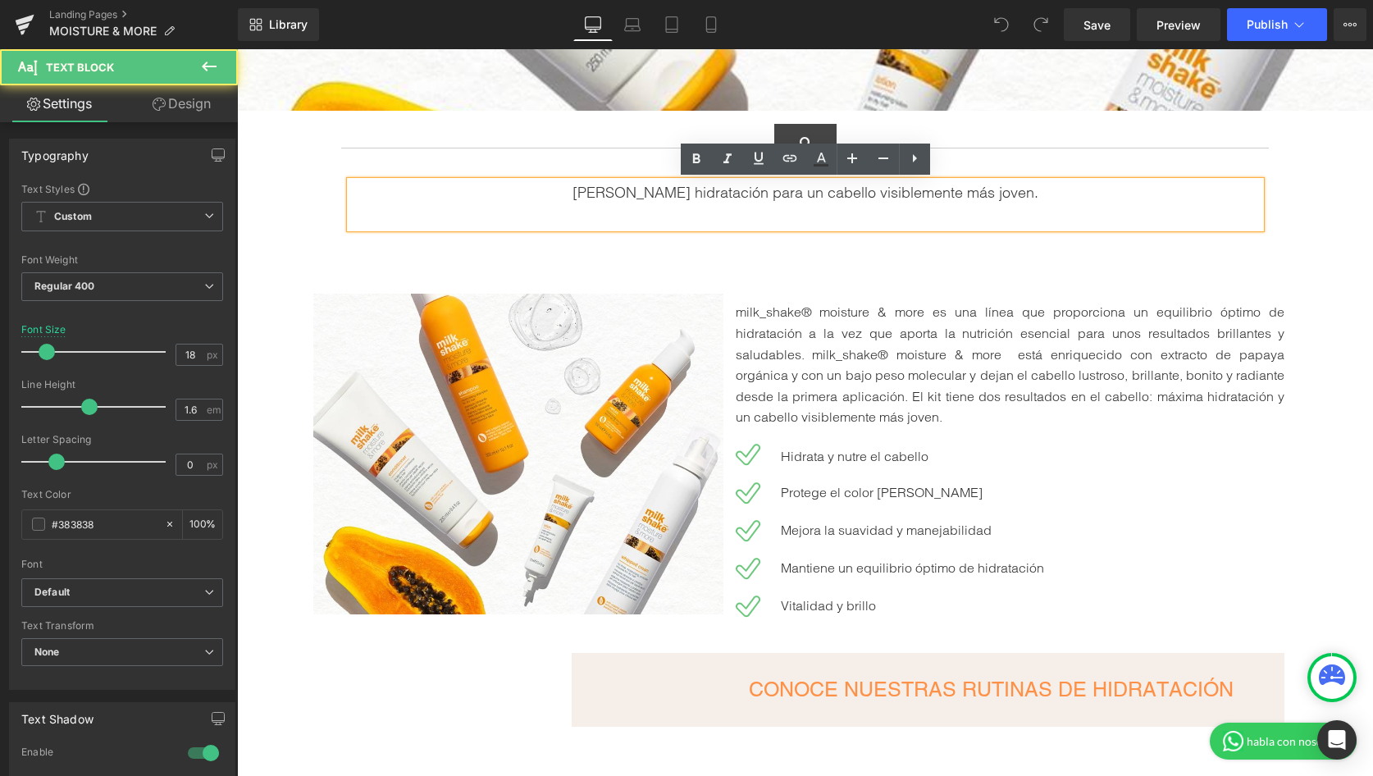
click at [1032, 198] on p "Máxima hidratación para un cabello visiblemente más joven." at bounding box center [805, 193] width 910 height 24
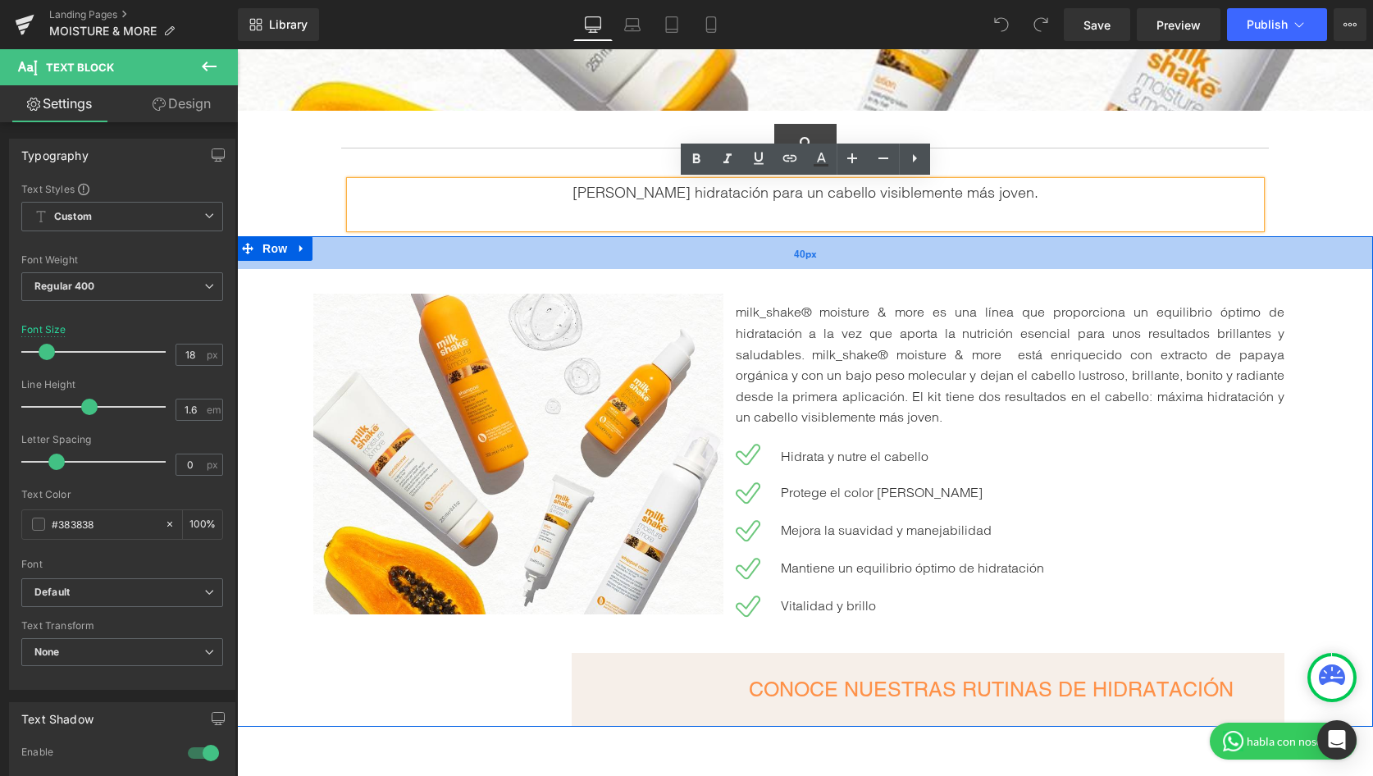
click at [1245, 262] on div "40px" at bounding box center [805, 252] width 1136 height 33
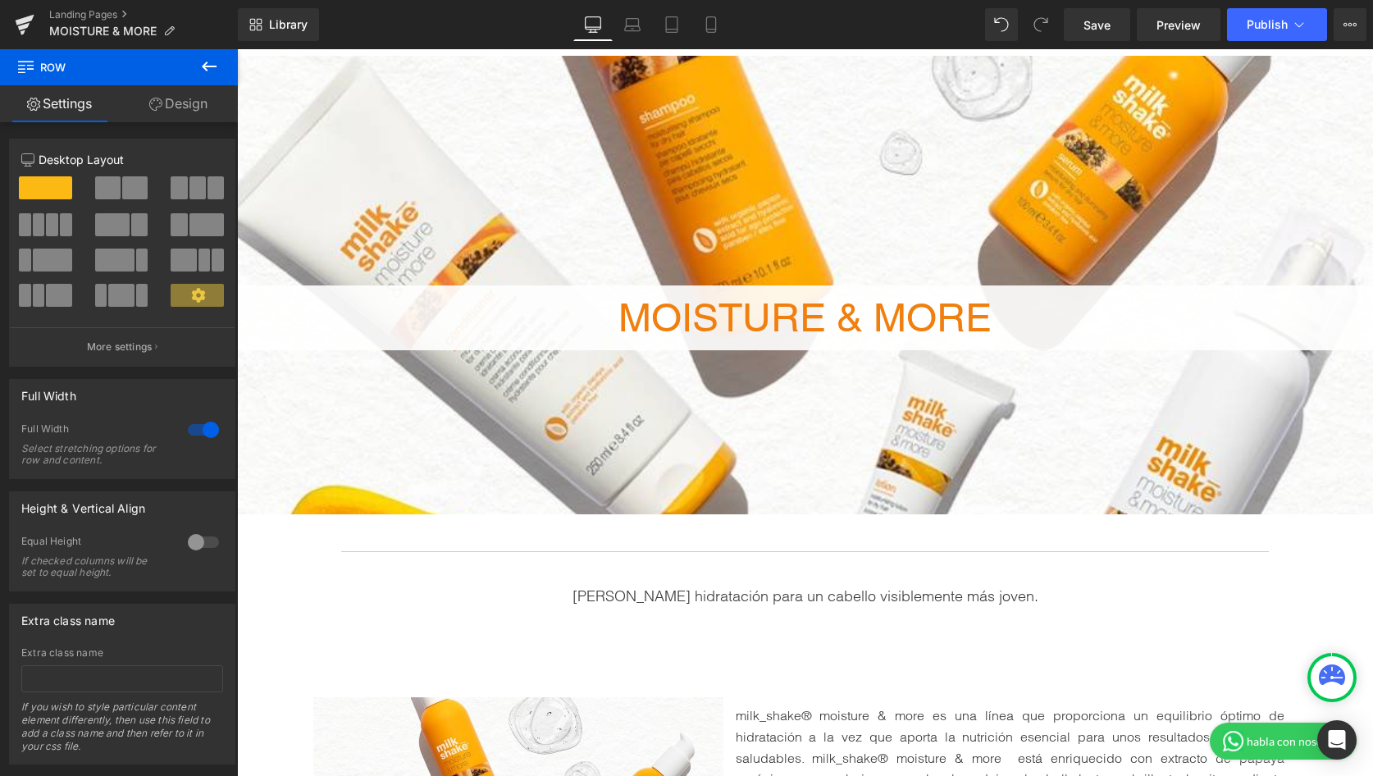
scroll to position [0, 0]
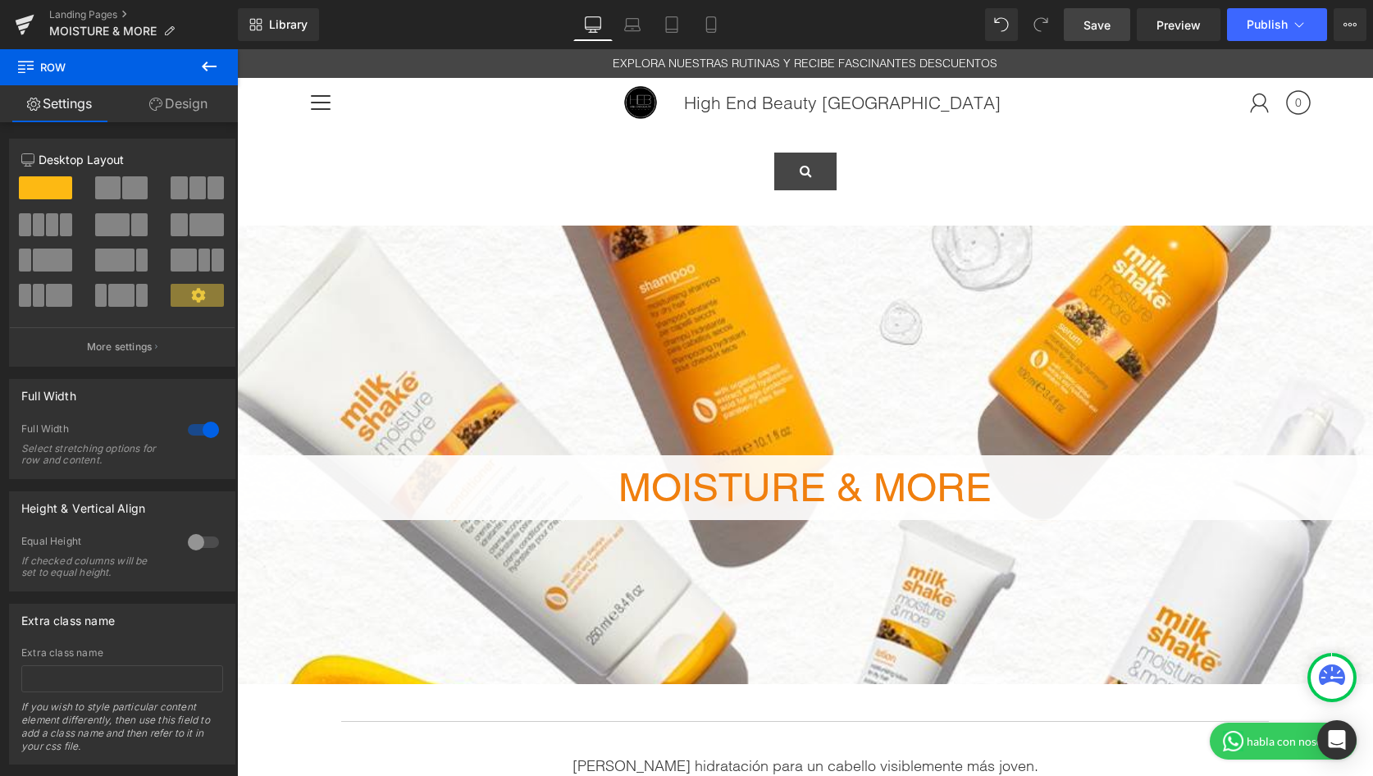
click at [1097, 23] on span "Save" at bounding box center [1096, 24] width 27 height 17
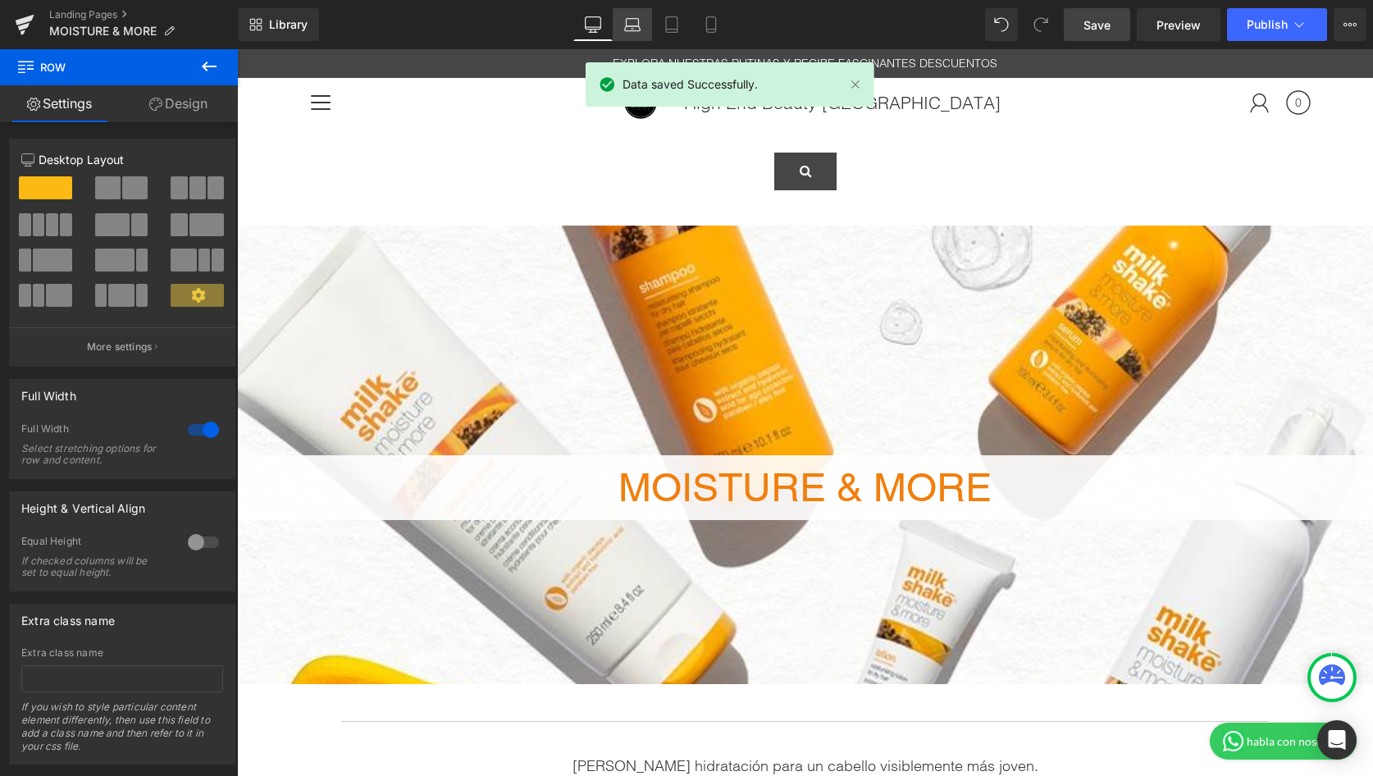
click at [637, 34] on link "Laptop" at bounding box center [632, 24] width 39 height 33
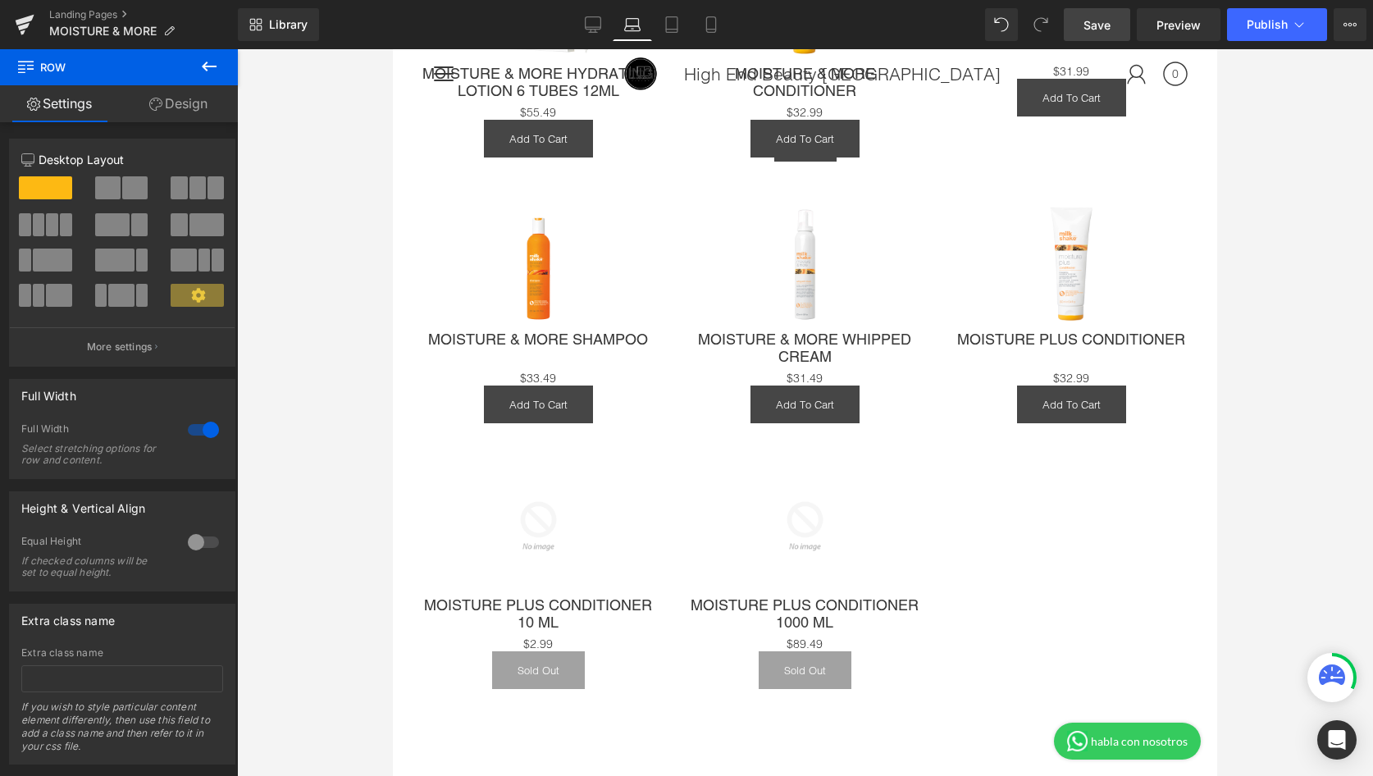
scroll to position [1485, 0]
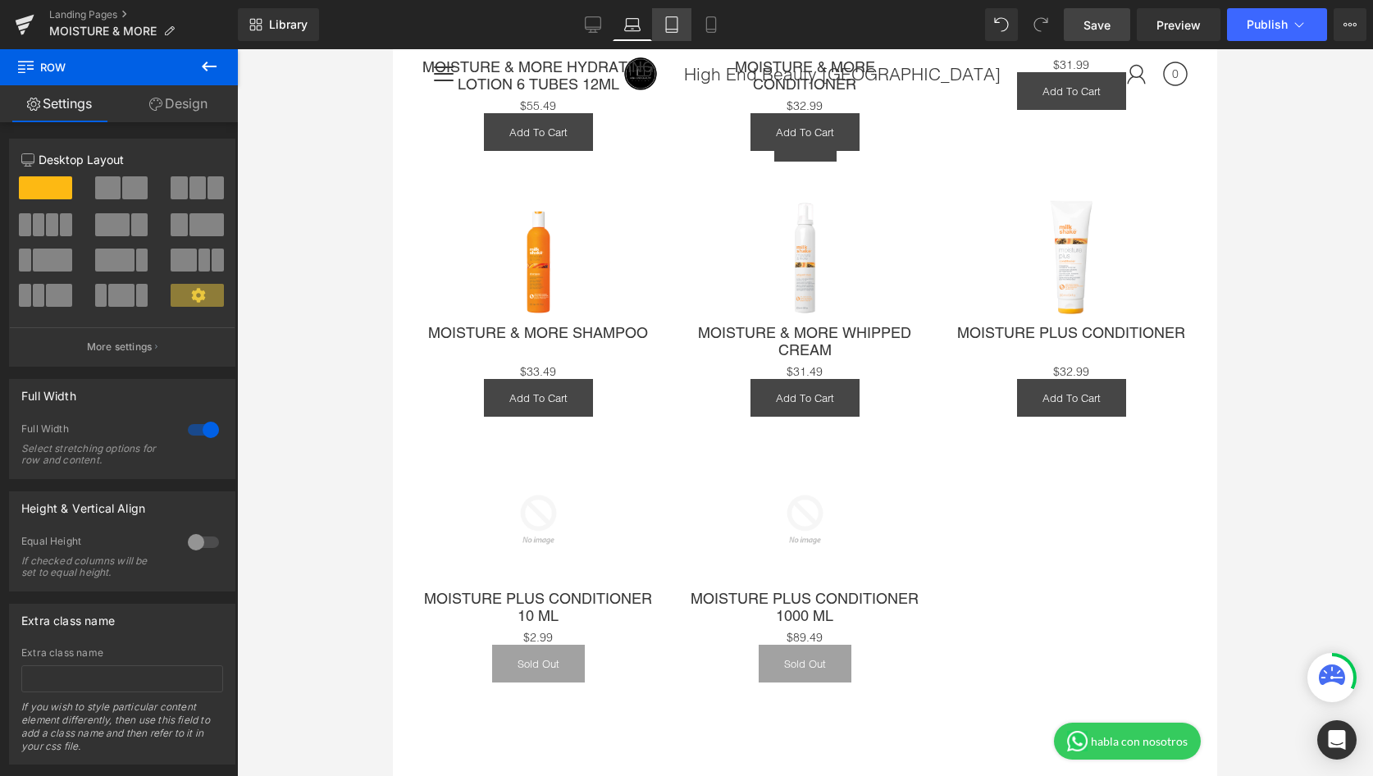
click at [679, 23] on icon at bounding box center [671, 24] width 16 height 16
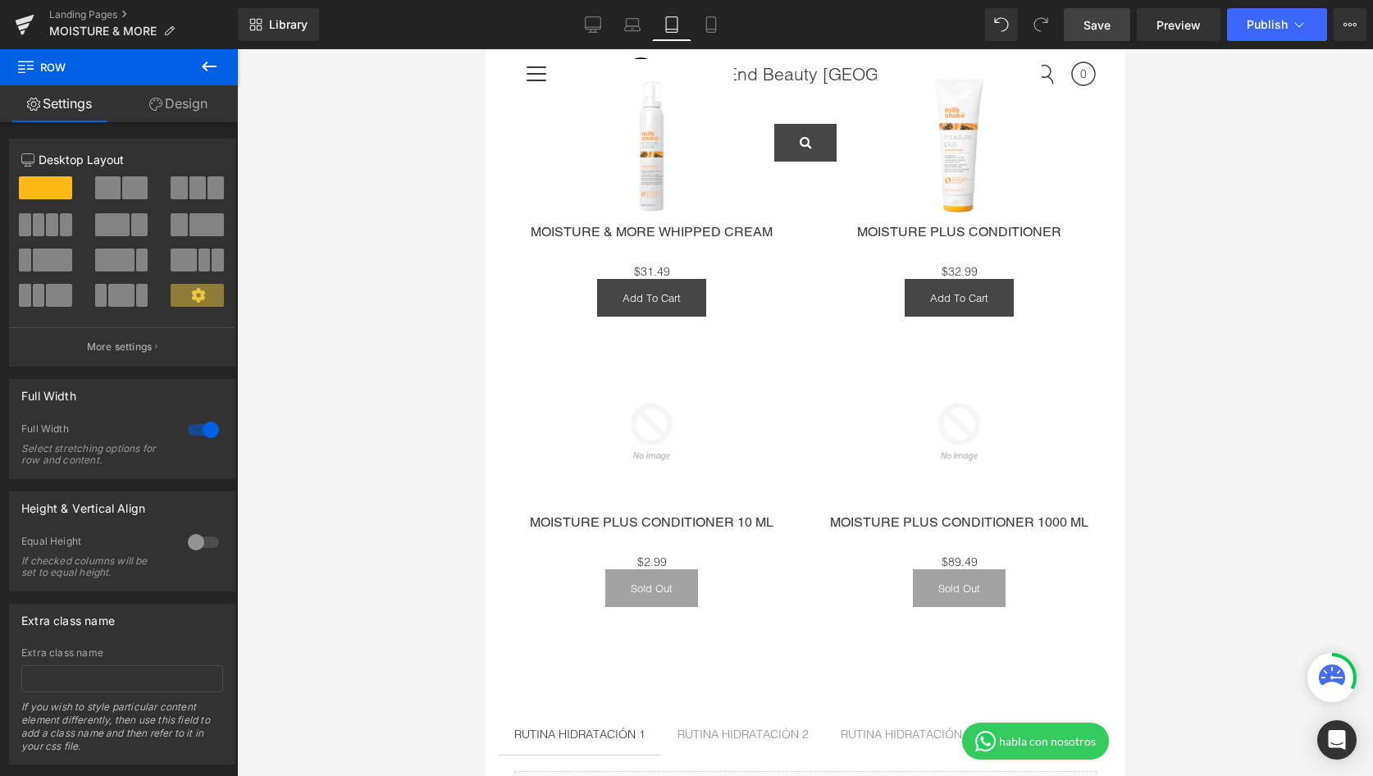
scroll to position [2409, 0]
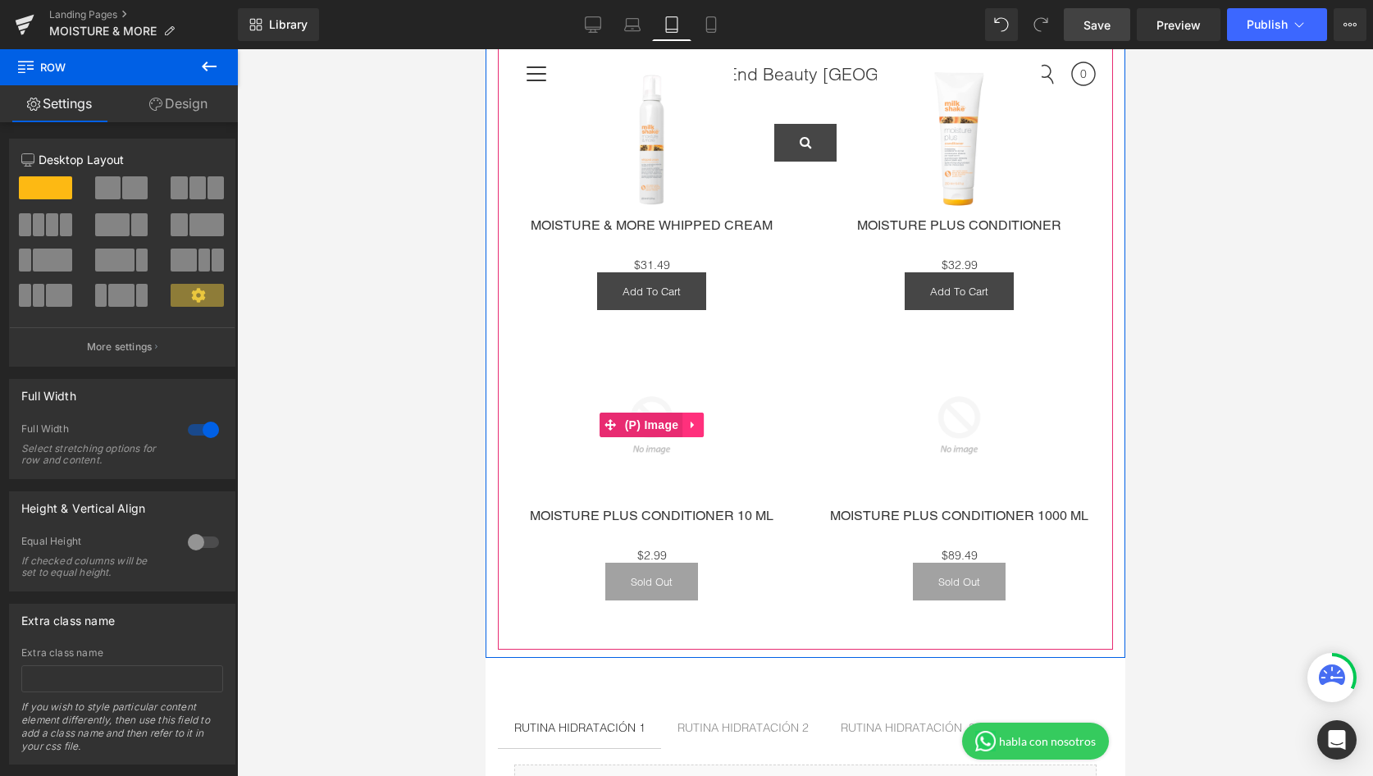
click at [690, 422] on icon at bounding box center [691, 425] width 3 height 7
click at [704, 422] on icon at bounding box center [702, 424] width 11 height 11
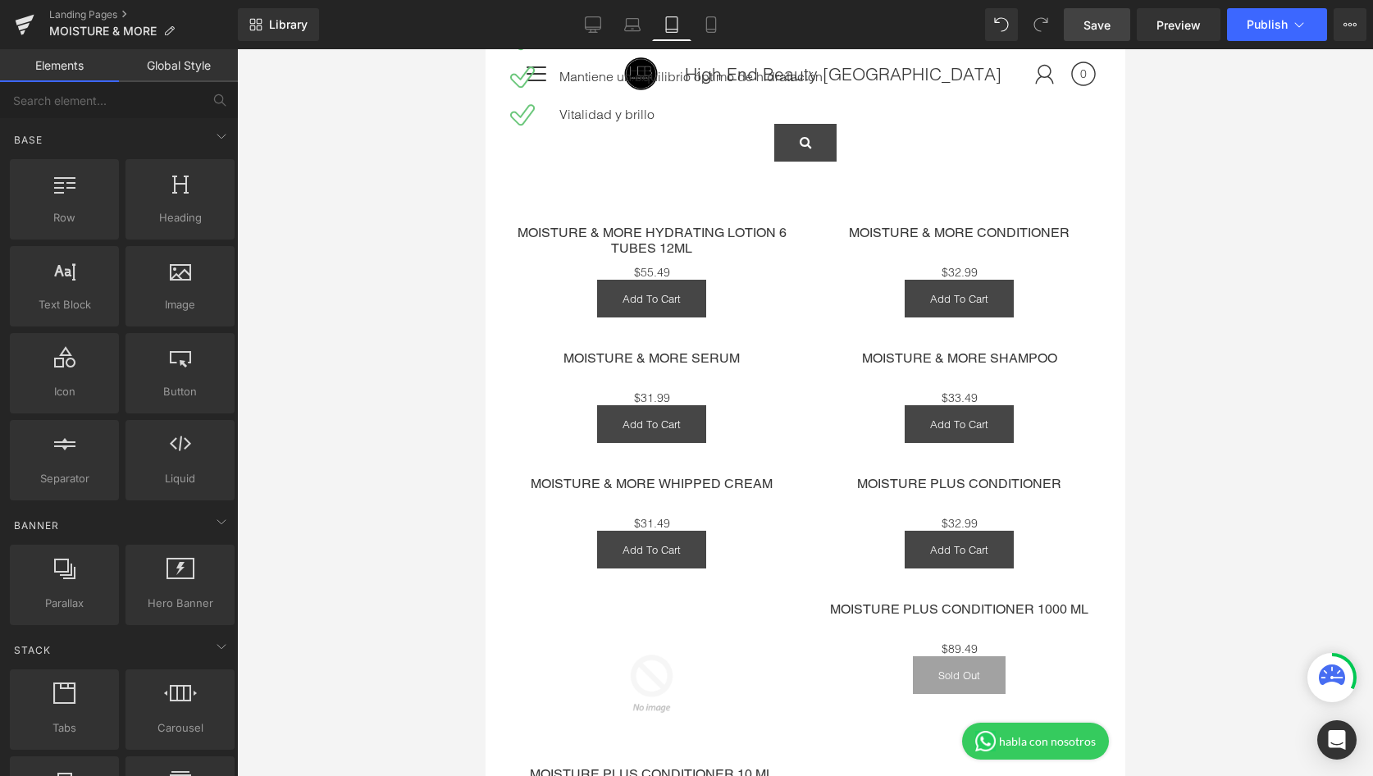
scroll to position [1658, 0]
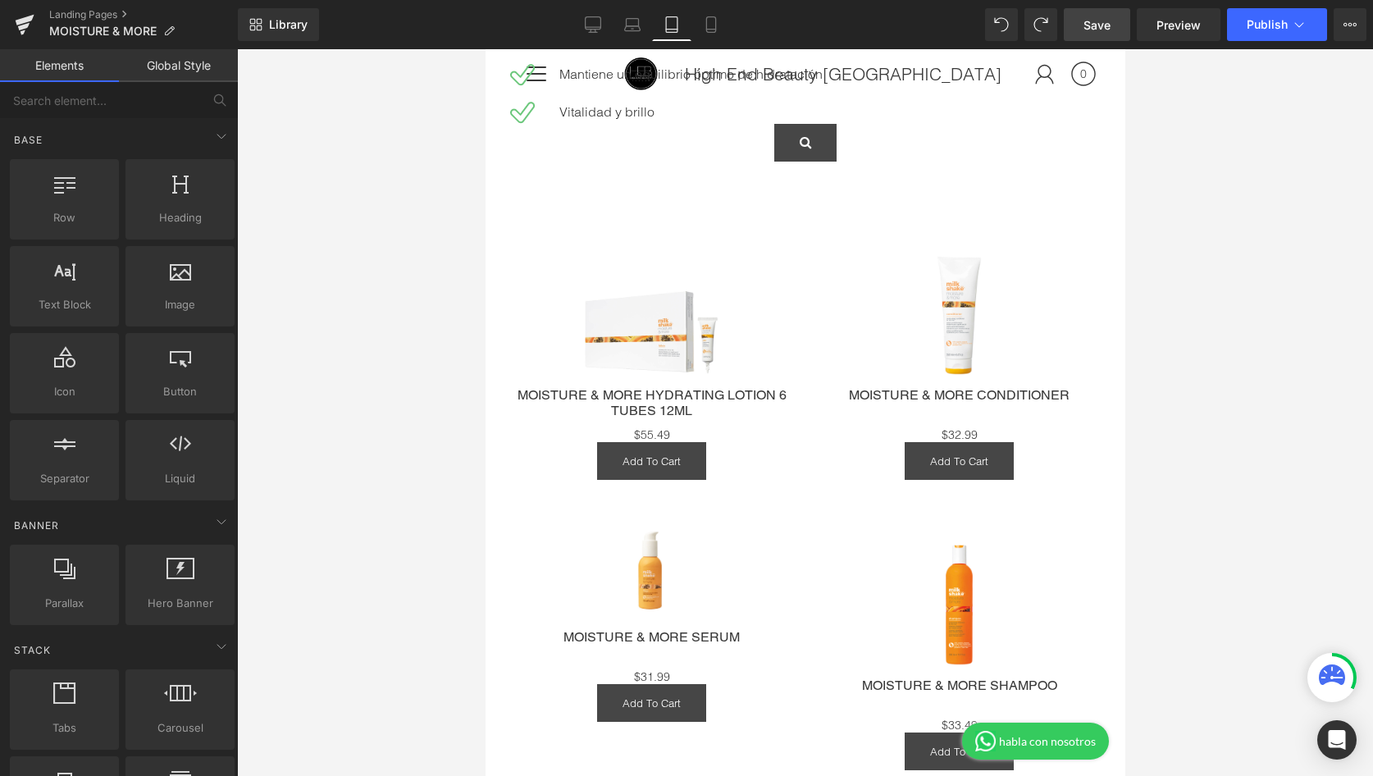
click at [1241, 322] on div at bounding box center [805, 412] width 1136 height 727
click at [309, 230] on div at bounding box center [805, 412] width 1136 height 727
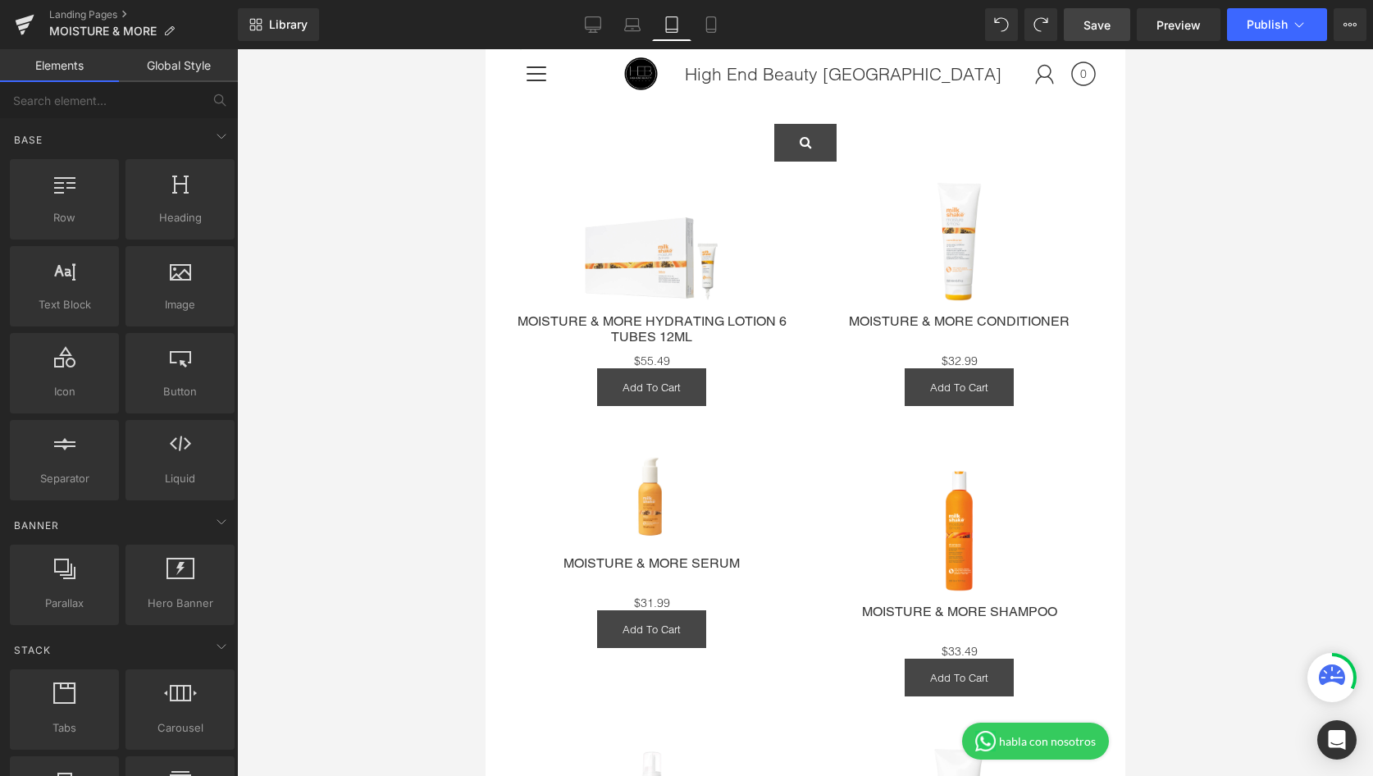
scroll to position [1676, 0]
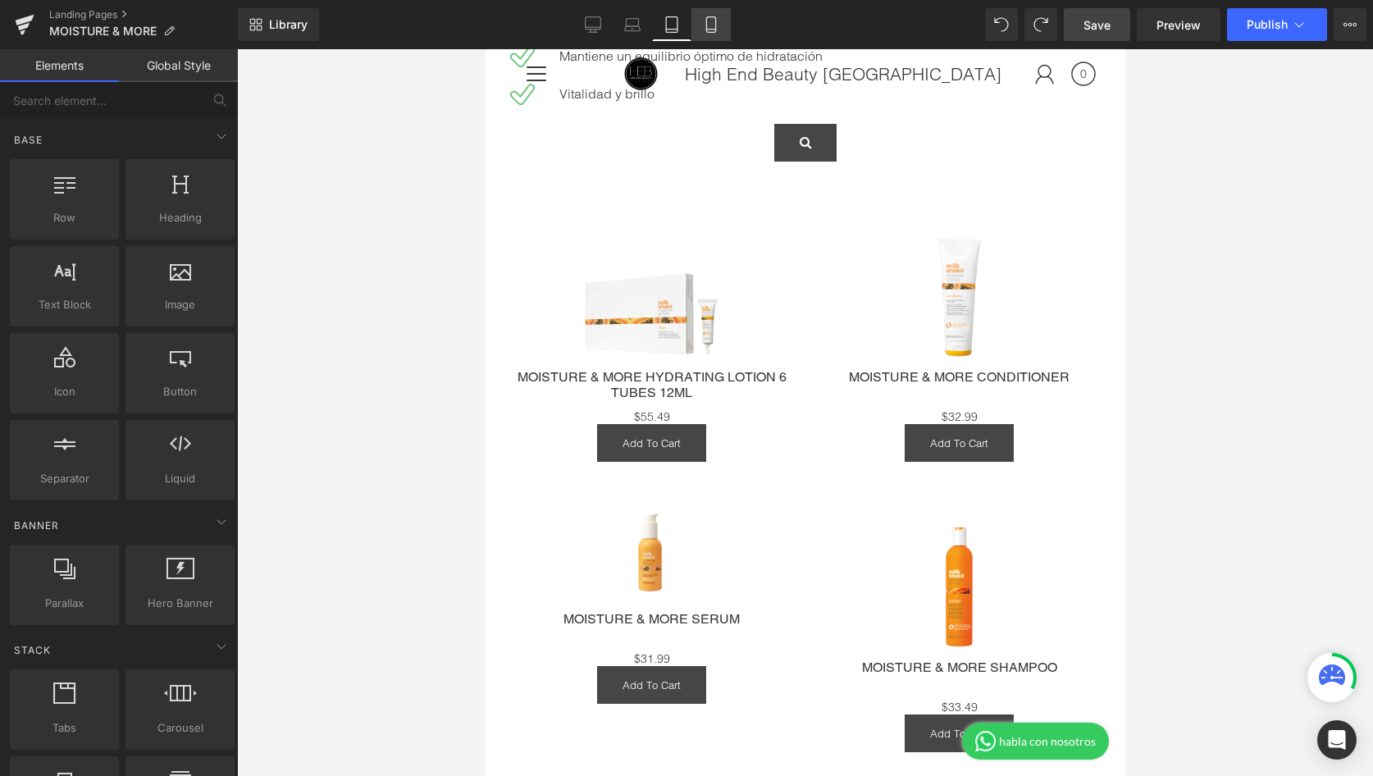
click at [714, 39] on link "Mobile" at bounding box center [710, 24] width 39 height 33
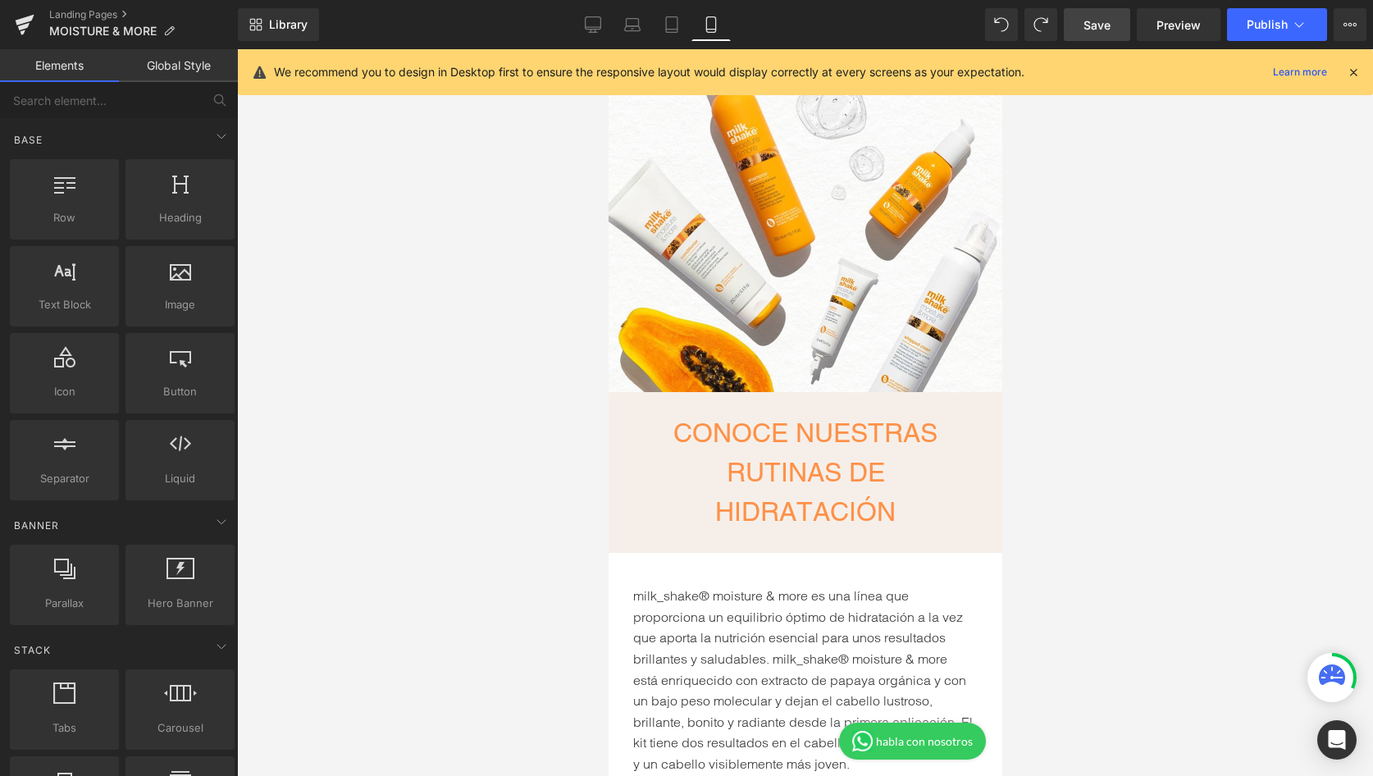
scroll to position [0, 0]
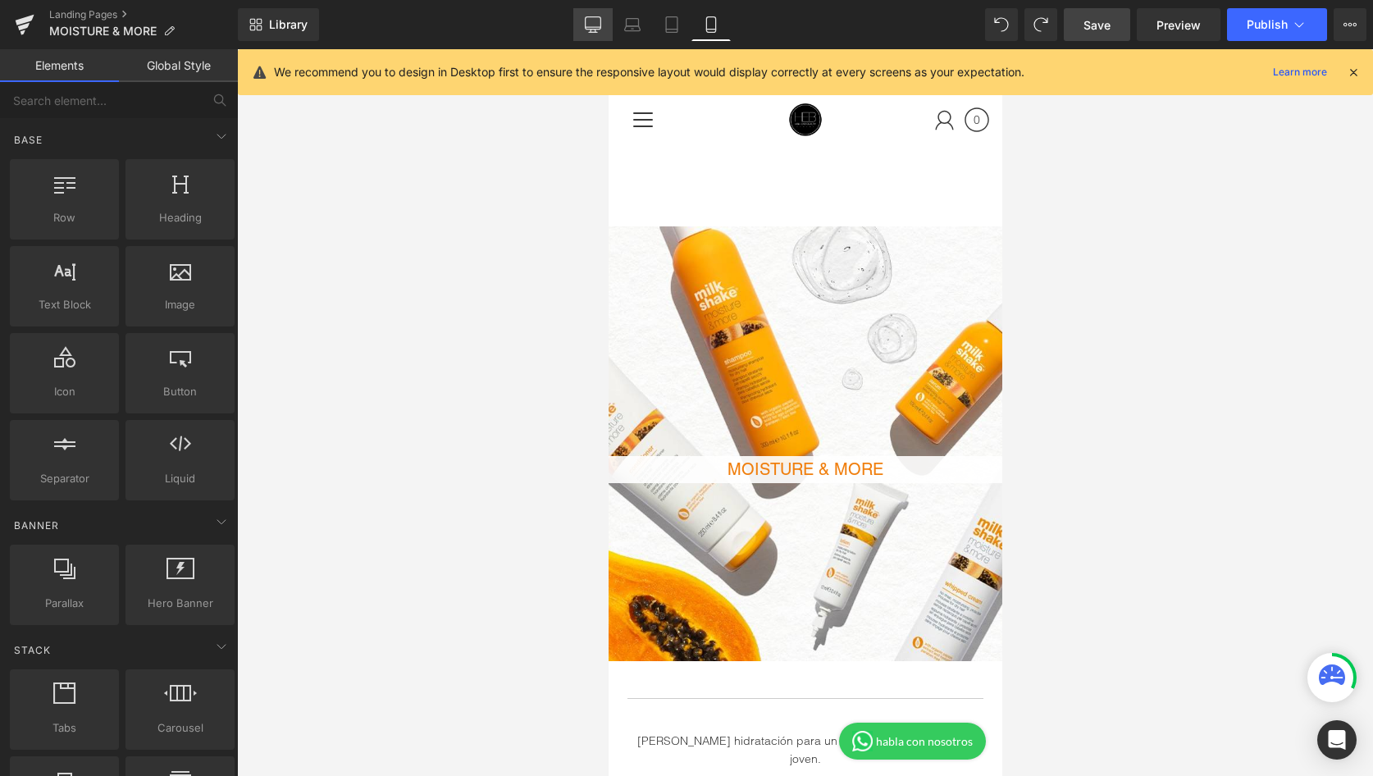
click at [602, 33] on link "Desktop" at bounding box center [592, 24] width 39 height 33
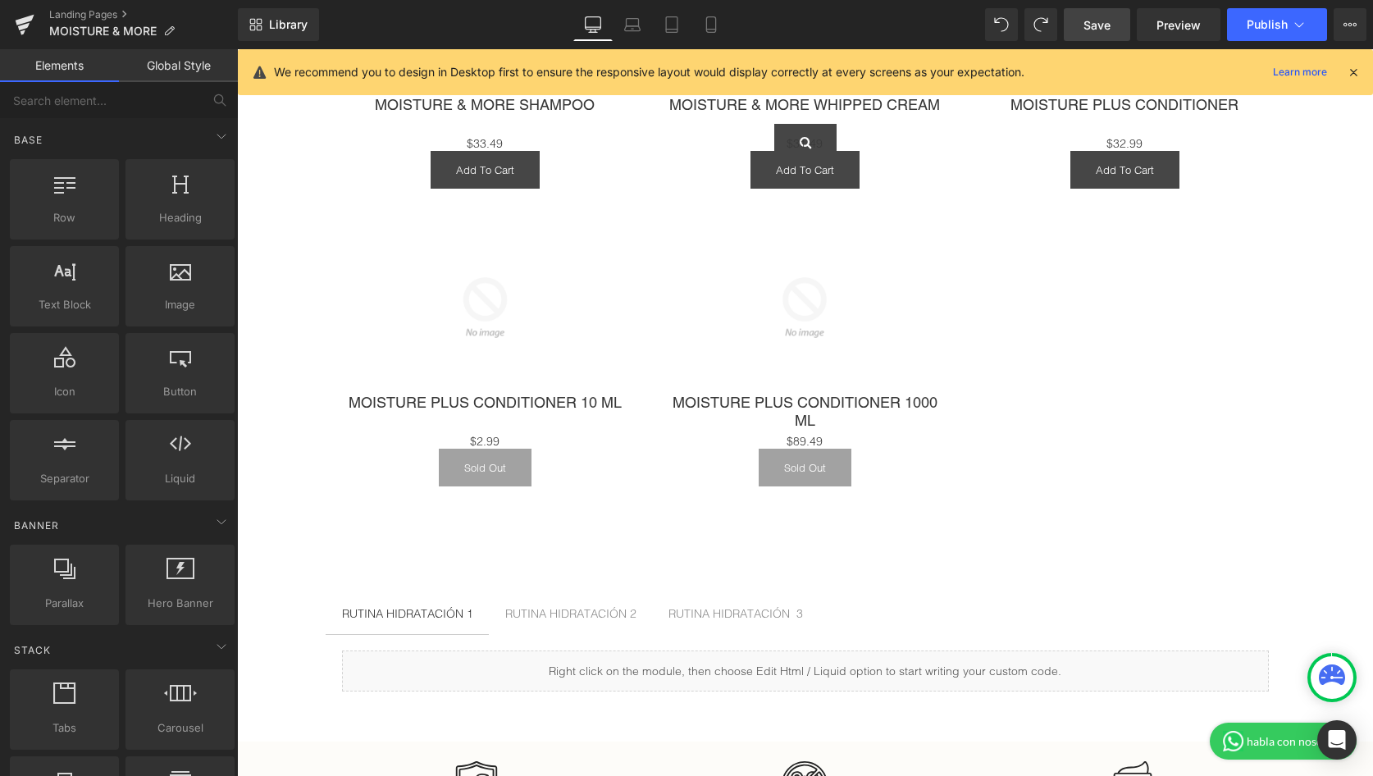
scroll to position [1475, 0]
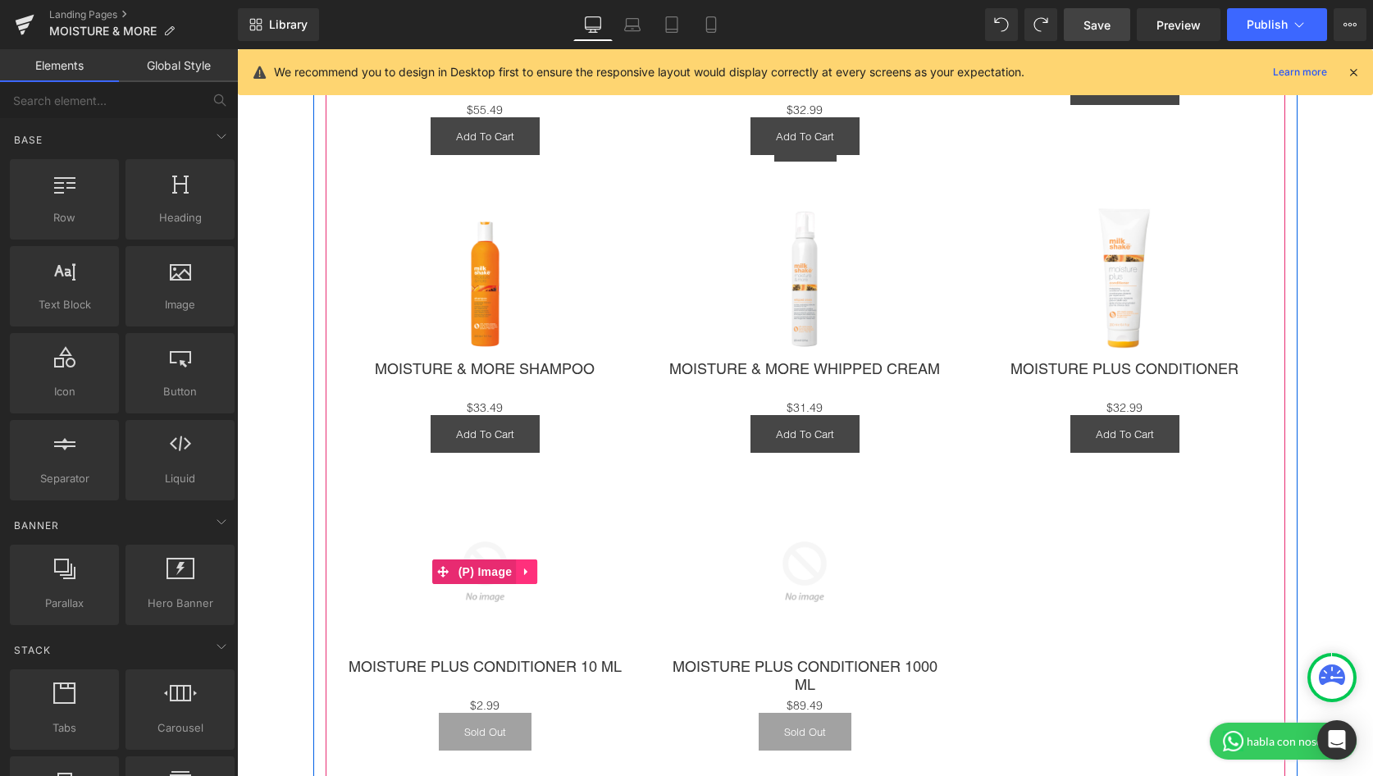
click at [522, 565] on icon at bounding box center [526, 571] width 11 height 12
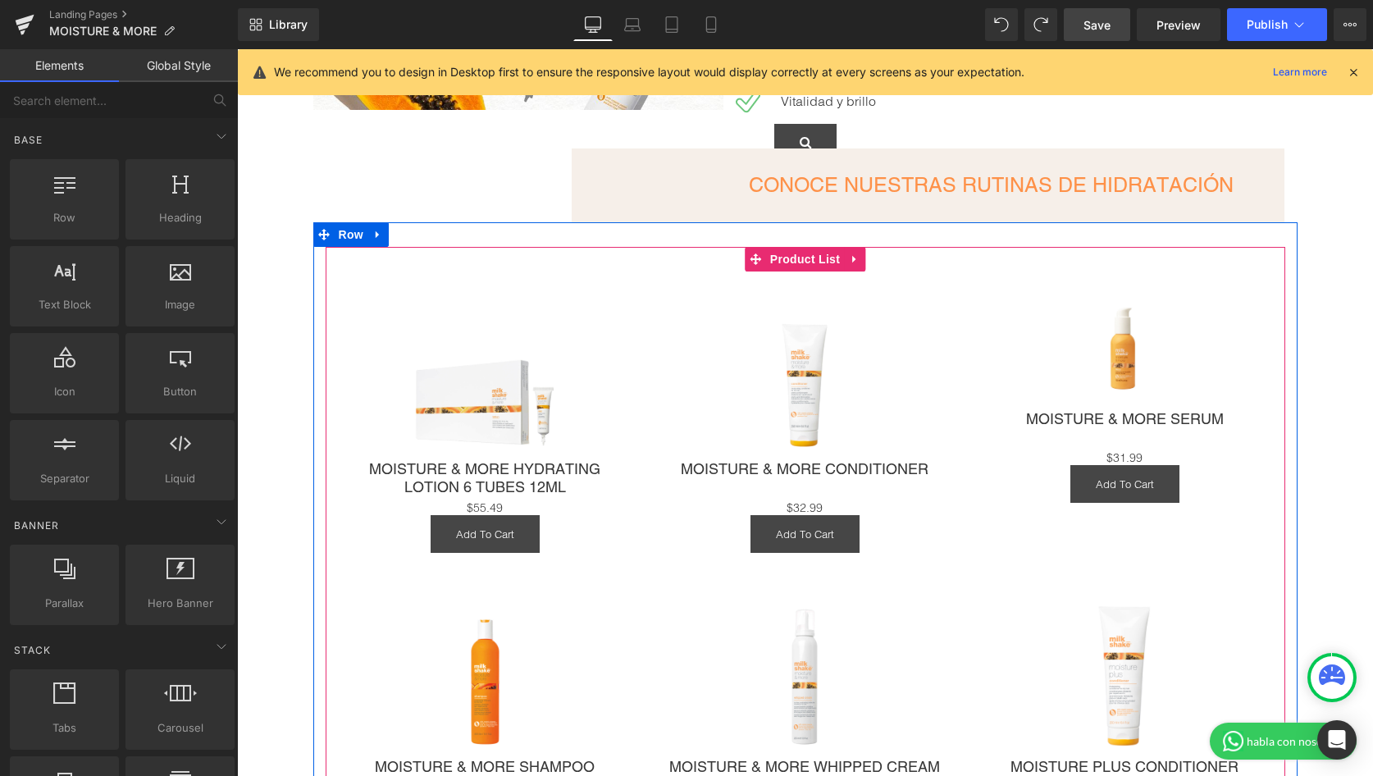
scroll to position [0, 0]
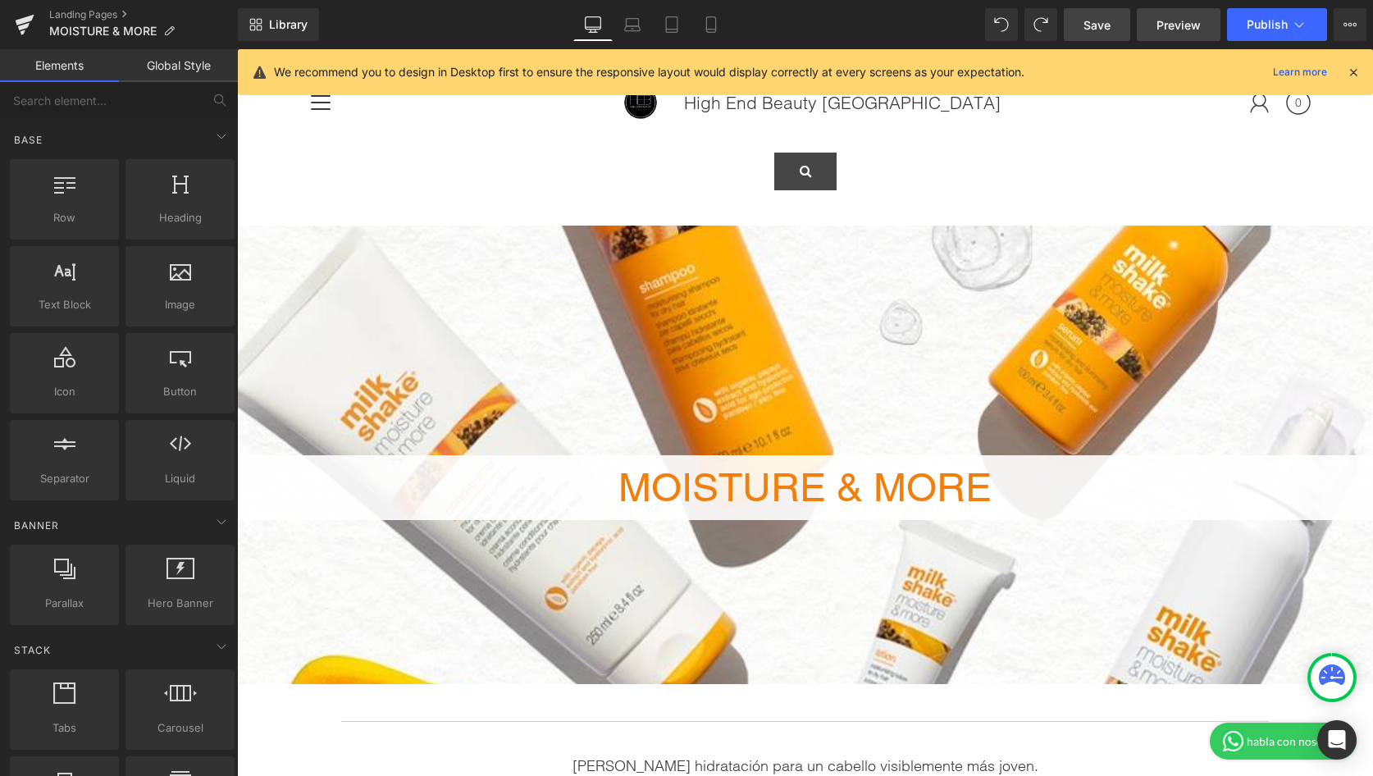
click at [1162, 21] on span "Preview" at bounding box center [1178, 24] width 44 height 17
click at [1293, 23] on icon at bounding box center [1299, 24] width 16 height 16
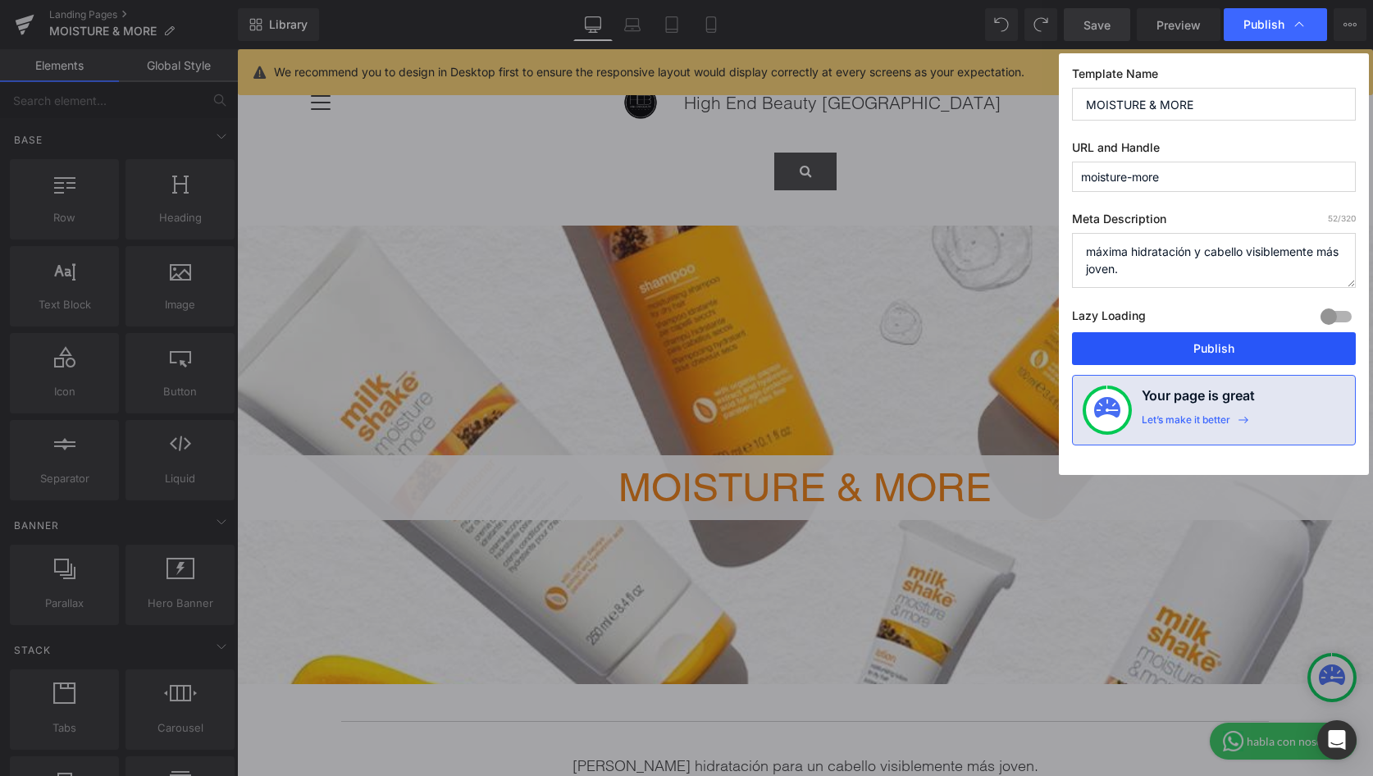
click at [1197, 352] on button "Publish" at bounding box center [1214, 348] width 284 height 33
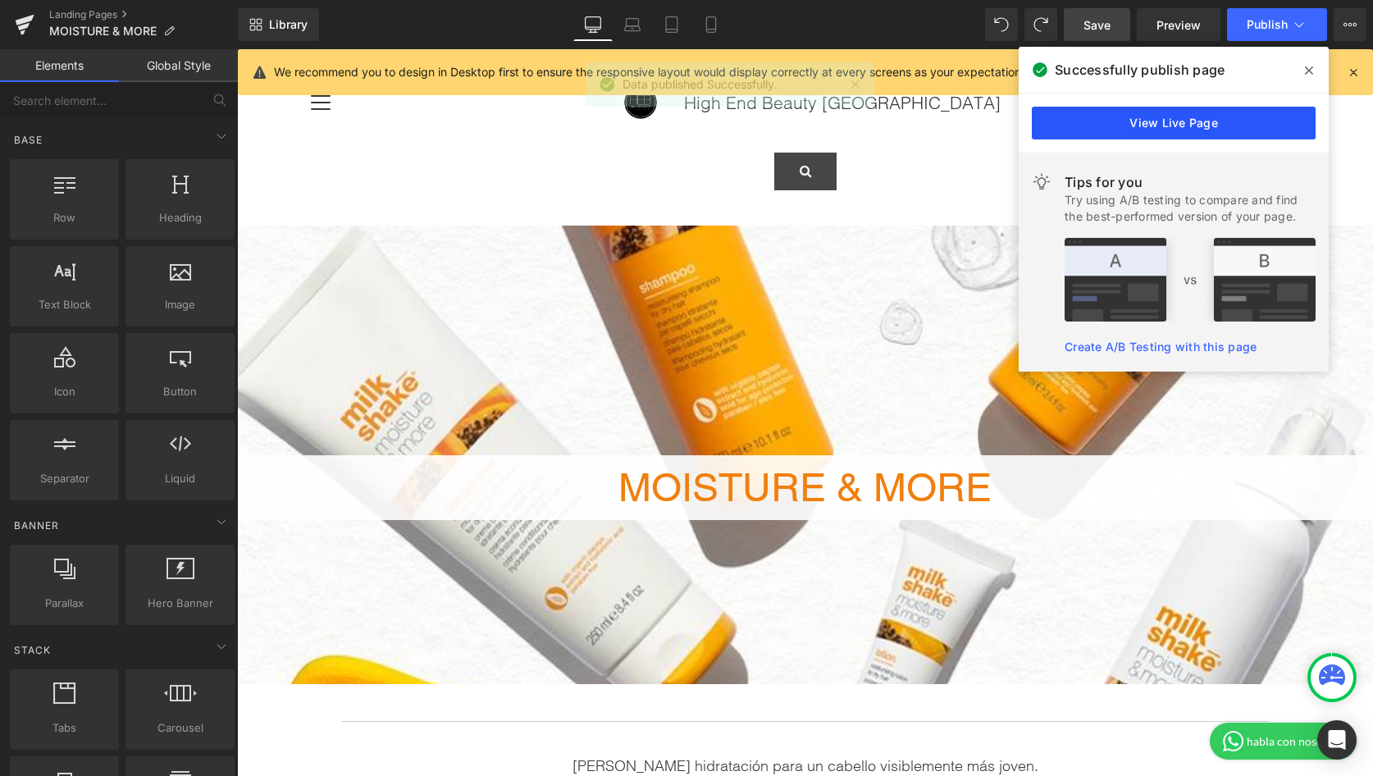
click at [1188, 125] on link "View Live Page" at bounding box center [1174, 123] width 284 height 33
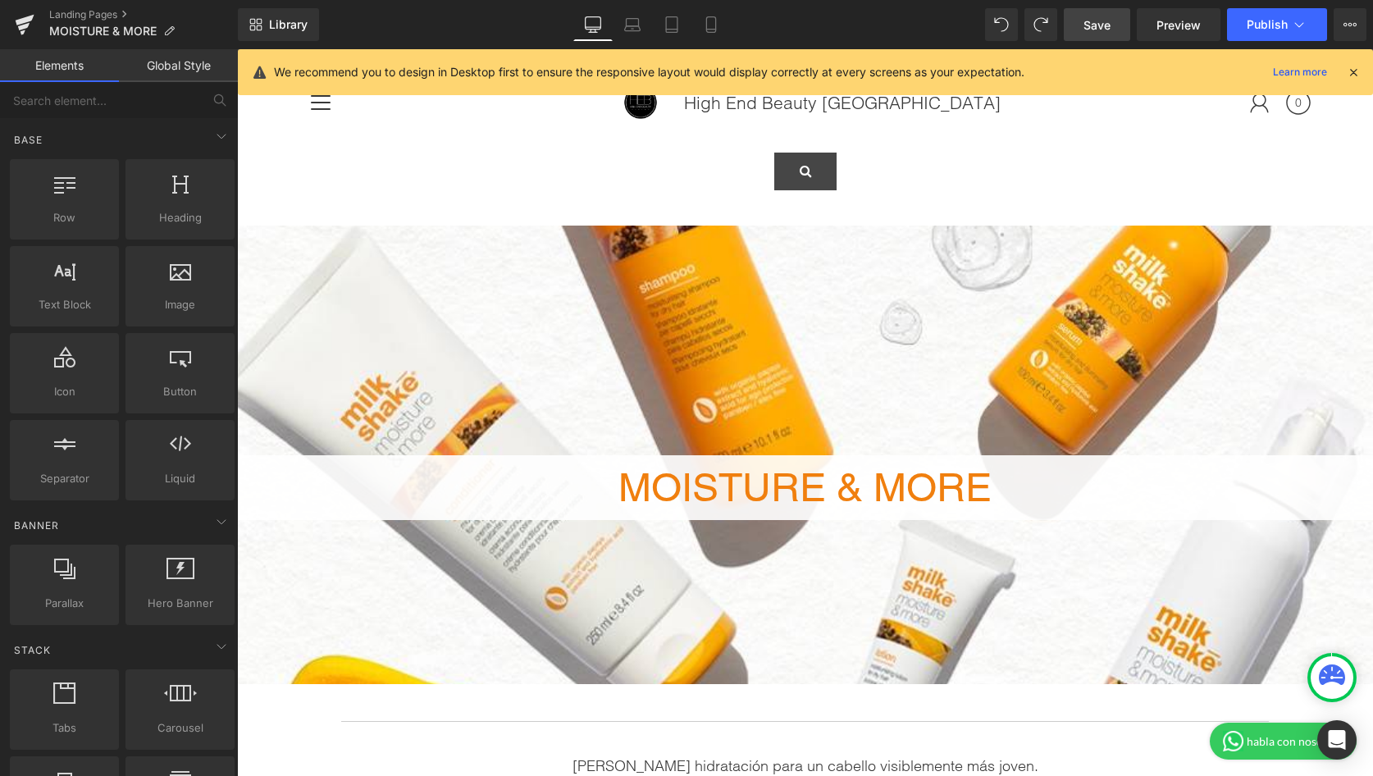
drag, startPoint x: 1349, startPoint y: 69, endPoint x: 1101, endPoint y: 247, distance: 305.7
click at [1349, 69] on icon at bounding box center [1353, 72] width 15 height 15
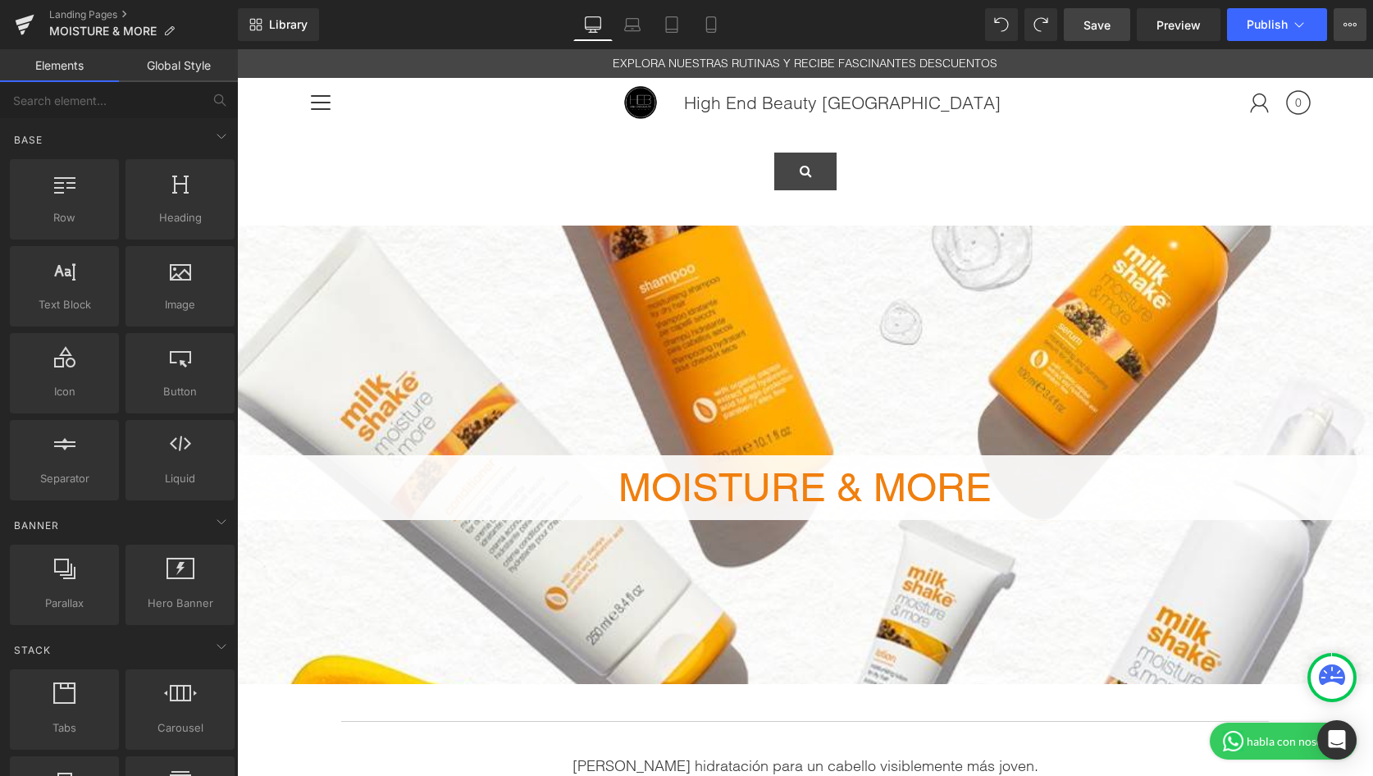
click at [1355, 25] on icon at bounding box center [1349, 24] width 13 height 13
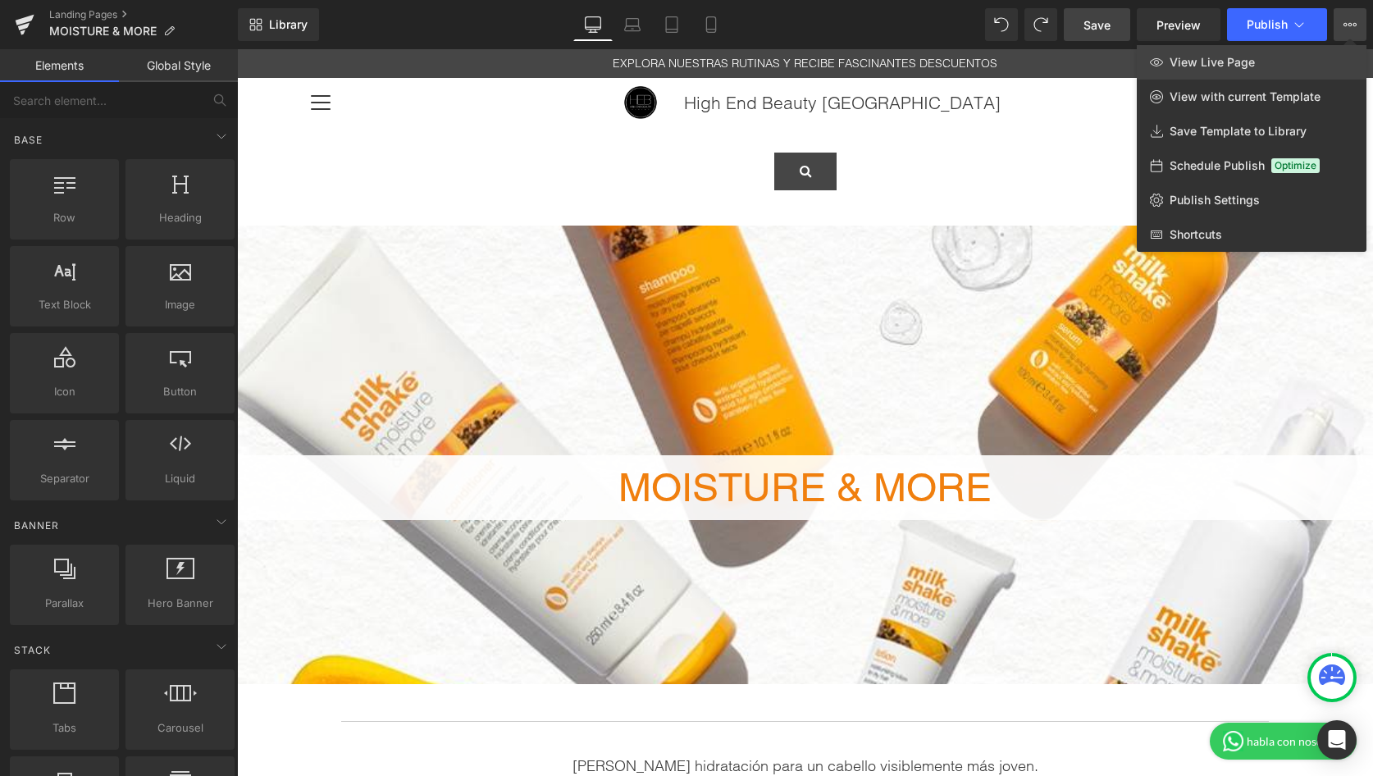
click at [1186, 63] on span "View Live Page" at bounding box center [1211, 62] width 85 height 15
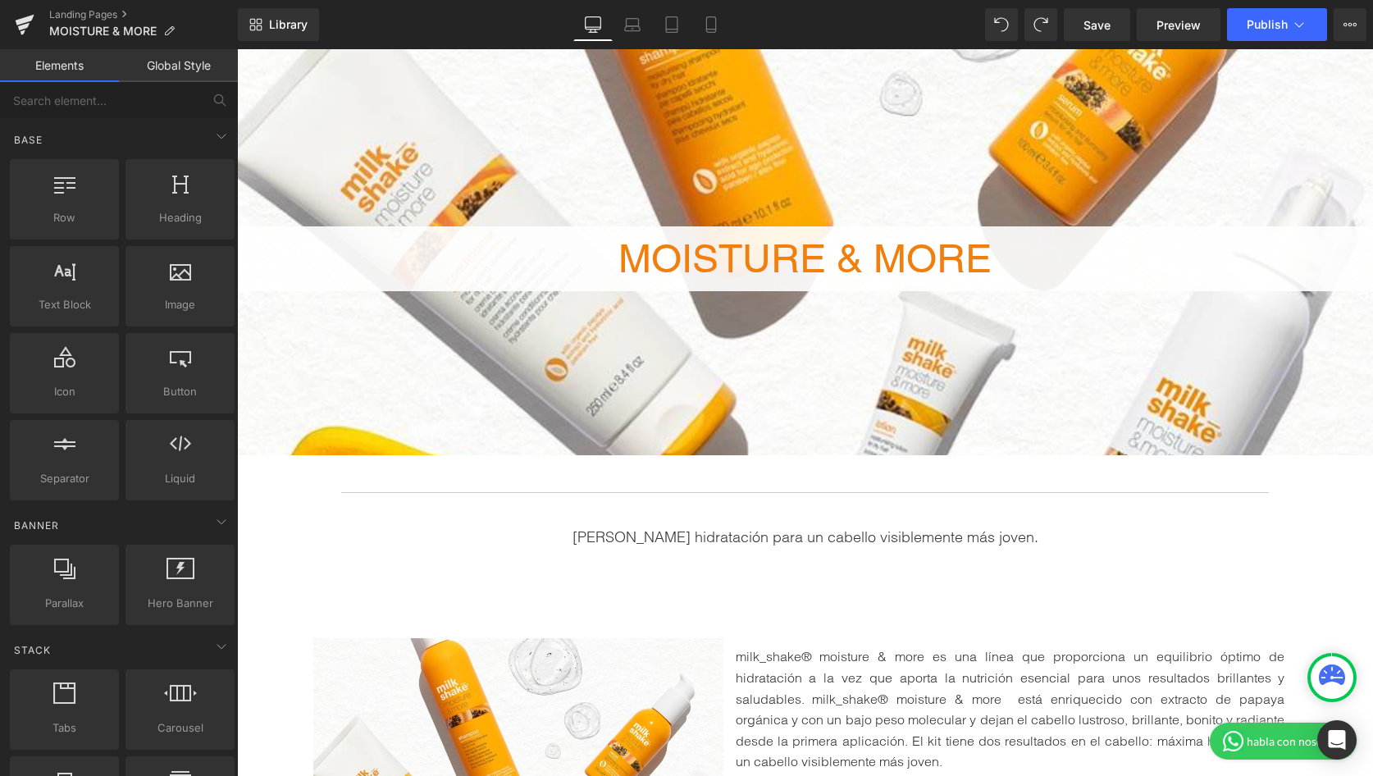
scroll to position [231, 0]
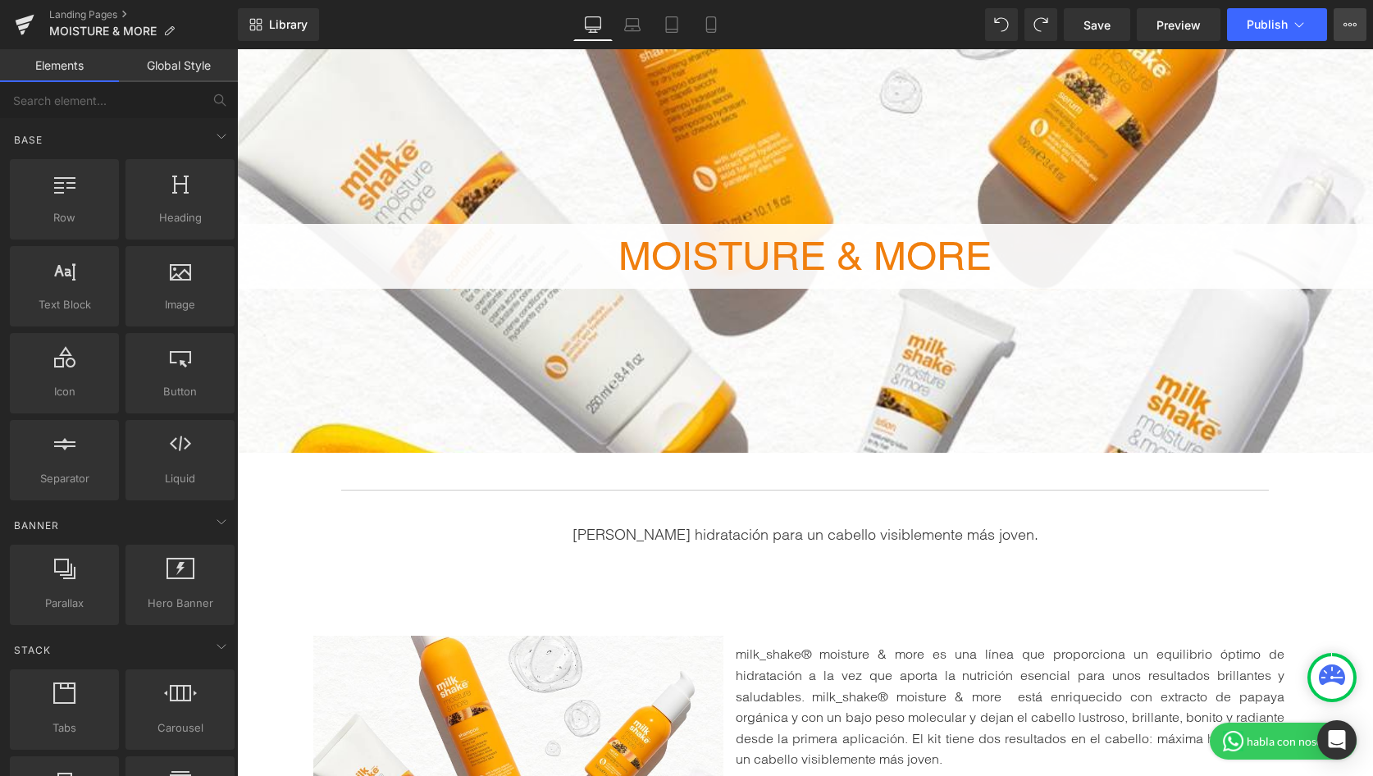
click at [1345, 24] on icon at bounding box center [1349, 24] width 13 height 13
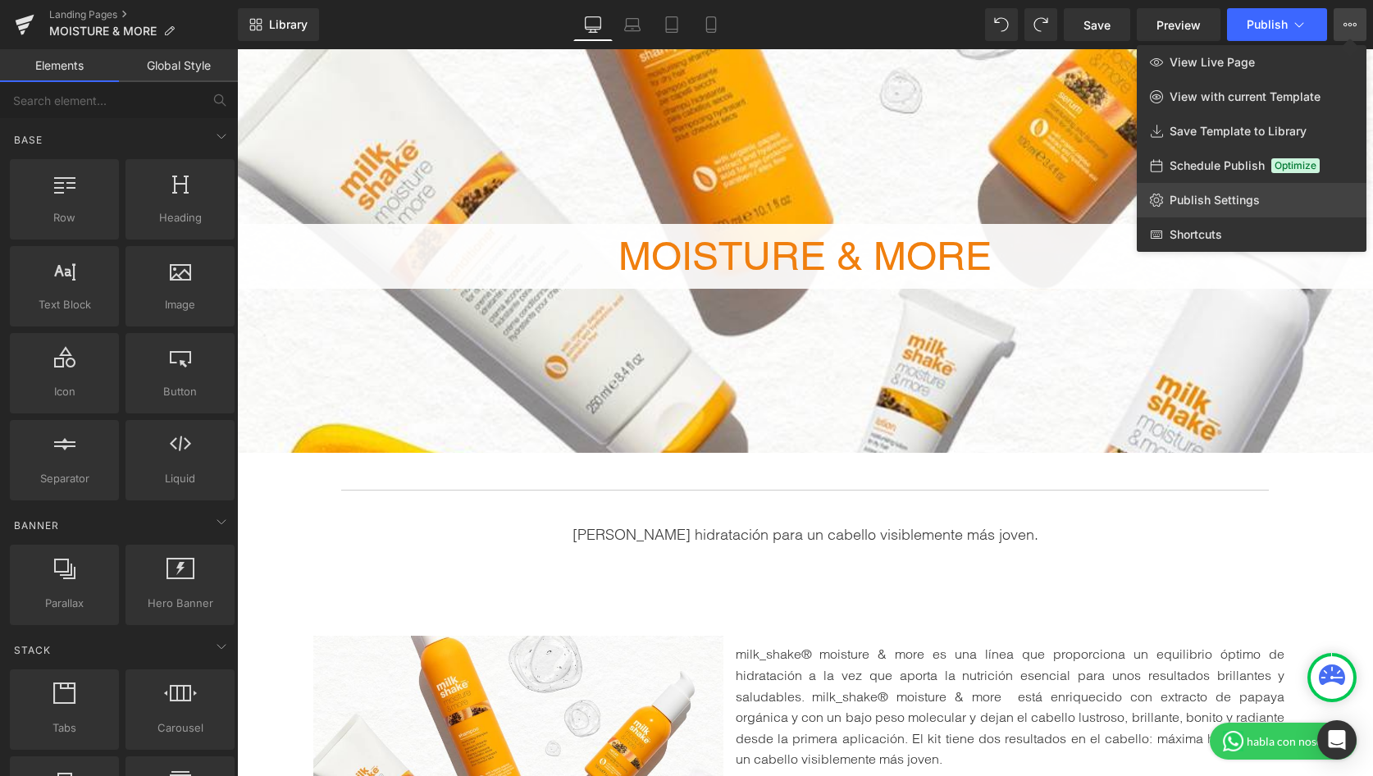
click at [1188, 207] on link "Publish Settings" at bounding box center [1252, 200] width 230 height 34
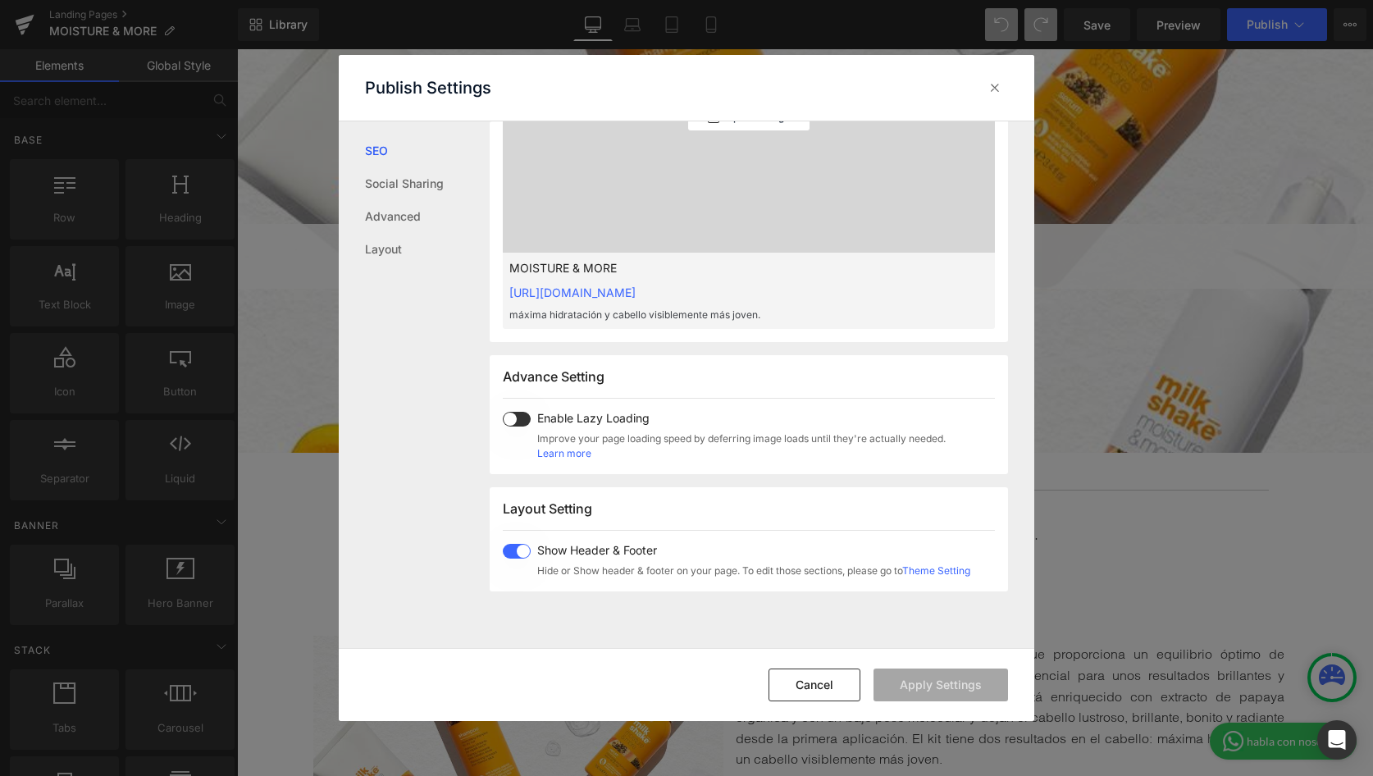
scroll to position [631, 0]
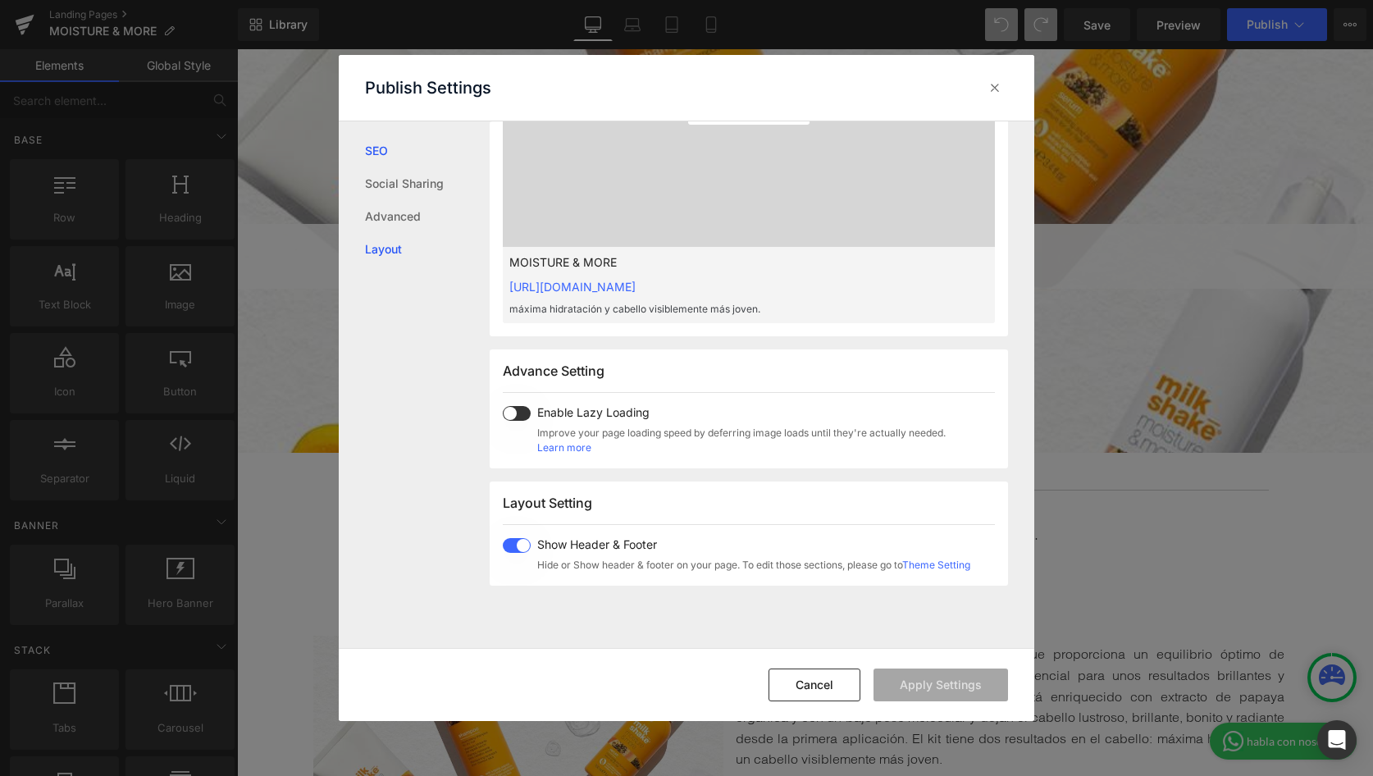
click at [382, 246] on link "Layout" at bounding box center [427, 249] width 125 height 33
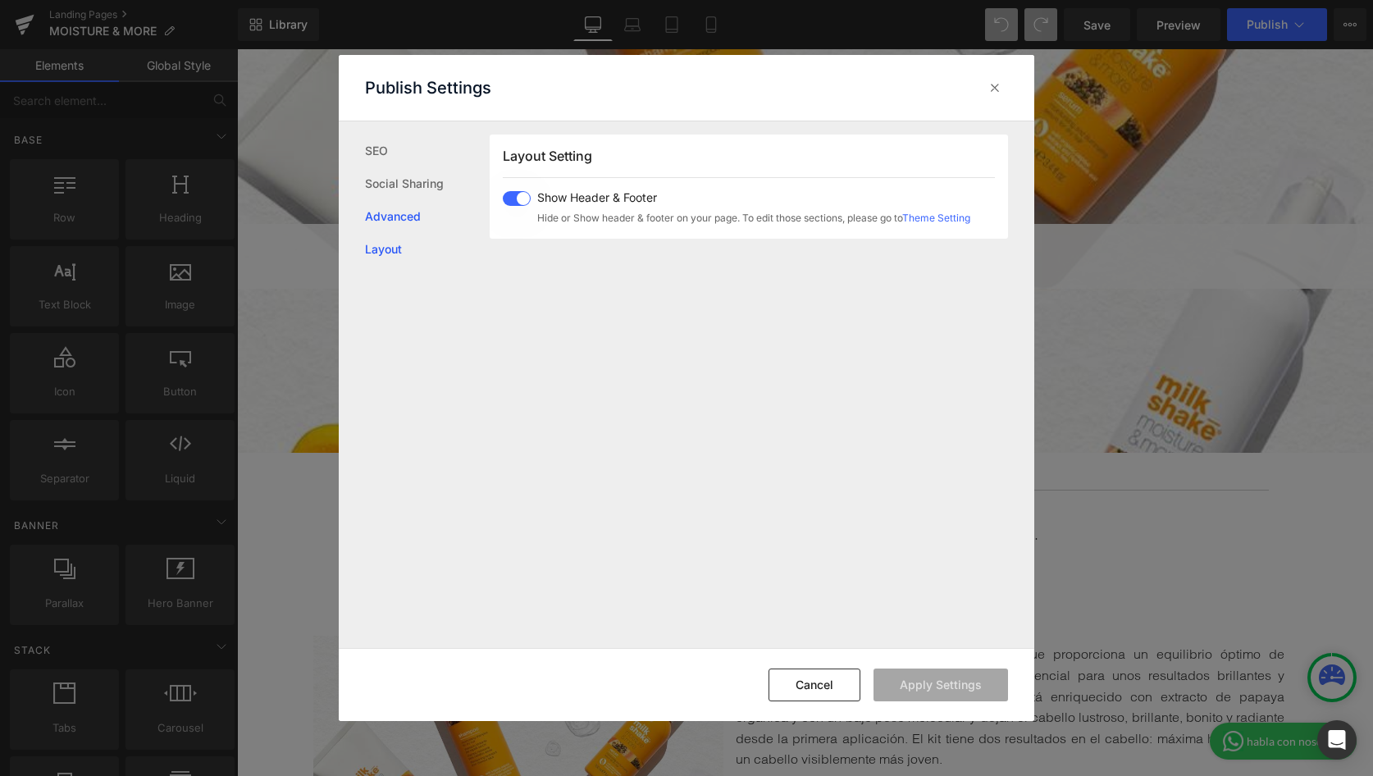
click at [383, 222] on link "Advanced" at bounding box center [427, 216] width 125 height 33
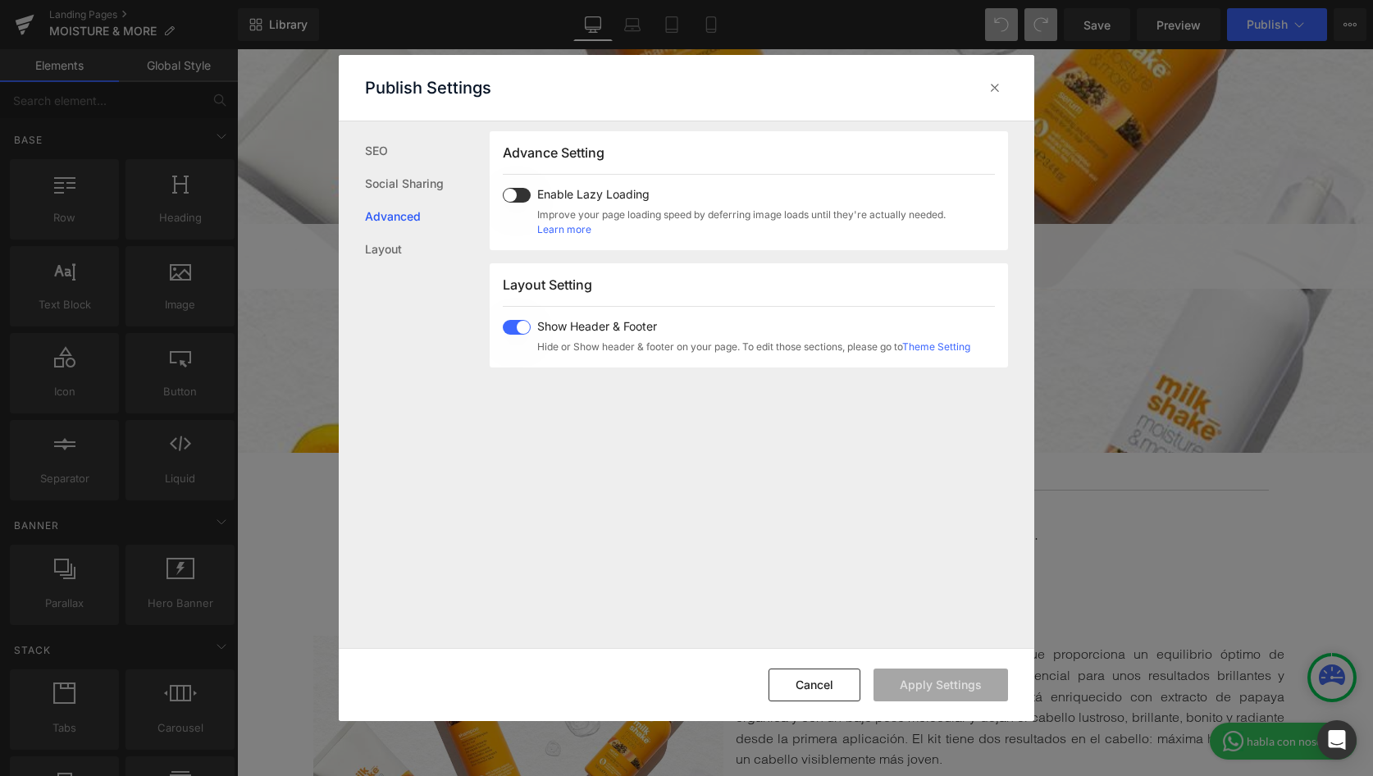
scroll to position [846, 0]
click at [1001, 89] on icon at bounding box center [995, 88] width 16 height 16
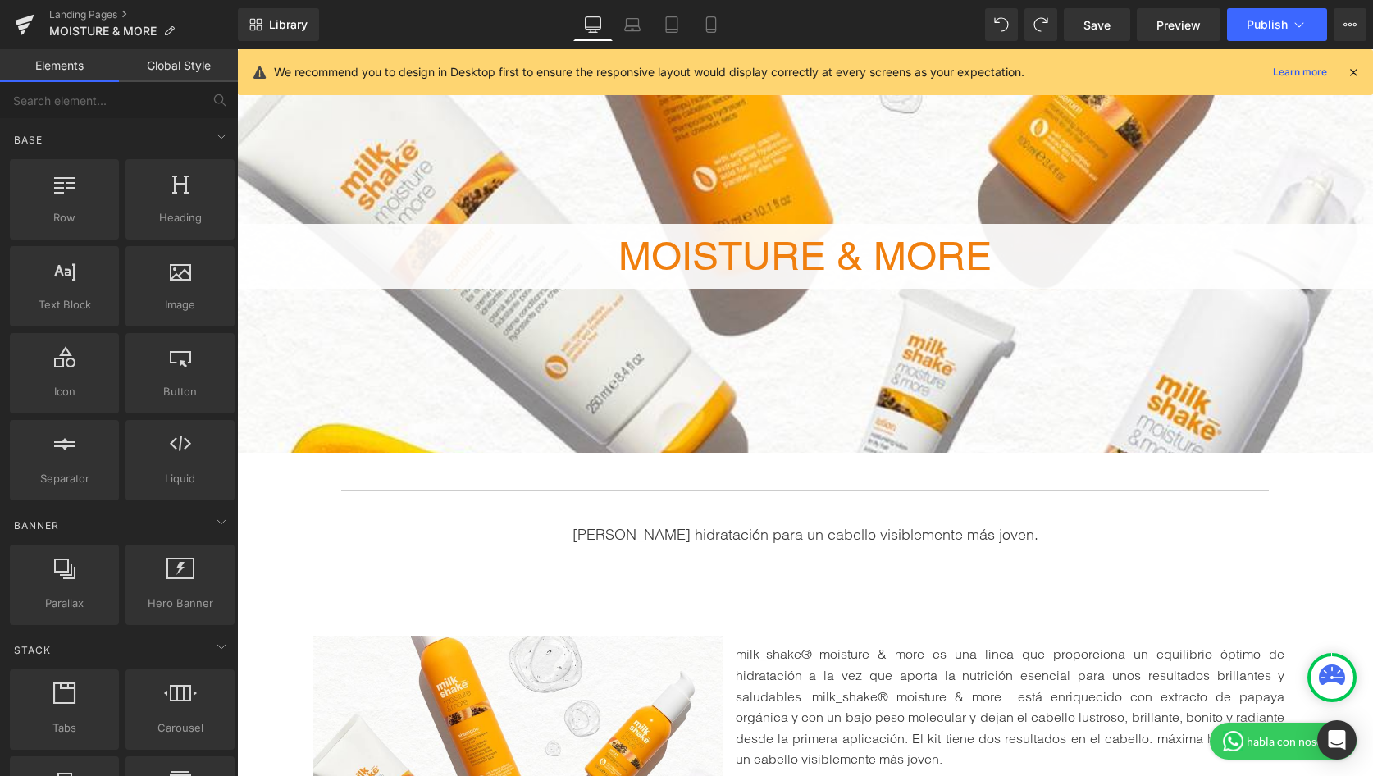
click at [1358, 71] on icon at bounding box center [1353, 72] width 15 height 15
